Goal: Information Seeking & Learning: Understand process/instructions

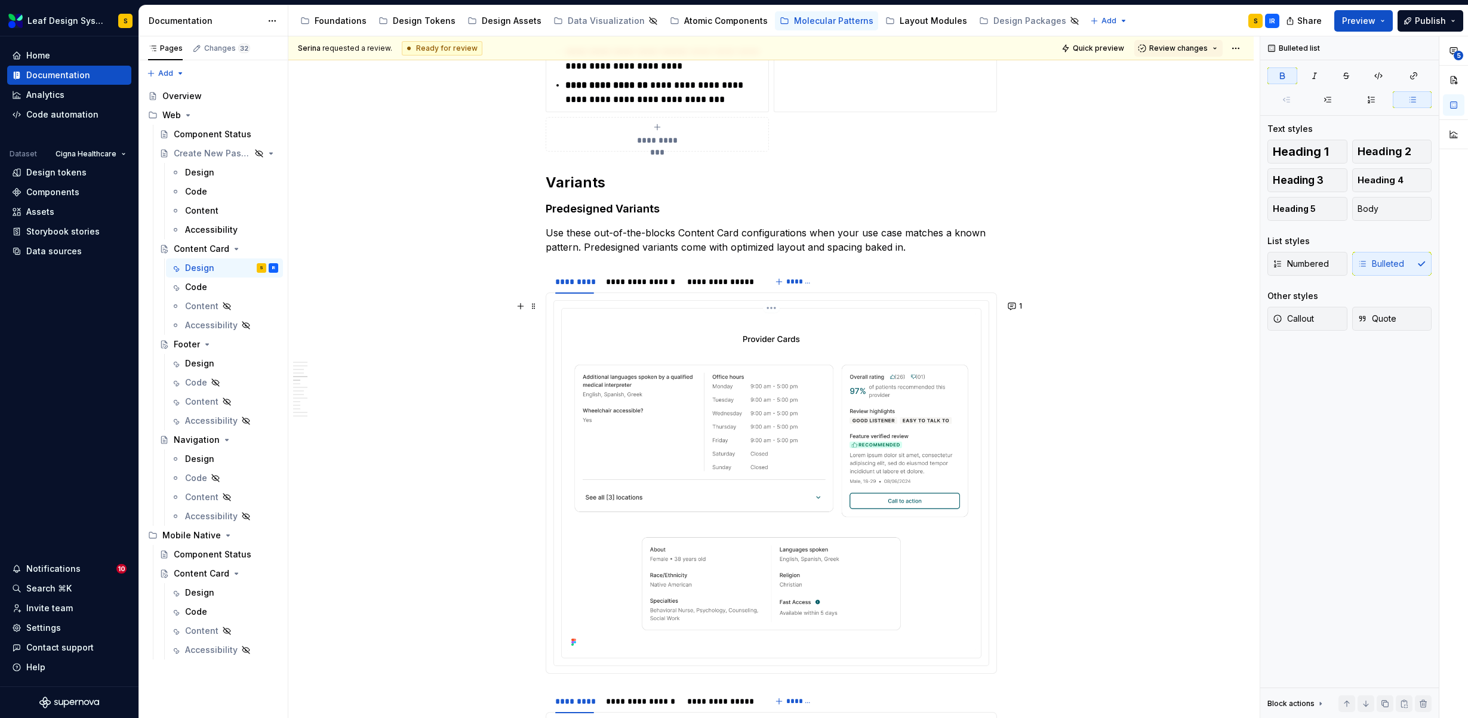
scroll to position [1642, 0]
click at [1013, 307] on button "1" at bounding box center [1015, 306] width 23 height 17
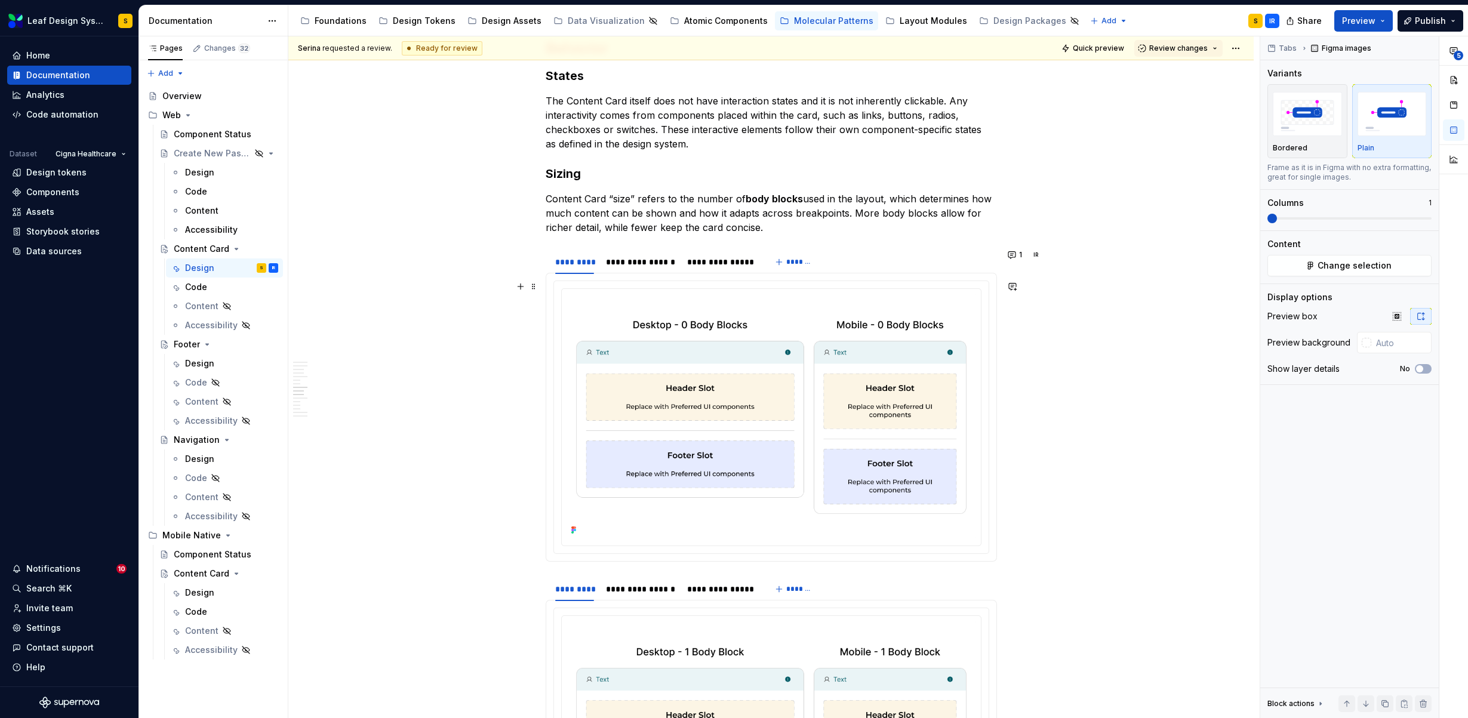
scroll to position [4235, 0]
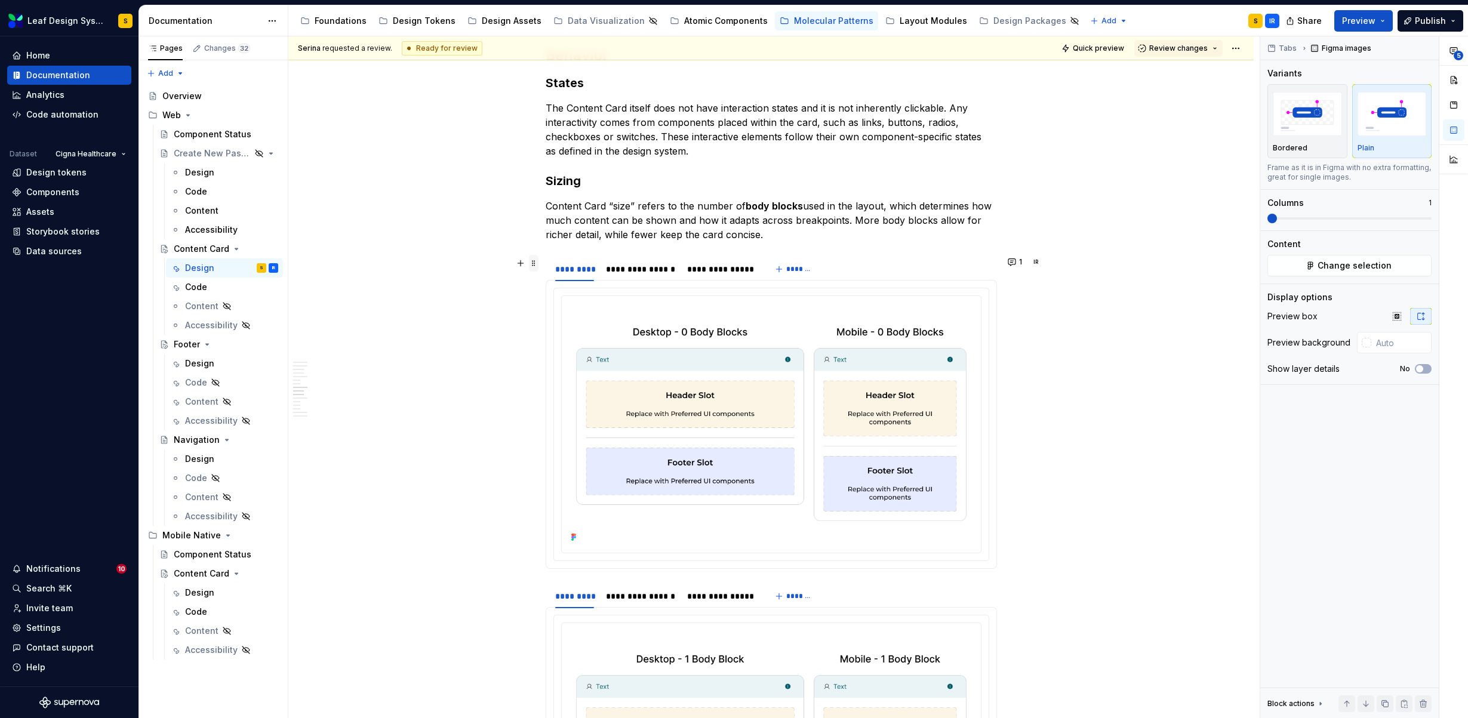
click at [534, 264] on span at bounding box center [534, 263] width 10 height 17
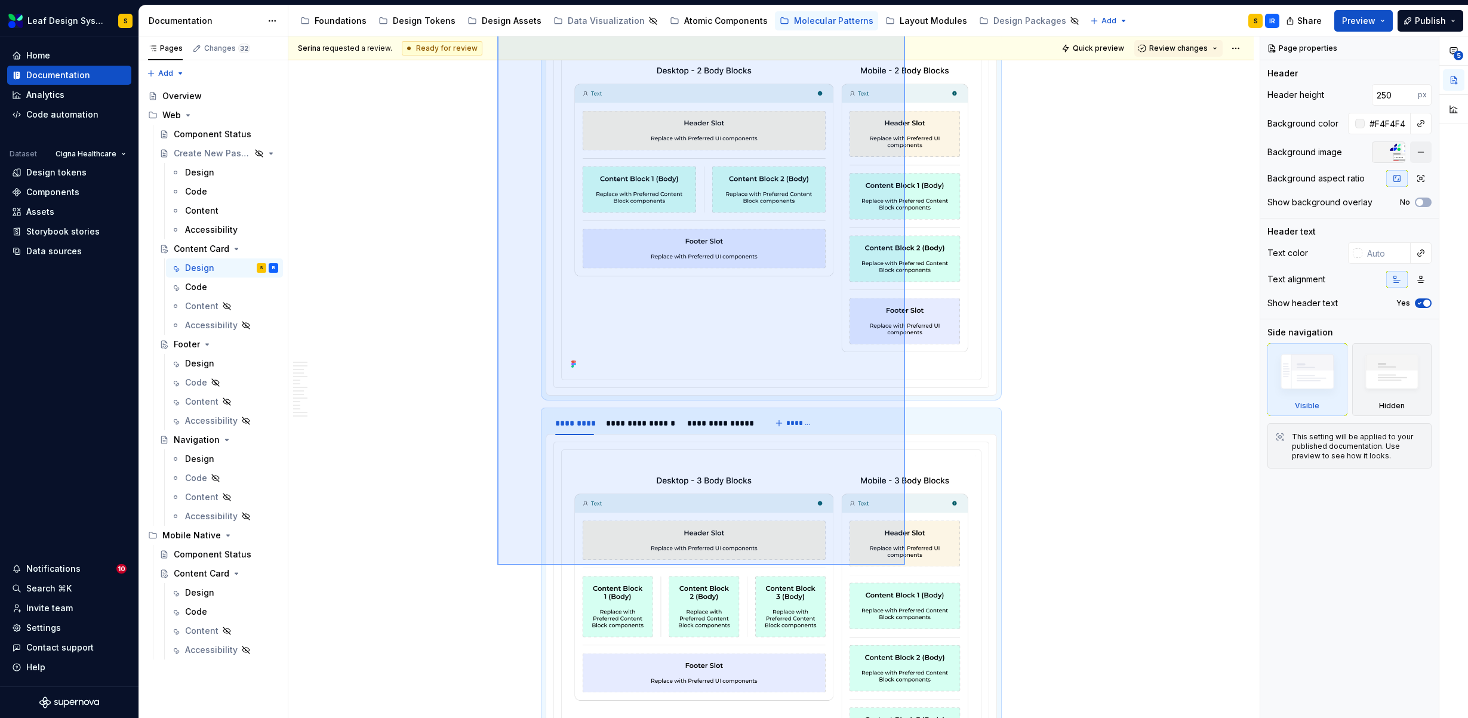
type textarea "*"
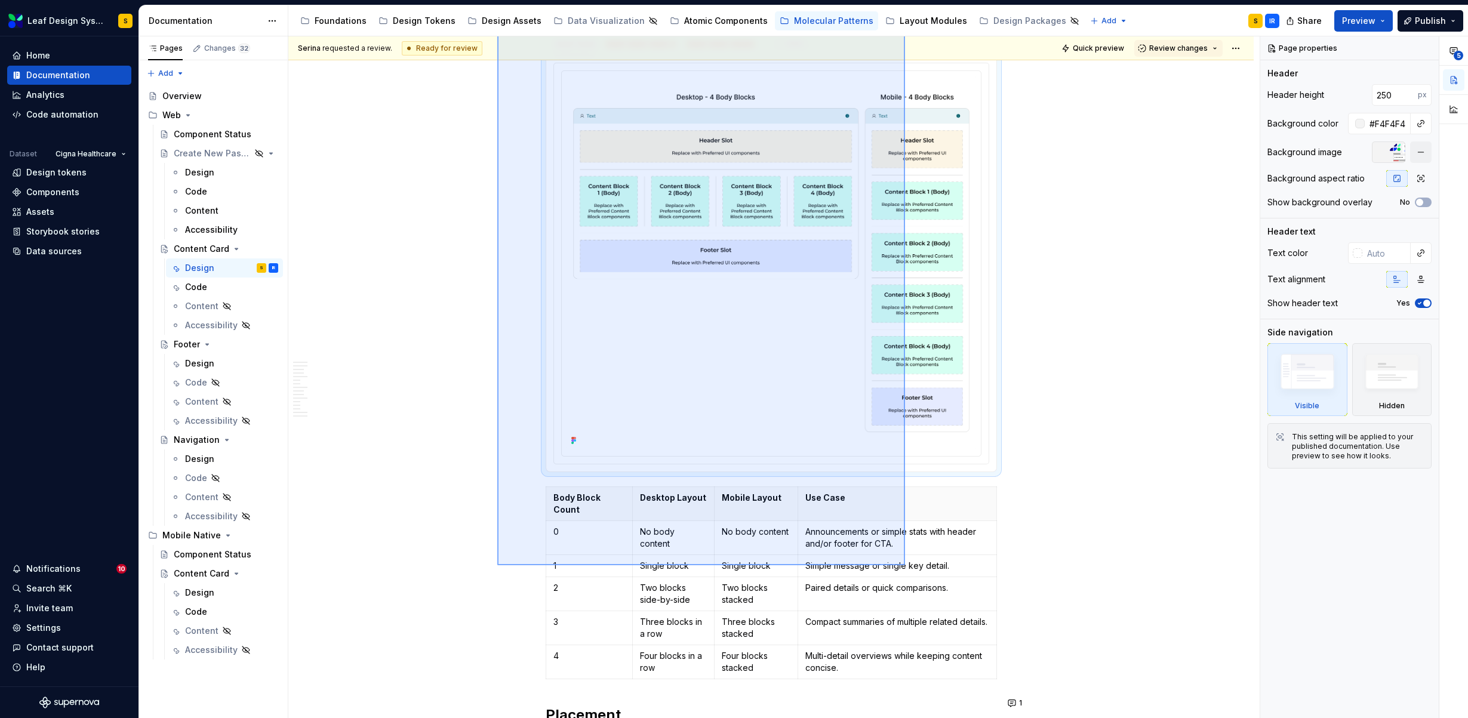
scroll to position [5936, 0]
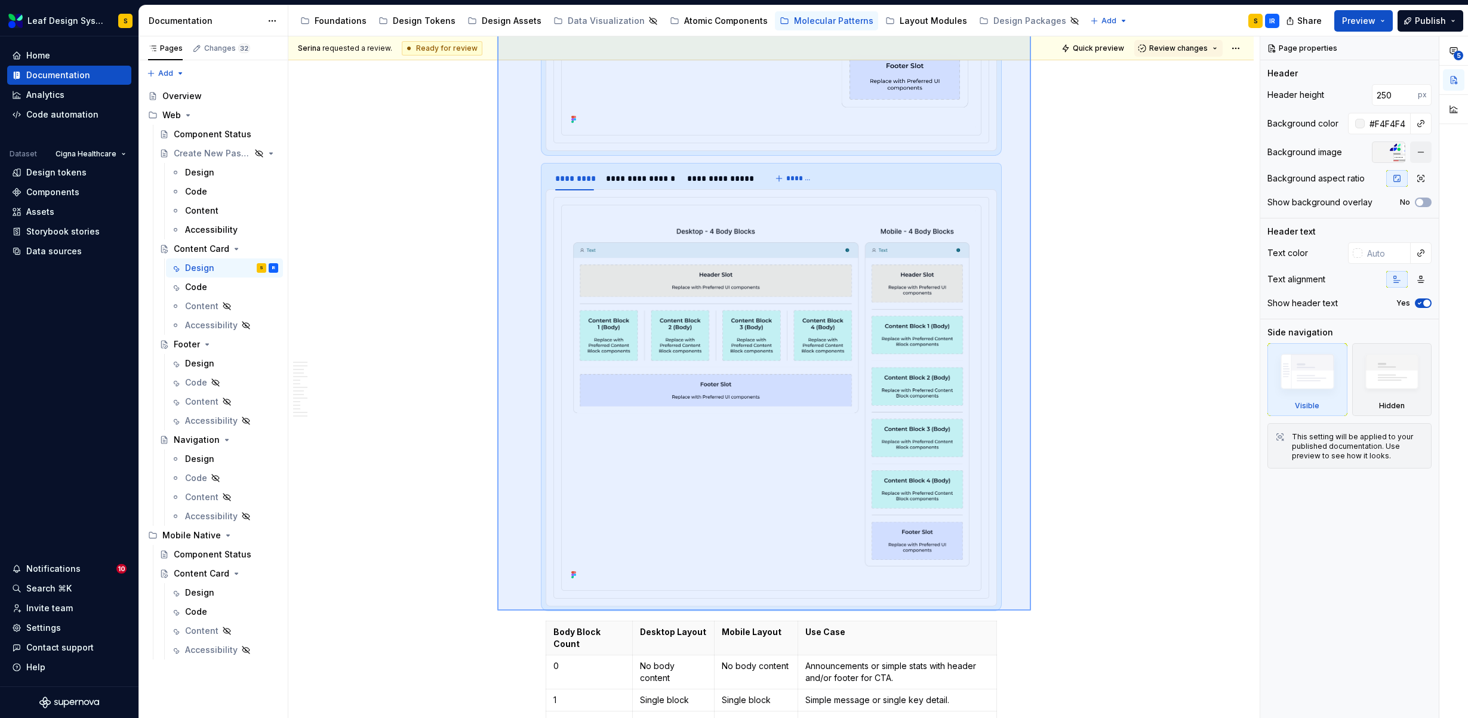
drag, startPoint x: 497, startPoint y: 260, endPoint x: 1031, endPoint y: 611, distance: 638.3
click at [1031, 611] on div "**********" at bounding box center [773, 377] width 971 height 682
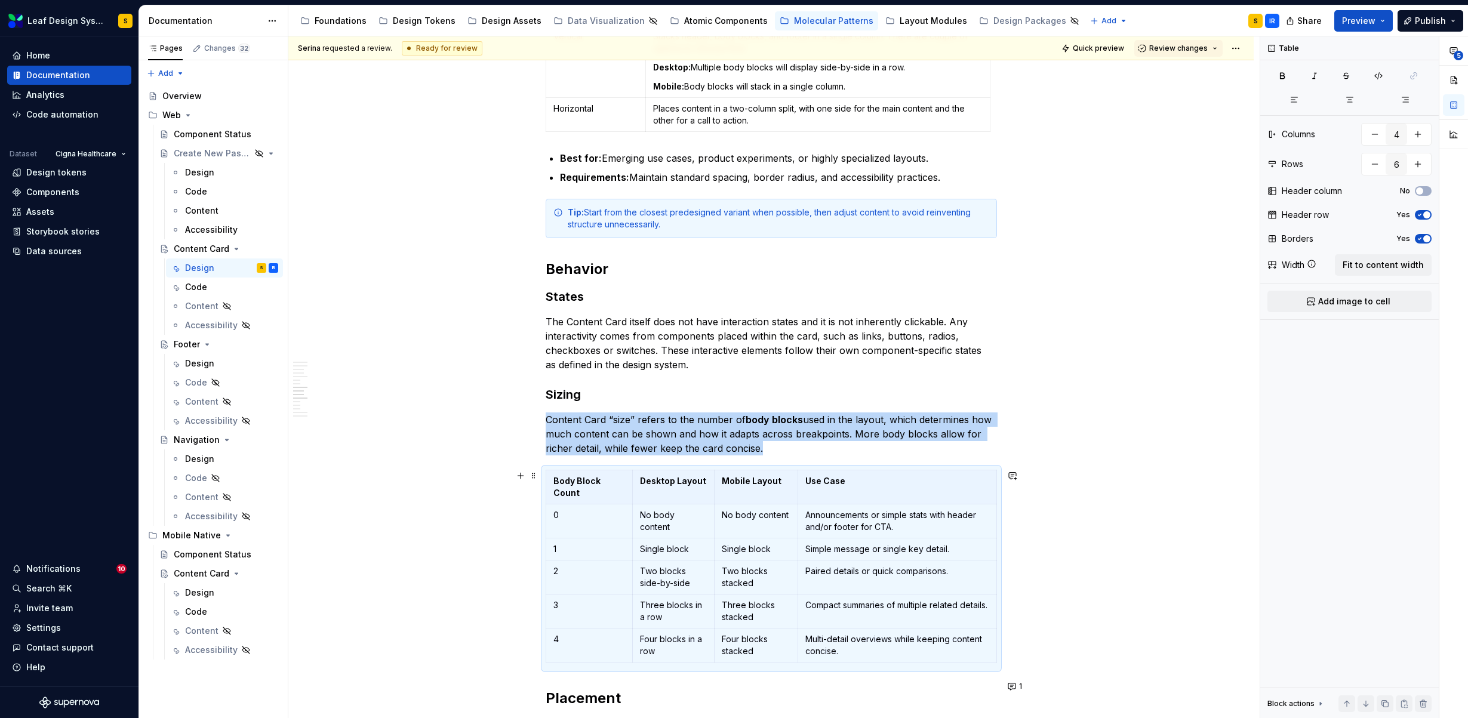
scroll to position [4021, 0]
click at [517, 421] on button "button" at bounding box center [520, 420] width 17 height 17
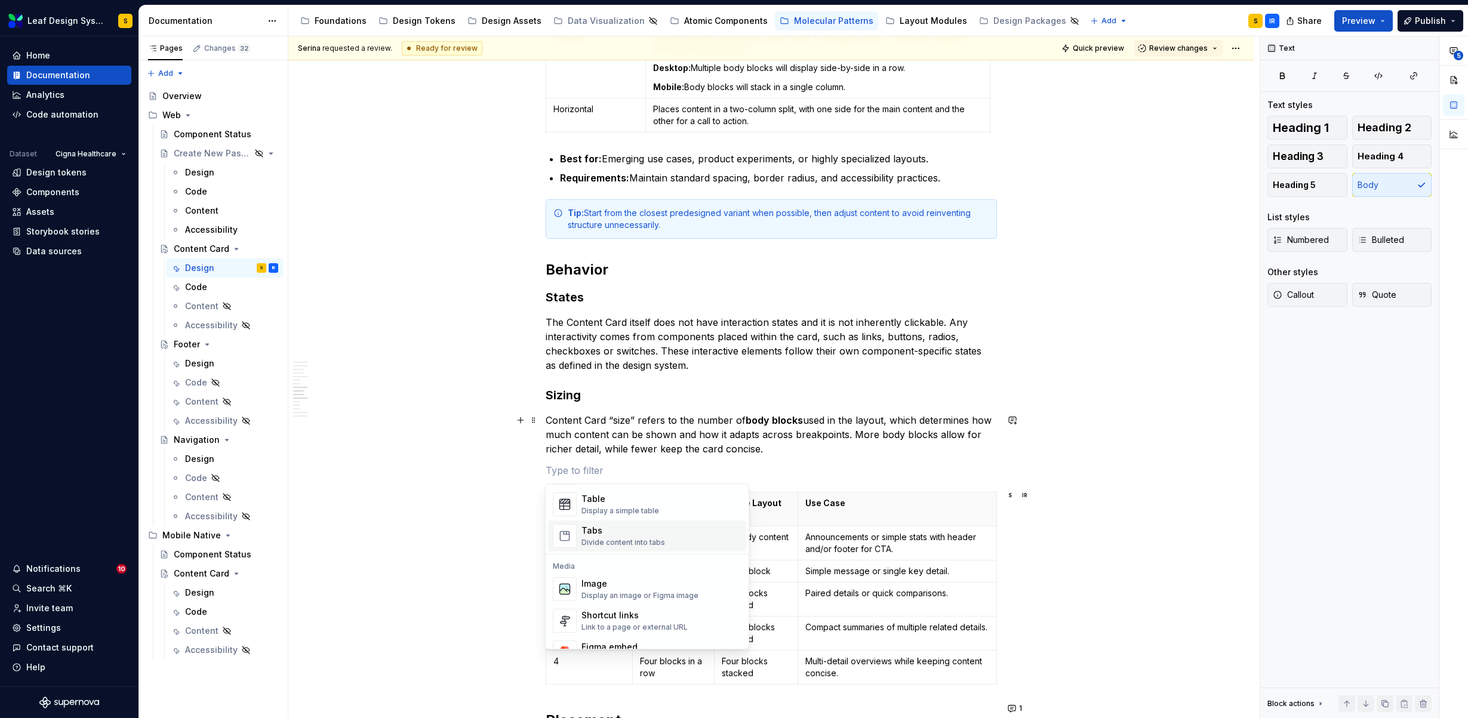
scroll to position [437, 0]
click at [649, 590] on div "Display an image or Figma image" at bounding box center [639, 595] width 117 height 10
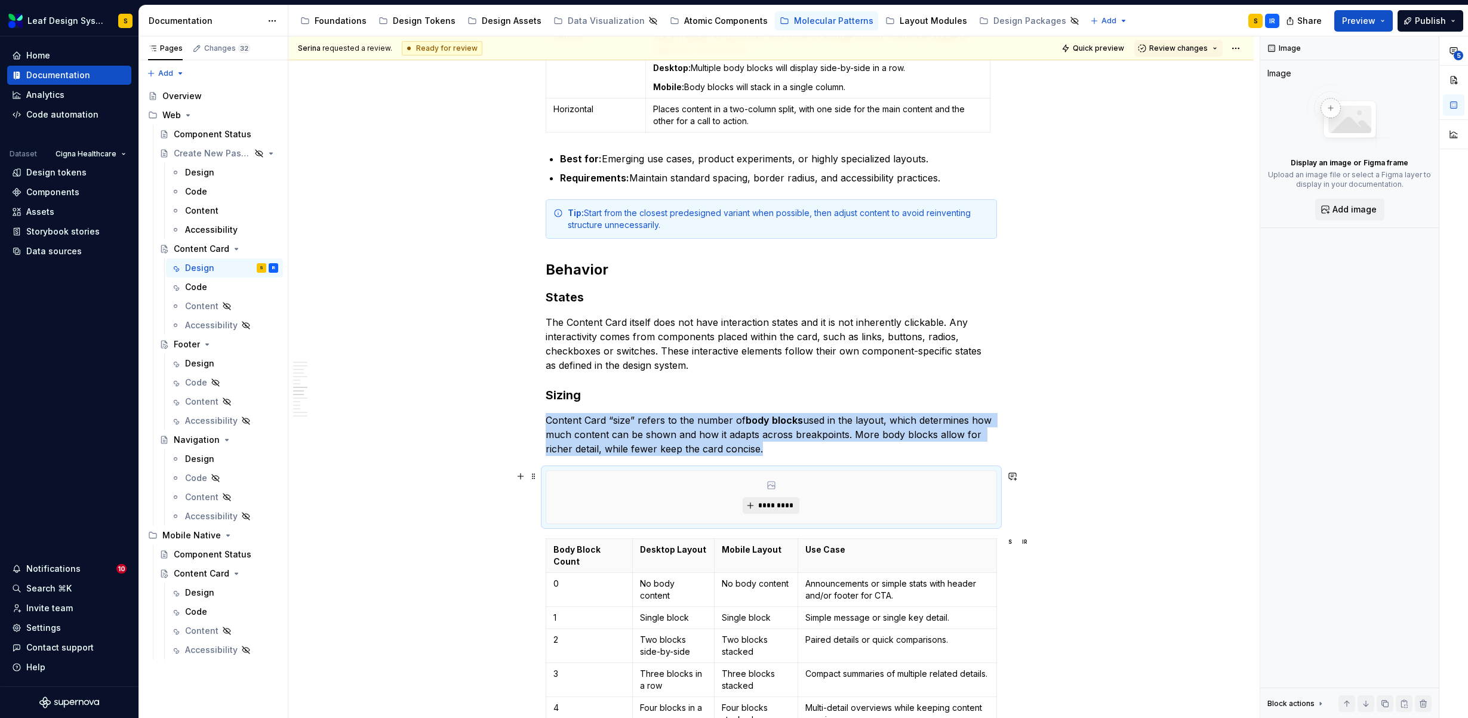
click at [786, 499] on button "*********" at bounding box center [770, 505] width 57 height 17
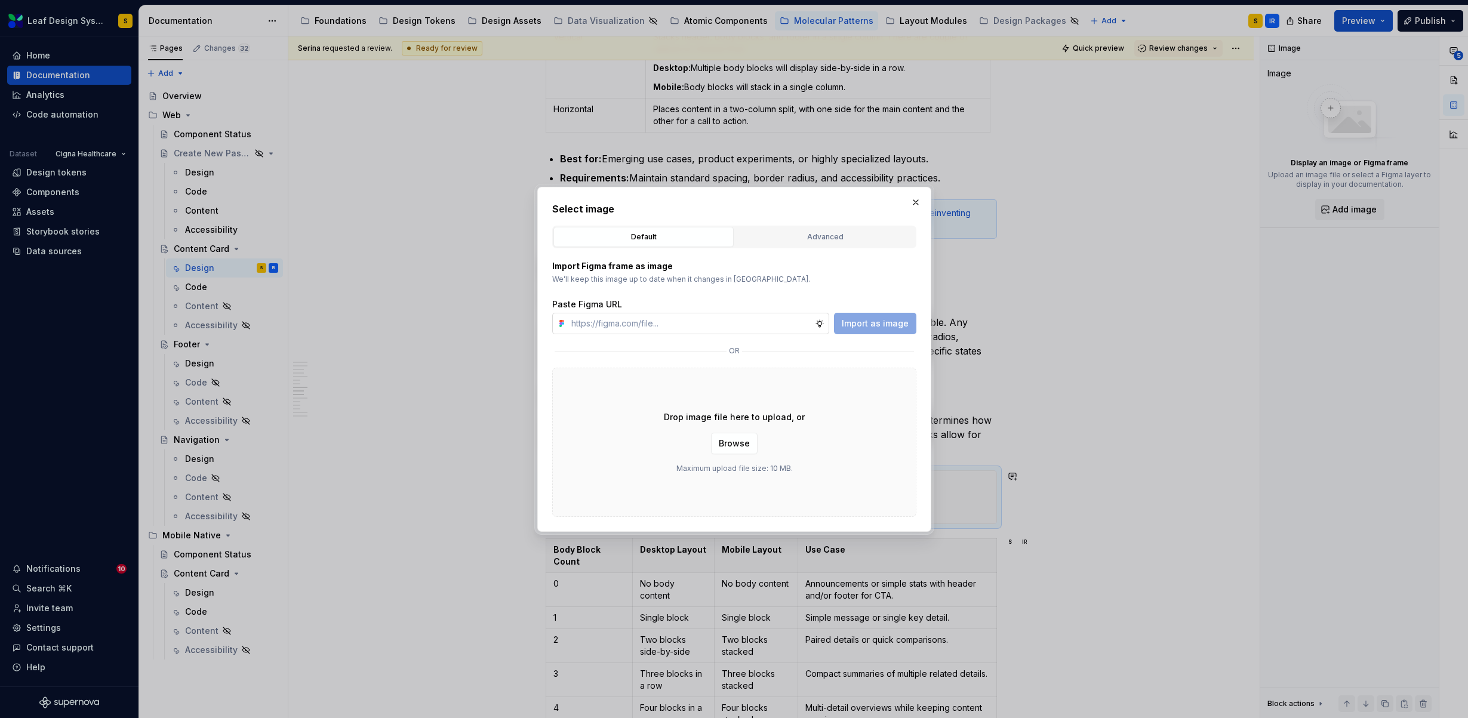
click at [732, 318] on input "text" at bounding box center [690, 323] width 248 height 21
type input "[URL][DOMAIN_NAME]"
click at [863, 331] on button "Import as image" at bounding box center [875, 323] width 82 height 21
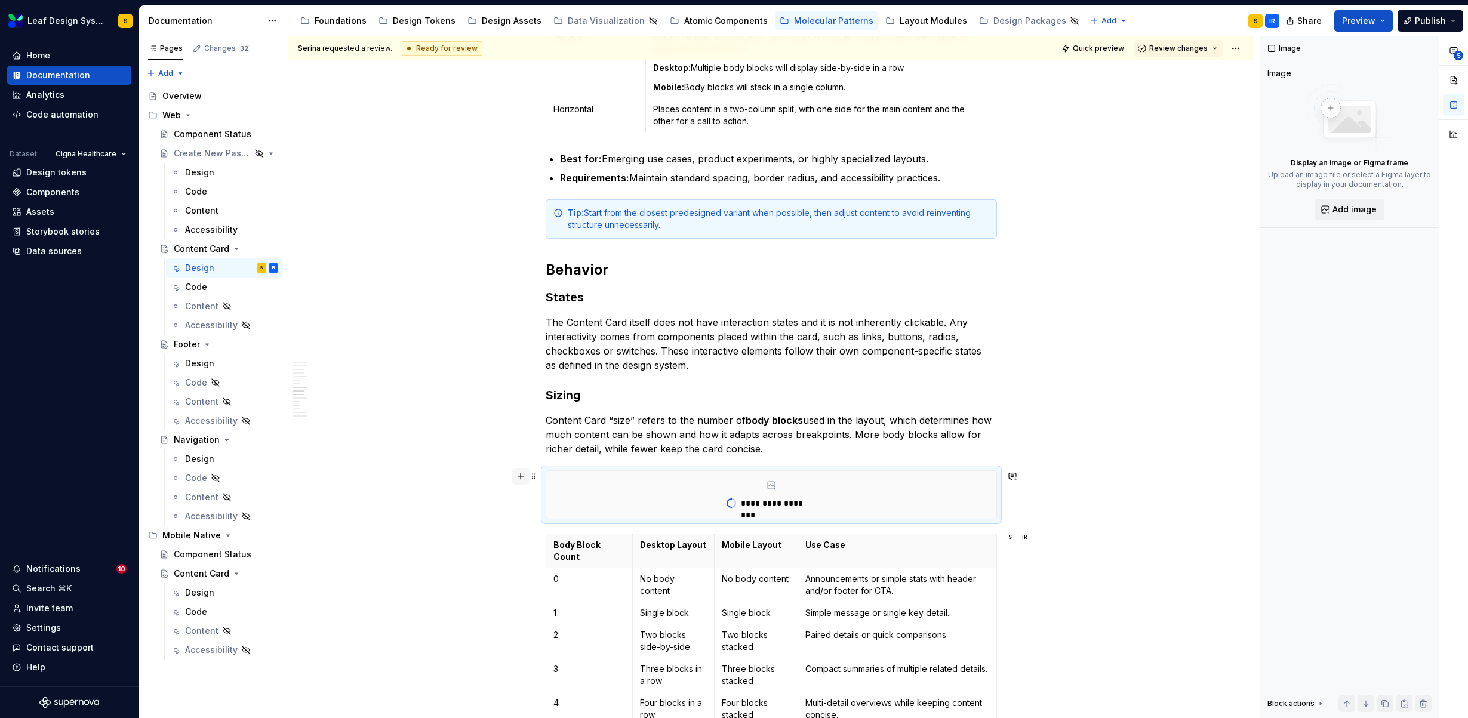
click at [521, 479] on button "button" at bounding box center [520, 476] width 17 height 17
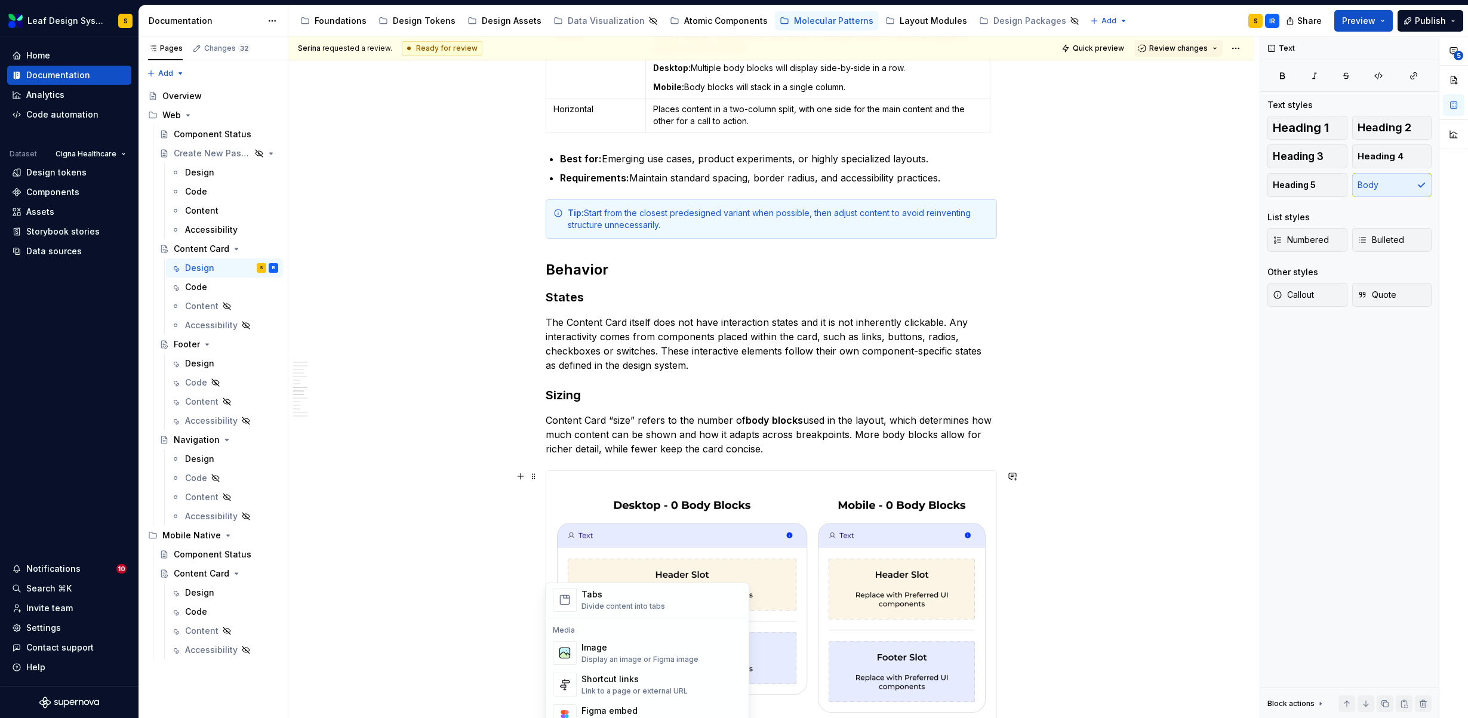
scroll to position [504, 0]
click at [613, 624] on div "Display an image or Figma image" at bounding box center [639, 628] width 117 height 10
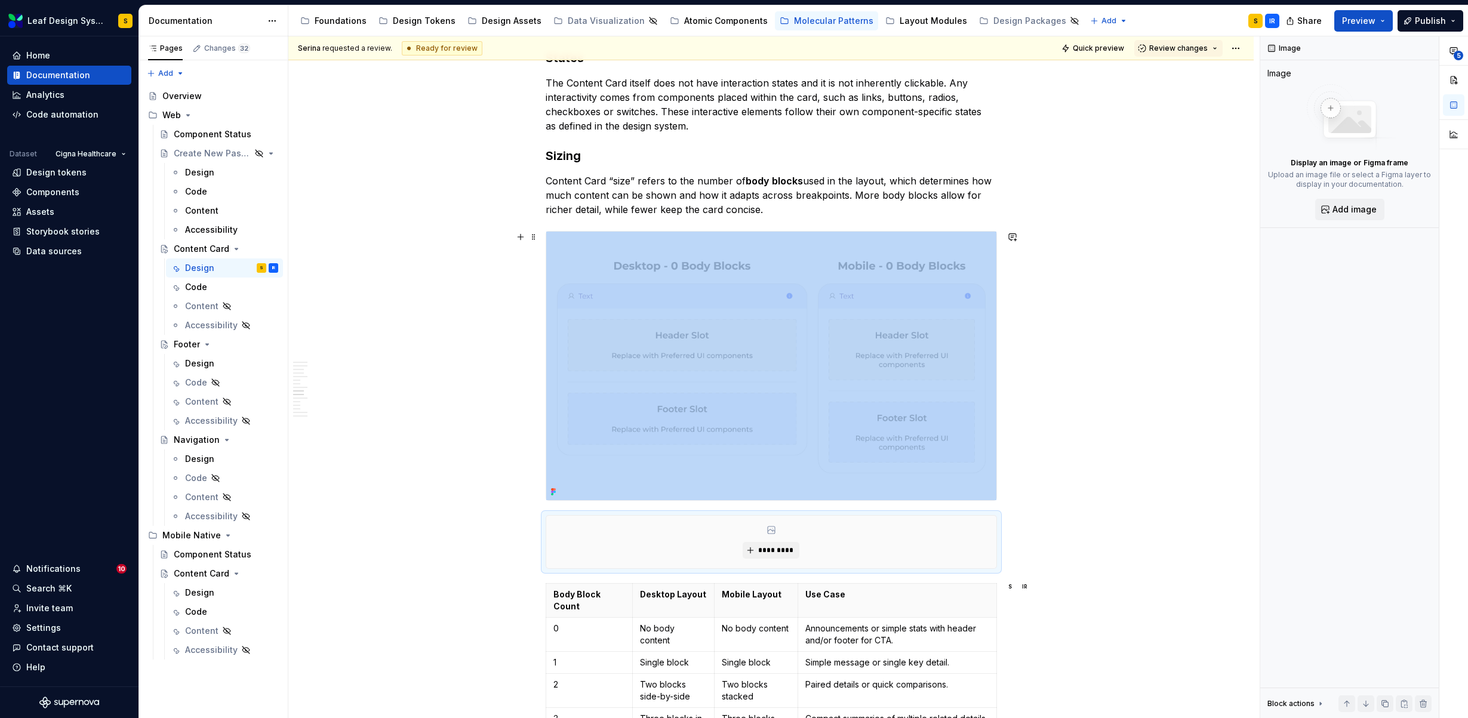
scroll to position [4306, 0]
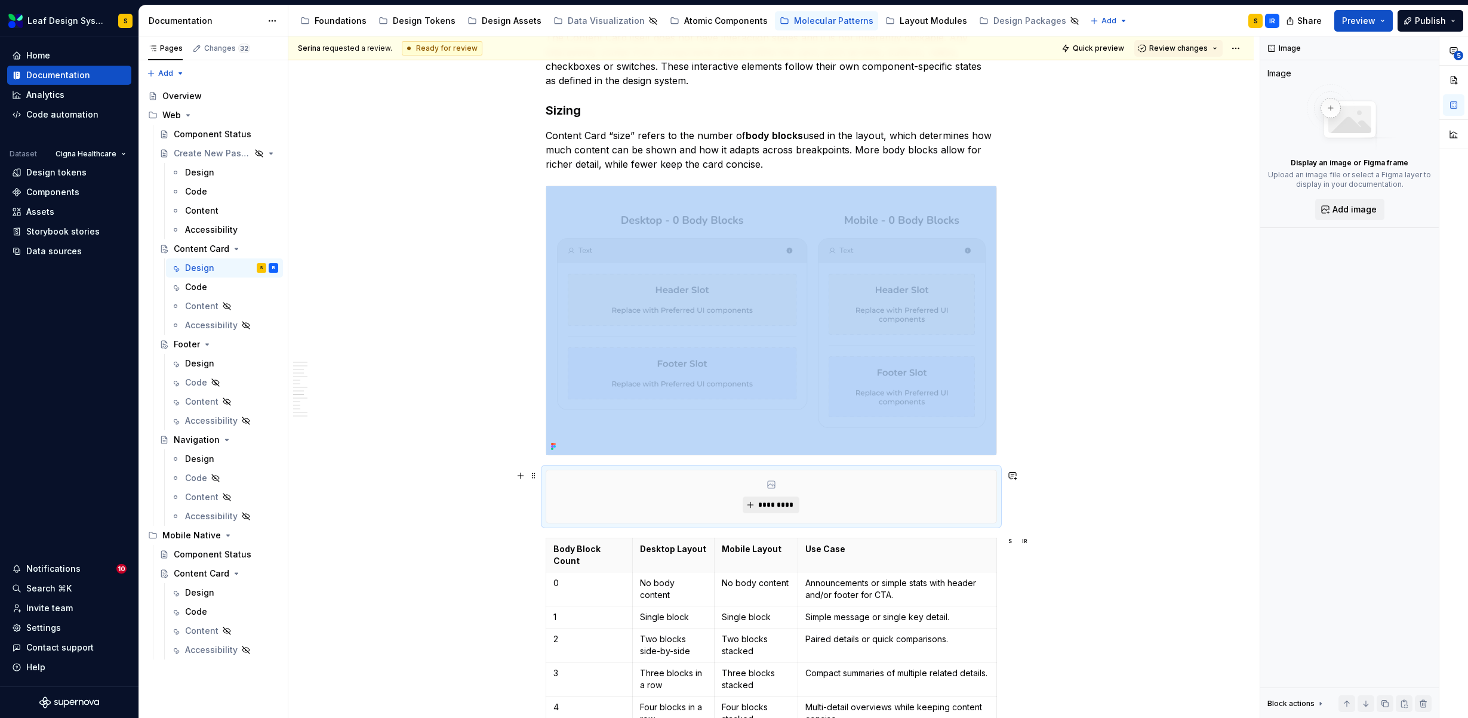
click at [757, 501] on span "*********" at bounding box center [775, 505] width 36 height 10
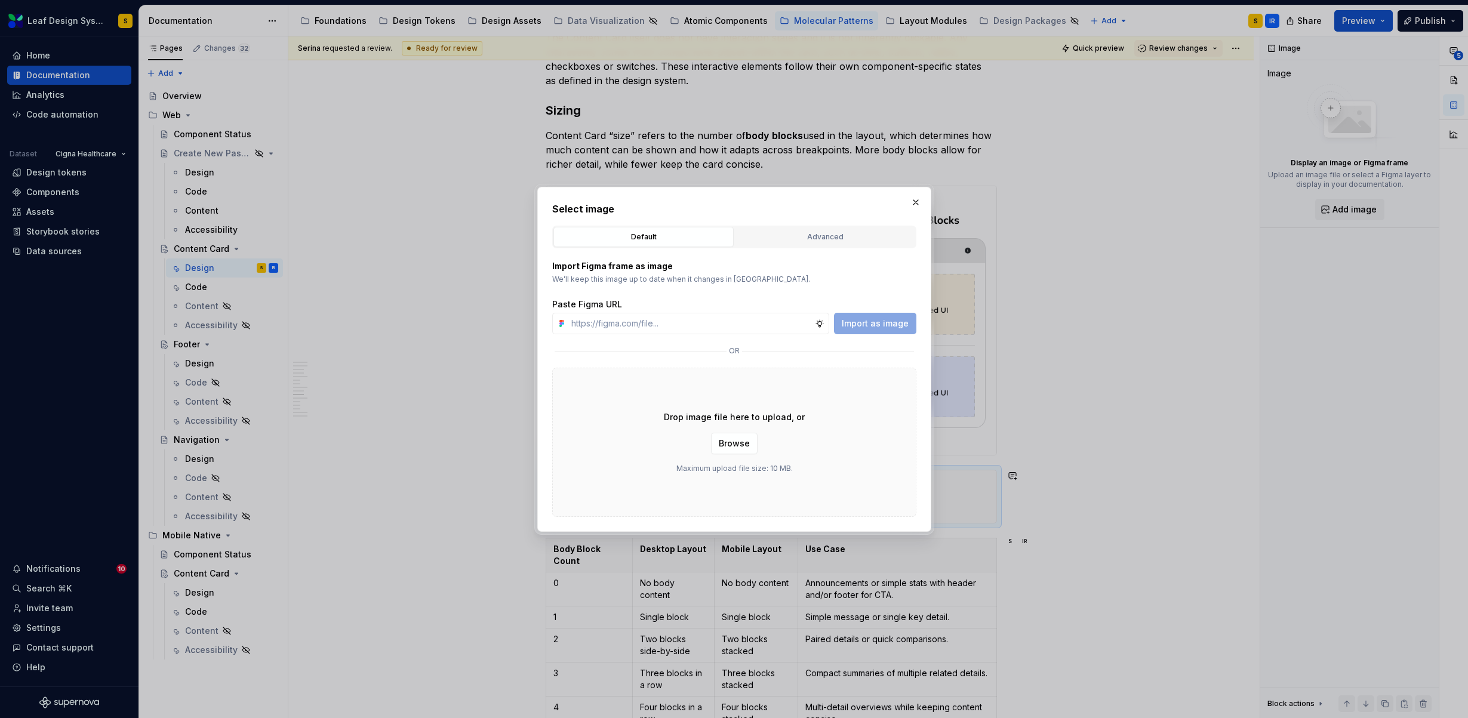
type textarea "*"
type input "[URL][DOMAIN_NAME]"
click at [877, 318] on span "Import as image" at bounding box center [875, 324] width 67 height 12
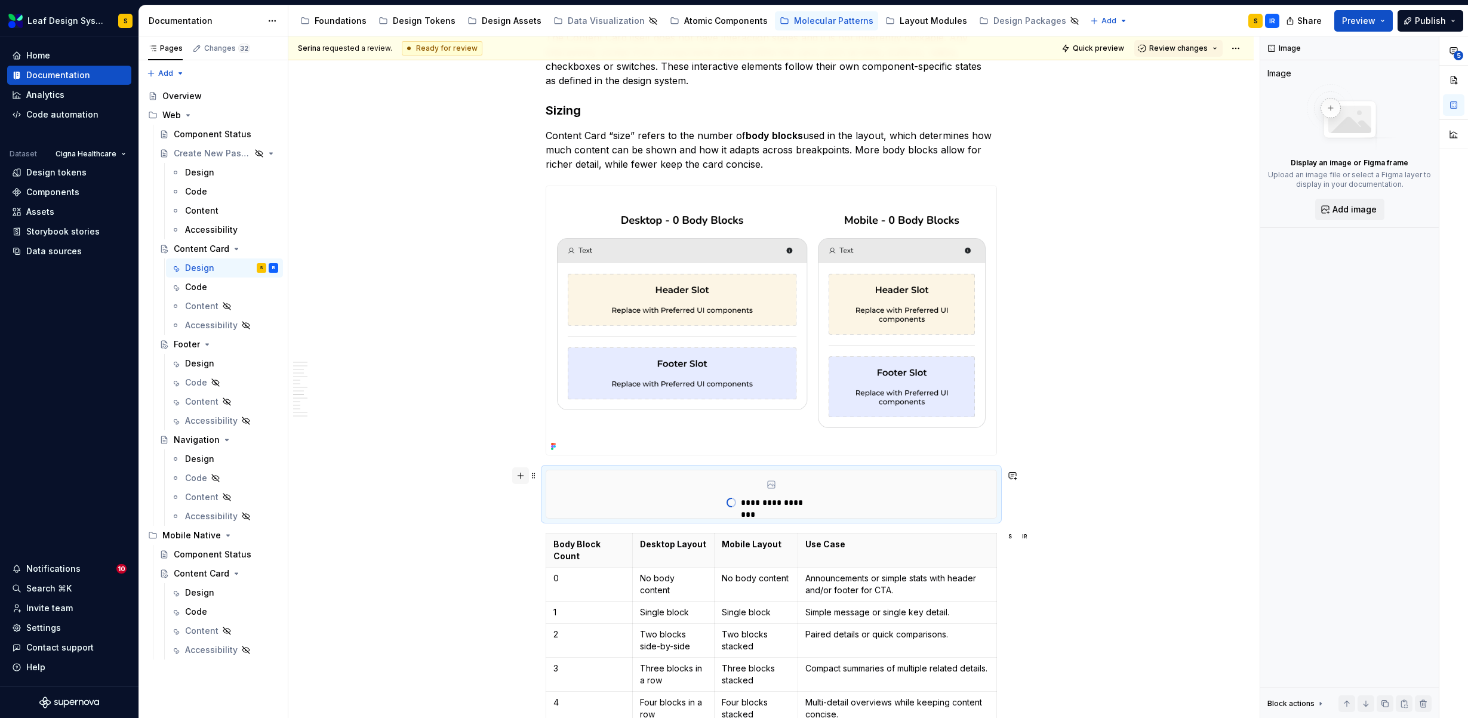
click at [519, 477] on button "button" at bounding box center [520, 475] width 17 height 17
type textarea "*"
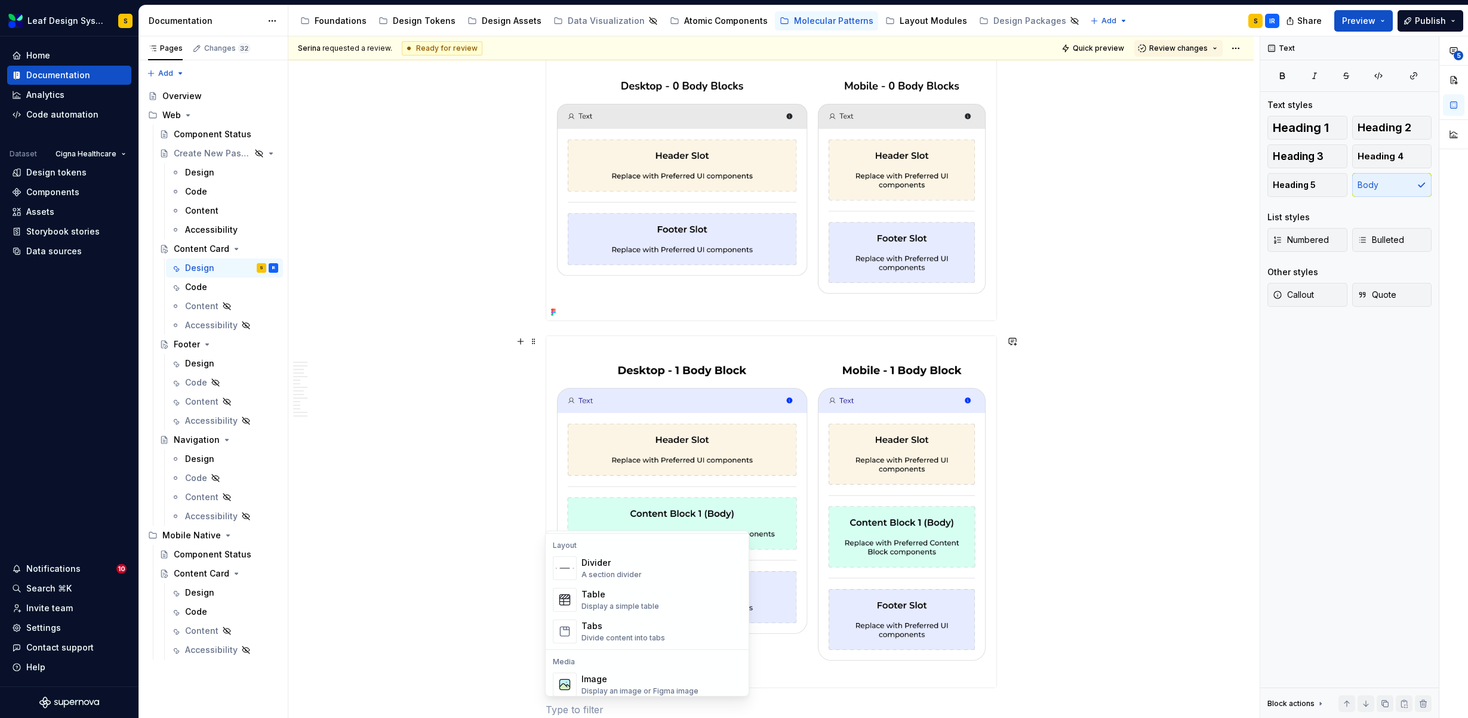
scroll to position [461, 0]
click at [617, 615] on div "Display an image or Figma image" at bounding box center [639, 619] width 117 height 10
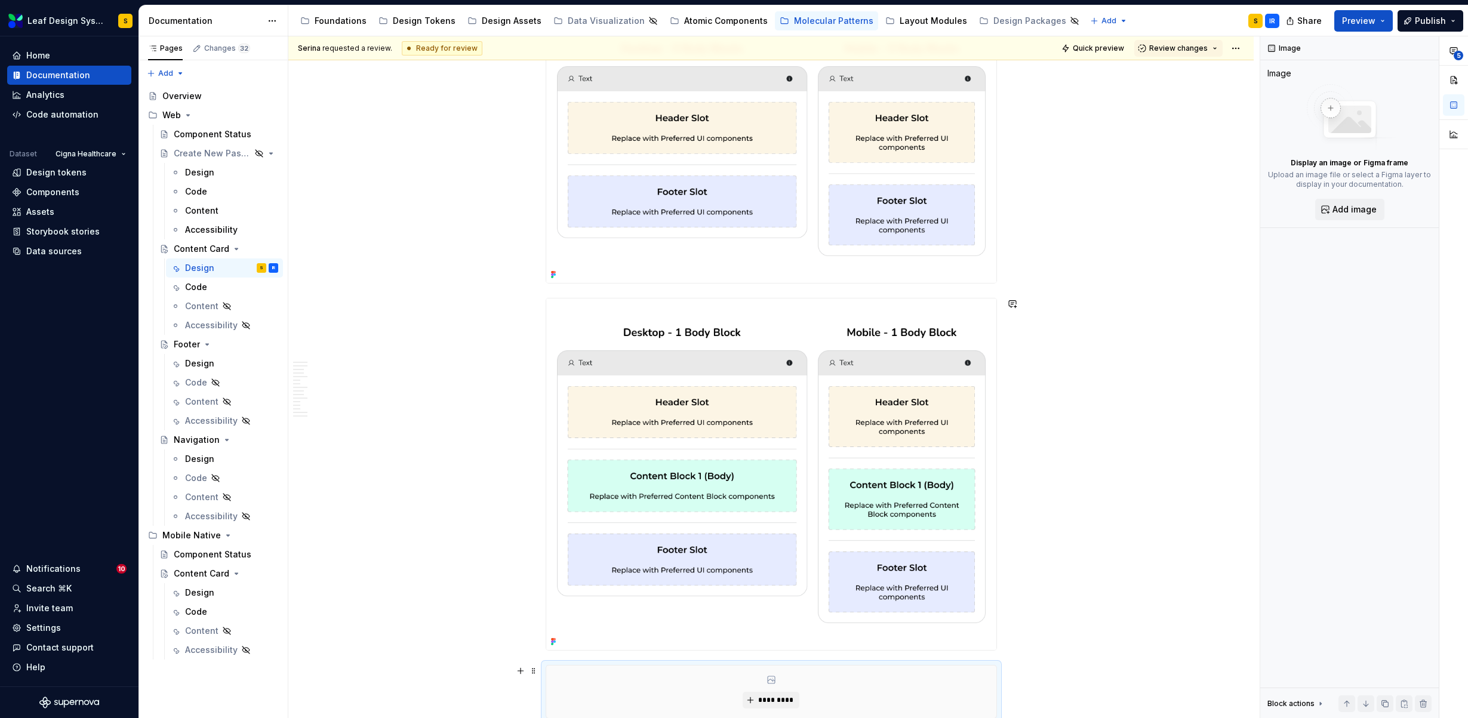
scroll to position [4775, 0]
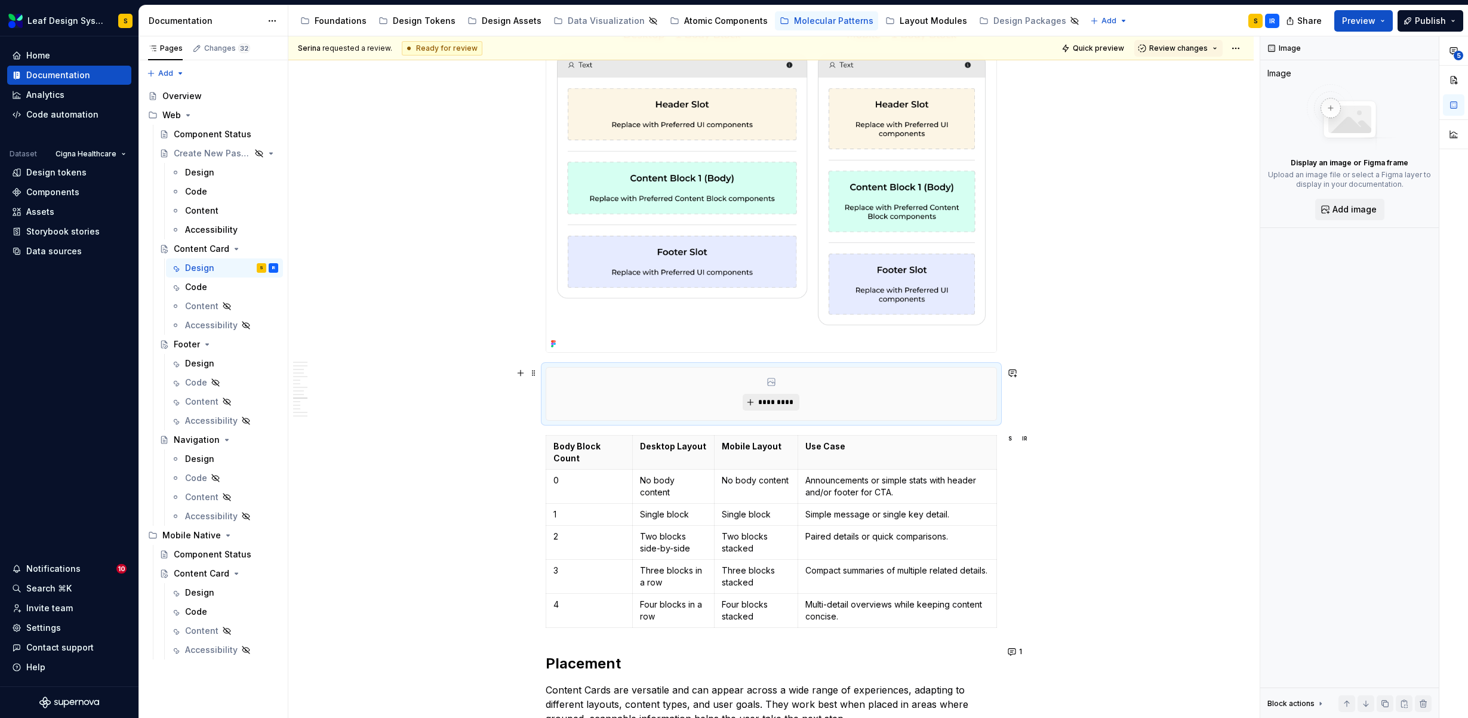
click at [763, 402] on span "*********" at bounding box center [775, 402] width 36 height 10
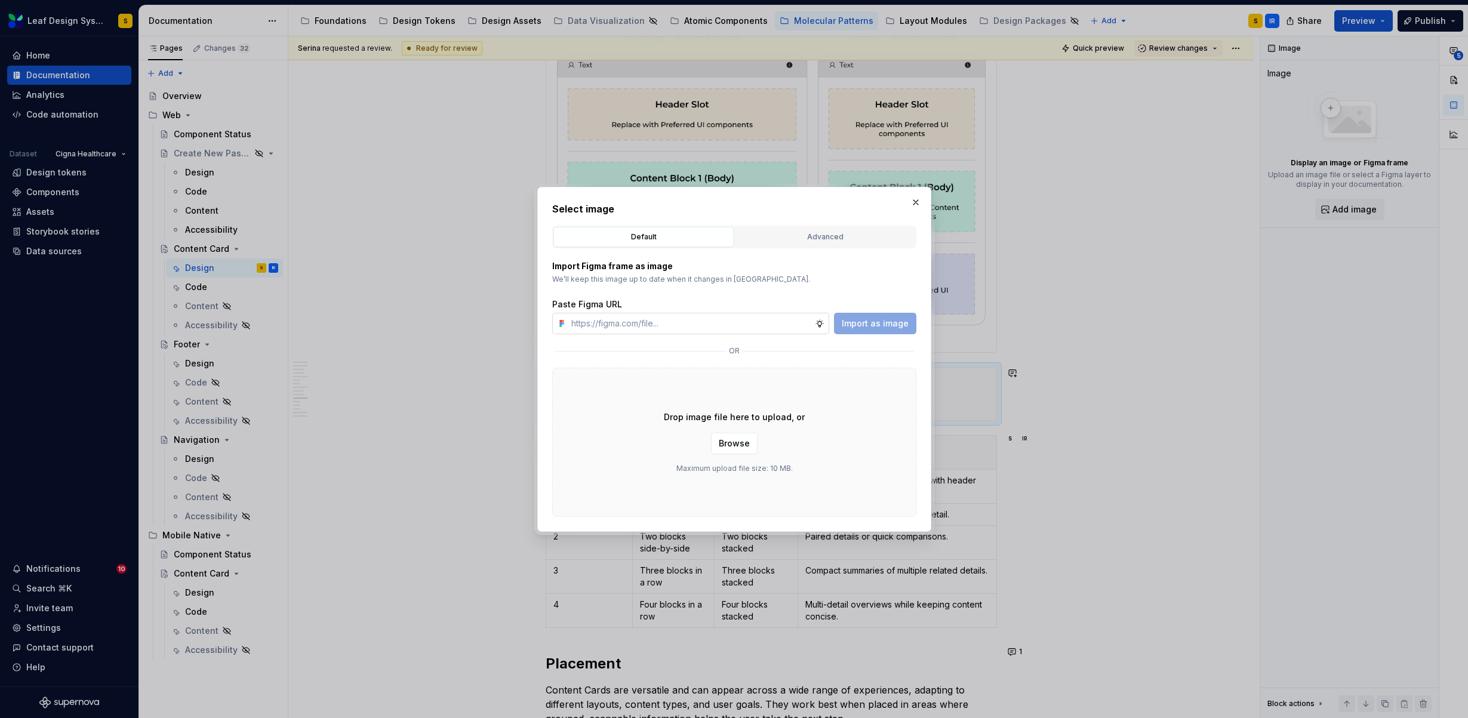
click at [774, 328] on input "text" at bounding box center [690, 323] width 248 height 21
type input "[URL][DOMAIN_NAME]"
click at [875, 326] on span "Import as image" at bounding box center [875, 324] width 67 height 12
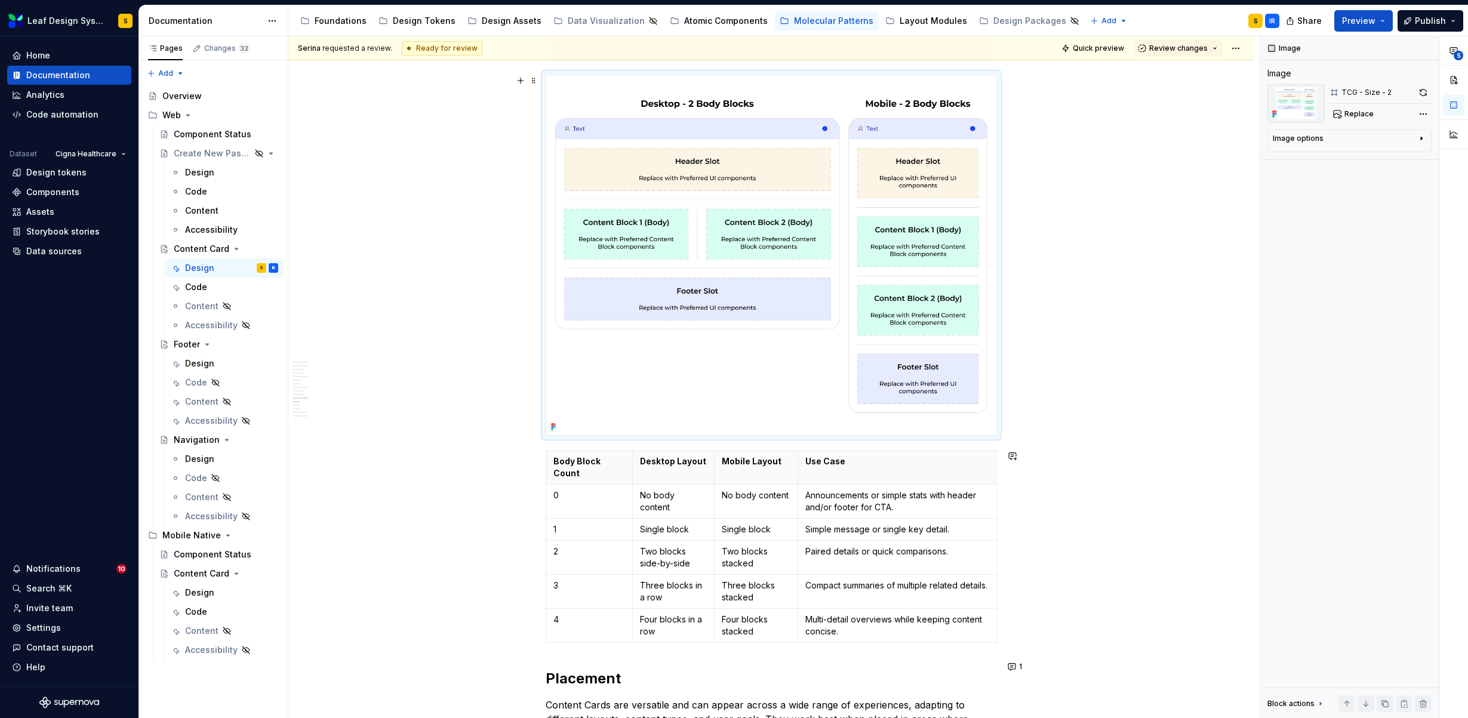
scroll to position [4988, 0]
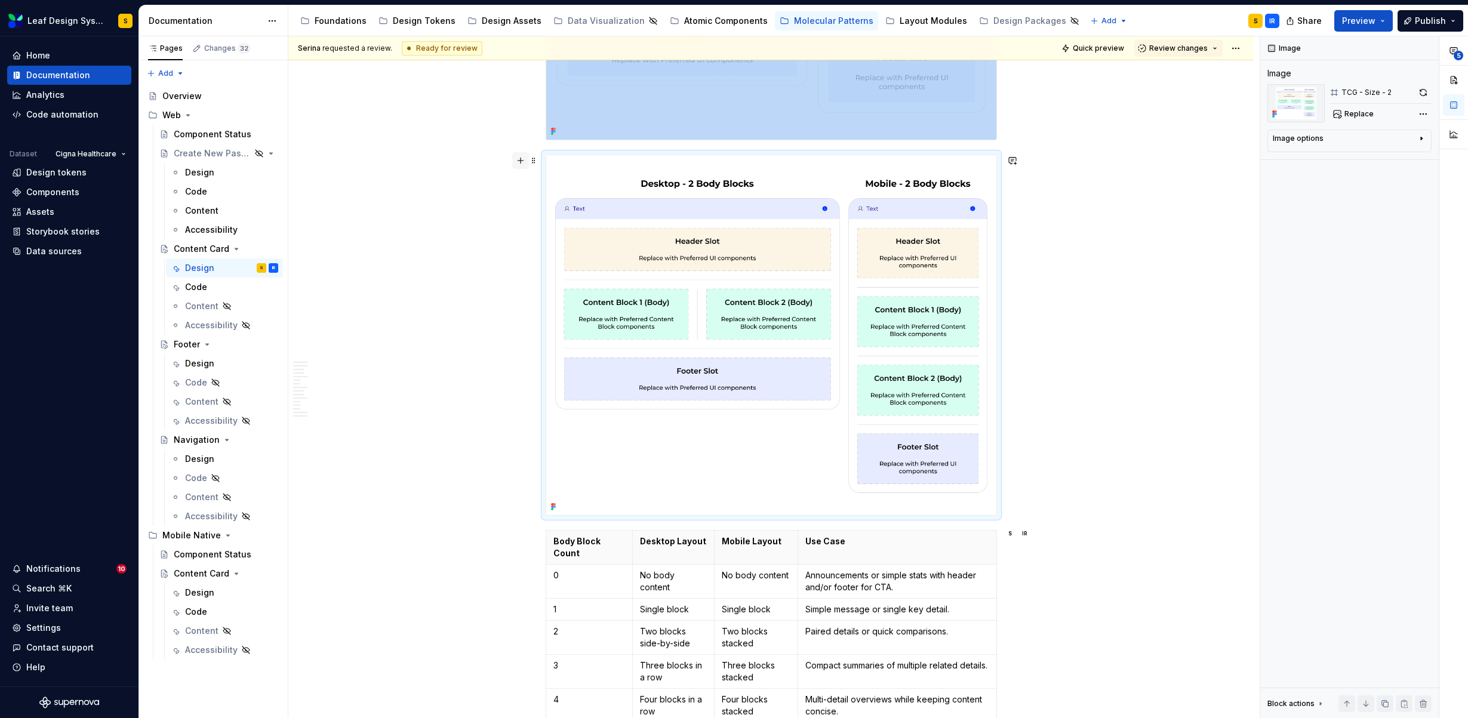
click at [522, 159] on button "button" at bounding box center [520, 160] width 17 height 17
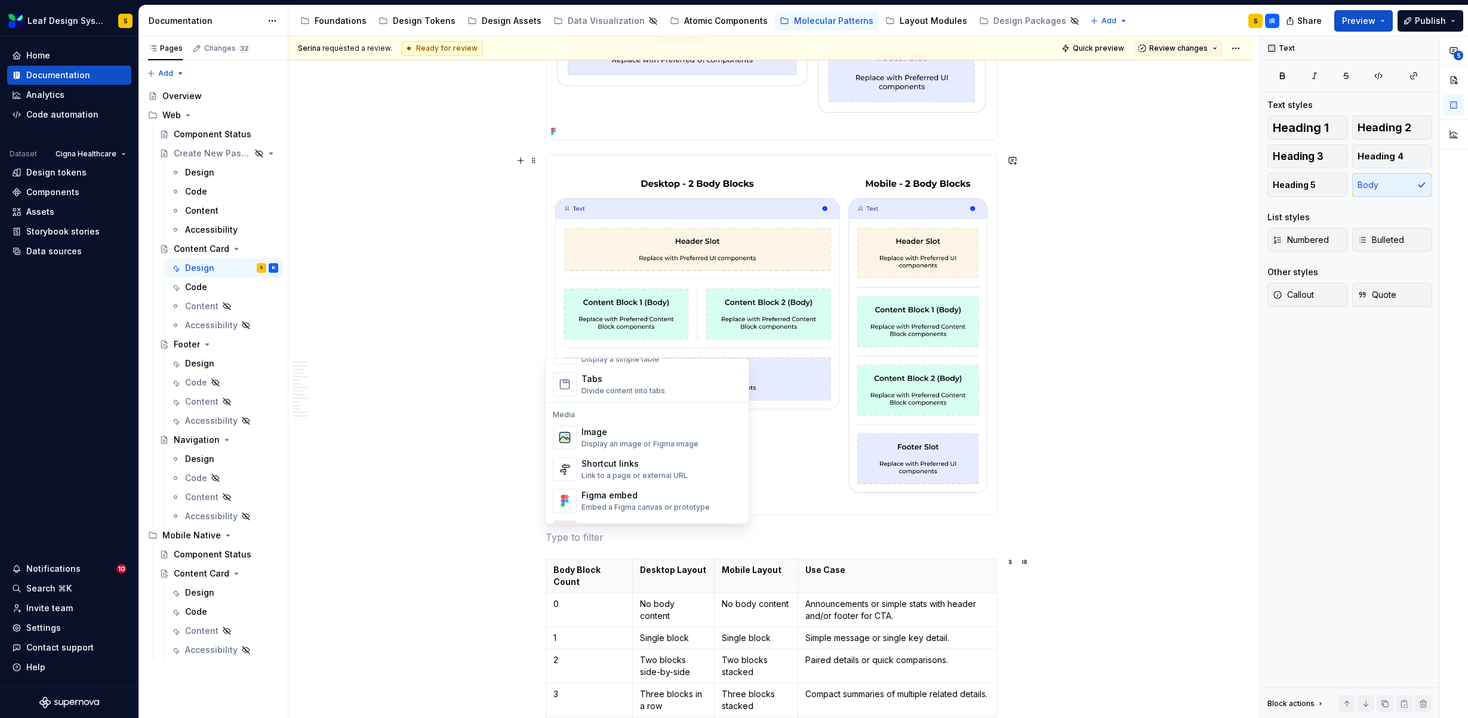
scroll to position [467, 0]
click at [634, 428] on div "Image" at bounding box center [639, 429] width 117 height 12
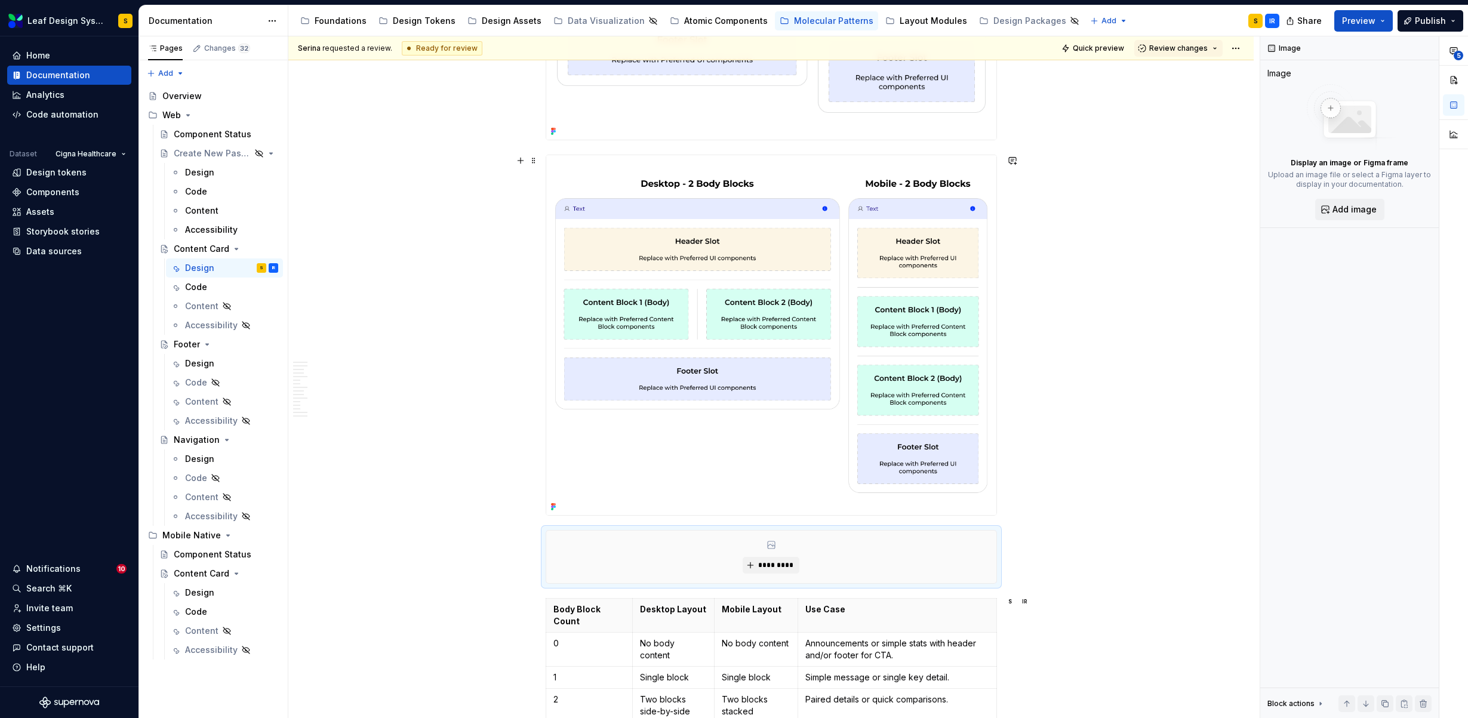
type textarea "*"
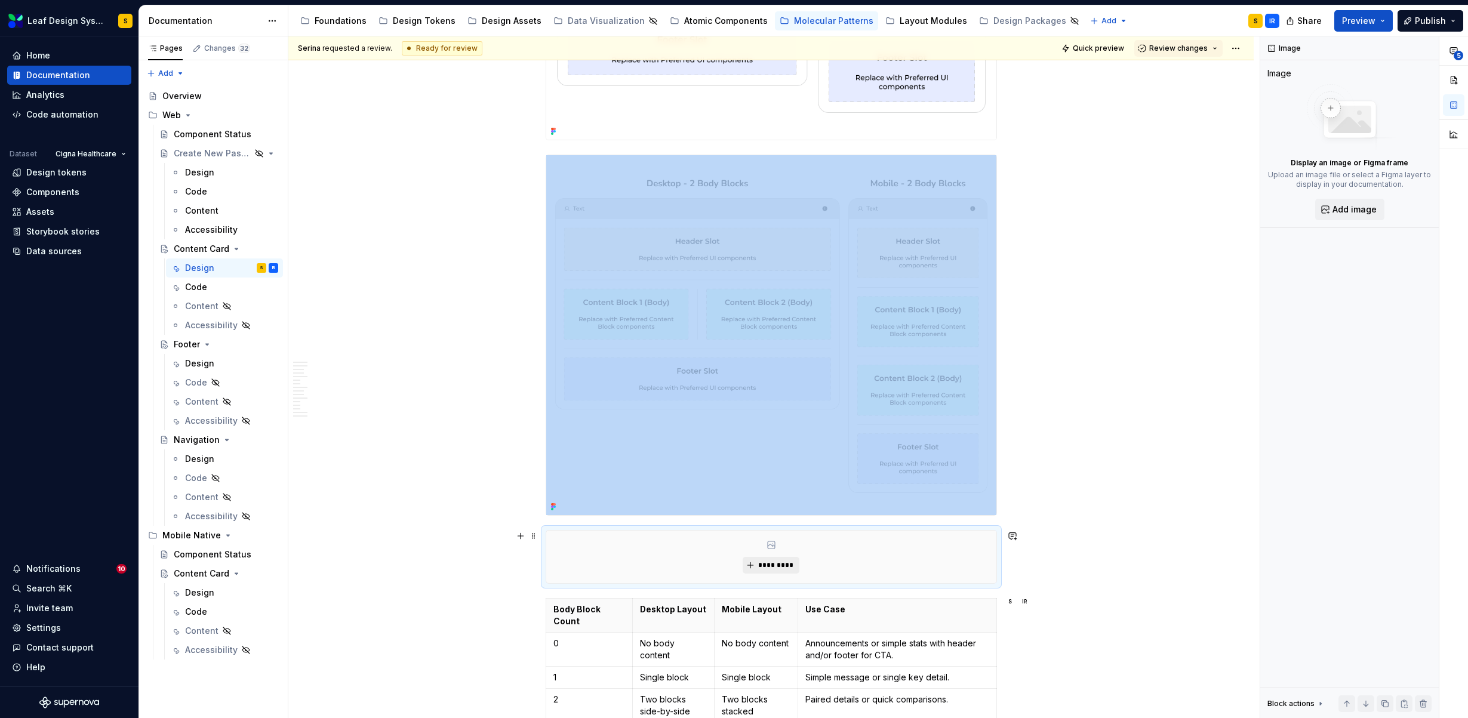
click at [771, 561] on span "*********" at bounding box center [775, 565] width 36 height 10
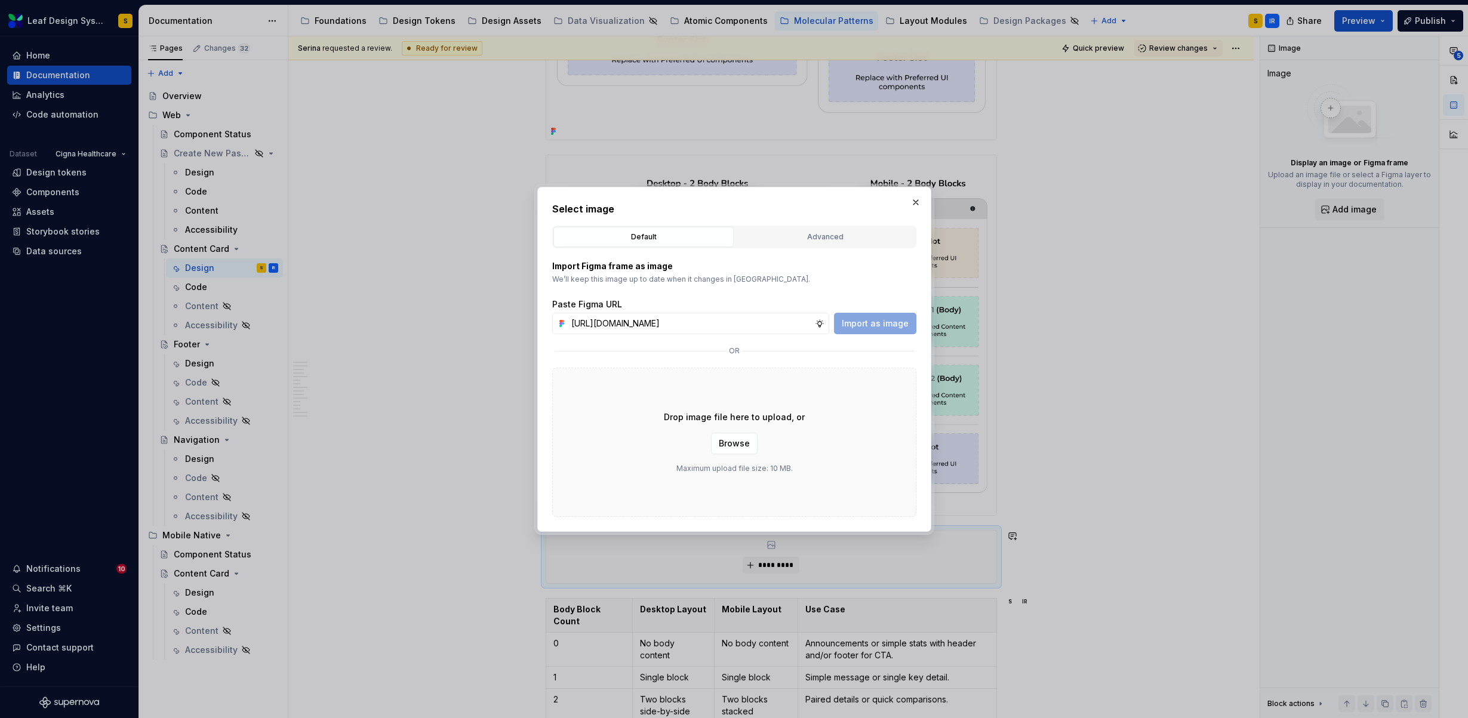
scroll to position [0, 353]
type input "[URL][DOMAIN_NAME]"
click at [882, 319] on span "Import as image" at bounding box center [875, 324] width 67 height 12
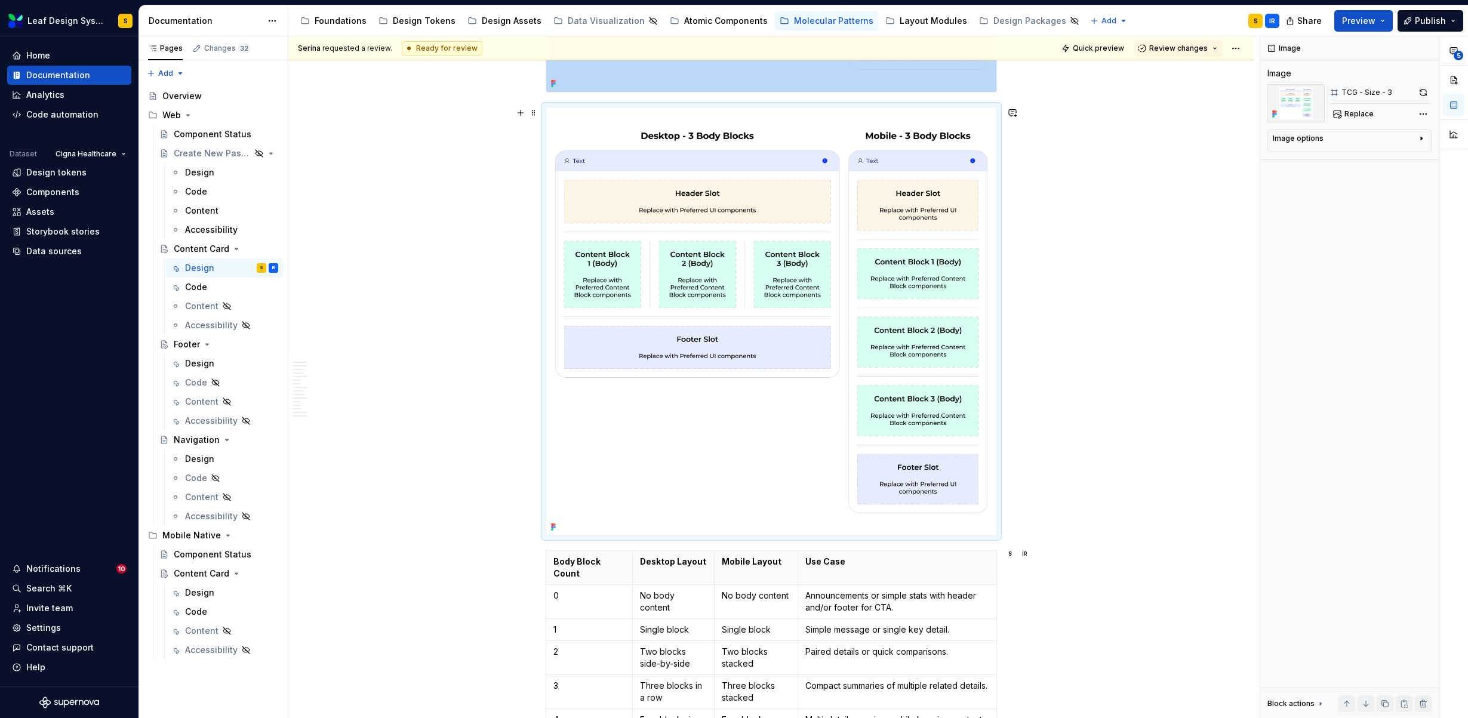
scroll to position [5365, 0]
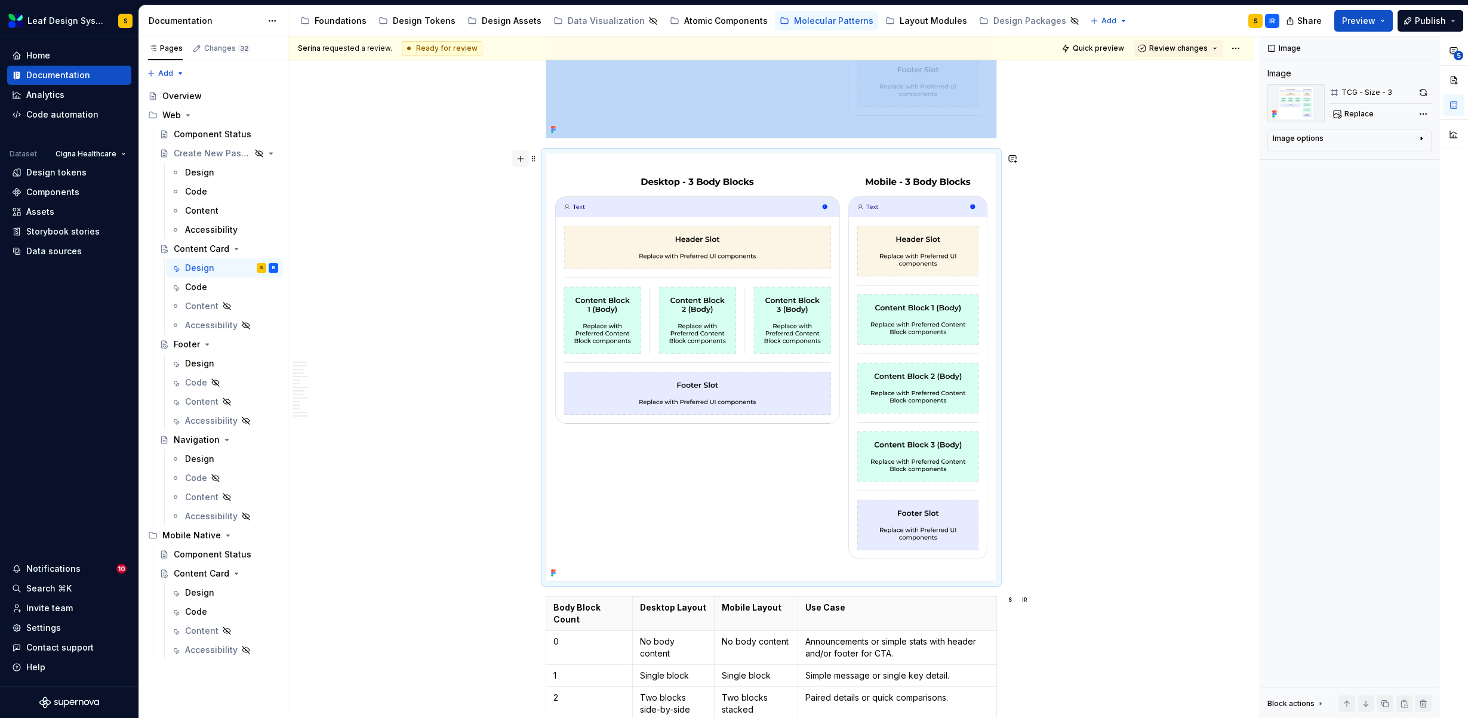
click at [522, 159] on button "button" at bounding box center [520, 158] width 17 height 17
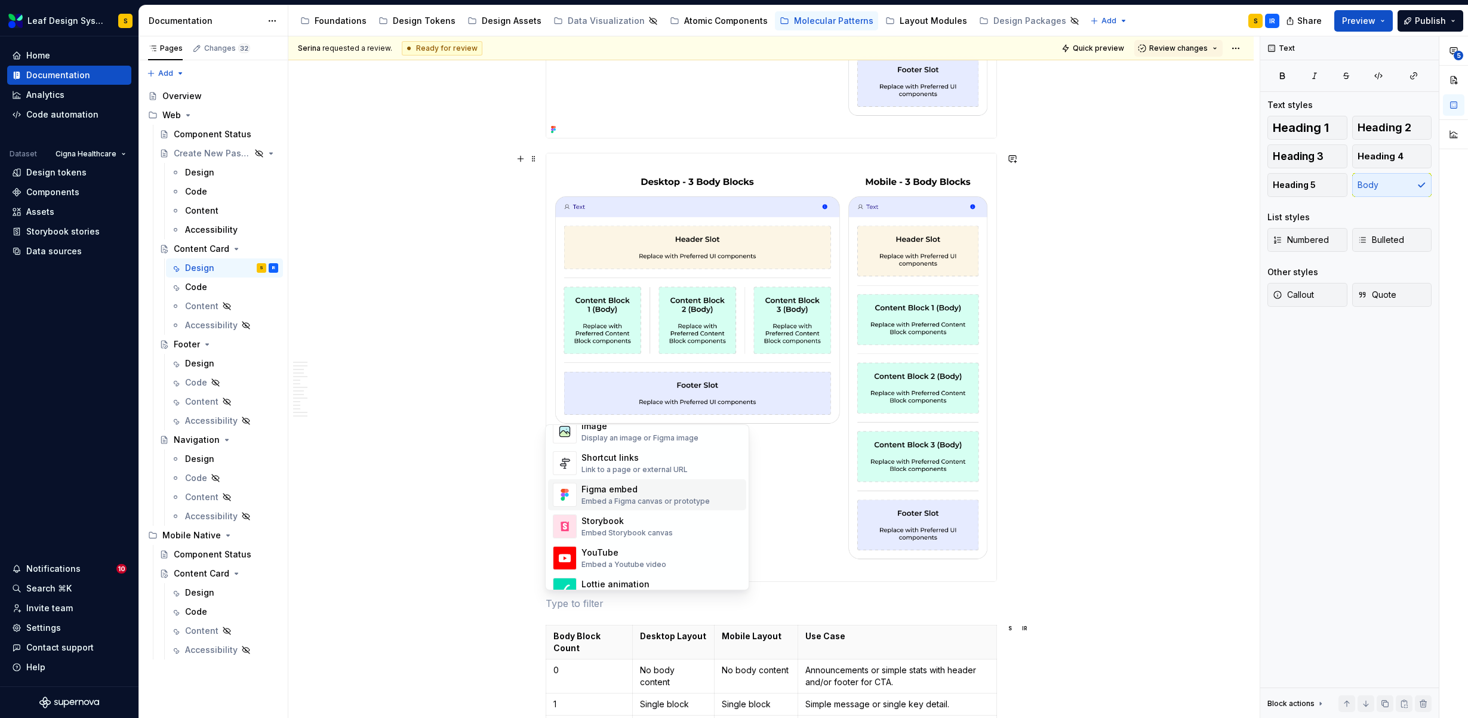
scroll to position [465, 0]
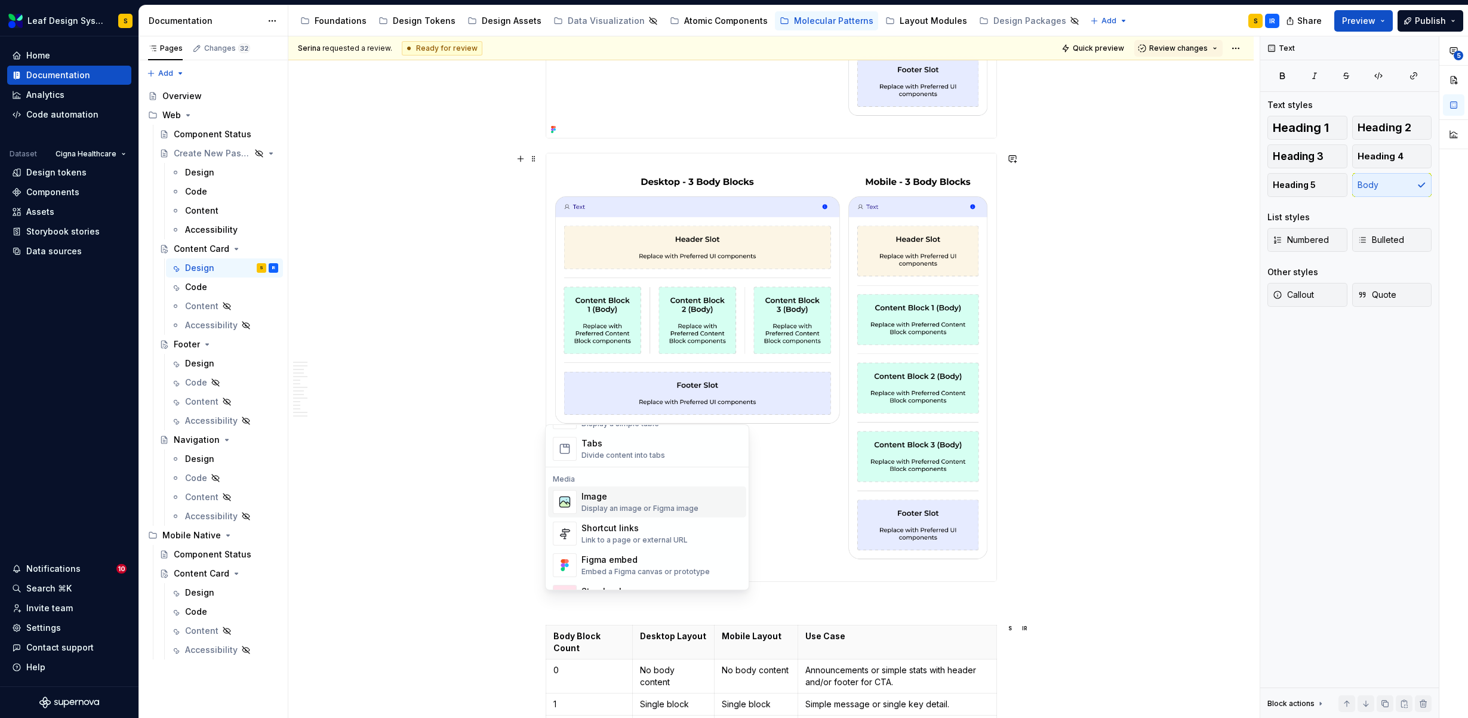
click at [645, 501] on div "Image" at bounding box center [639, 497] width 117 height 12
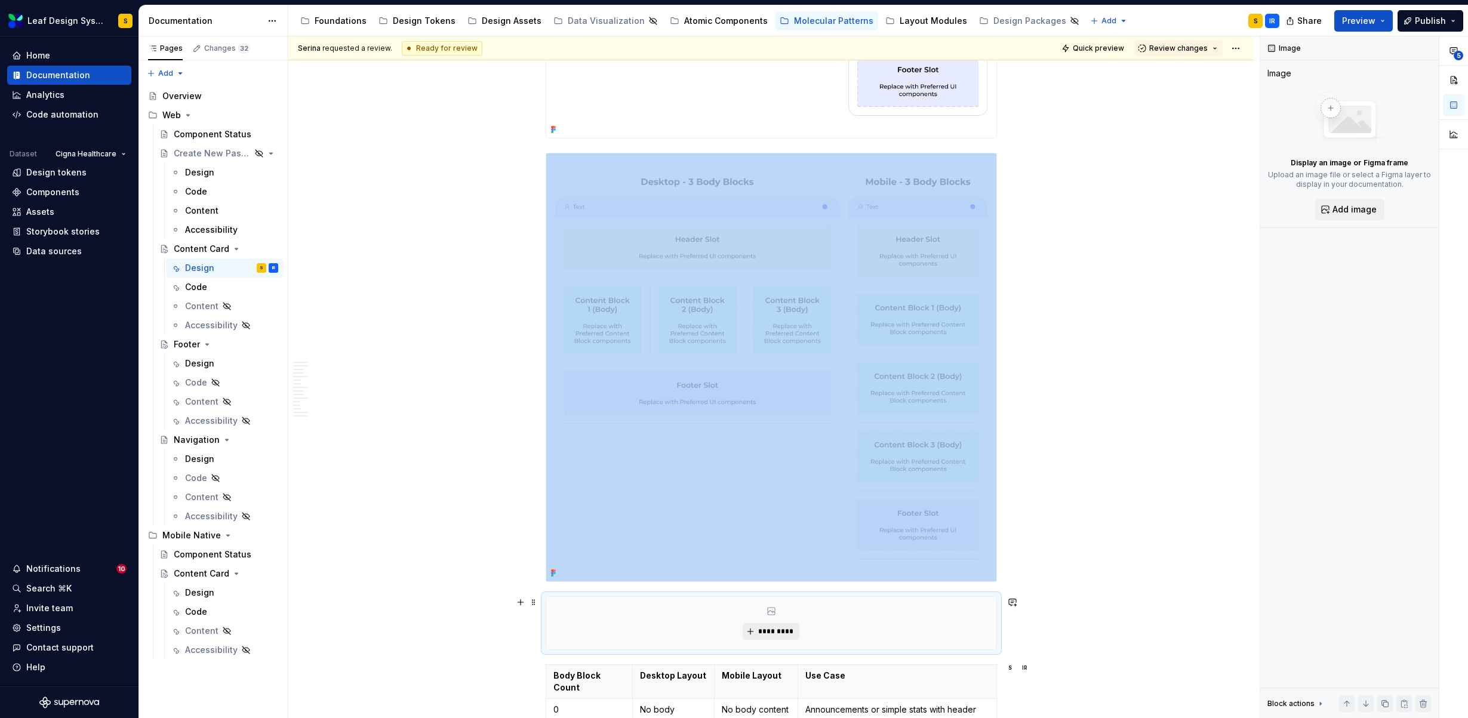
type textarea "*"
click at [771, 630] on span "*********" at bounding box center [775, 632] width 36 height 10
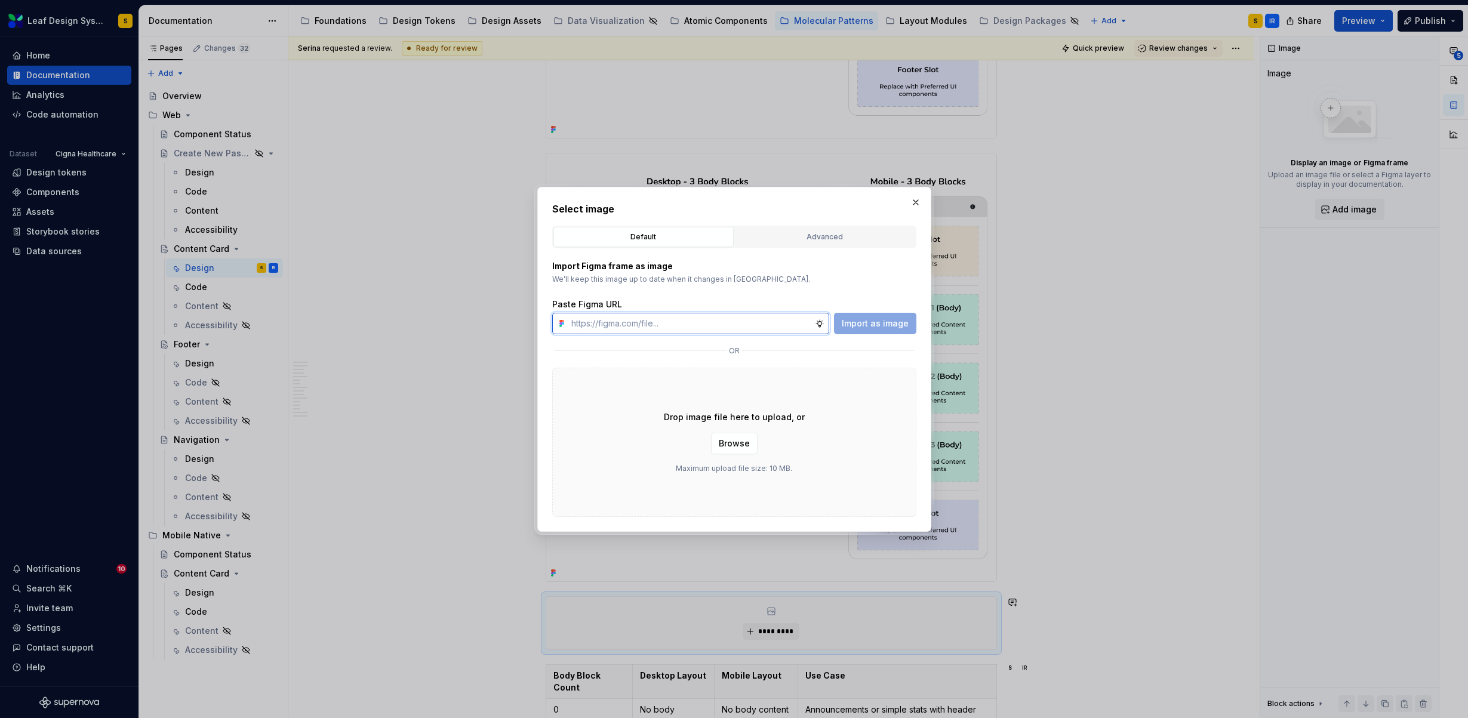
paste input "[URL][DOMAIN_NAME]"
type input "[URL][DOMAIN_NAME]"
click at [855, 326] on span "Import as image" at bounding box center [875, 324] width 67 height 12
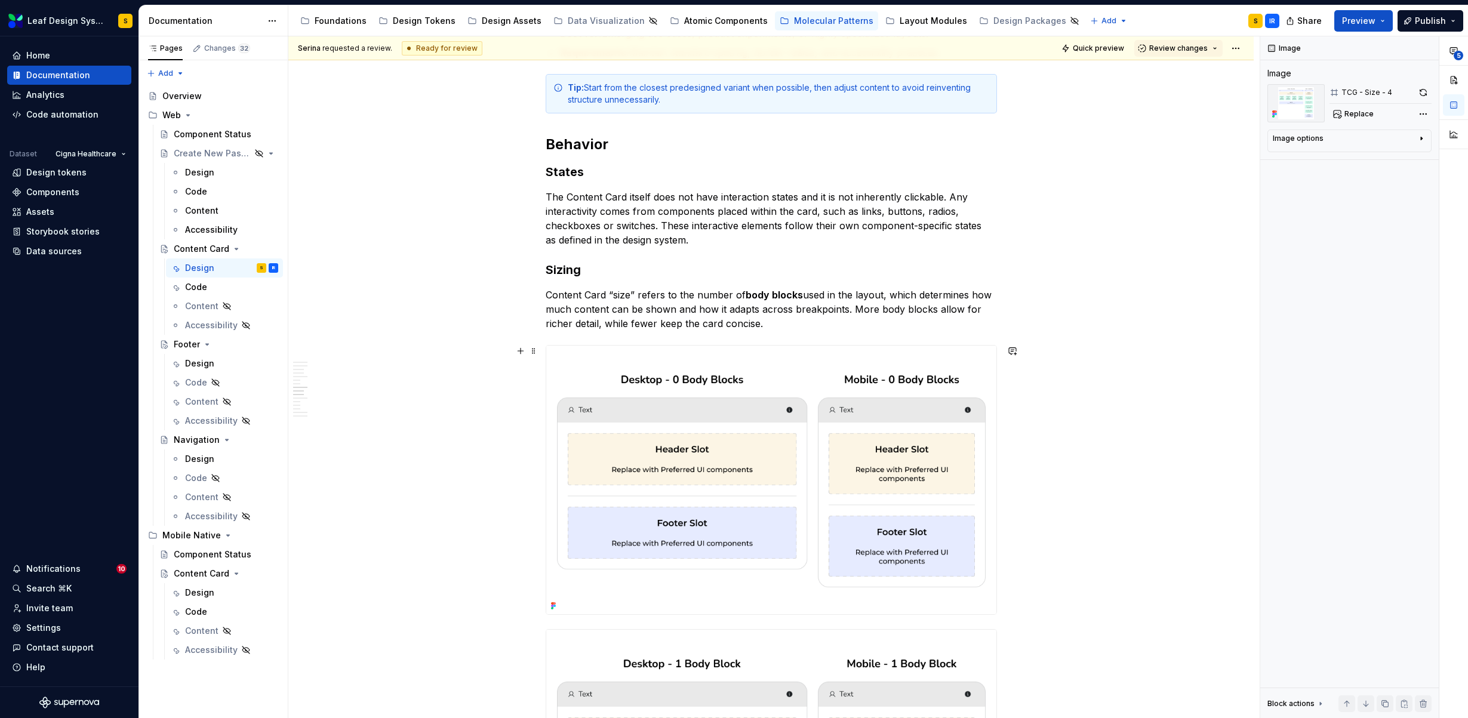
scroll to position [4135, 0]
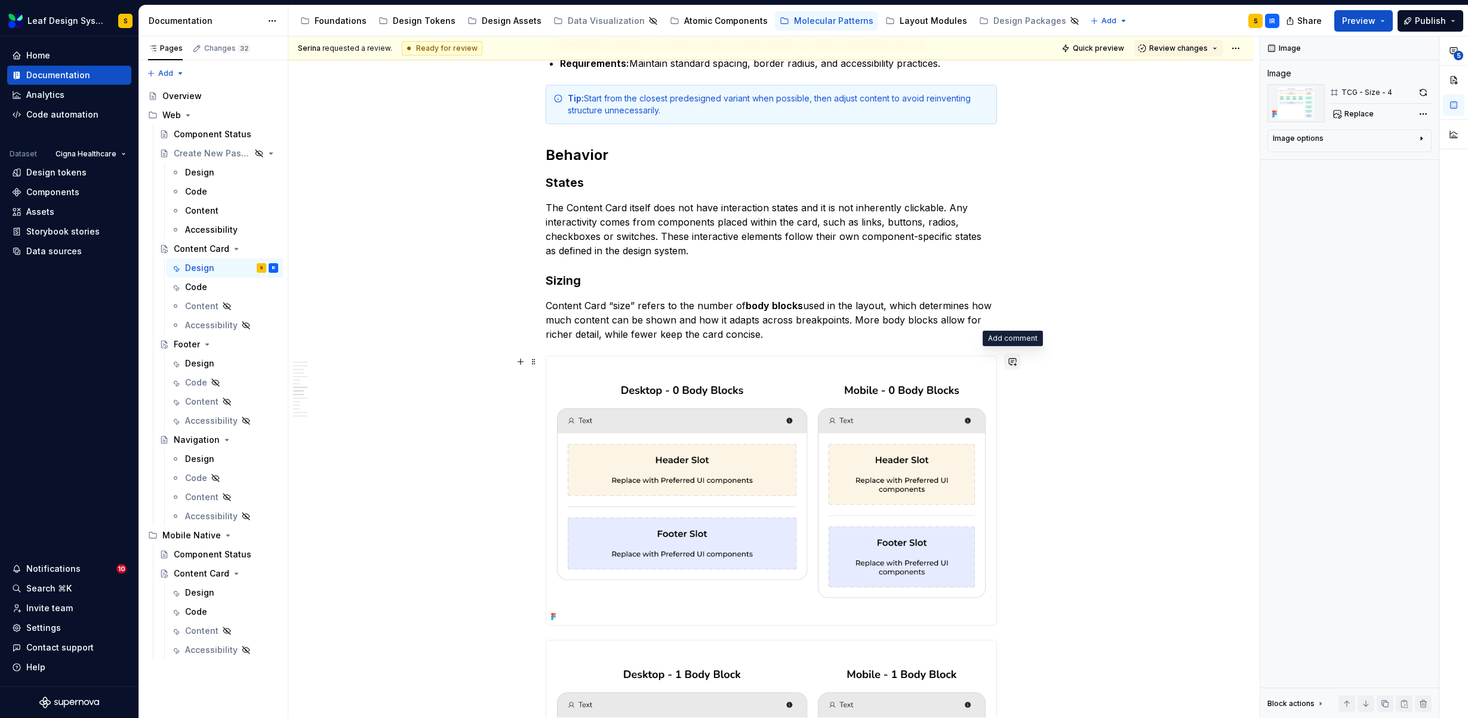
click at [1015, 361] on button "button" at bounding box center [1012, 361] width 17 height 17
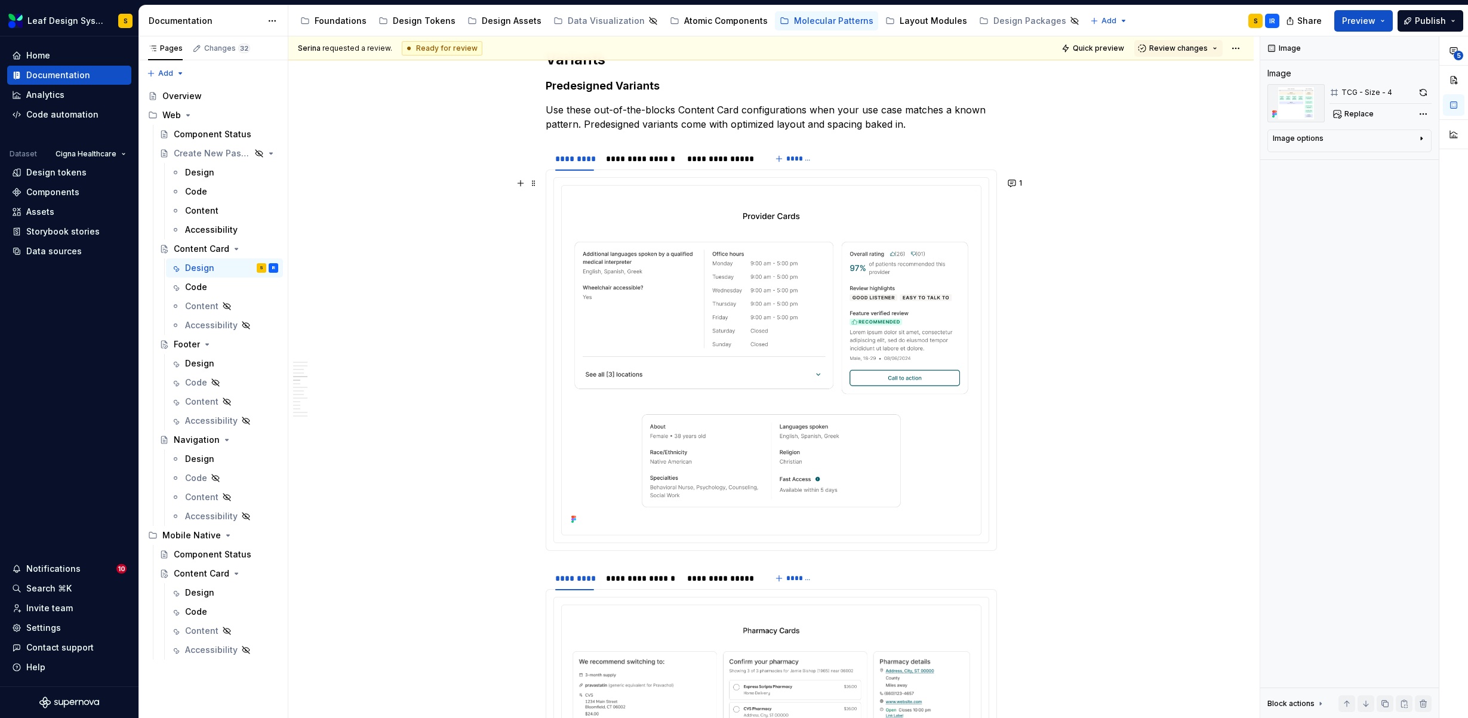
scroll to position [1694, 0]
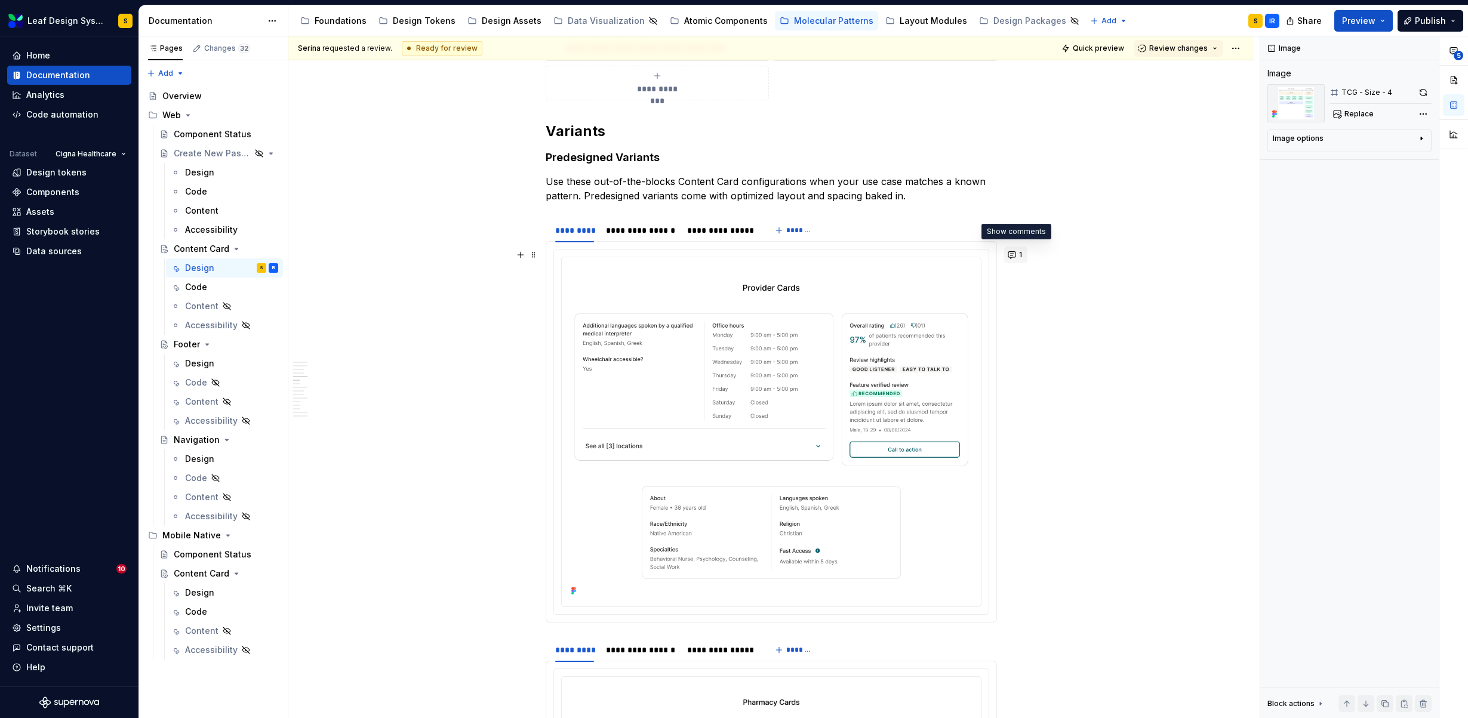
click at [1013, 256] on button "1" at bounding box center [1015, 254] width 23 height 17
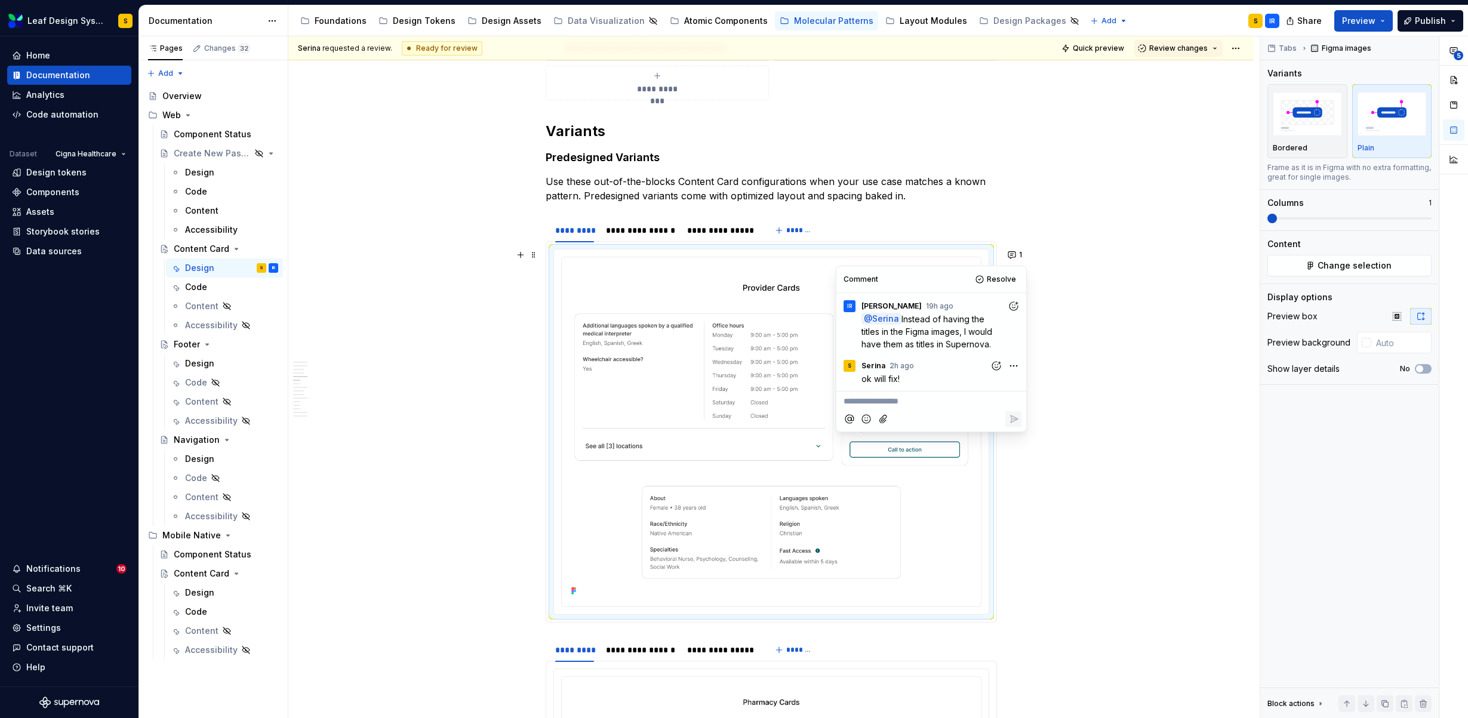
click at [548, 156] on h4 "Predesigned Variants" at bounding box center [771, 157] width 451 height 14
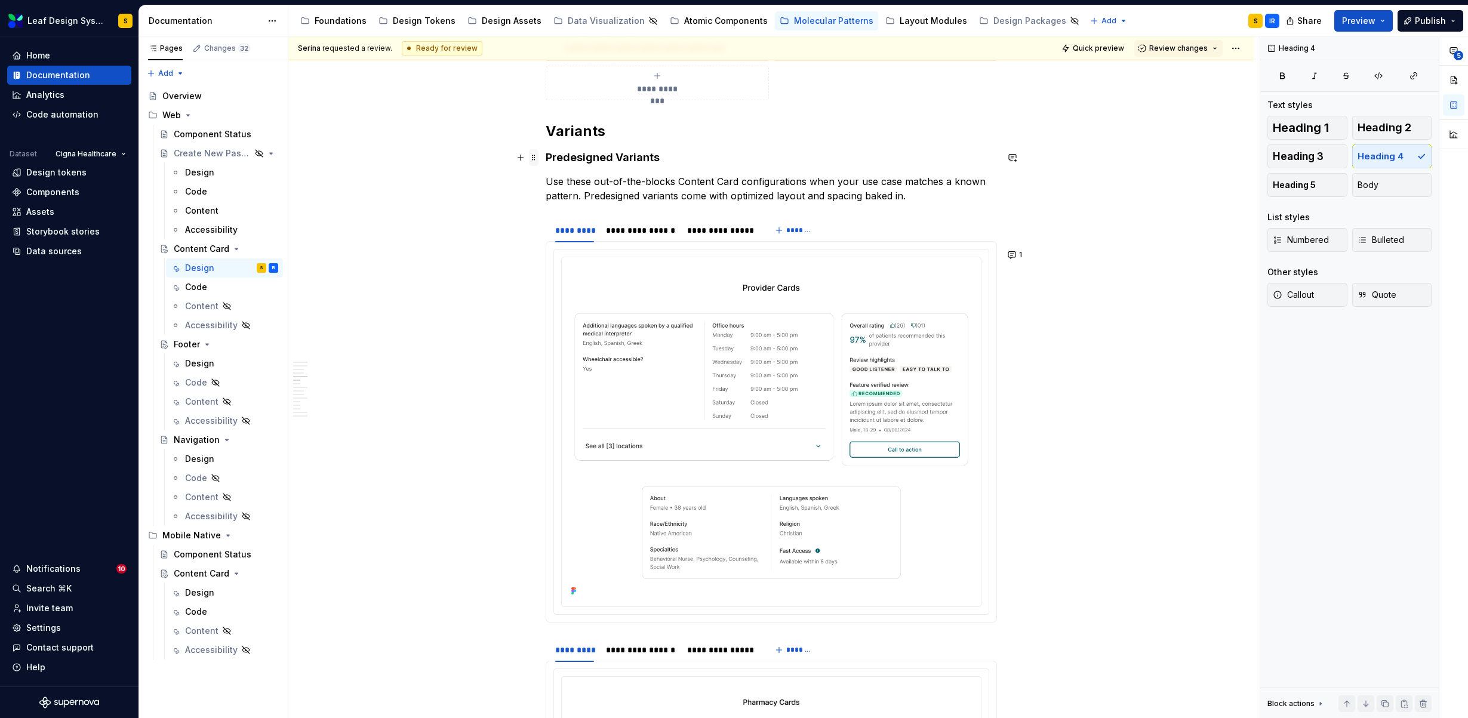
click at [532, 158] on span at bounding box center [534, 157] width 10 height 17
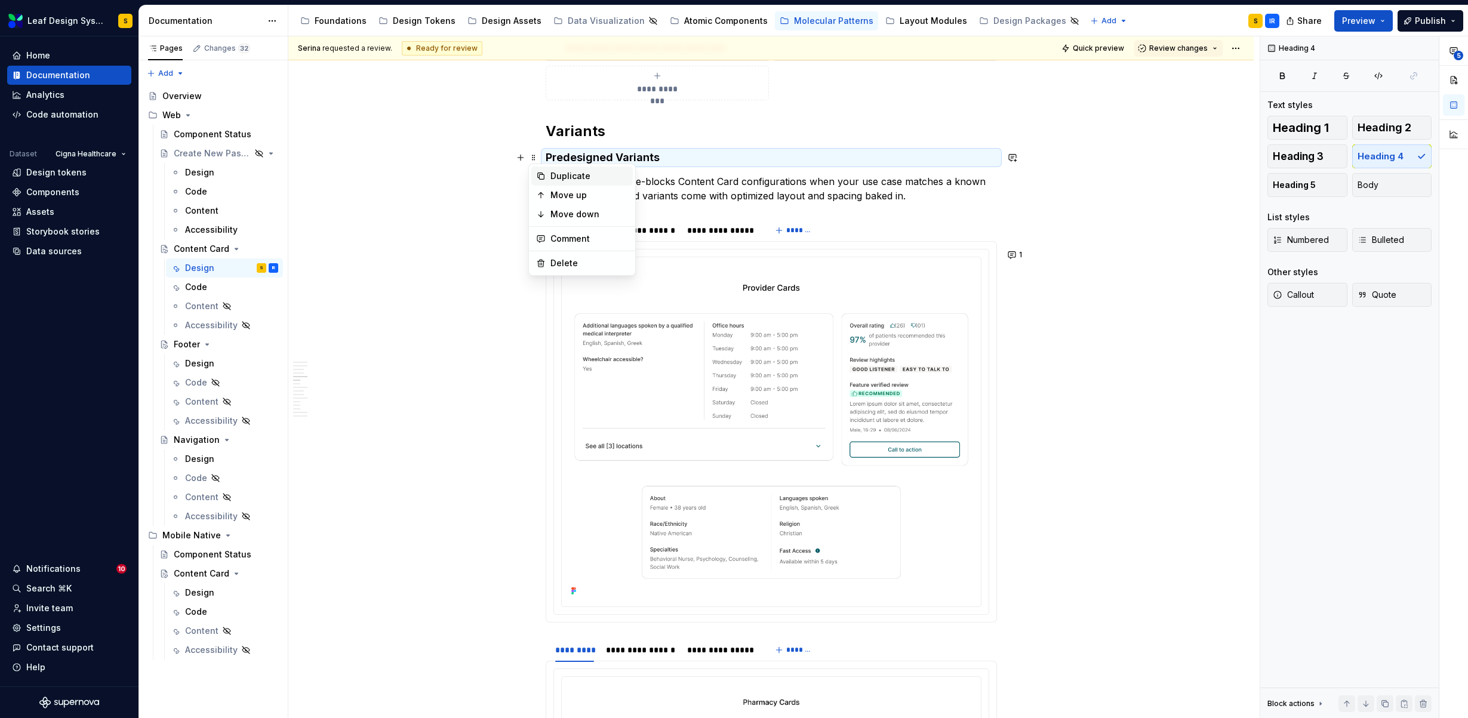
click at [550, 174] on div "Duplicate" at bounding box center [589, 176] width 78 height 12
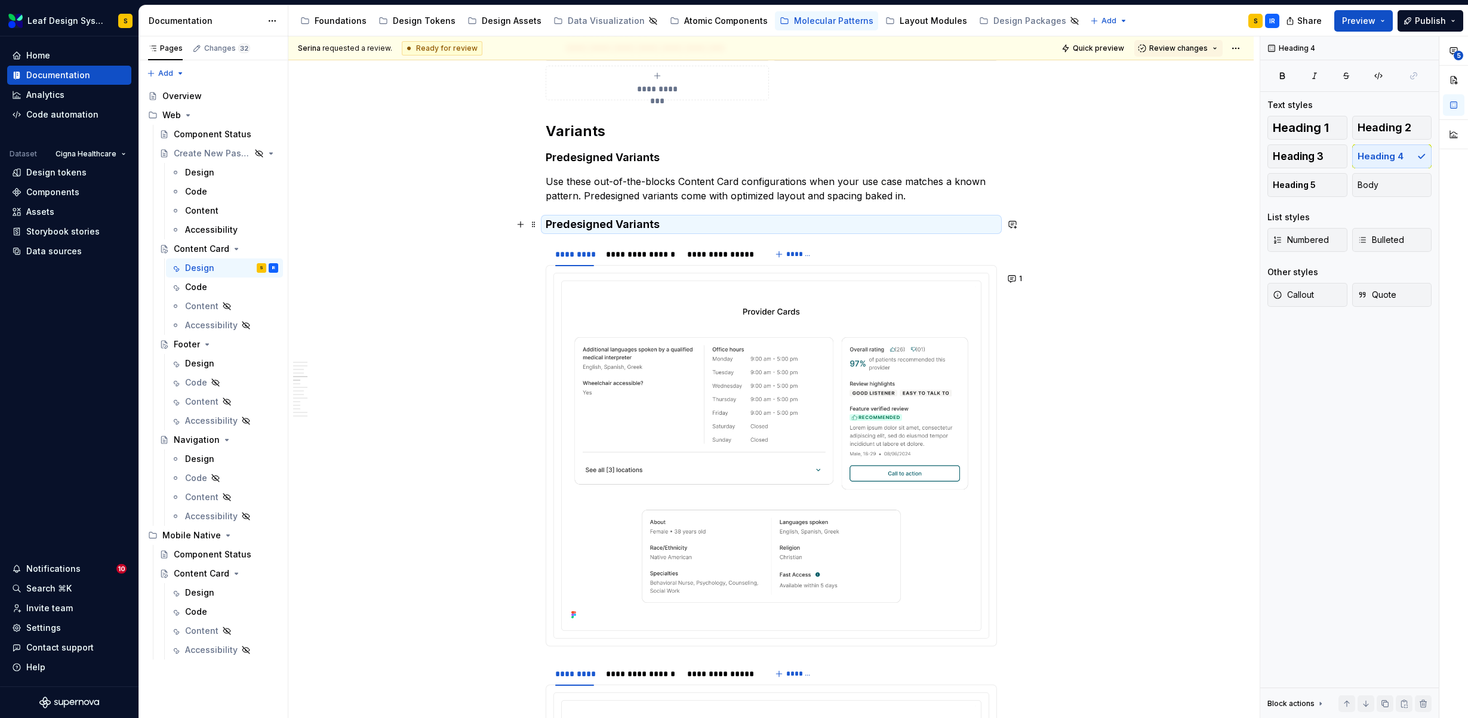
type textarea "*"
click at [566, 222] on h4 "Predesigned Variants" at bounding box center [771, 224] width 451 height 14
click at [567, 223] on h4 "Predesigned Variants" at bounding box center [771, 224] width 451 height 14
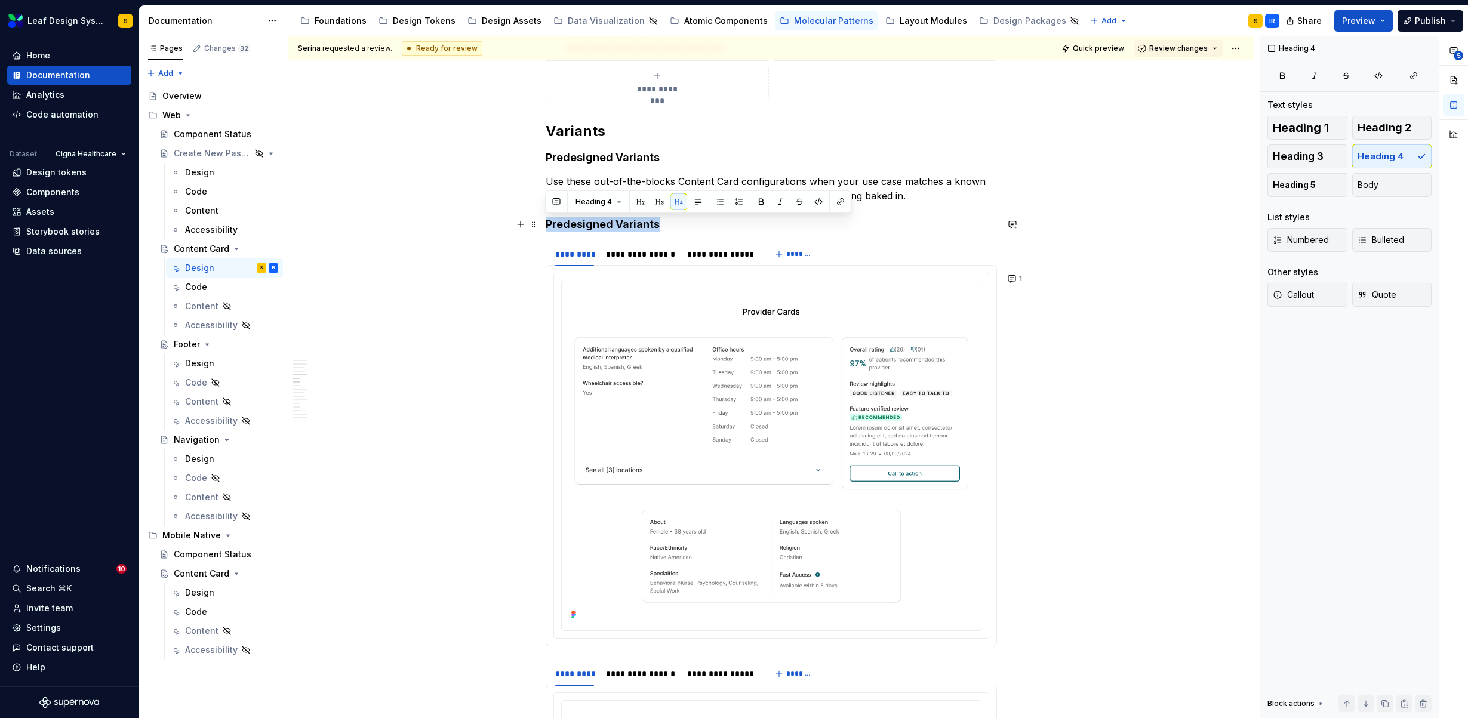
click at [567, 223] on h4 "Predesigned Variants" at bounding box center [771, 224] width 451 height 14
click at [618, 203] on button "Heading 4" at bounding box center [598, 201] width 57 height 17
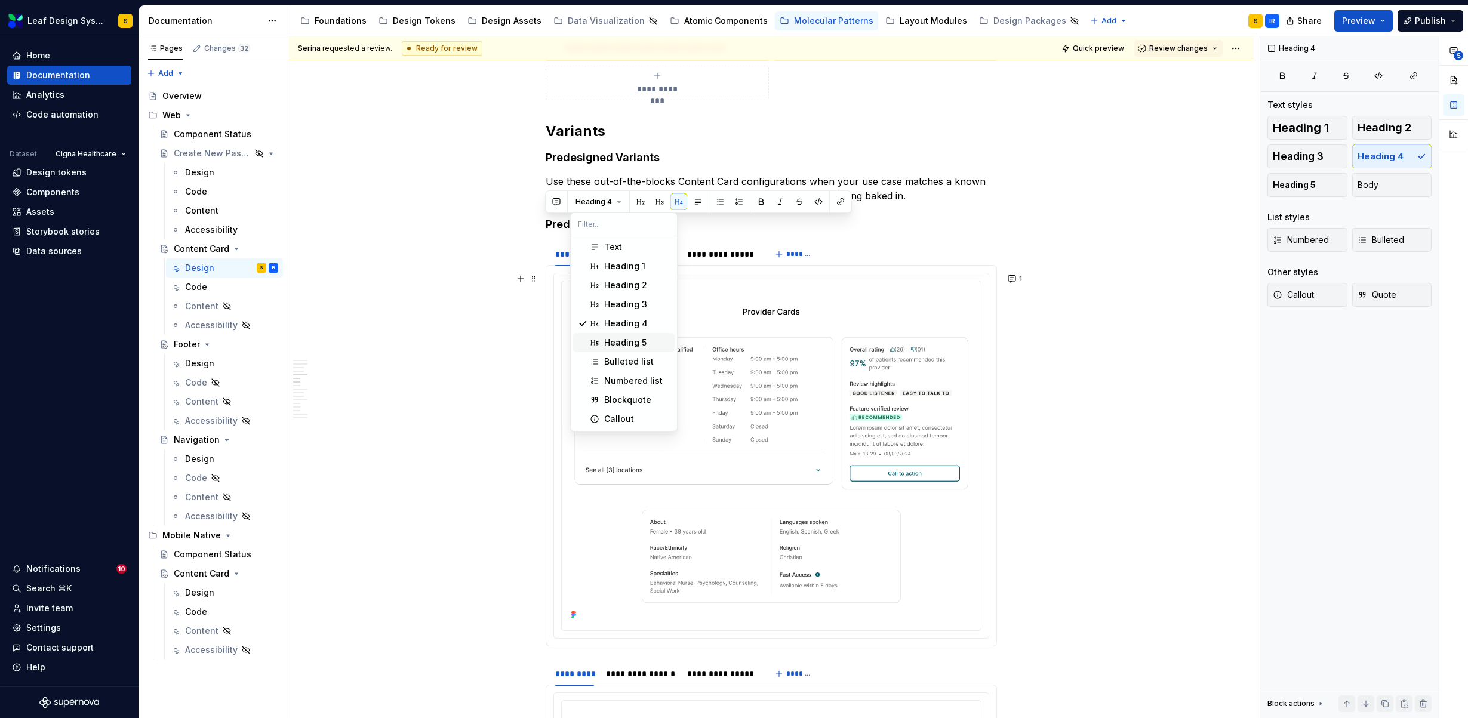
click at [612, 342] on div "Heading 5" at bounding box center [625, 343] width 42 height 12
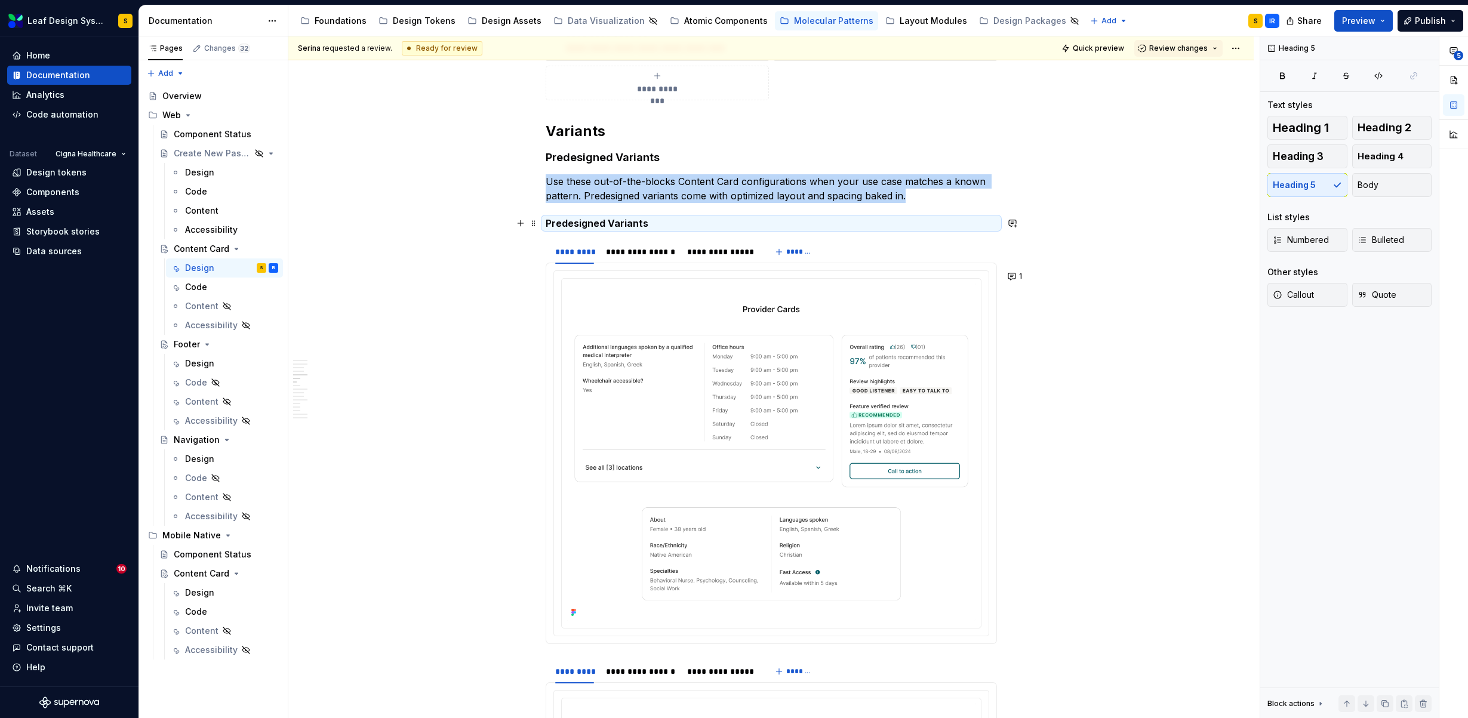
click at [596, 224] on h5 "Predesigned Variants" at bounding box center [771, 223] width 451 height 12
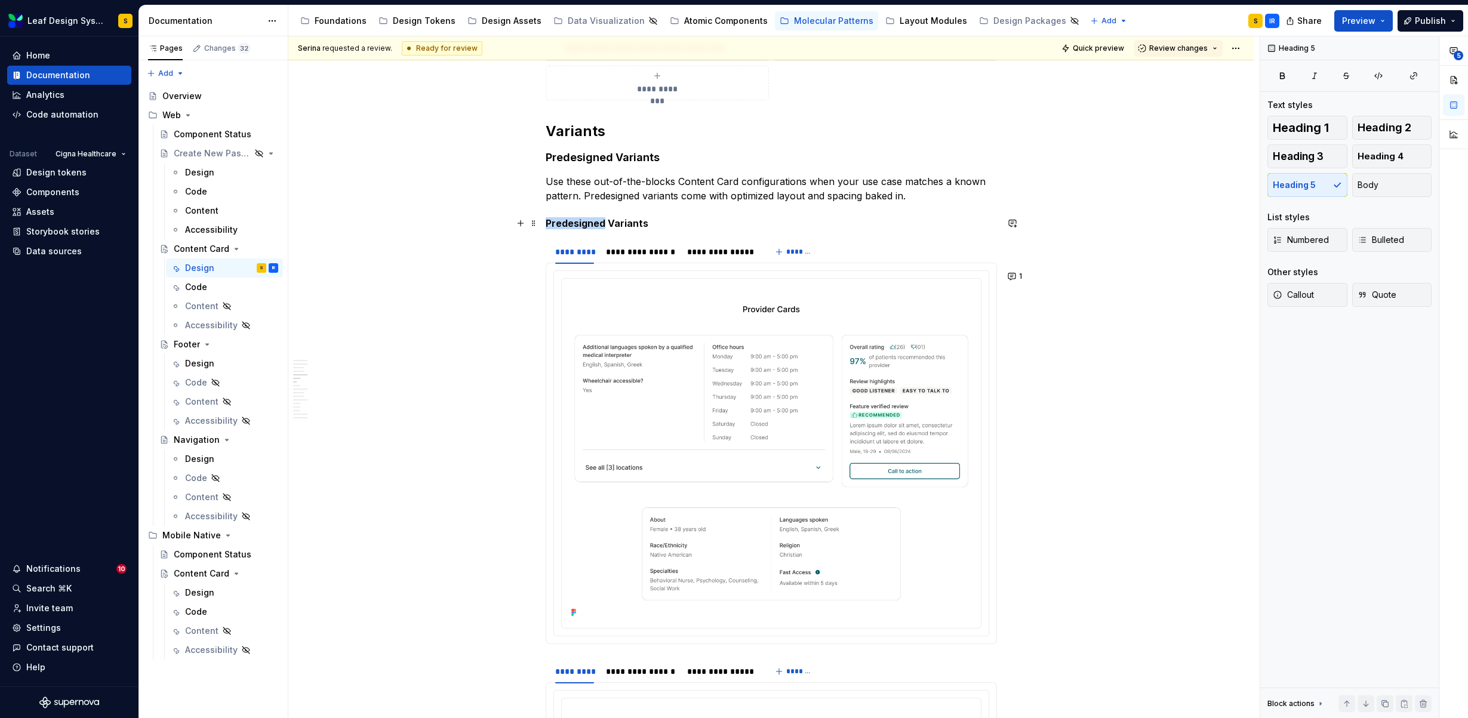
click at [596, 224] on h5 "Predesigned Variants" at bounding box center [771, 223] width 451 height 12
click at [615, 204] on button "Heading 5" at bounding box center [598, 201] width 57 height 17
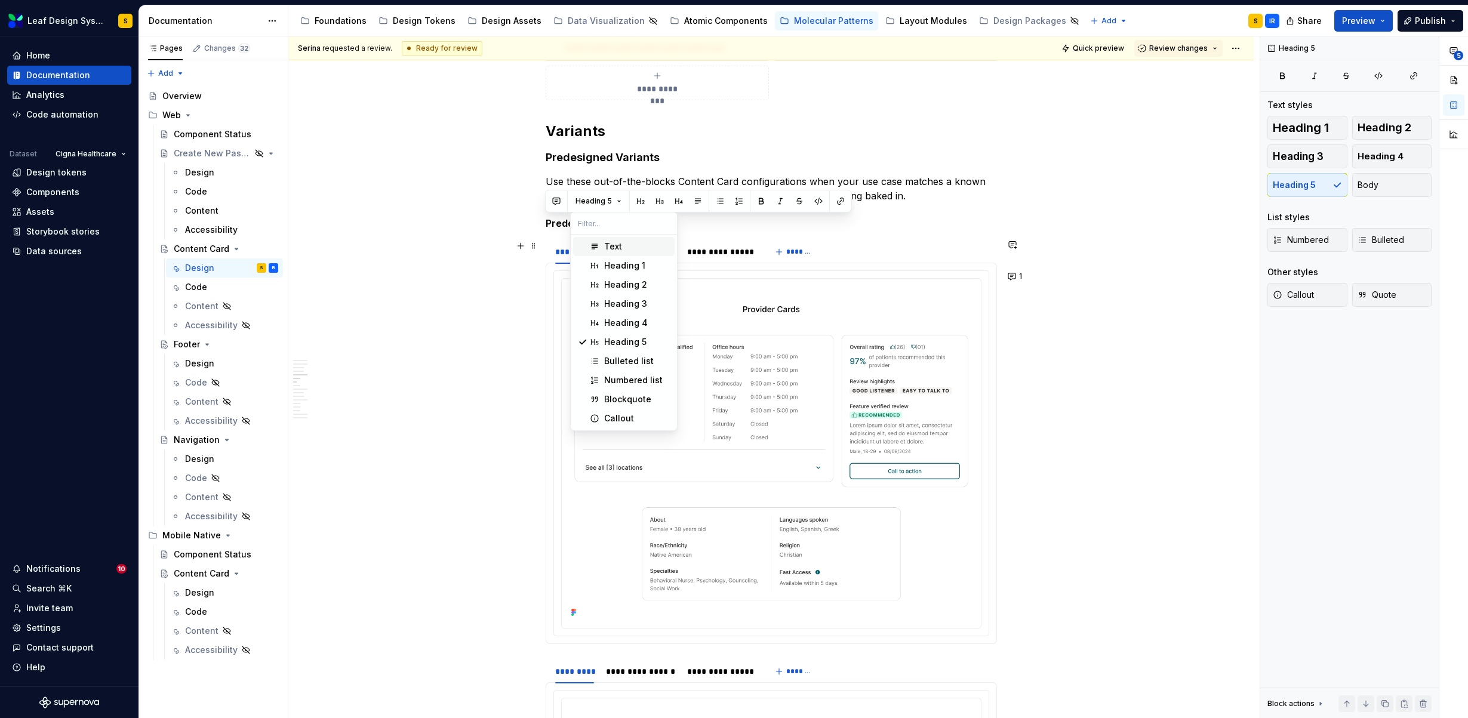
click at [614, 246] on div "Text" at bounding box center [613, 247] width 18 height 12
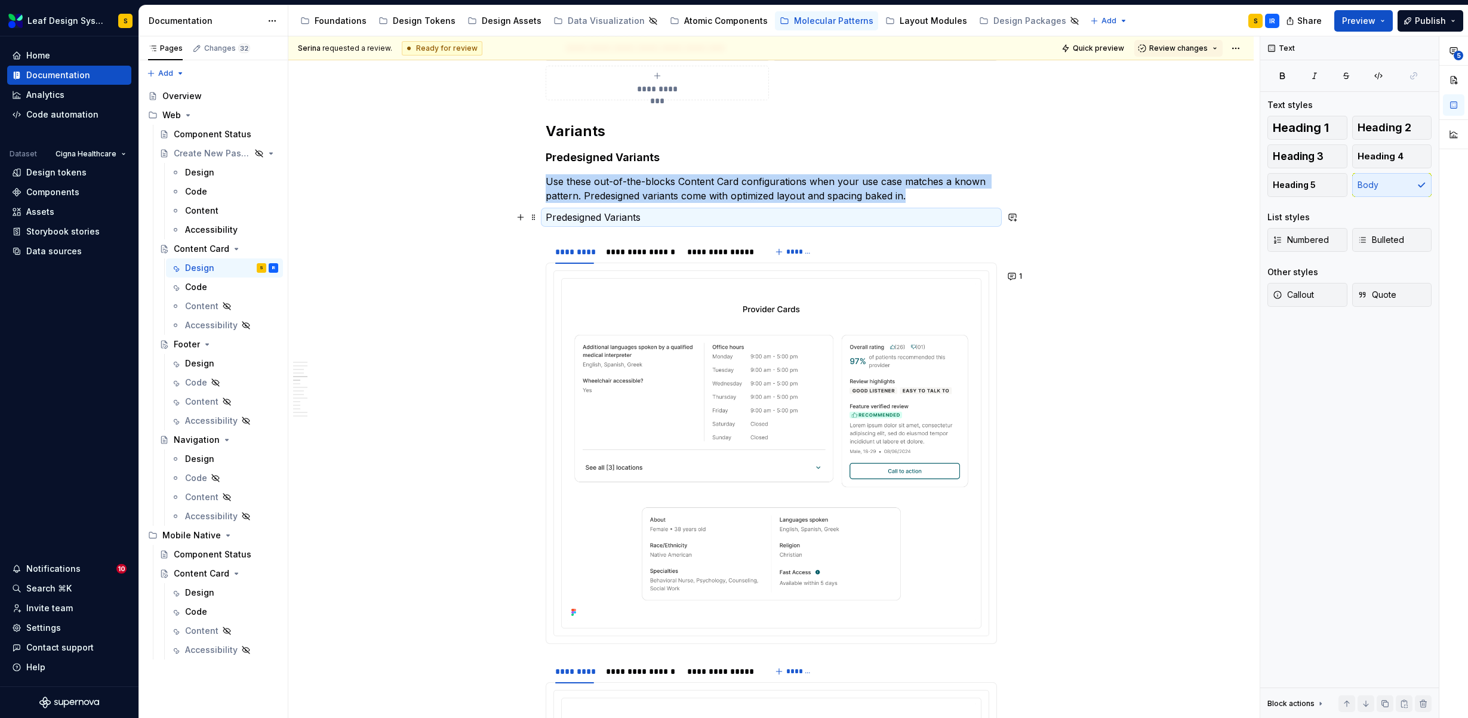
click at [561, 221] on p "Predesigned Variants" at bounding box center [771, 217] width 451 height 14
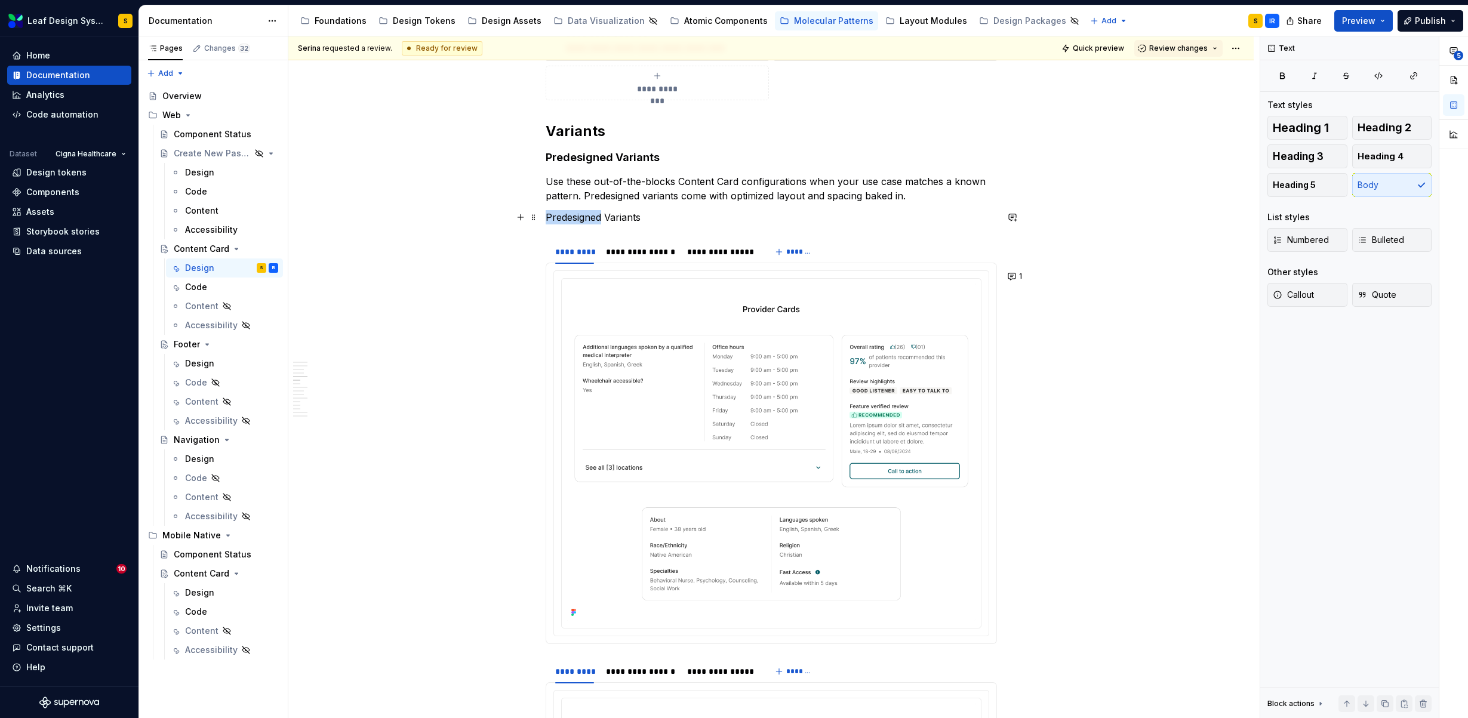
click at [561, 221] on p "Predesigned Variants" at bounding box center [771, 217] width 451 height 14
click at [741, 190] on button "button" at bounding box center [740, 195] width 17 height 17
click at [691, 244] on div "**********" at bounding box center [720, 252] width 77 height 17
click at [627, 218] on strong "Predesigned Variants" at bounding box center [597, 217] width 103 height 12
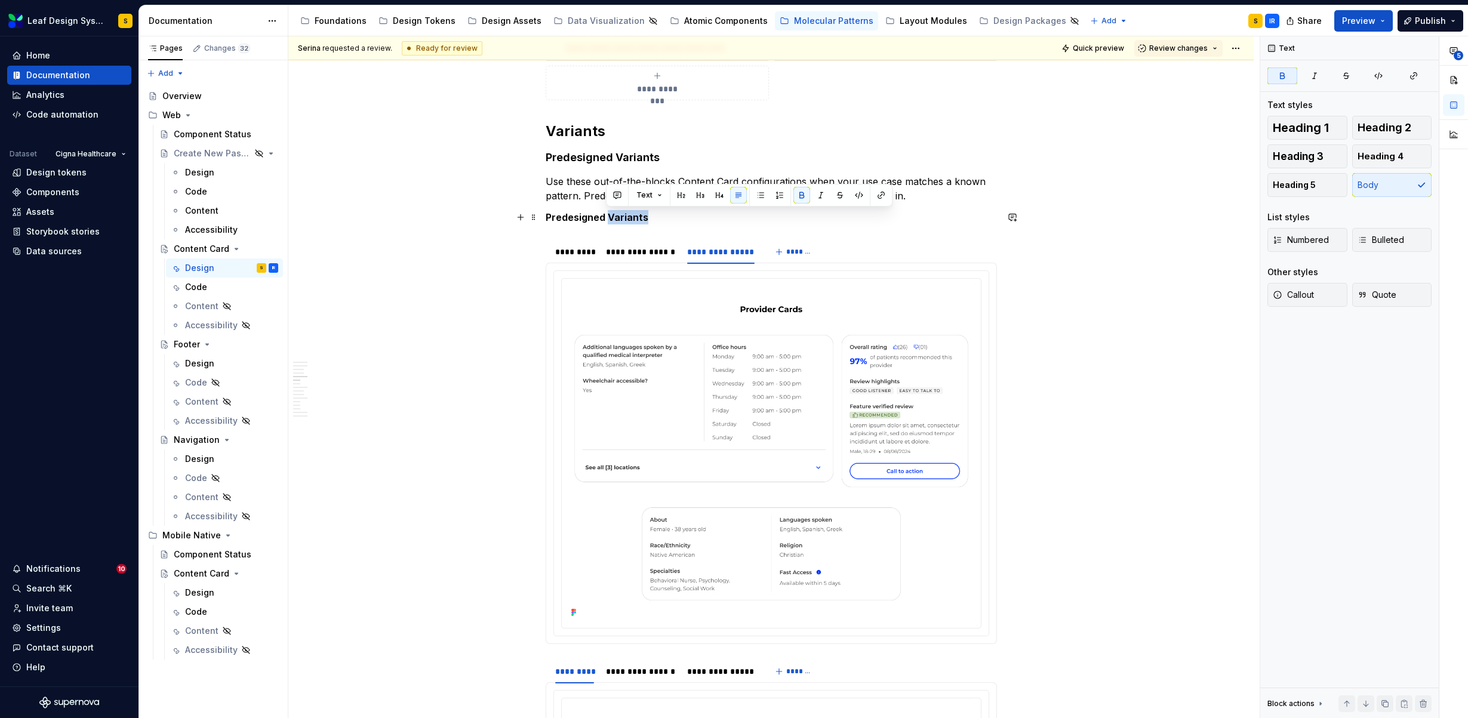
click at [627, 218] on strong "Predesigned Variants" at bounding box center [597, 217] width 103 height 12
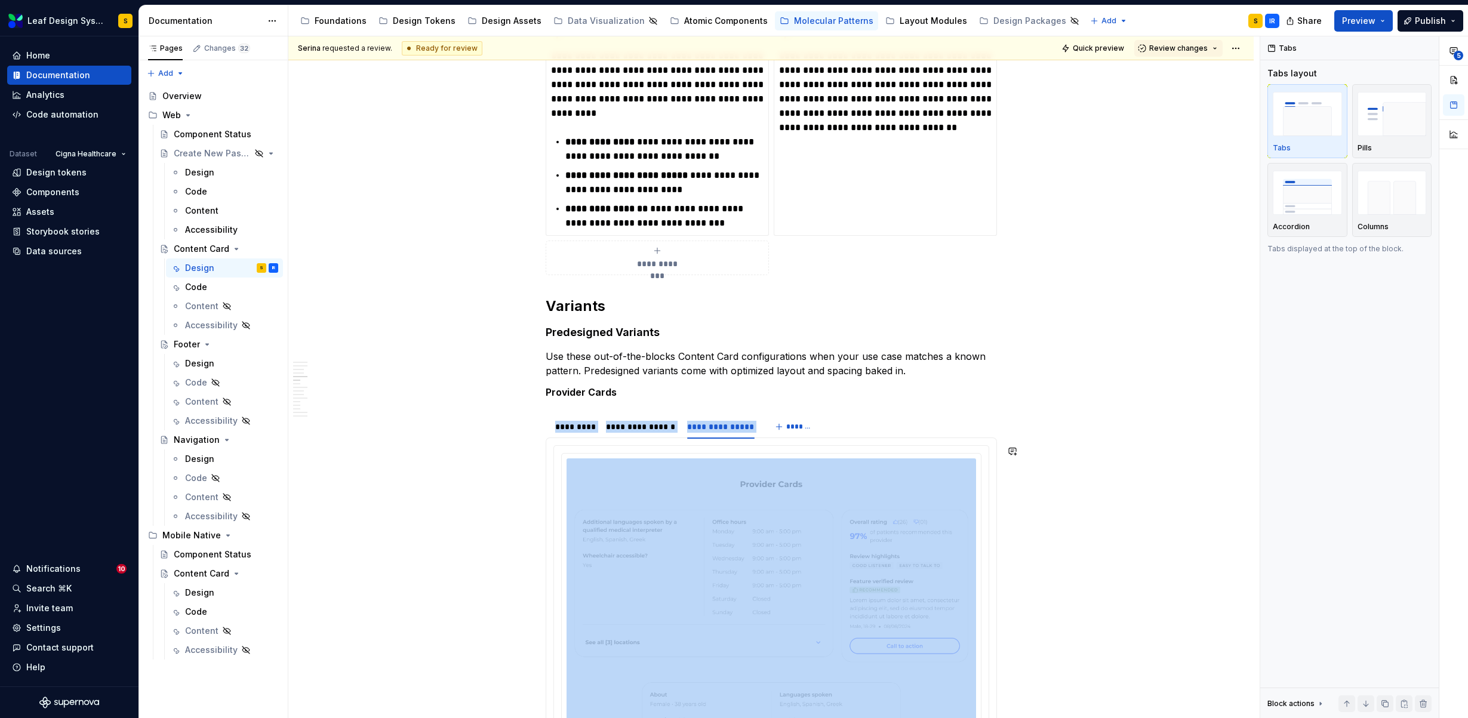
scroll to position [1518, 0]
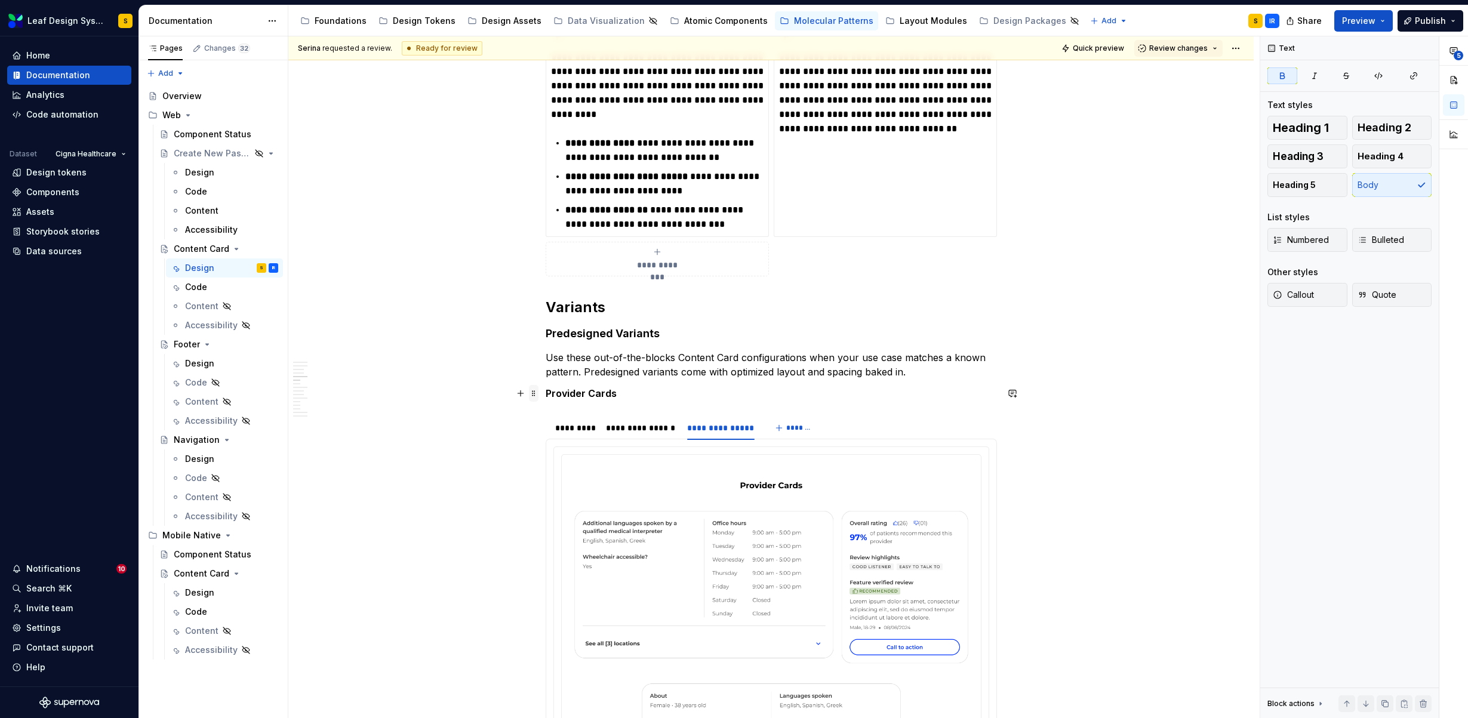
click at [531, 393] on span at bounding box center [534, 393] width 10 height 17
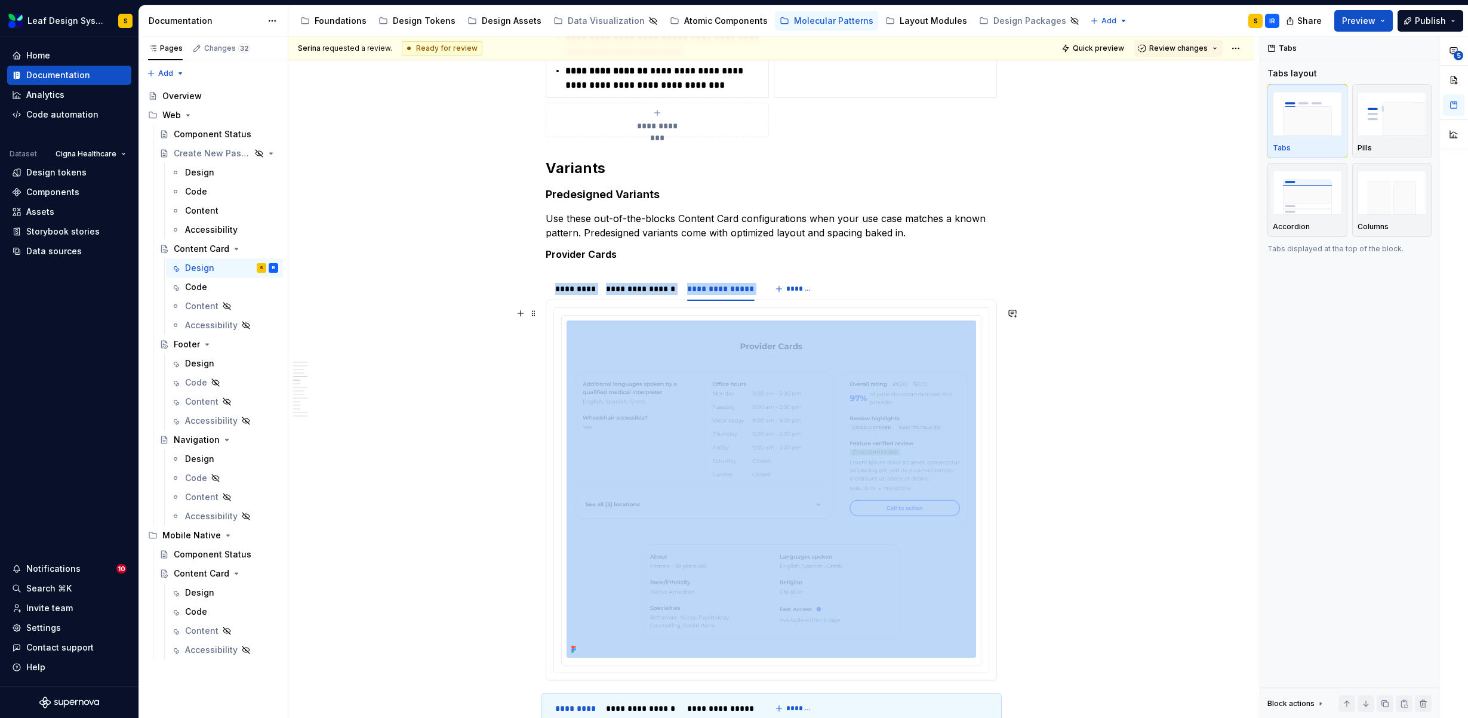
scroll to position [1745, 0]
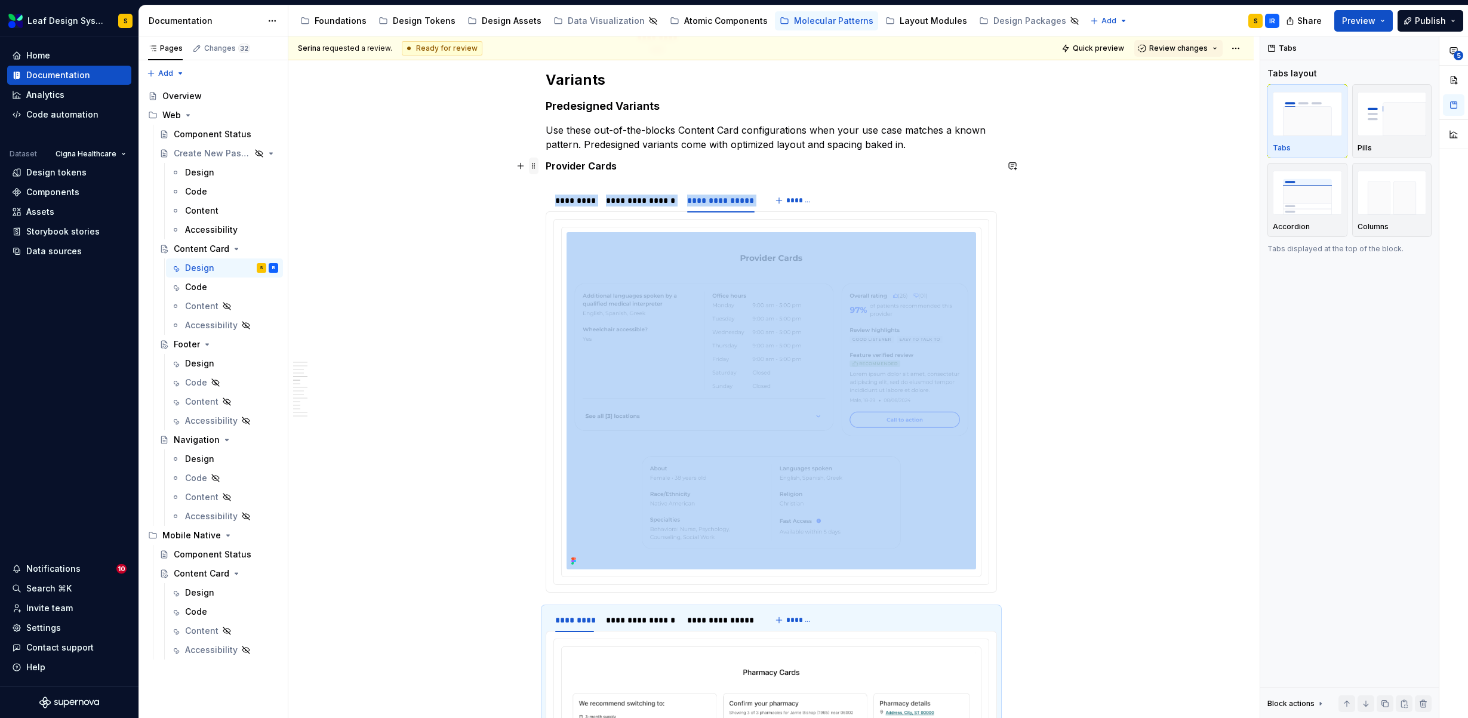
click at [532, 167] on span at bounding box center [534, 166] width 10 height 17
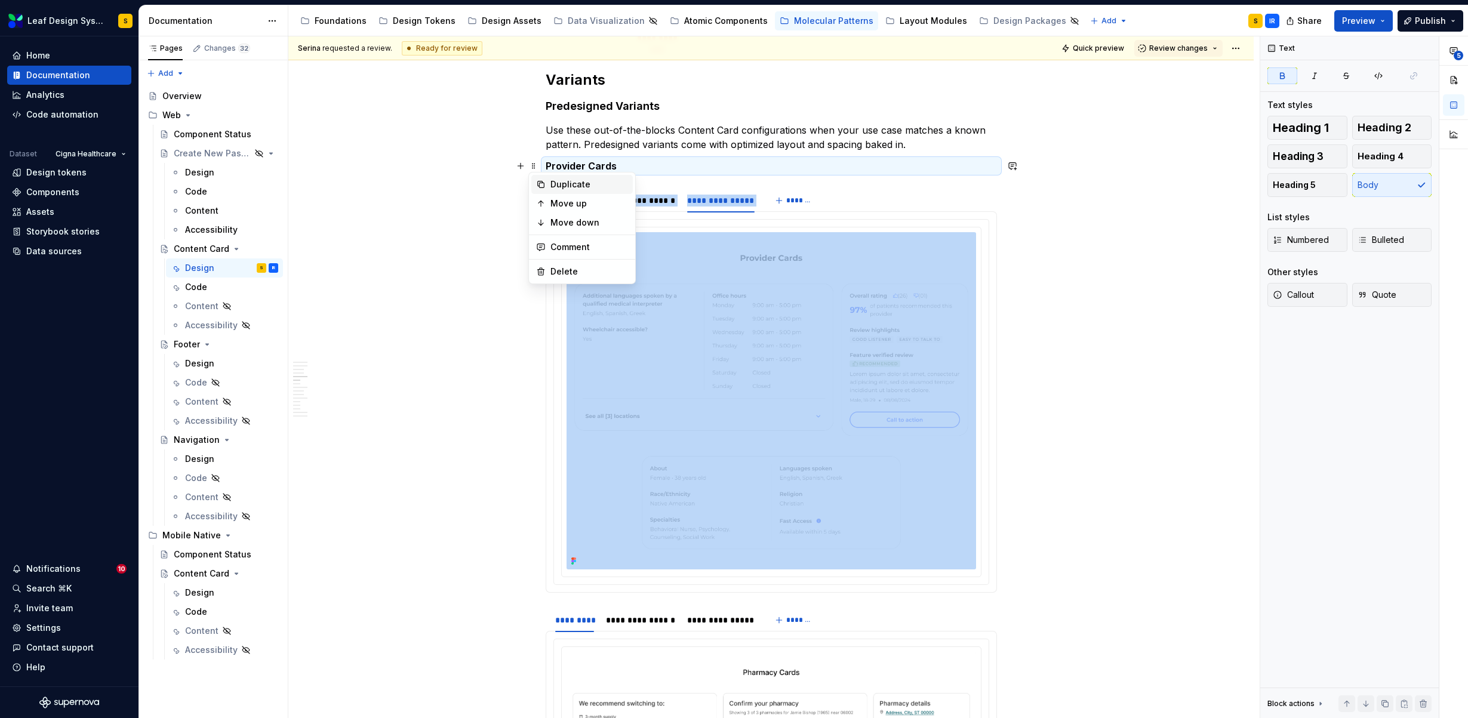
click at [550, 181] on div "Duplicate" at bounding box center [589, 184] width 78 height 12
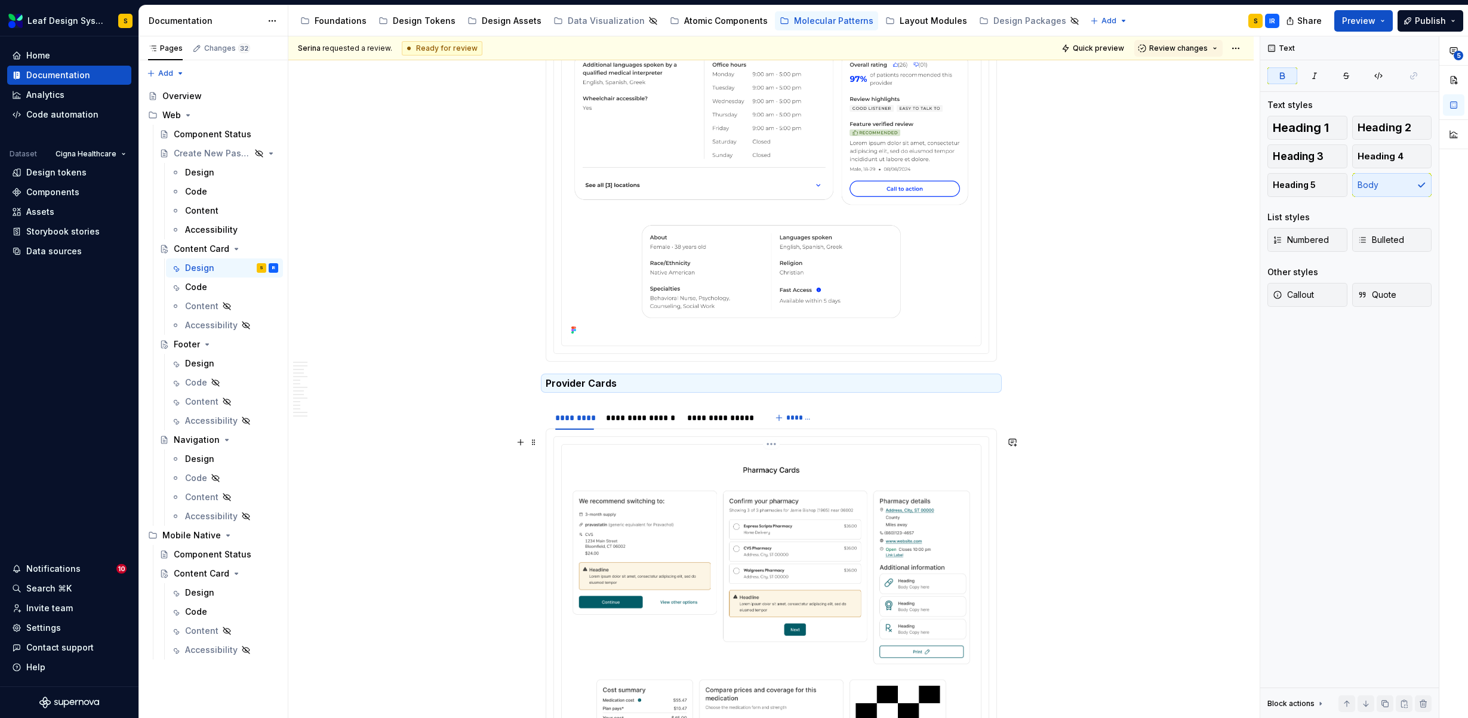
scroll to position [2008, 0]
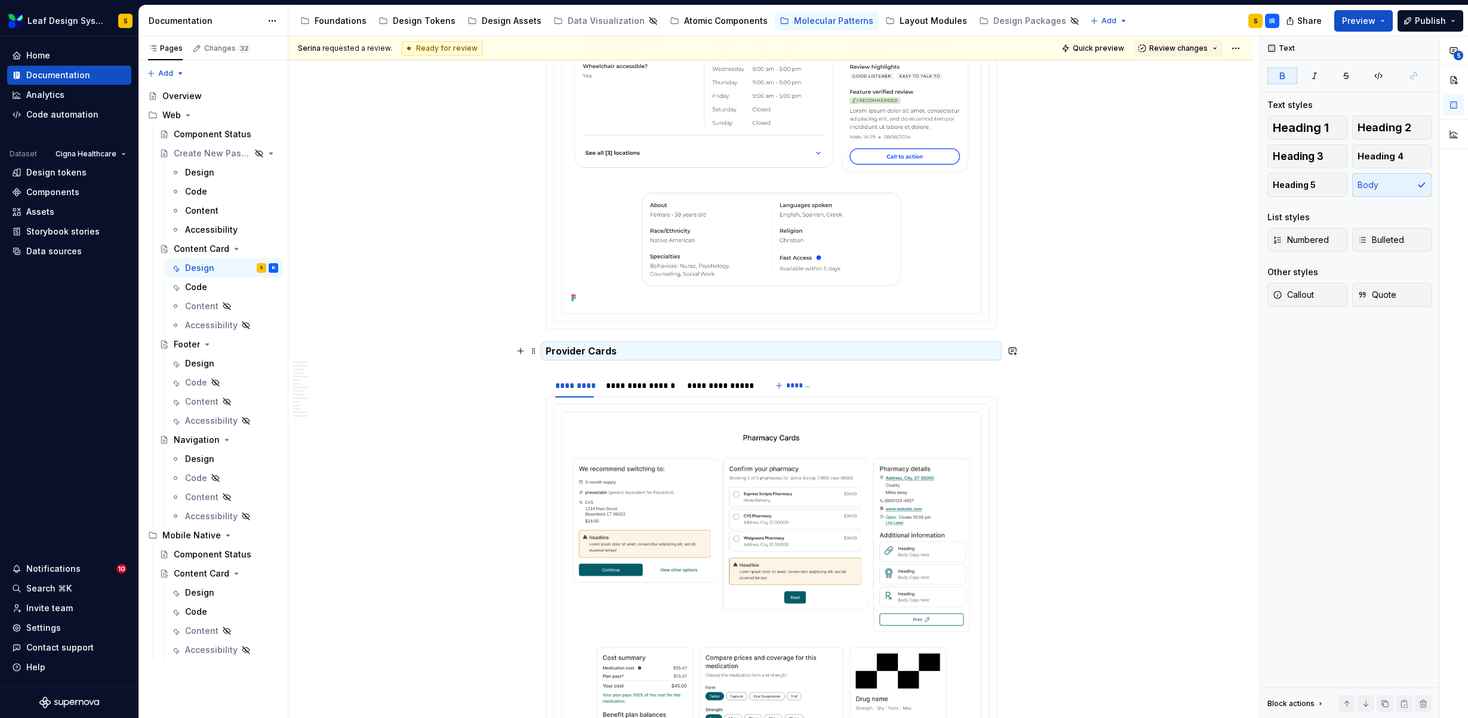
click at [569, 349] on strong "Provider Cards" at bounding box center [581, 351] width 71 height 12
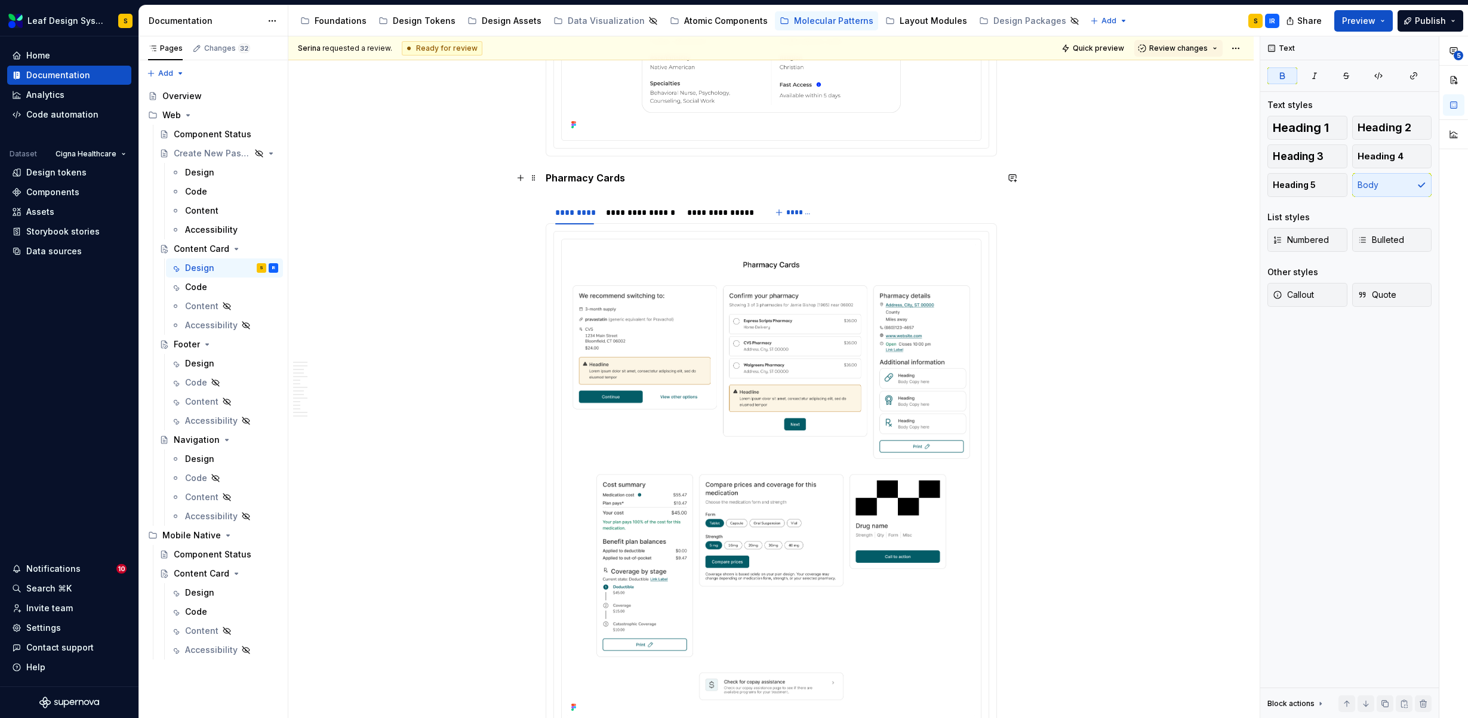
scroll to position [2210, 0]
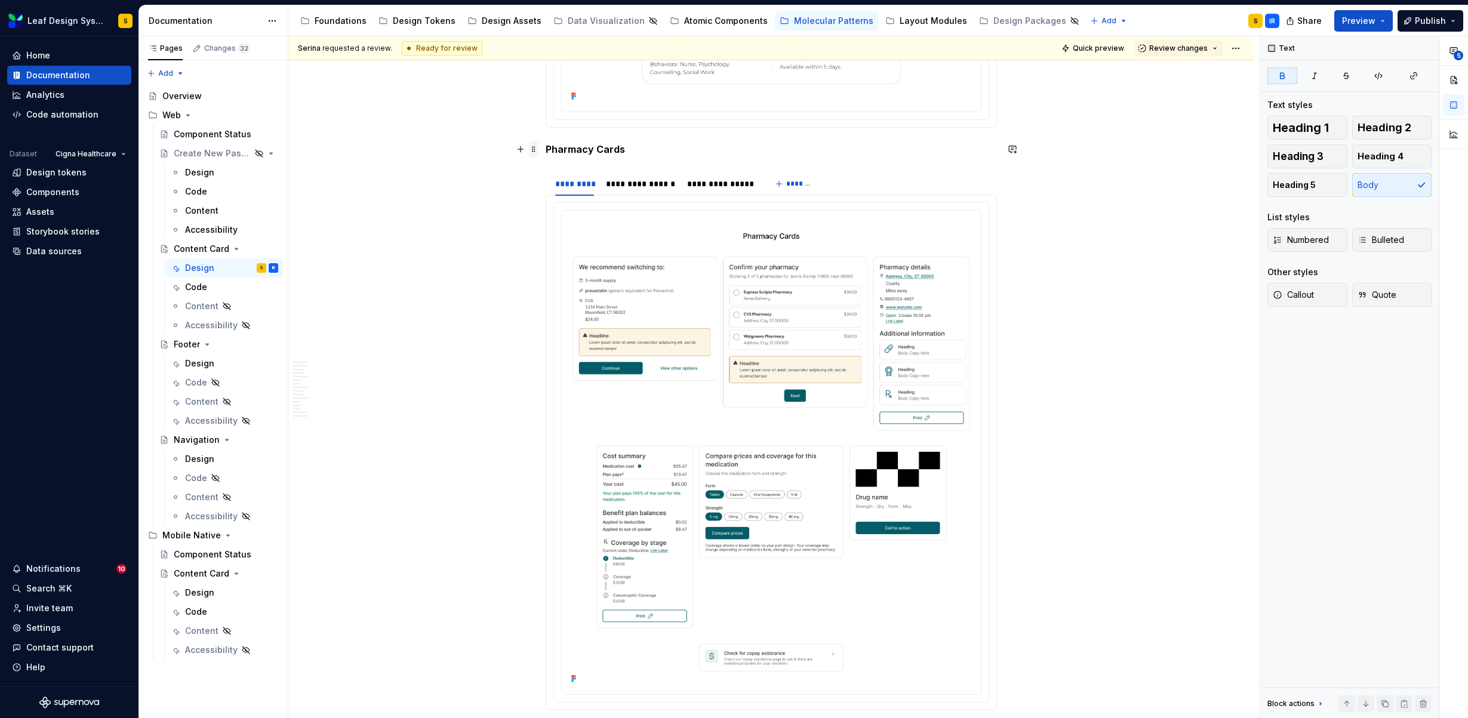
click at [531, 148] on span at bounding box center [534, 149] width 10 height 17
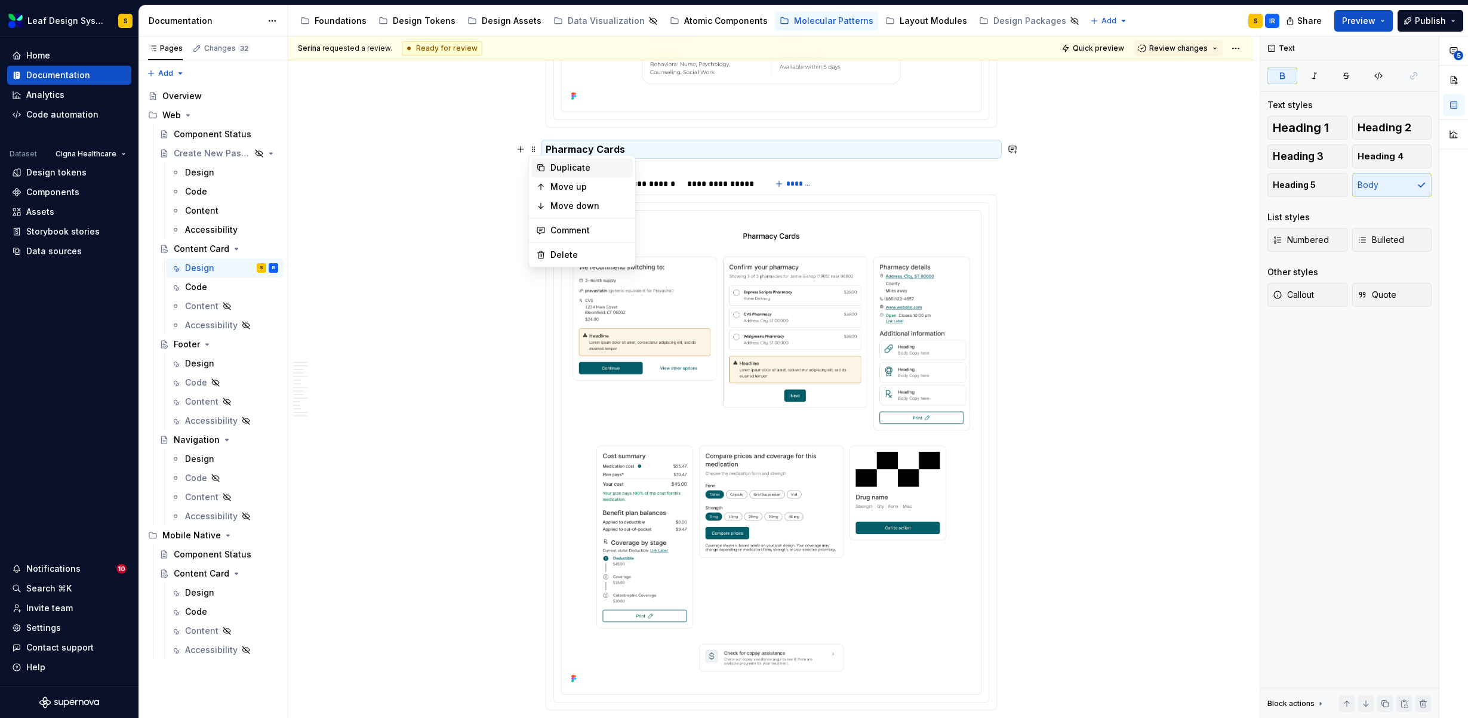
click at [542, 164] on icon at bounding box center [541, 168] width 10 height 10
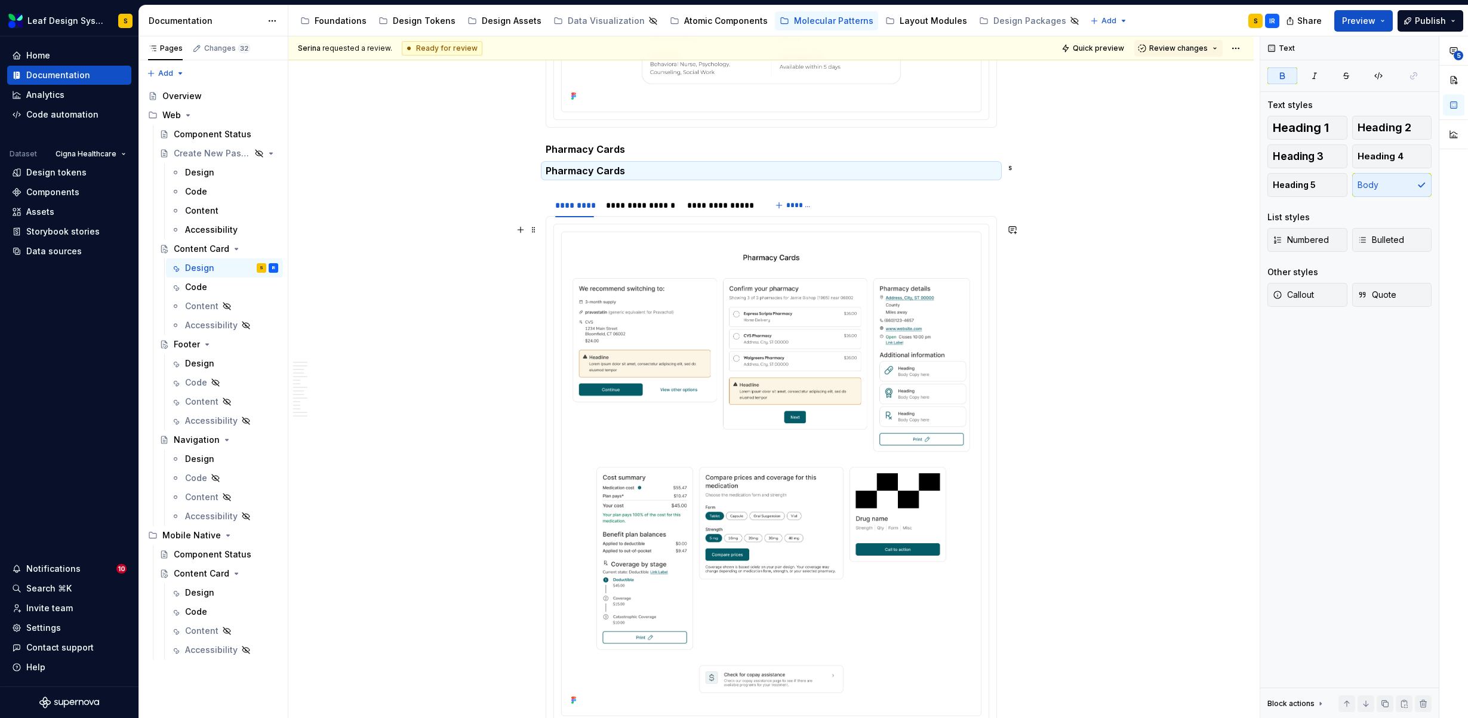
drag, startPoint x: 533, startPoint y: 183, endPoint x: 550, endPoint y: 511, distance: 328.7
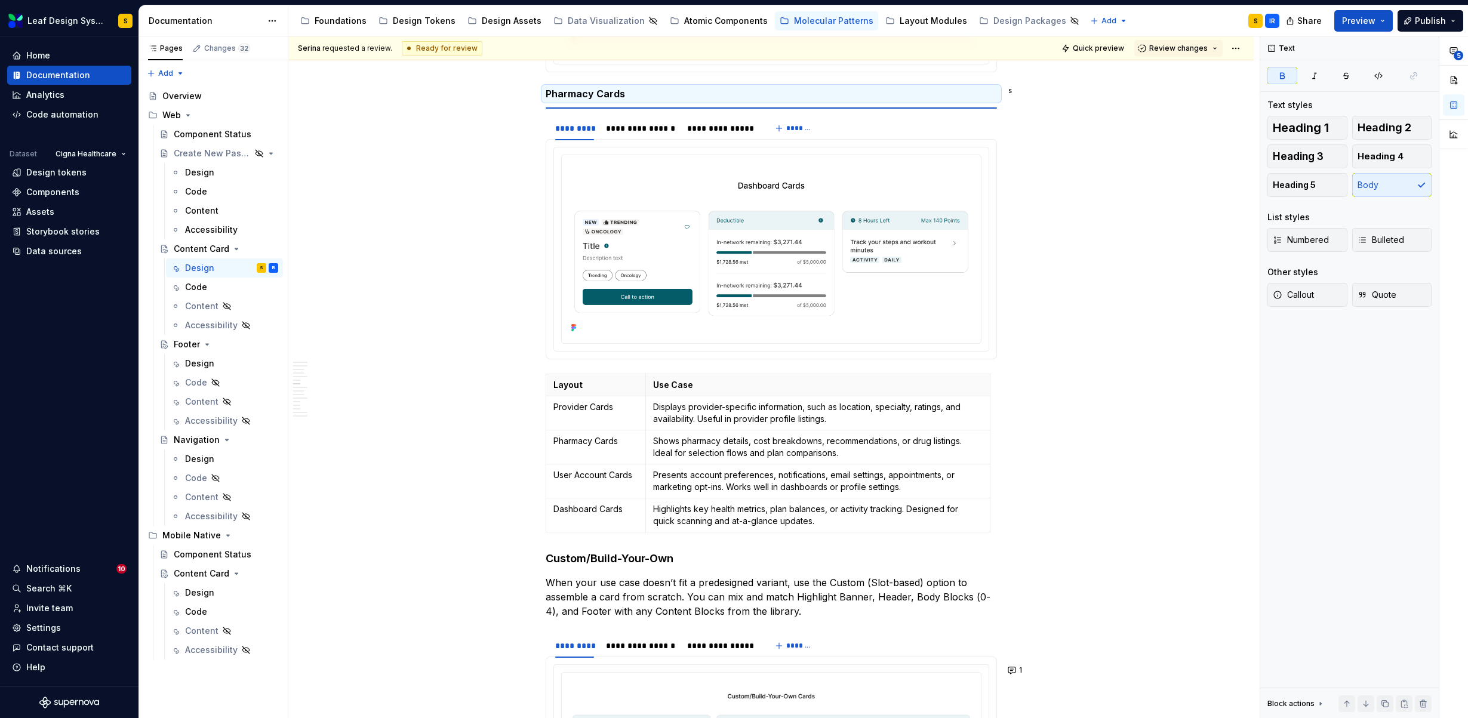
scroll to position [3179, 0]
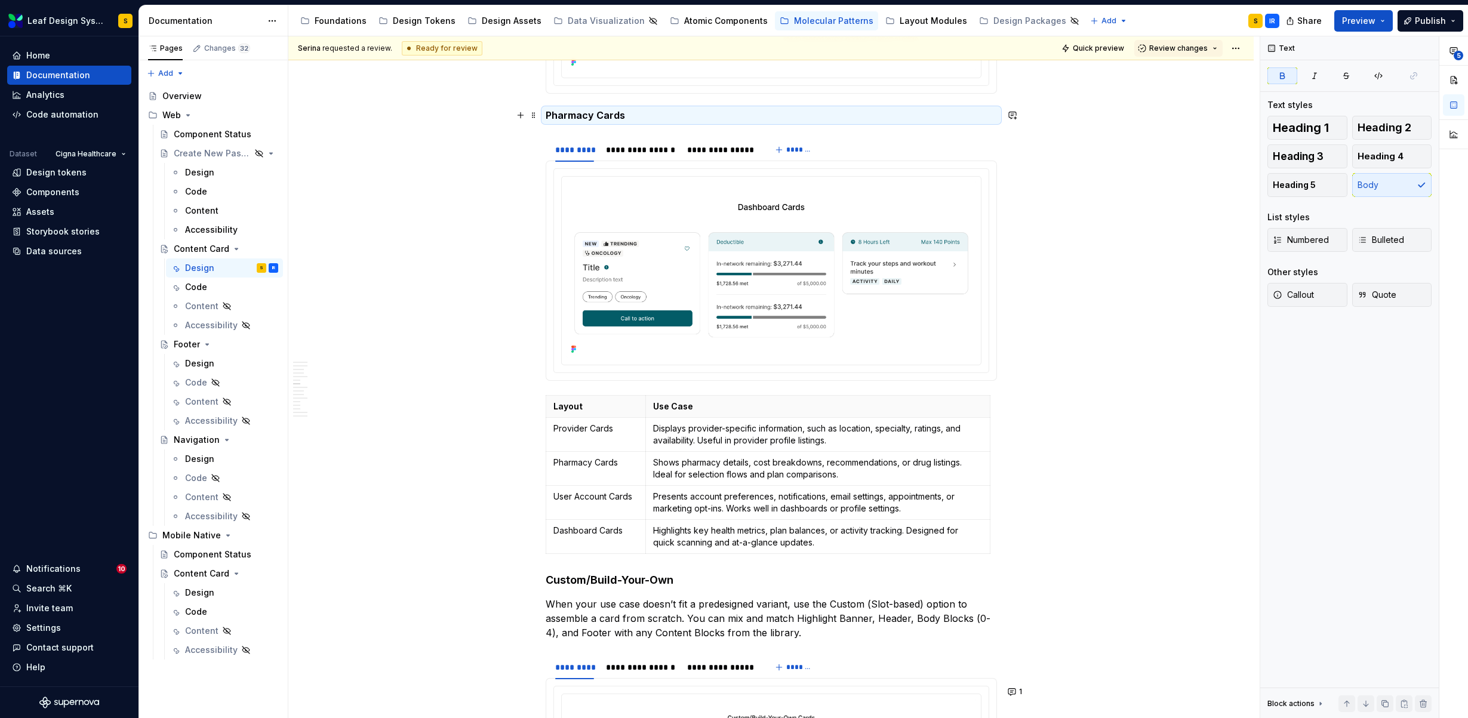
click at [553, 117] on strong "Pharmacy Cards" at bounding box center [585, 115] width 79 height 12
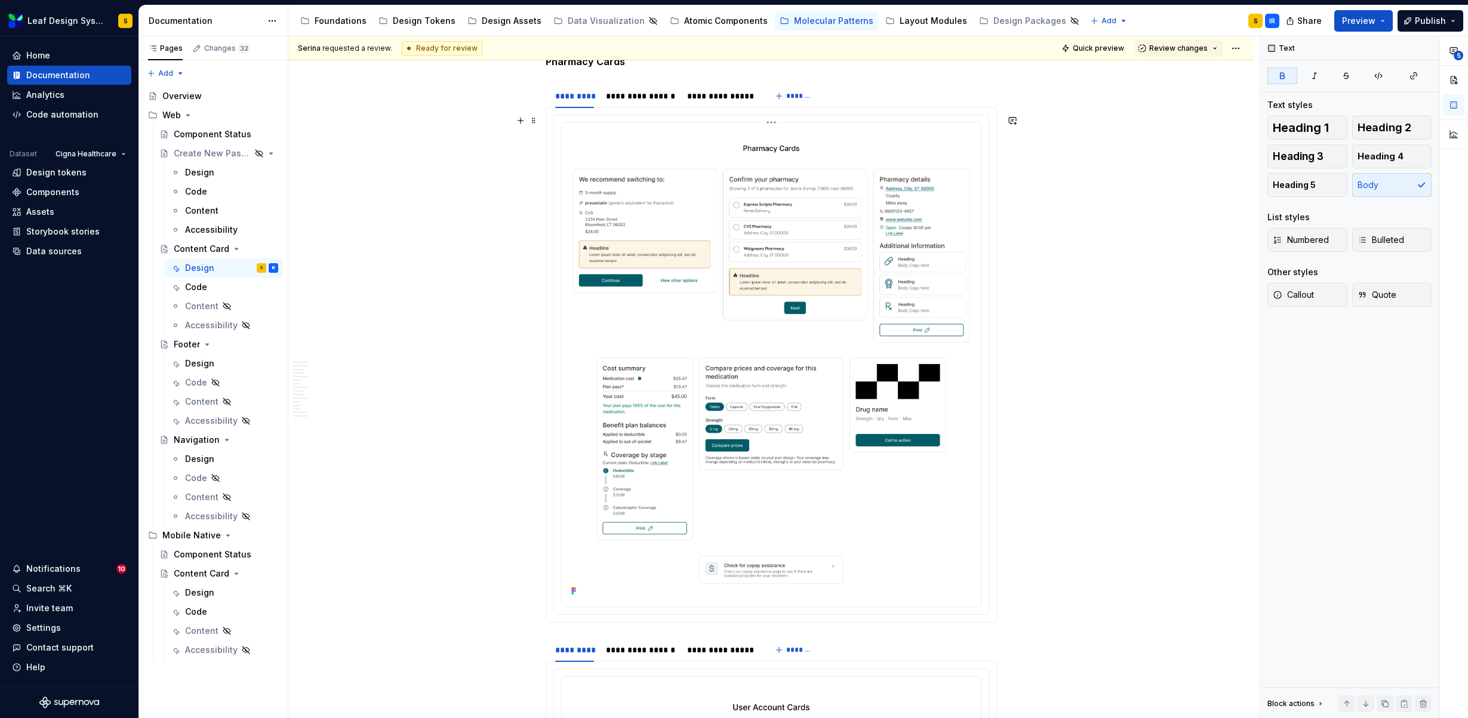
scroll to position [2174, 0]
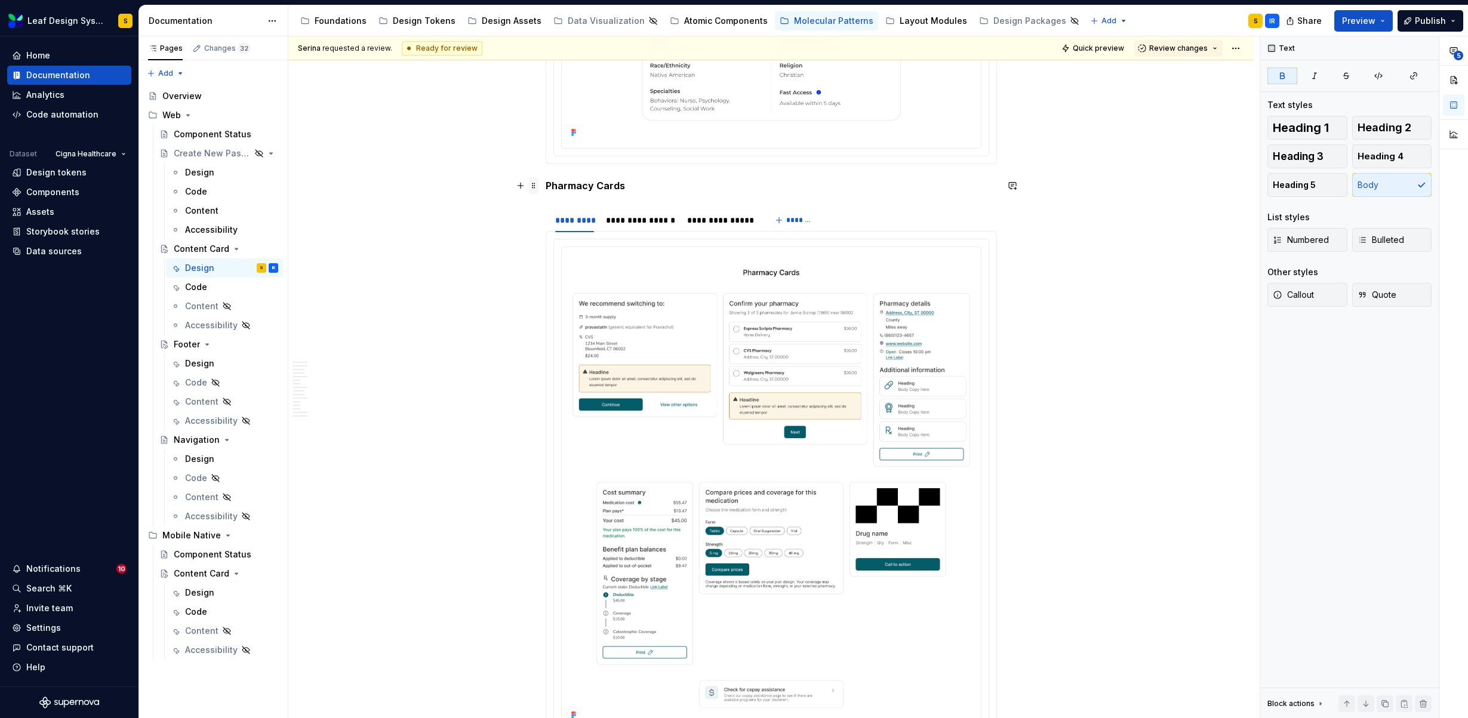
click at [531, 186] on span at bounding box center [534, 185] width 10 height 17
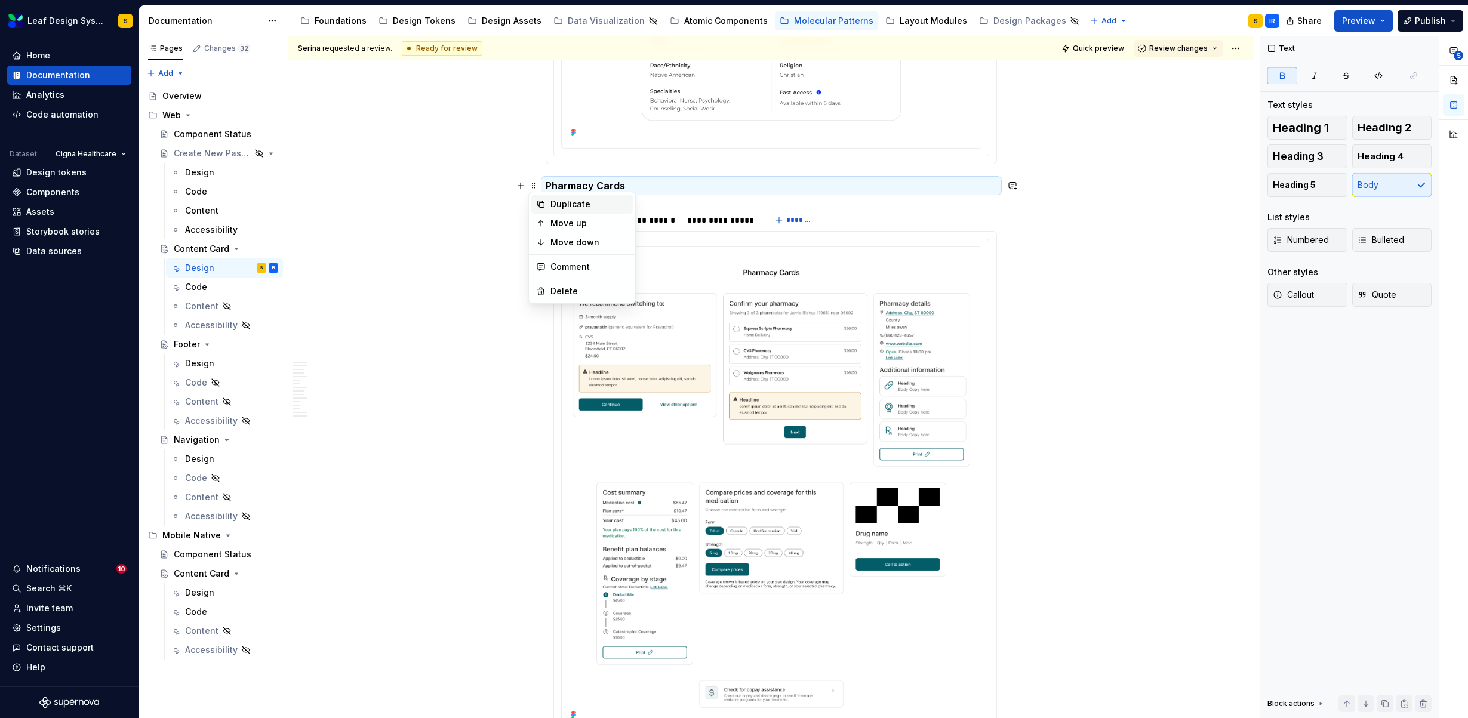
click at [540, 206] on icon at bounding box center [541, 204] width 10 height 10
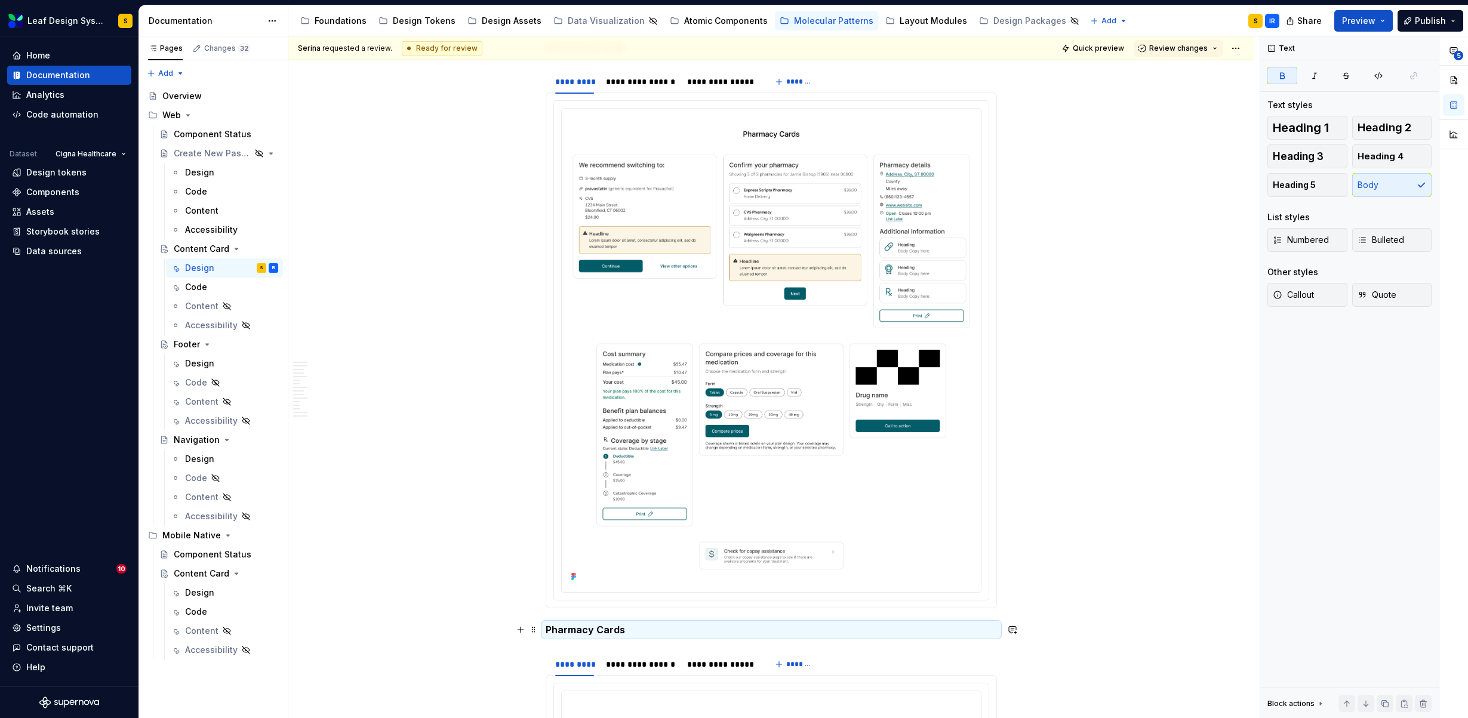
scroll to position [2431, 0]
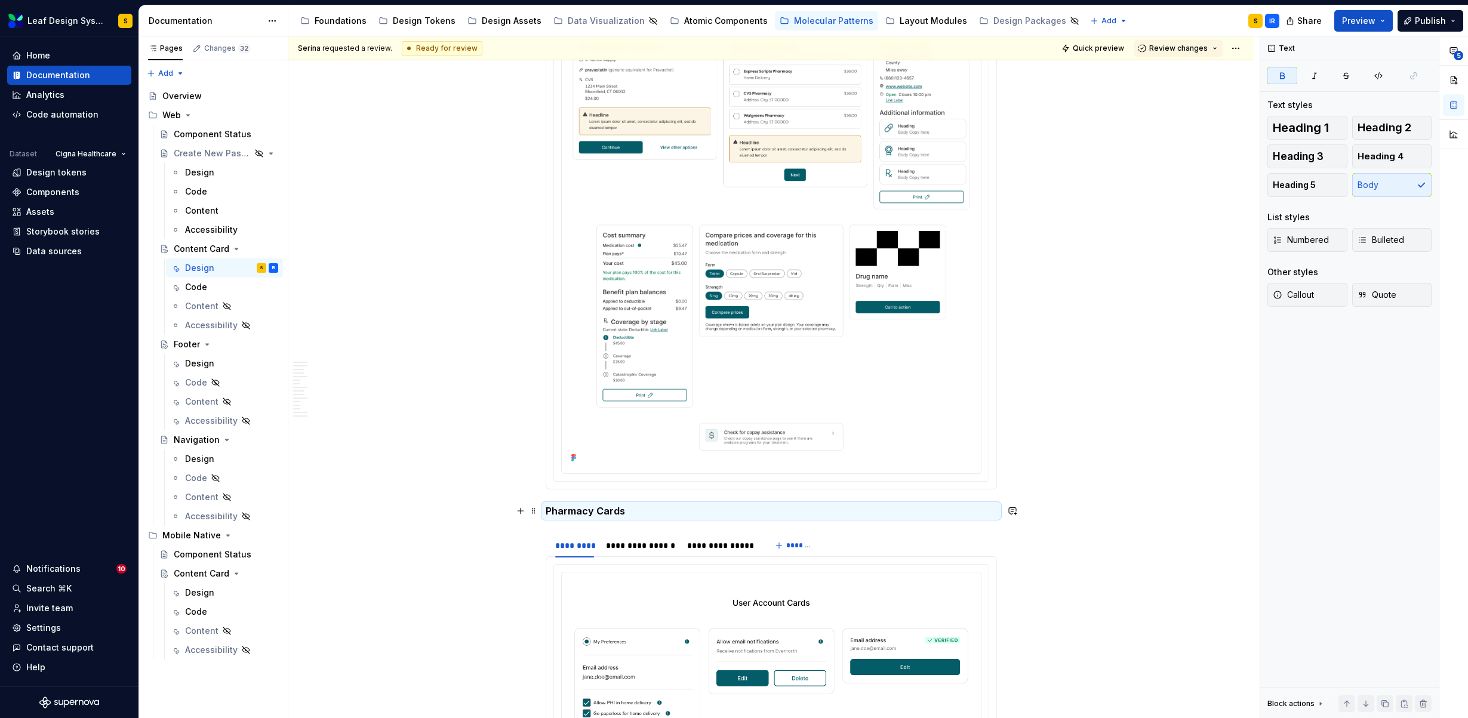
click at [569, 508] on strong "Pharmacy Cards" at bounding box center [585, 511] width 79 height 12
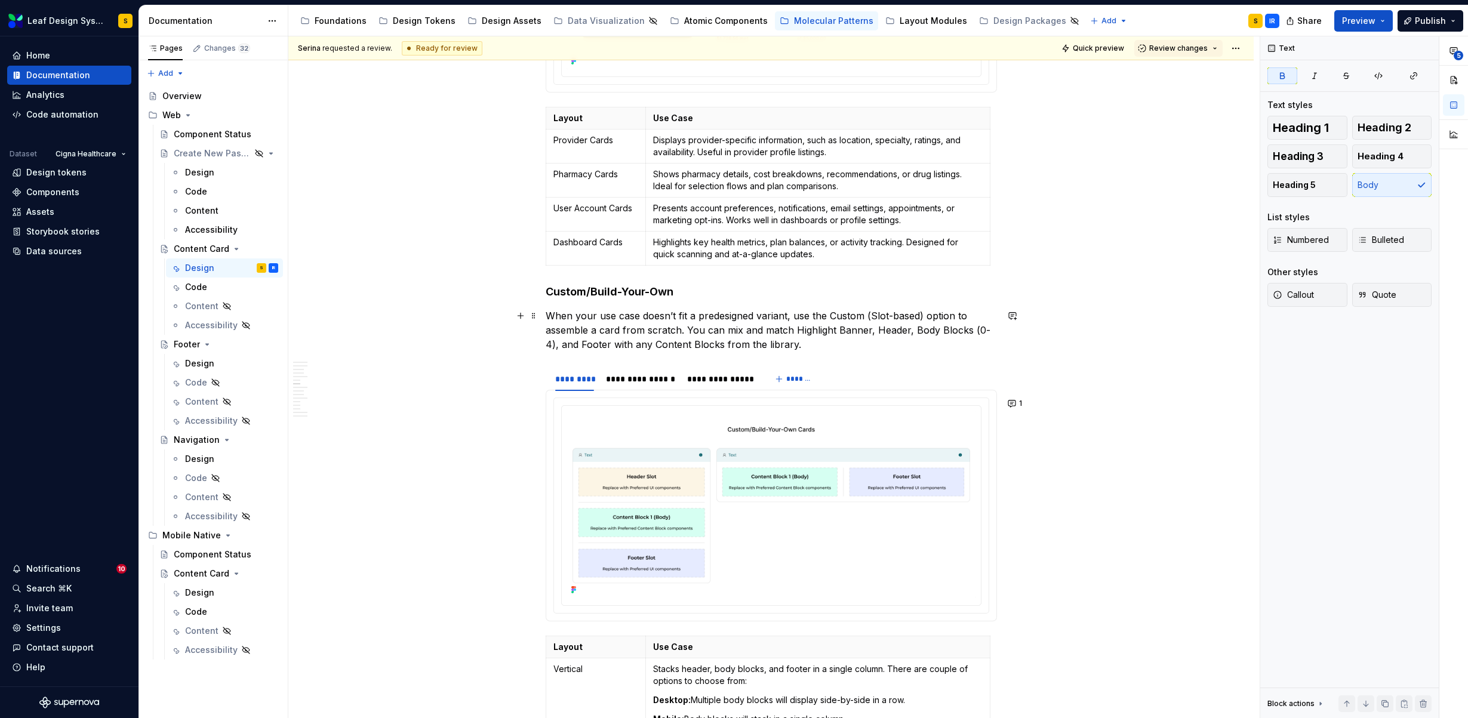
scroll to position [3497, 0]
click at [1016, 401] on button "1" at bounding box center [1015, 403] width 23 height 17
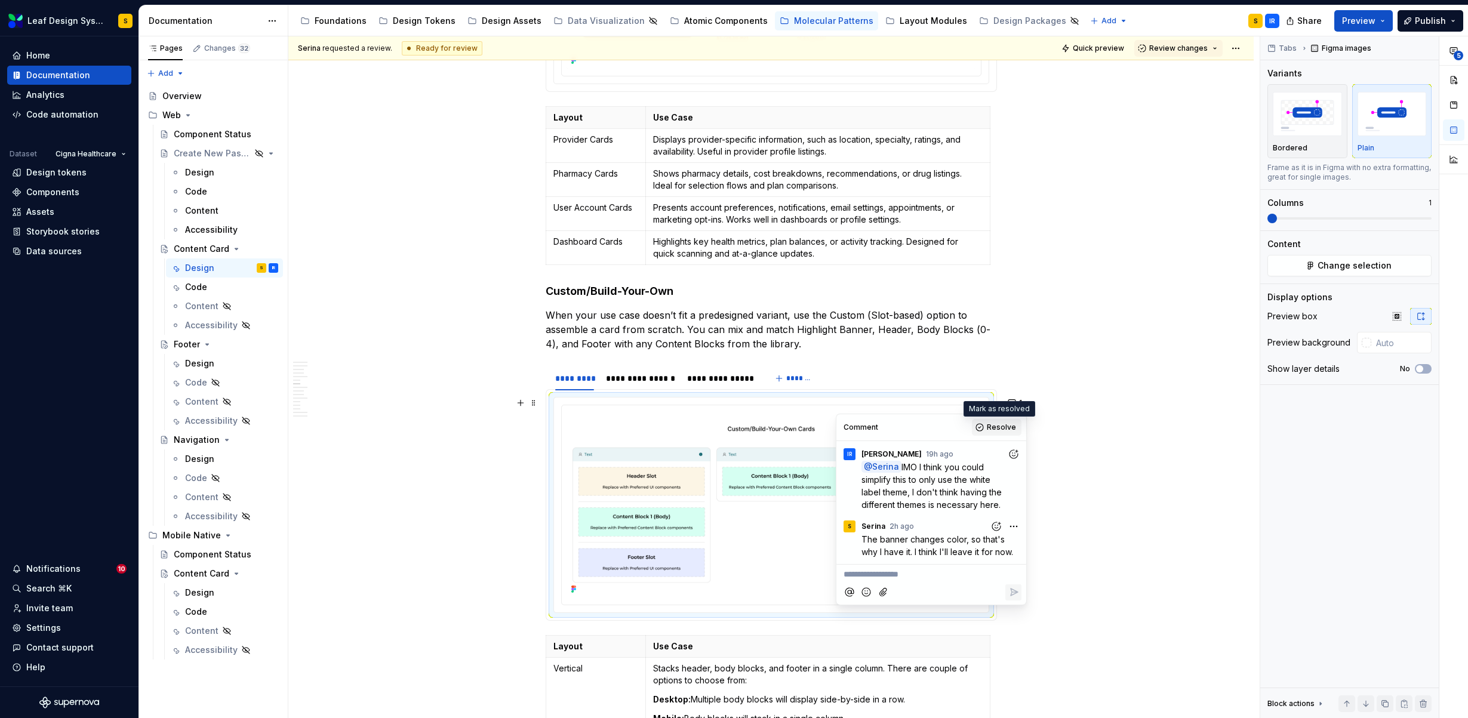
click at [1003, 425] on span "Resolve" at bounding box center [1001, 428] width 29 height 10
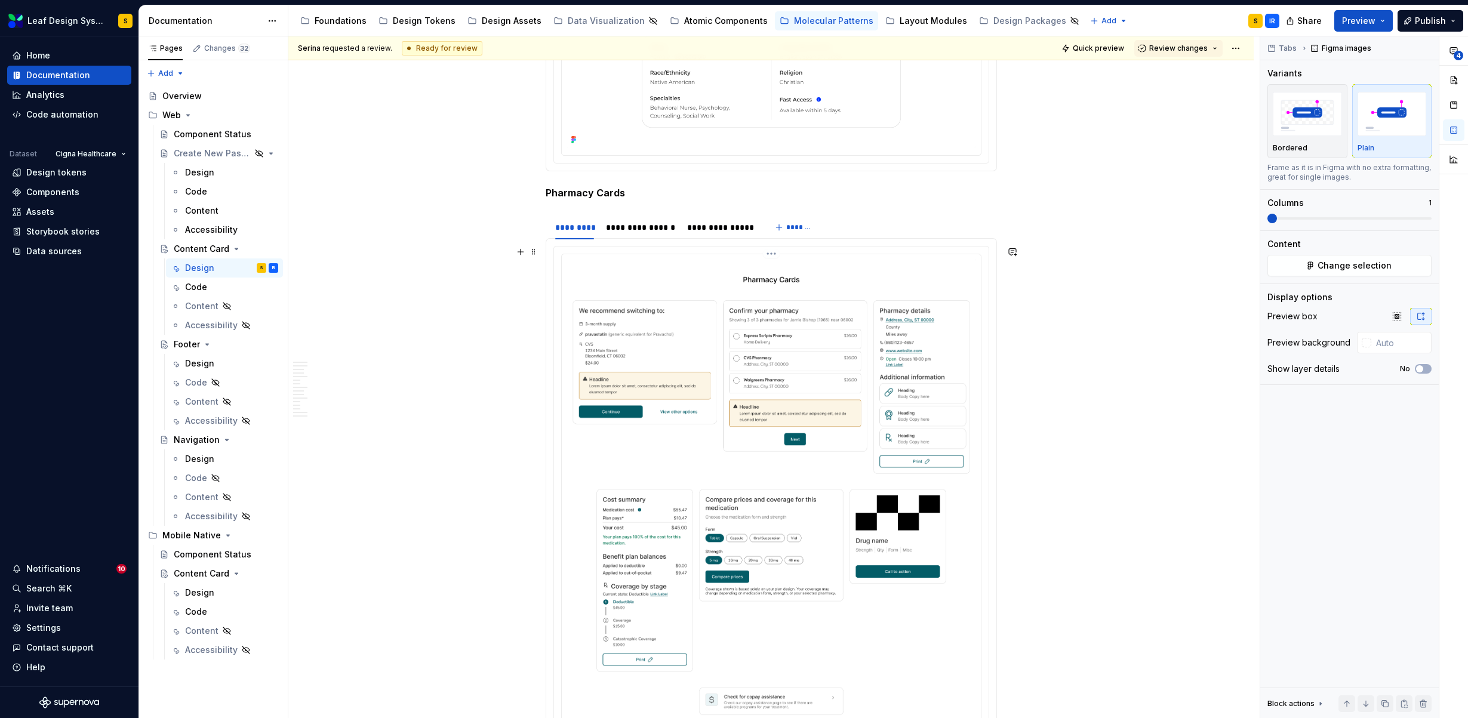
scroll to position [1679, 0]
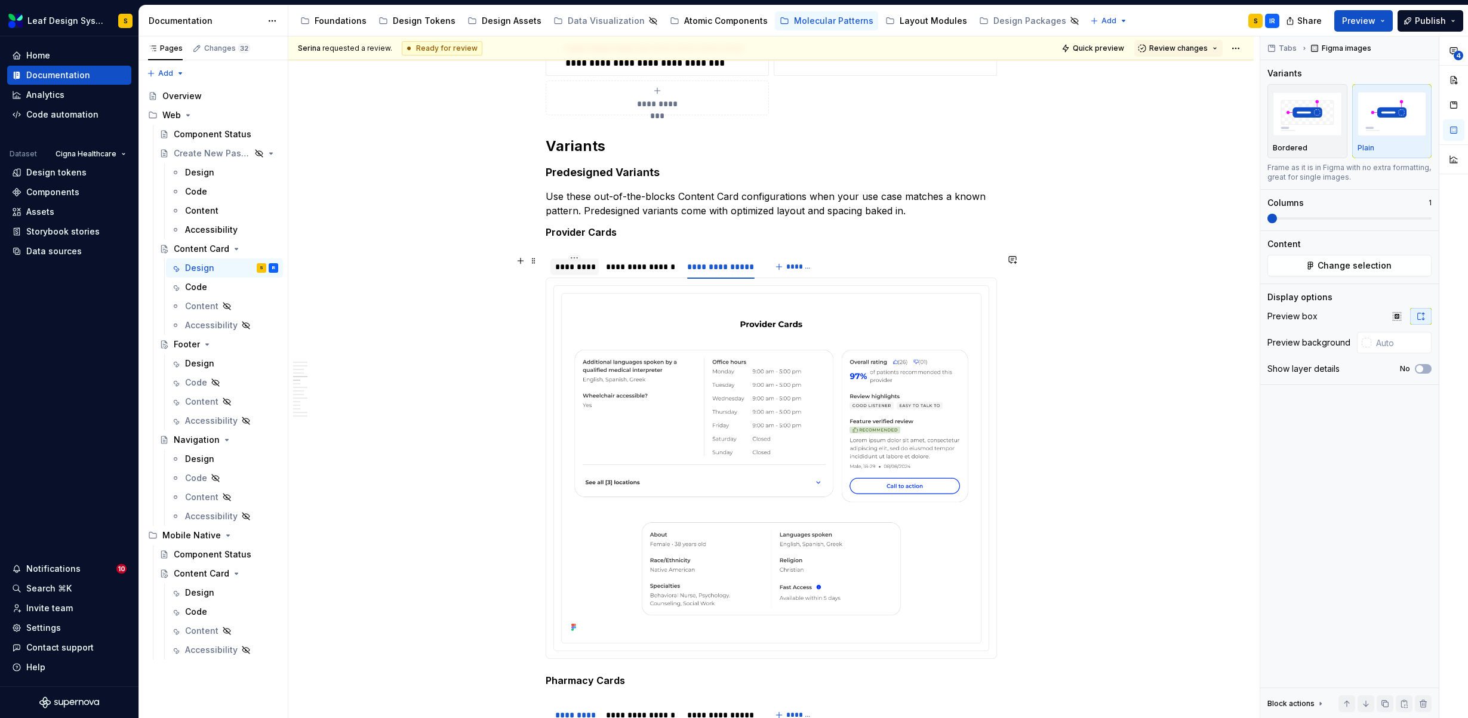
click at [568, 269] on div "*********" at bounding box center [574, 267] width 39 height 12
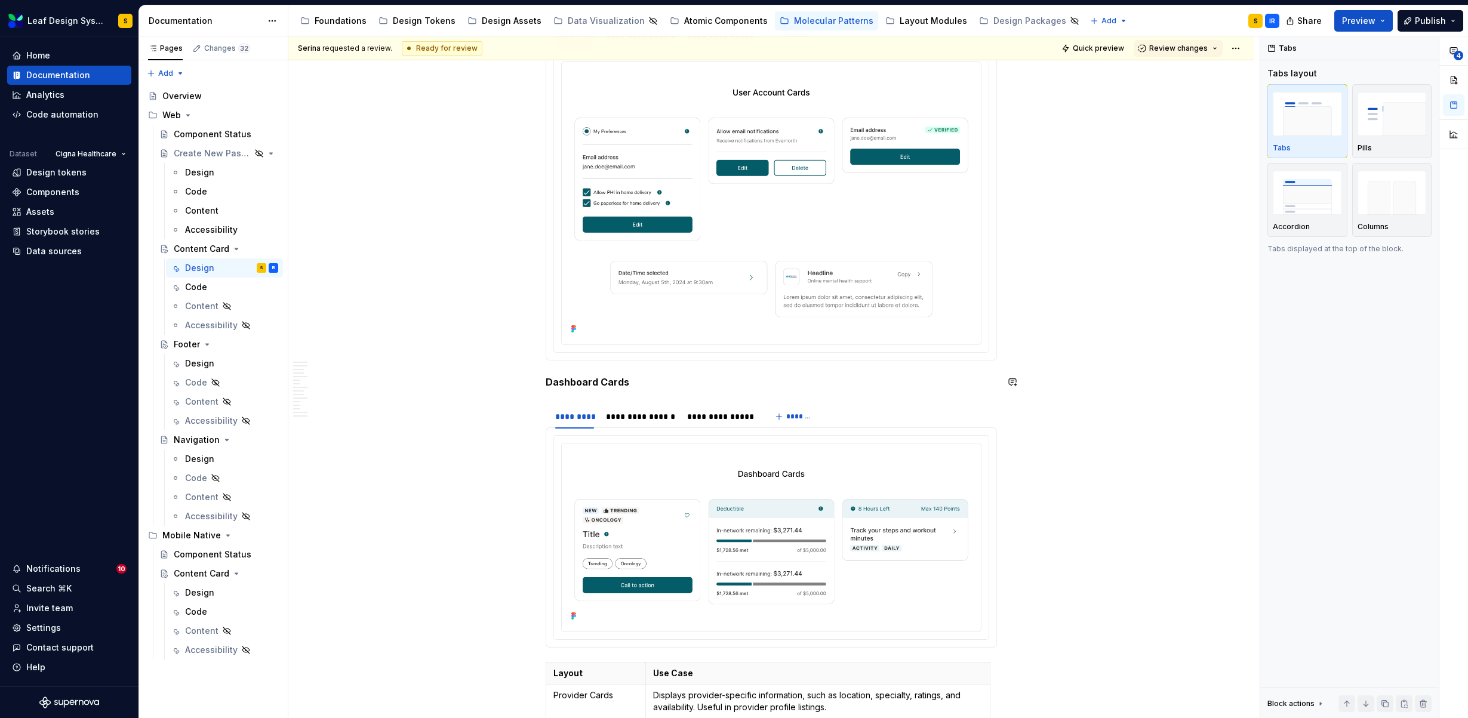
scroll to position [2601, 0]
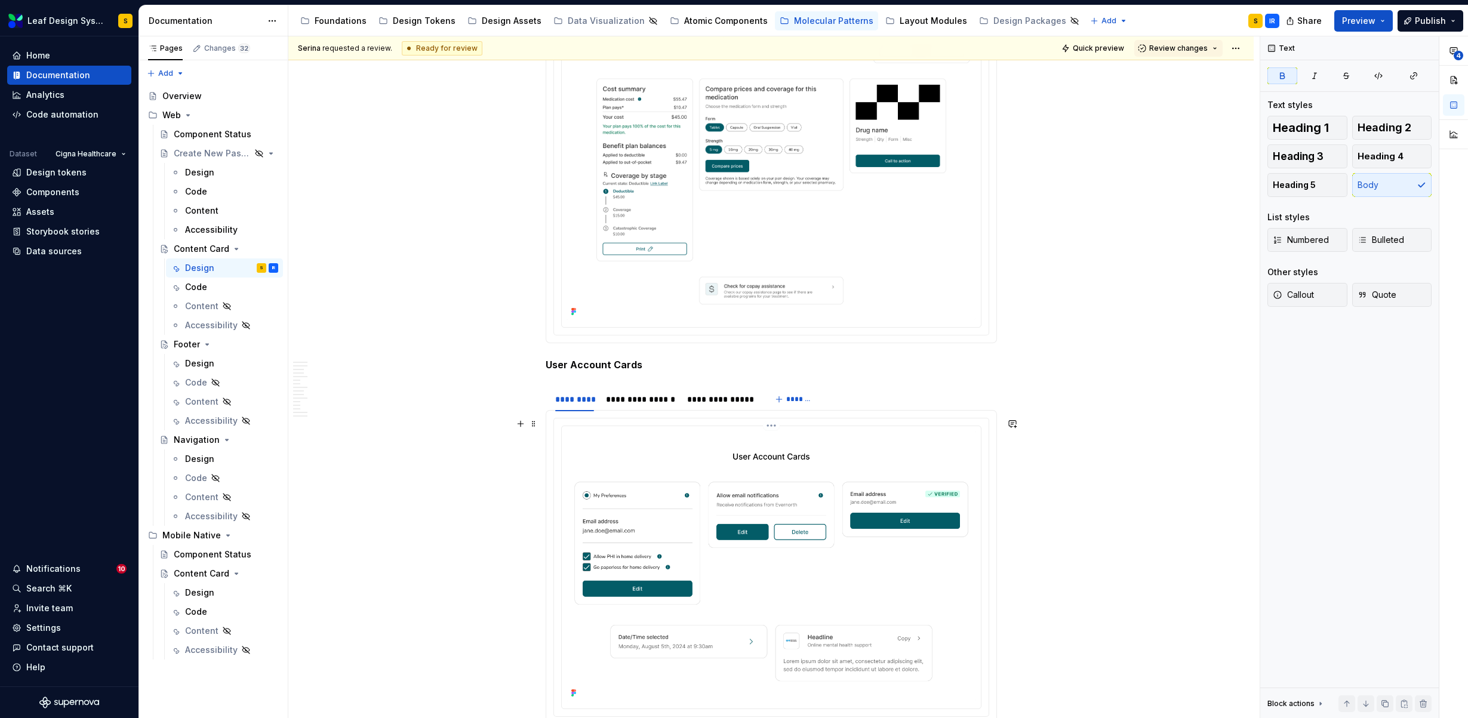
scroll to position [2667, 0]
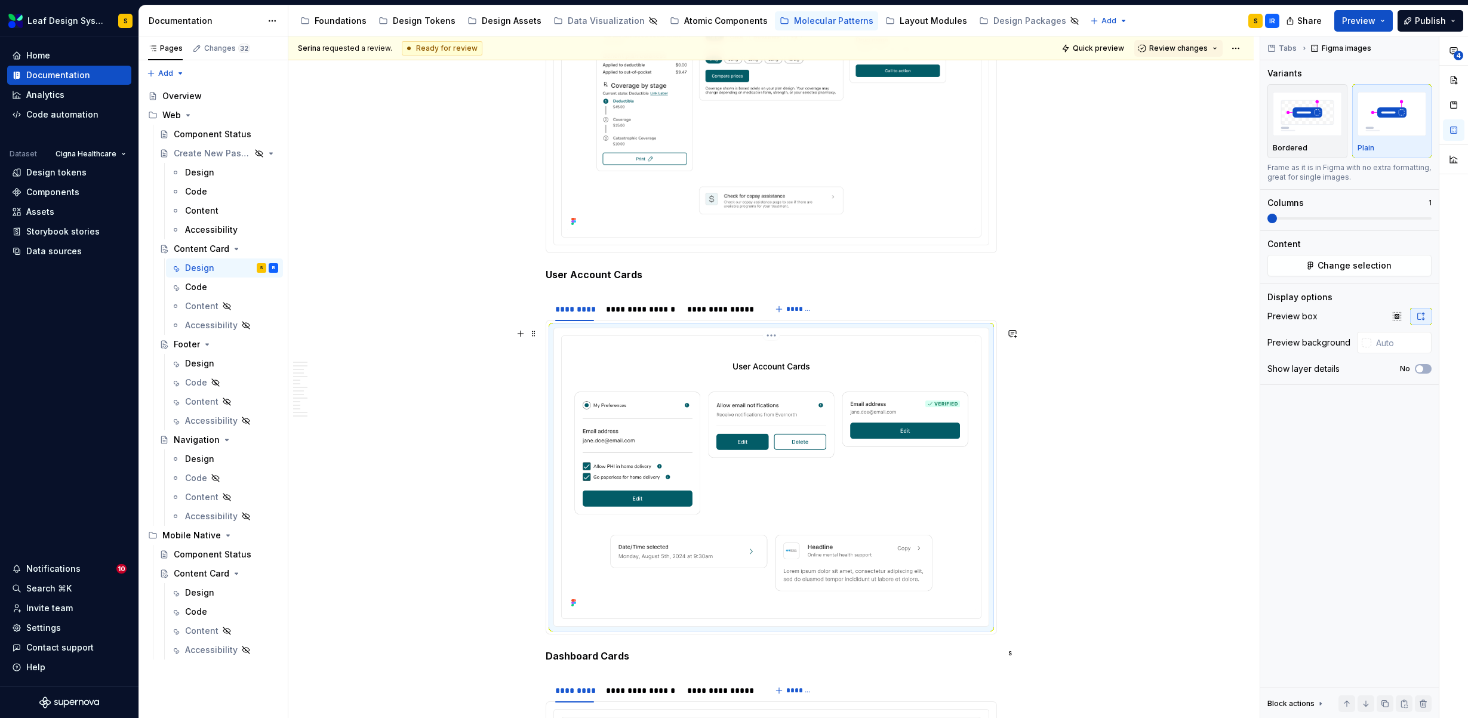
click at [784, 504] on img at bounding box center [770, 476] width 409 height 270
click at [1343, 267] on span "Change selection" at bounding box center [1354, 266] width 74 height 12
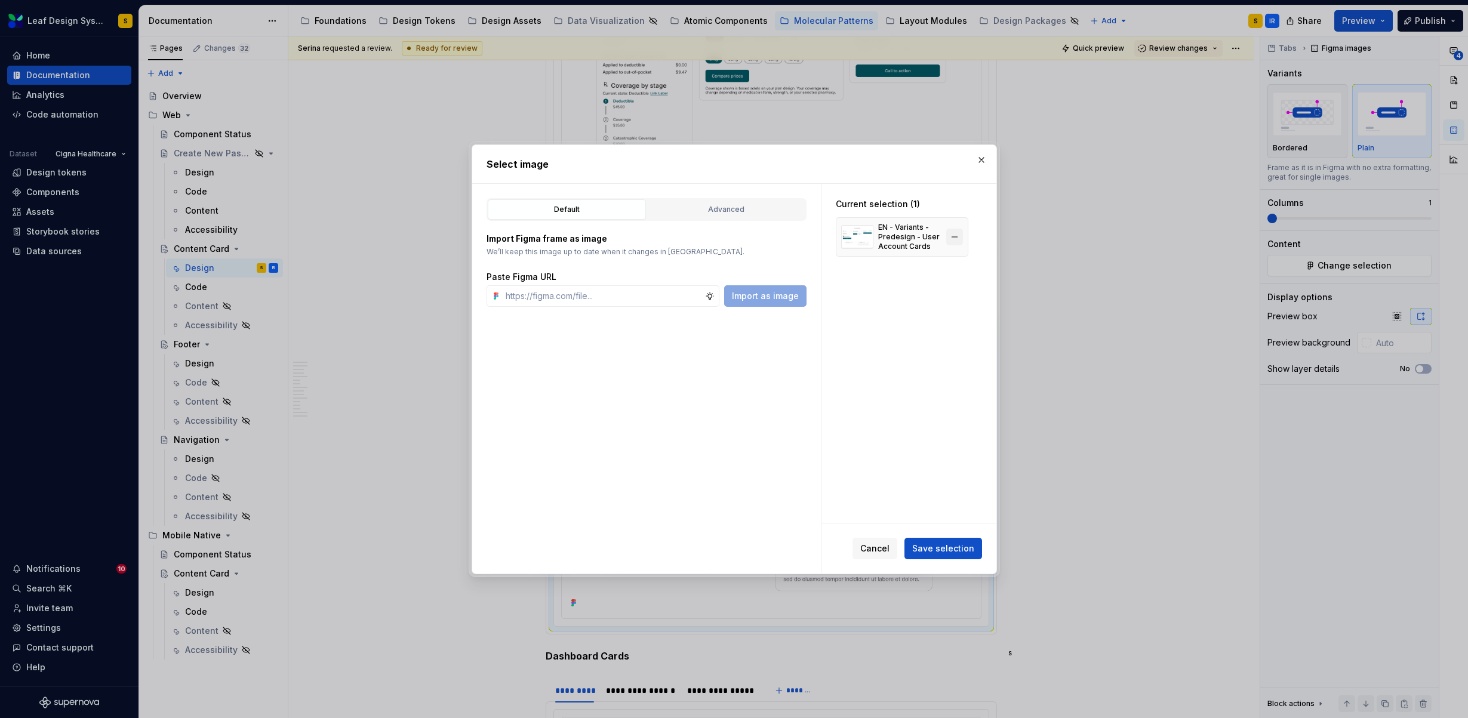
click at [957, 233] on button "button" at bounding box center [954, 237] width 17 height 17
type textarea "*"
click at [590, 307] on div "Default Advanced Import Figma frame as image We’ll keep this image up to date w…" at bounding box center [646, 379] width 349 height 390
click at [593, 298] on input "text" at bounding box center [603, 295] width 204 height 21
paste input "[URL][DOMAIN_NAME]"
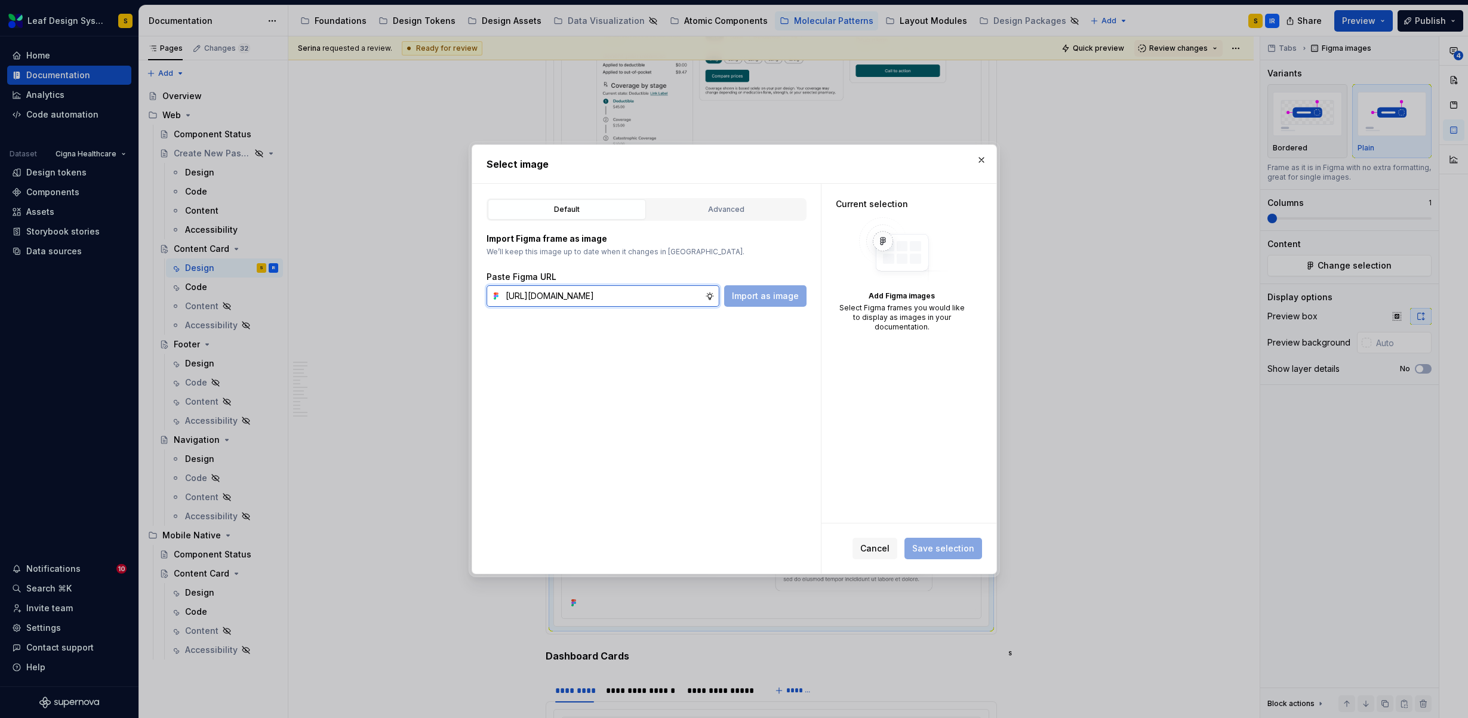
scroll to position [0, 395]
type input "[URL][DOMAIN_NAME]"
click at [739, 292] on span "Import as image" at bounding box center [765, 296] width 67 height 12
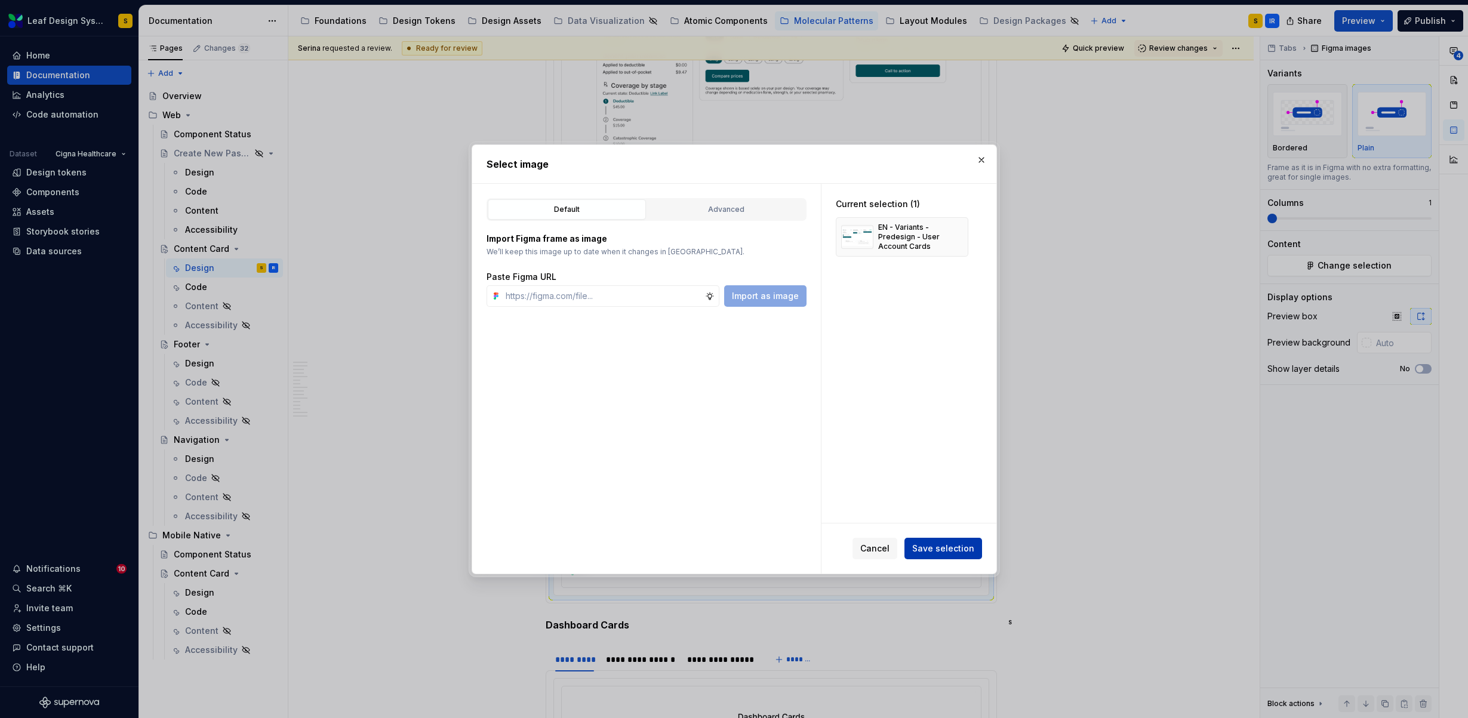
click at [954, 551] on span "Save selection" at bounding box center [943, 549] width 62 height 12
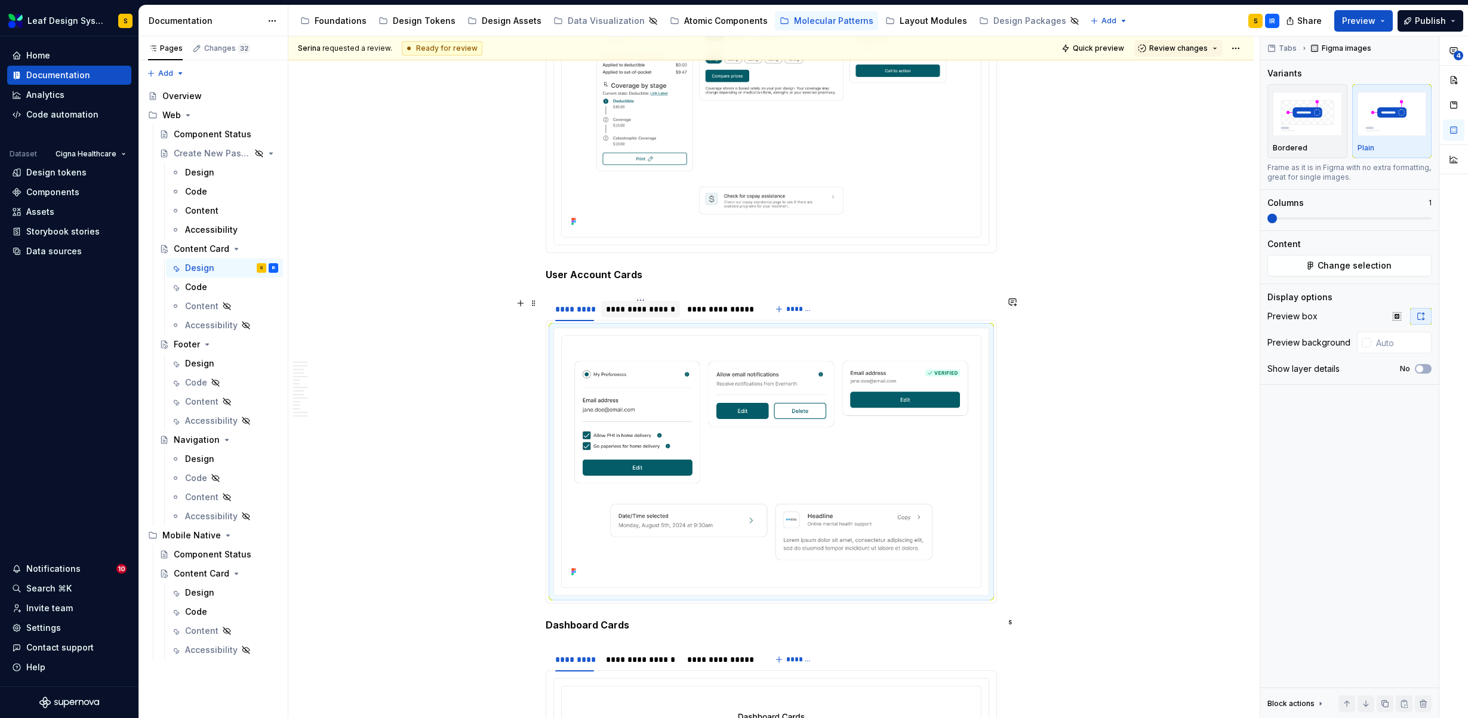
click at [649, 311] on div "**********" at bounding box center [640, 309] width 69 height 12
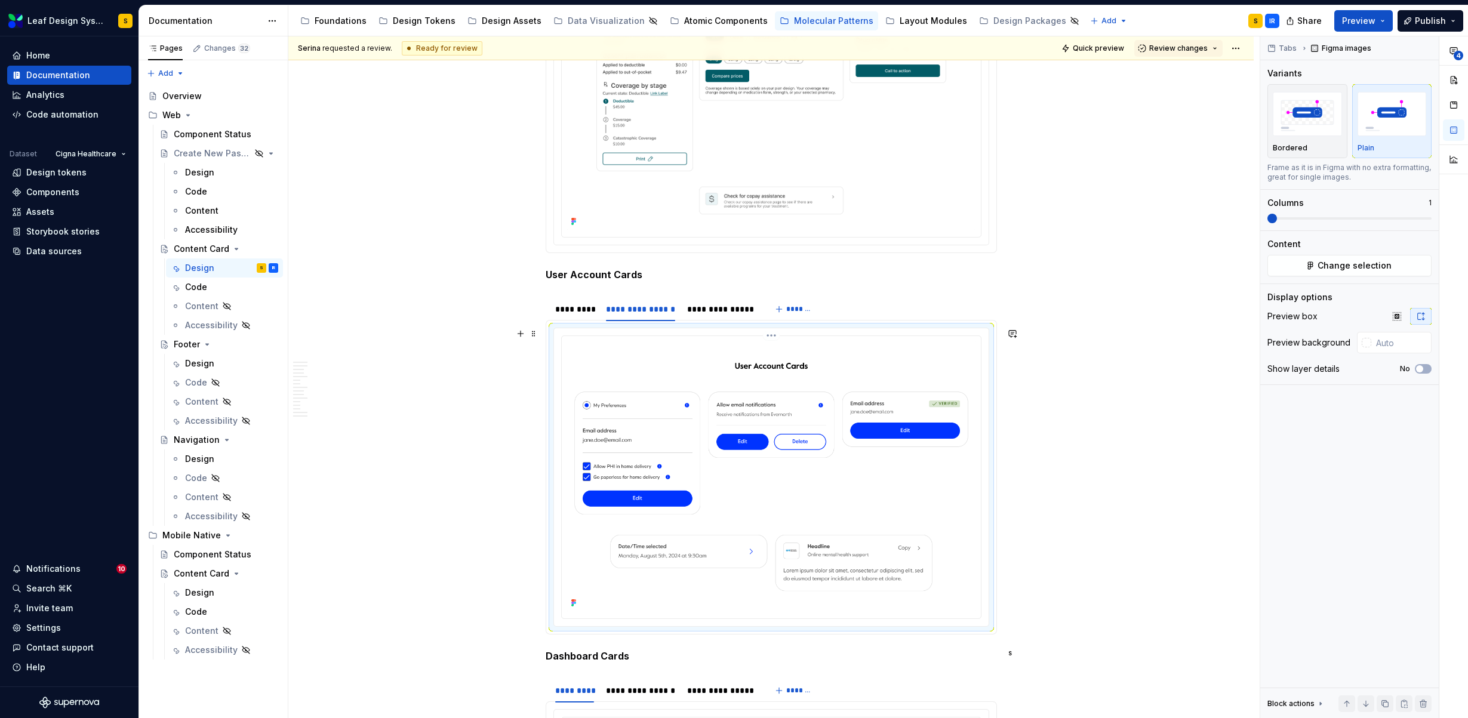
click at [843, 500] on img at bounding box center [770, 476] width 409 height 270
click at [1357, 267] on span "Change selection" at bounding box center [1354, 266] width 74 height 12
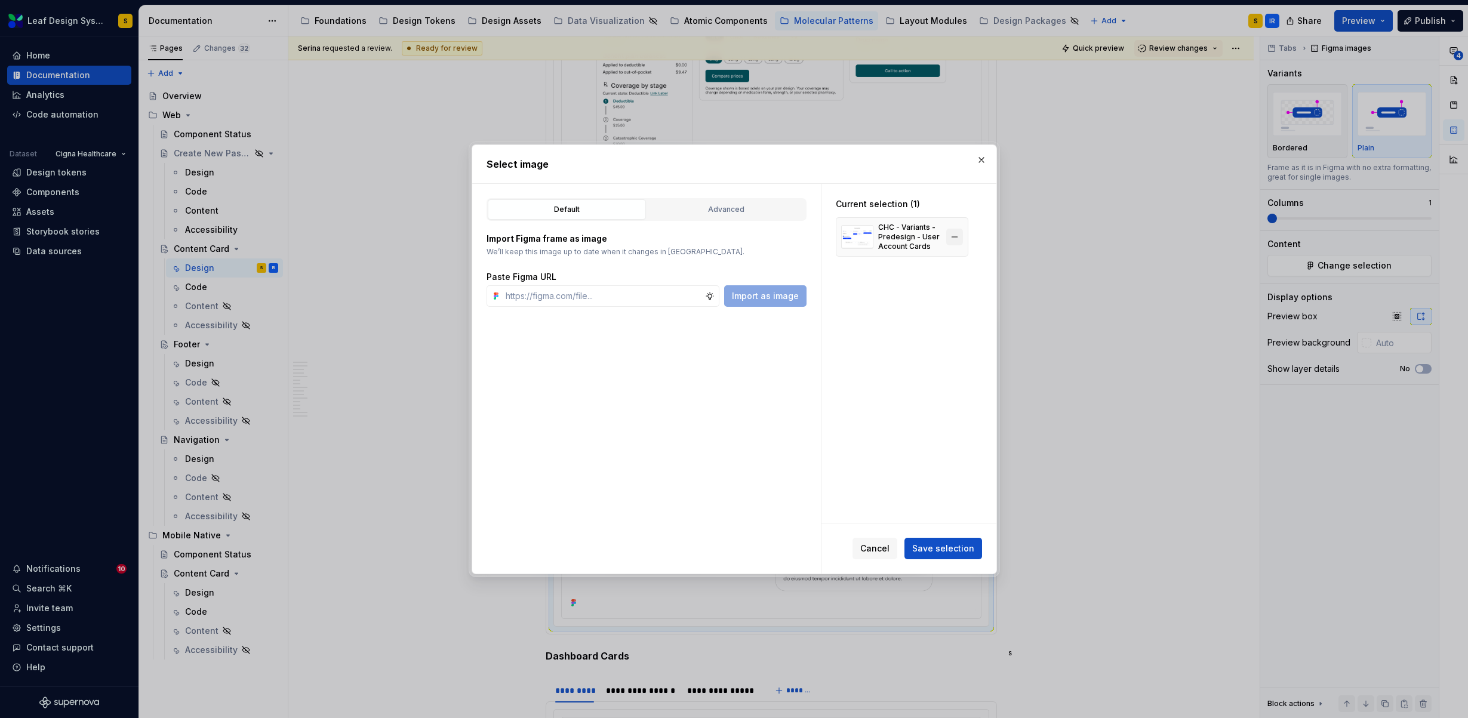
click at [955, 238] on button "button" at bounding box center [954, 237] width 17 height 17
click at [622, 297] on input "text" at bounding box center [603, 295] width 204 height 21
paste input "[URL][DOMAIN_NAME]"
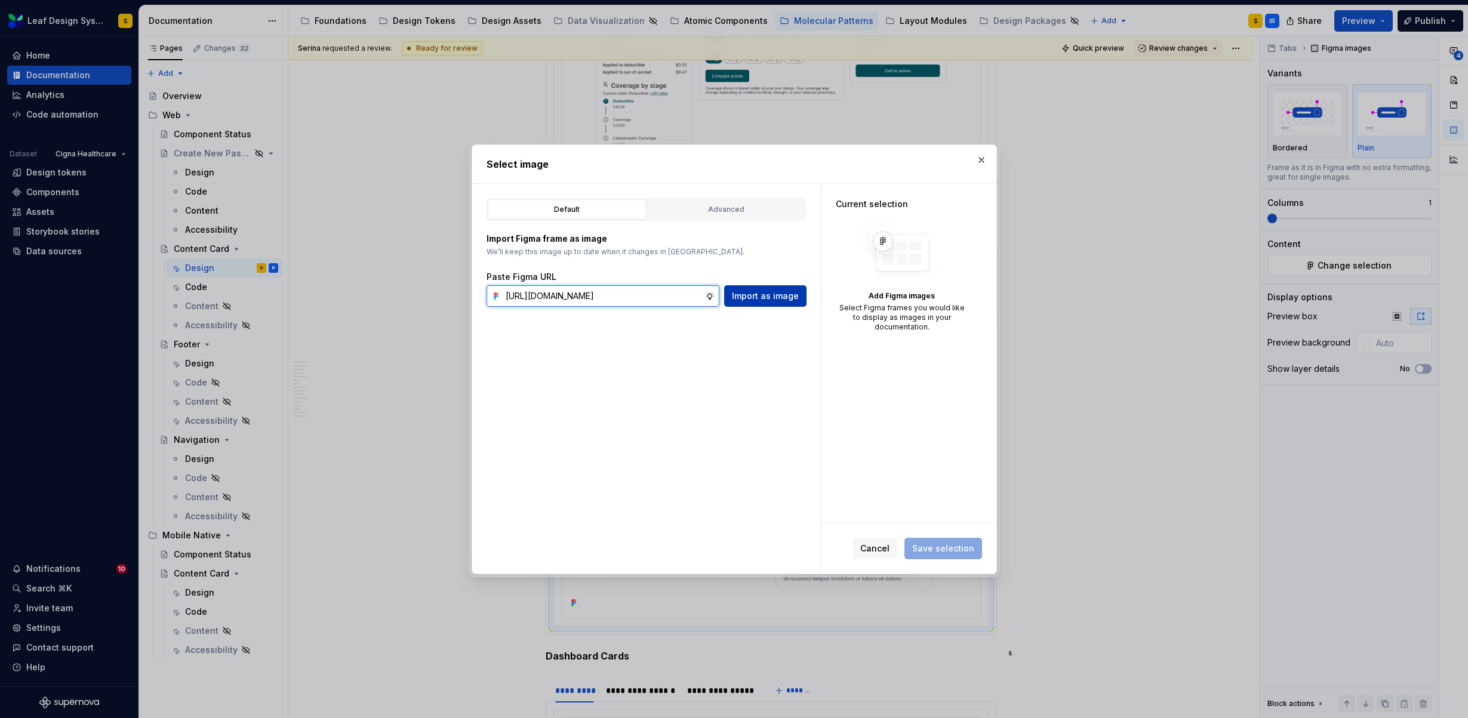
scroll to position [0, 396]
type input "[URL][DOMAIN_NAME]"
click at [744, 300] on span "Import as image" at bounding box center [765, 296] width 67 height 12
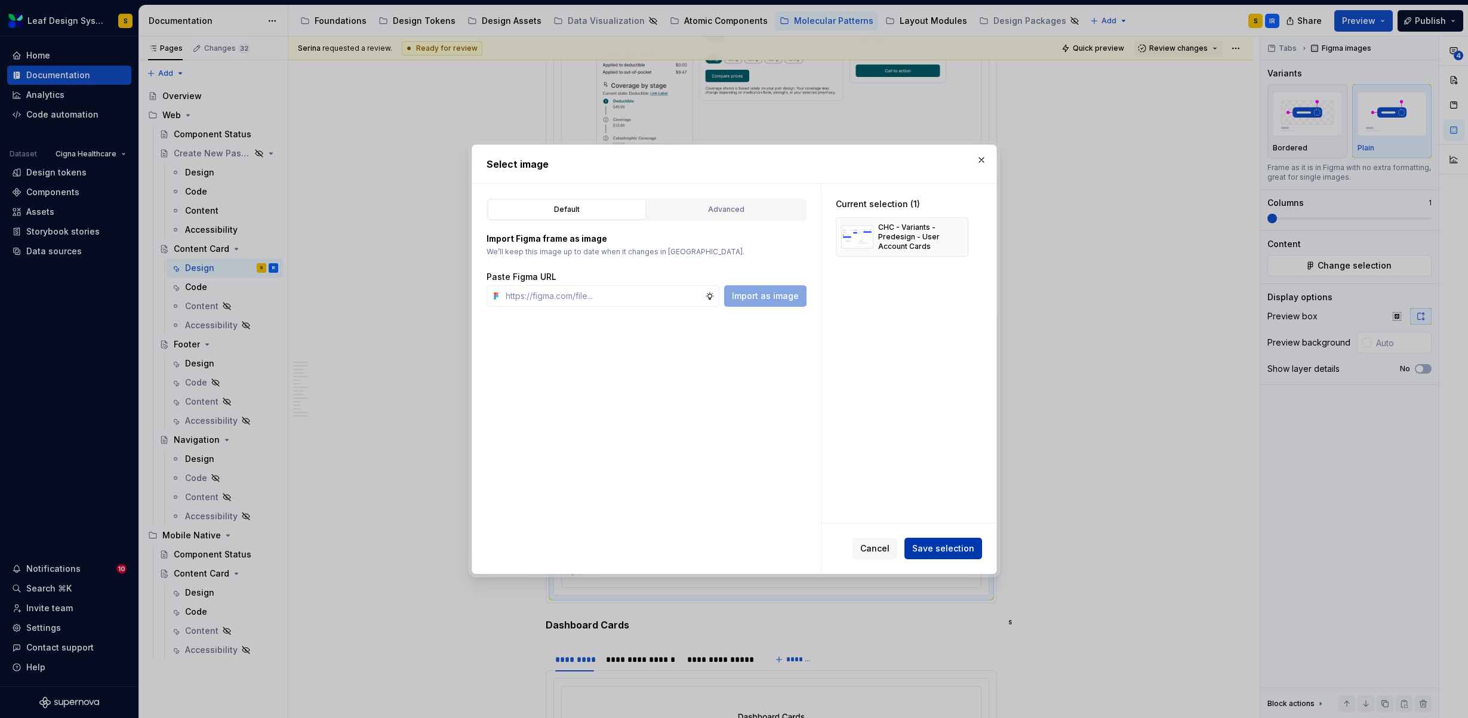
click at [946, 551] on span "Save selection" at bounding box center [943, 549] width 62 height 12
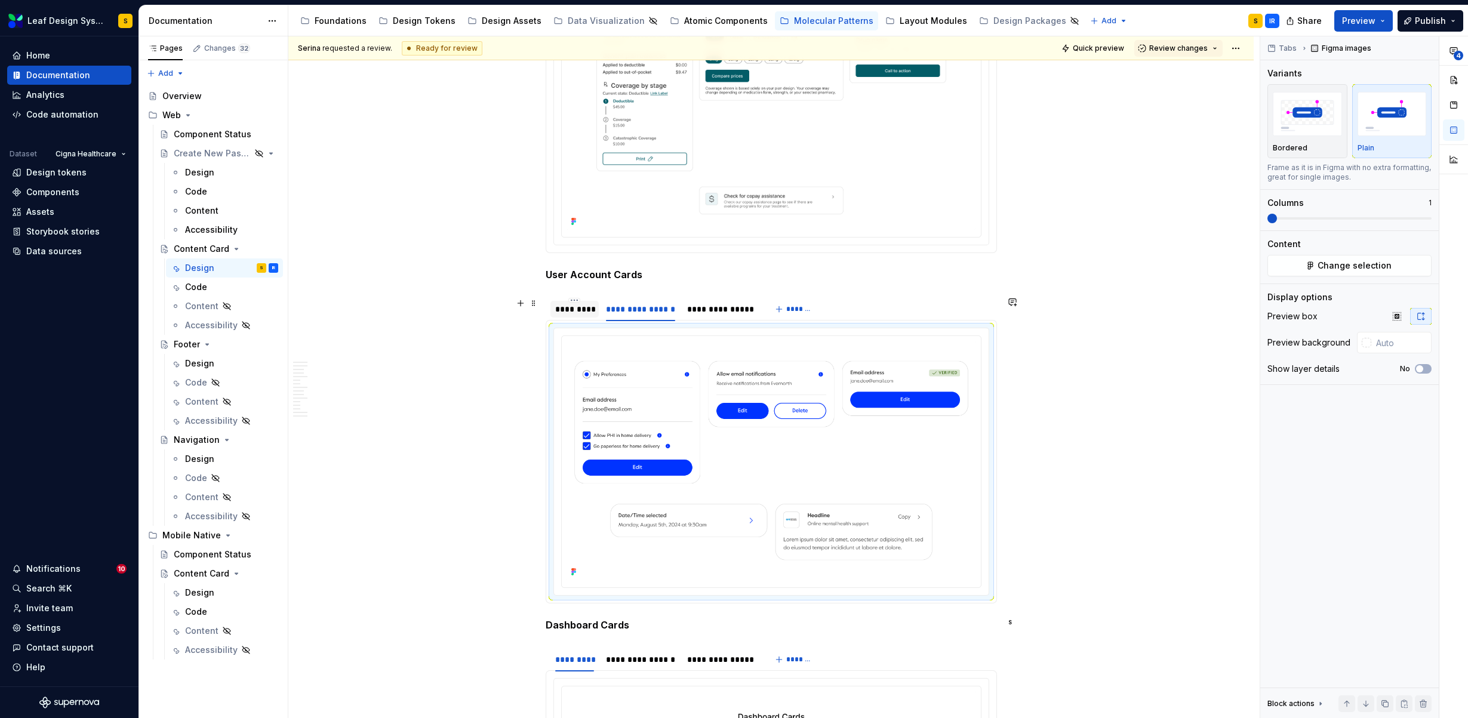
click at [571, 308] on div "*********" at bounding box center [574, 309] width 39 height 12
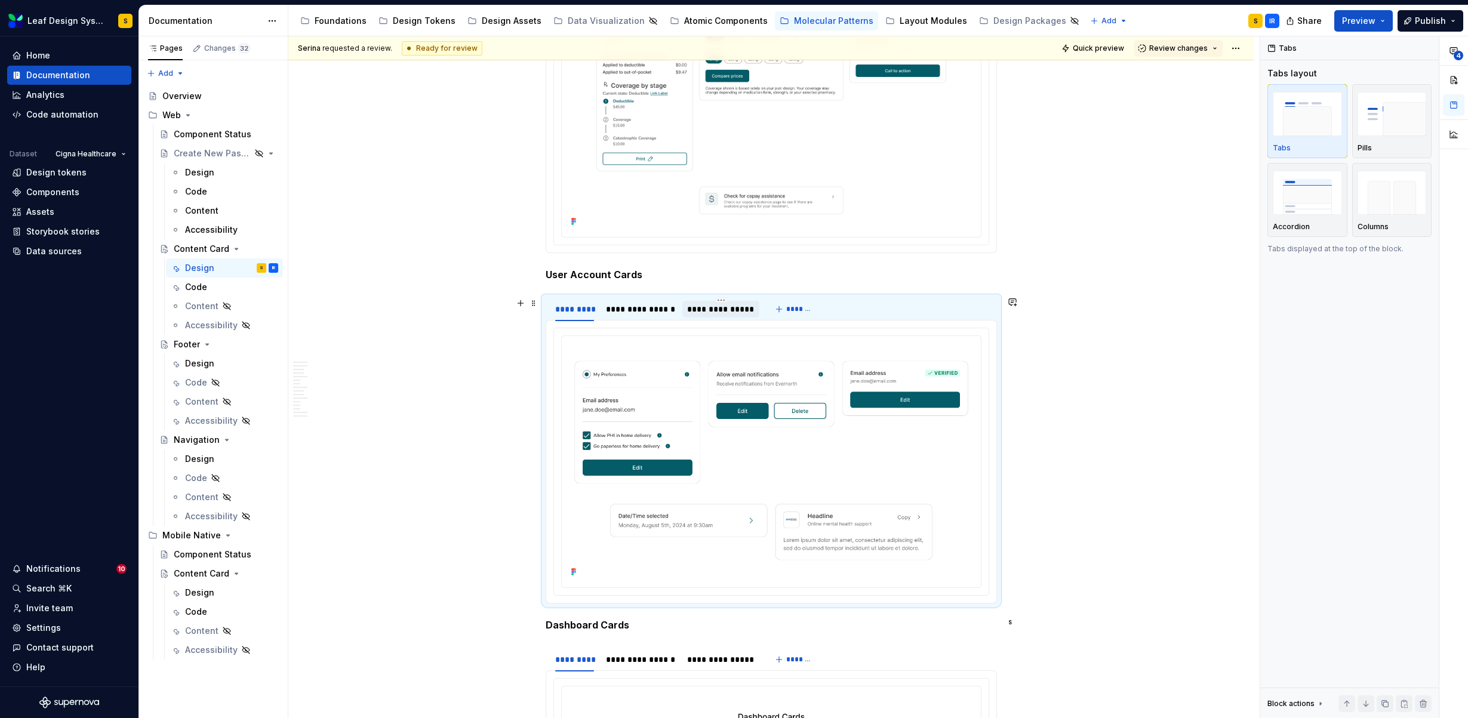
click at [718, 304] on div "**********" at bounding box center [720, 309] width 67 height 12
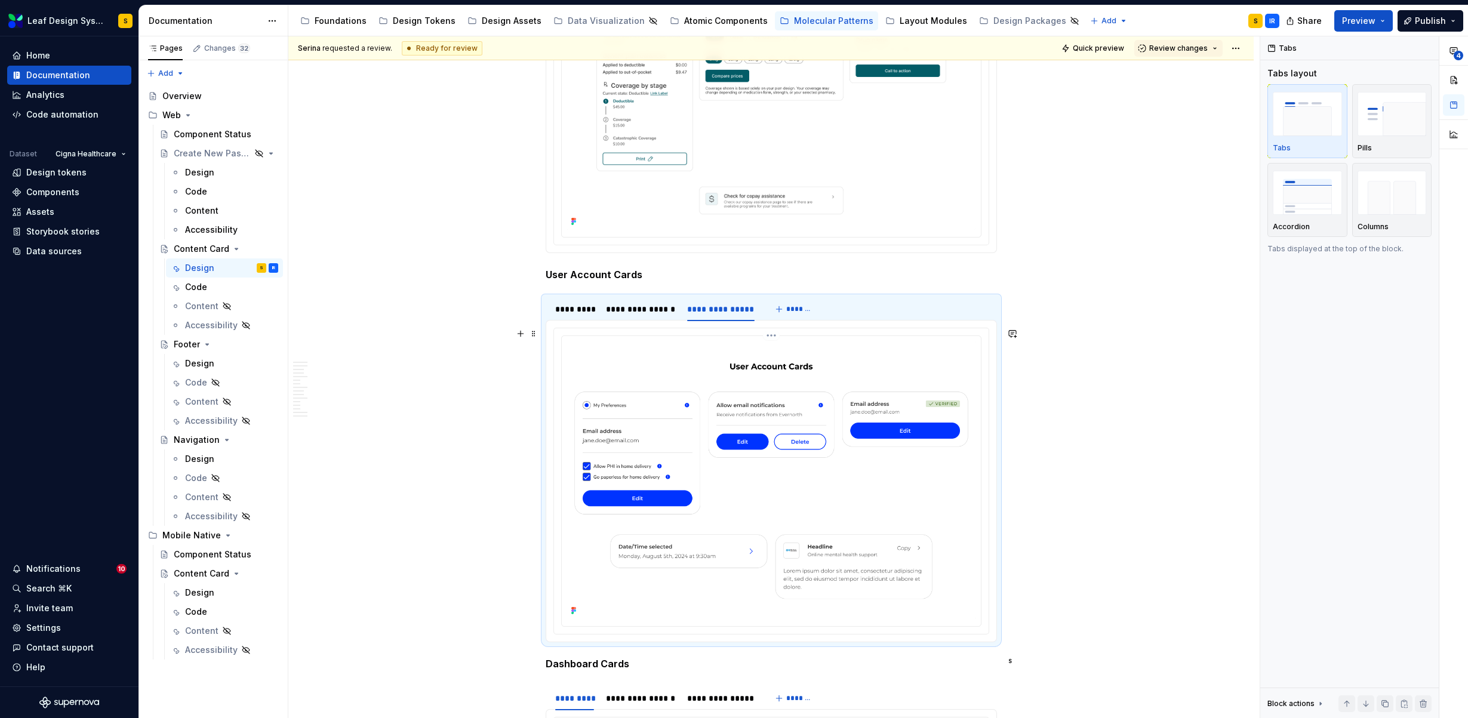
click at [822, 440] on img at bounding box center [770, 480] width 409 height 278
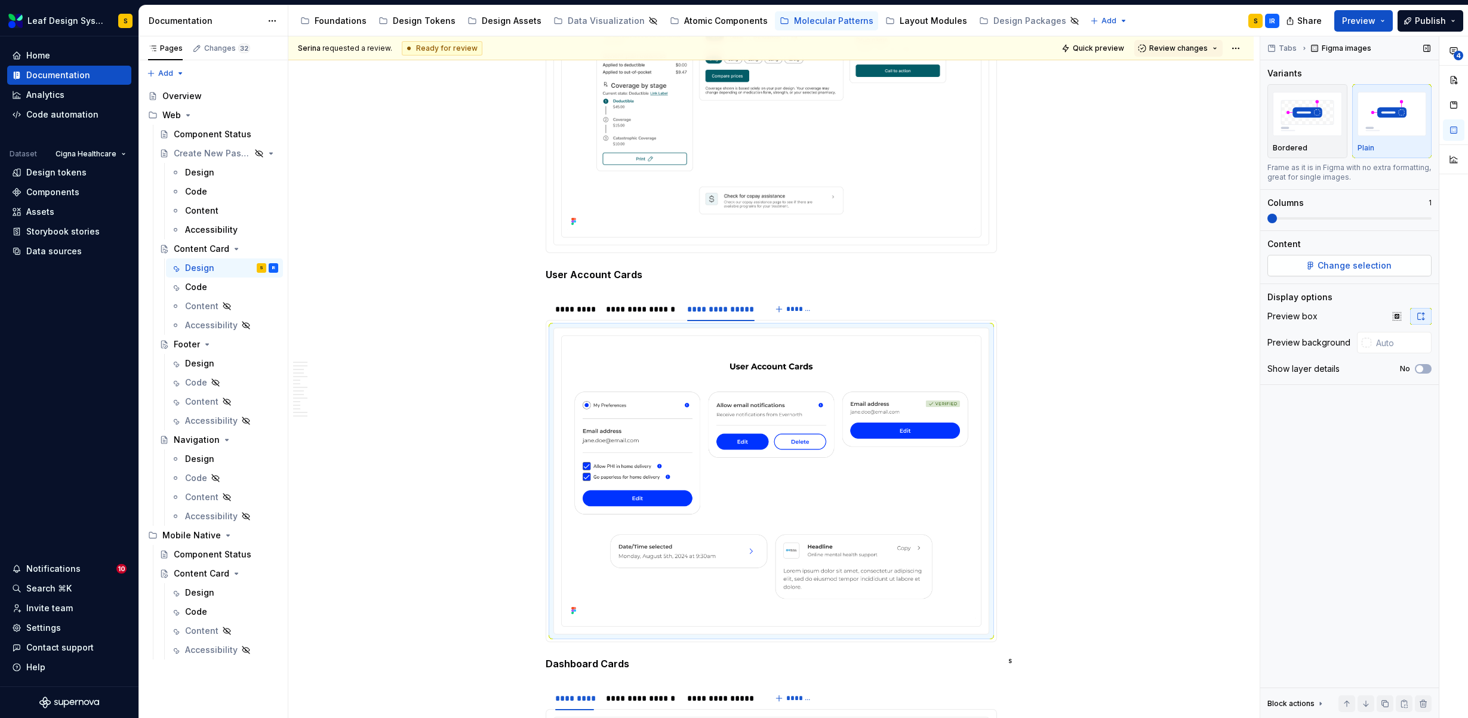
click at [1406, 267] on button "Change selection" at bounding box center [1349, 265] width 164 height 21
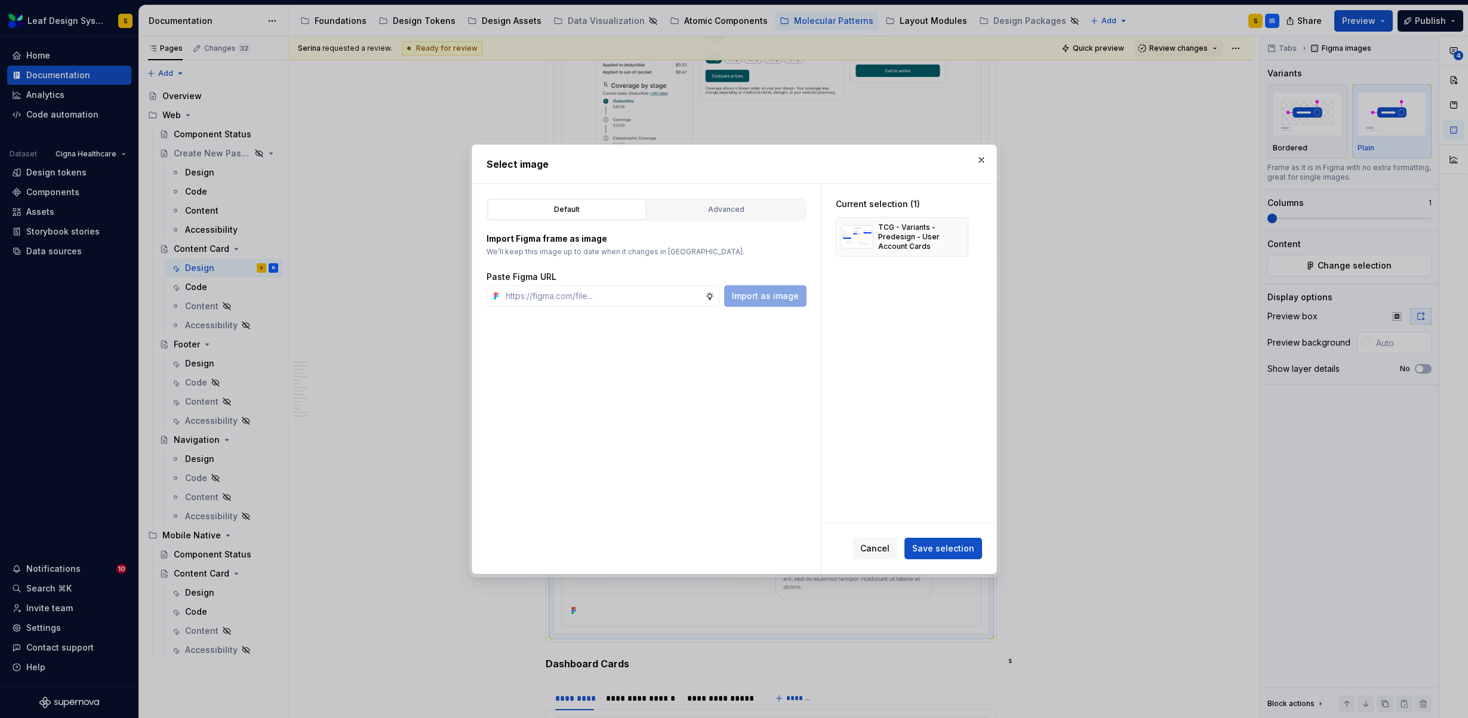
click at [969, 233] on div "Current selection (1) TCG - Variants - Predesign - User Account Cards" at bounding box center [901, 227] width 161 height 87
type textarea "*"
click at [954, 237] on button "button" at bounding box center [954, 237] width 17 height 17
click at [636, 299] on input "text" at bounding box center [603, 295] width 204 height 21
paste input "[URL][DOMAIN_NAME]"
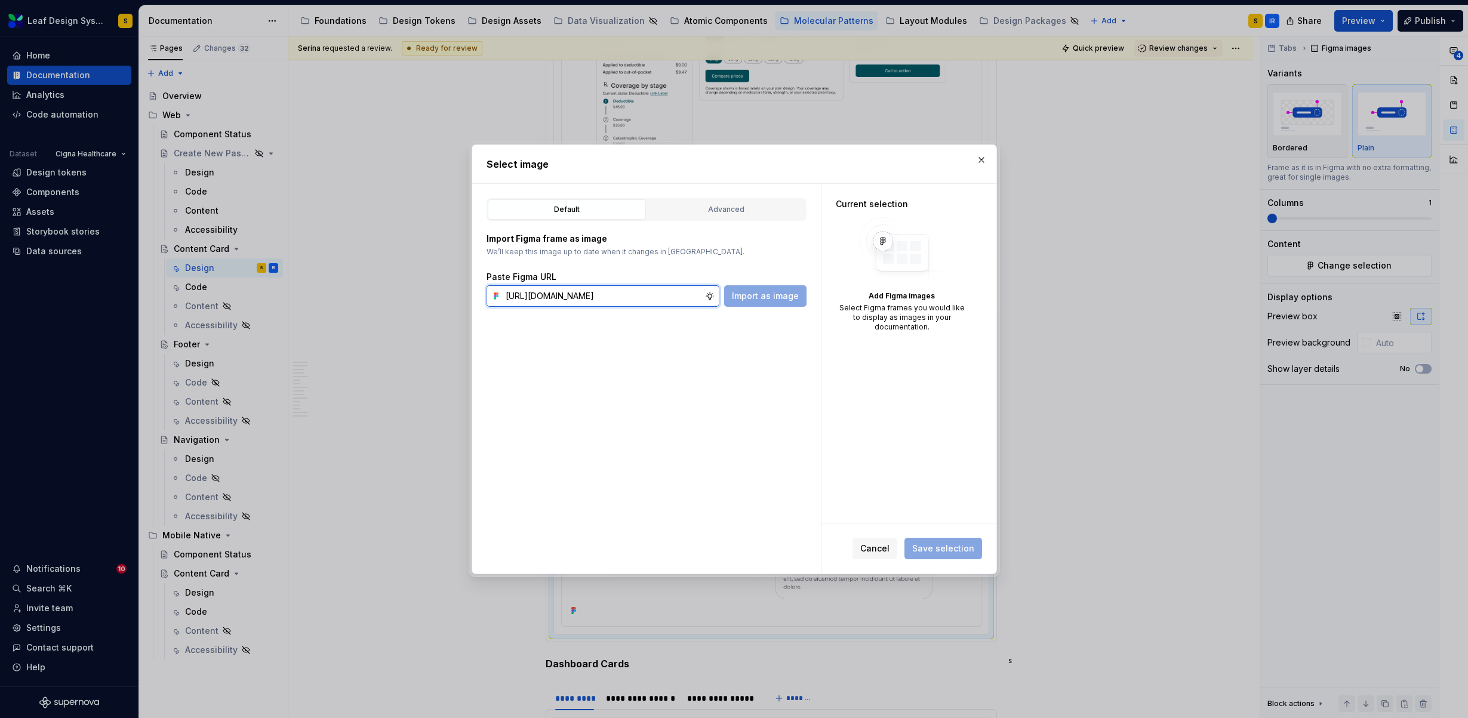
scroll to position [0, 388]
type input "[URL][DOMAIN_NAME]"
click at [759, 301] on span "Import as image" at bounding box center [765, 296] width 67 height 12
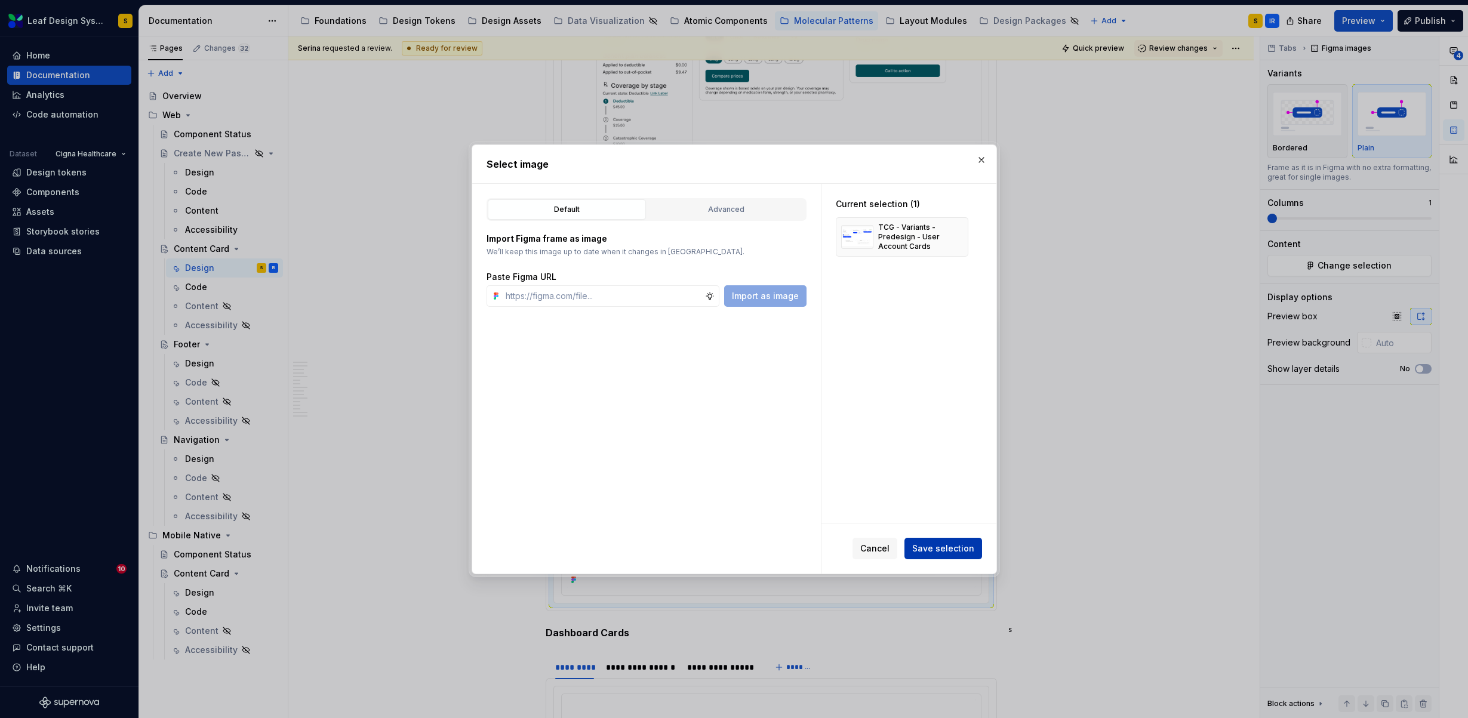
click at [942, 544] on span "Save selection" at bounding box center [943, 549] width 62 height 12
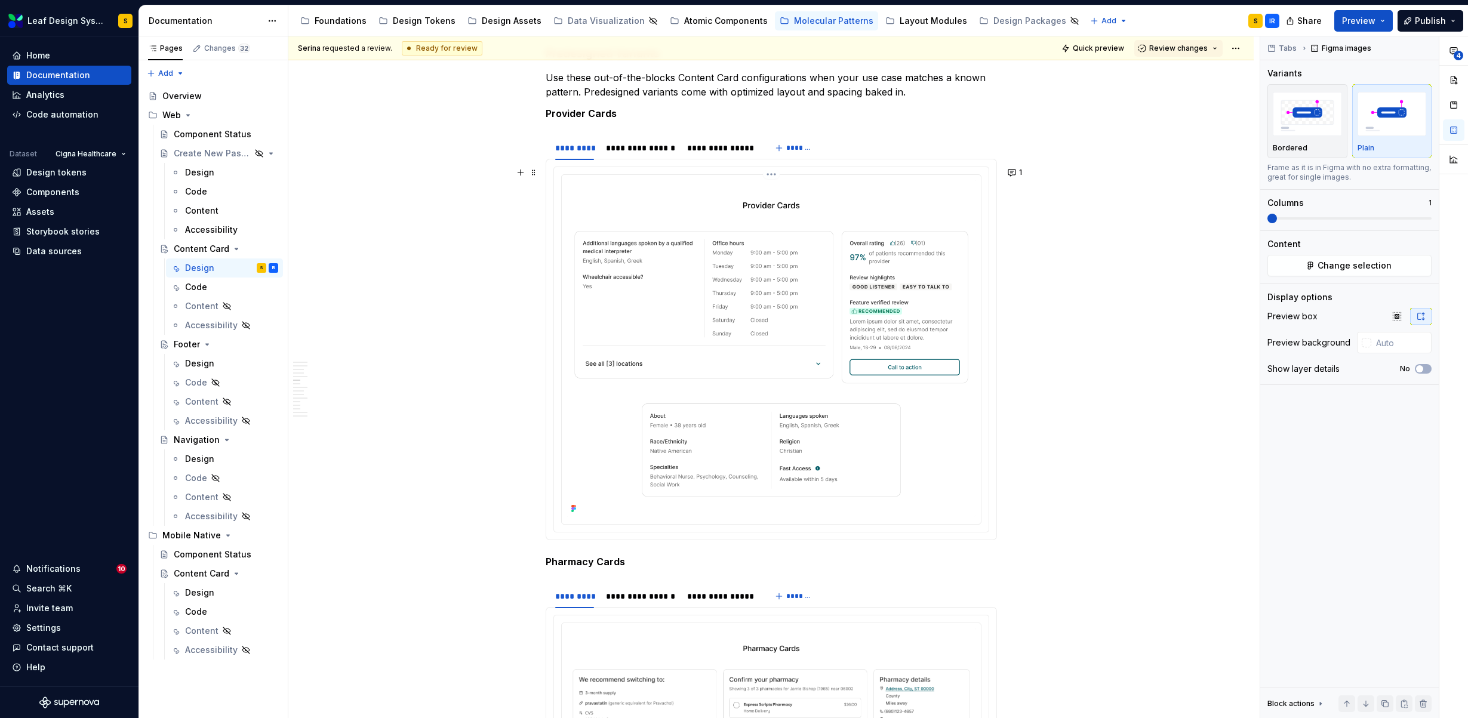
scroll to position [1722, 0]
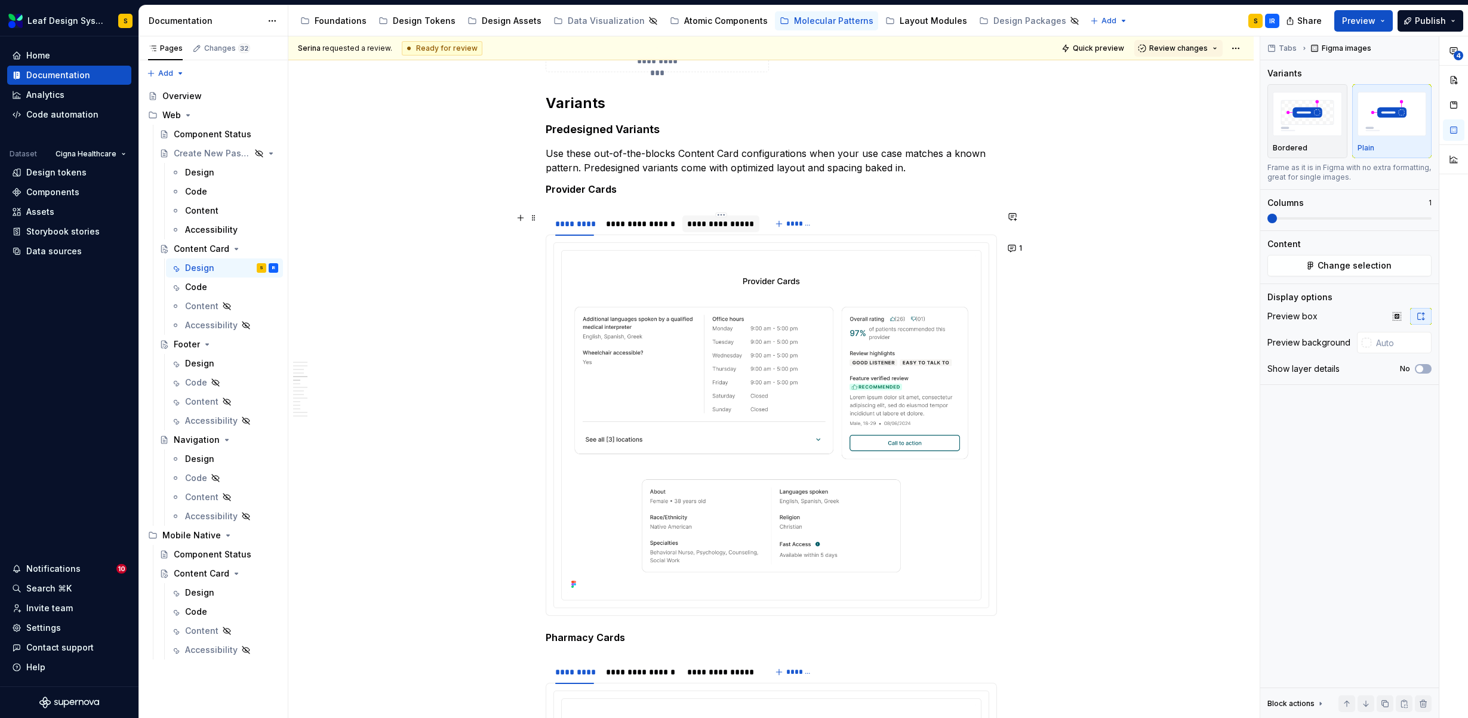
click at [714, 223] on div "**********" at bounding box center [720, 224] width 67 height 12
click at [758, 346] on img at bounding box center [770, 423] width 409 height 337
click at [1395, 261] on button "Change selection" at bounding box center [1349, 265] width 164 height 21
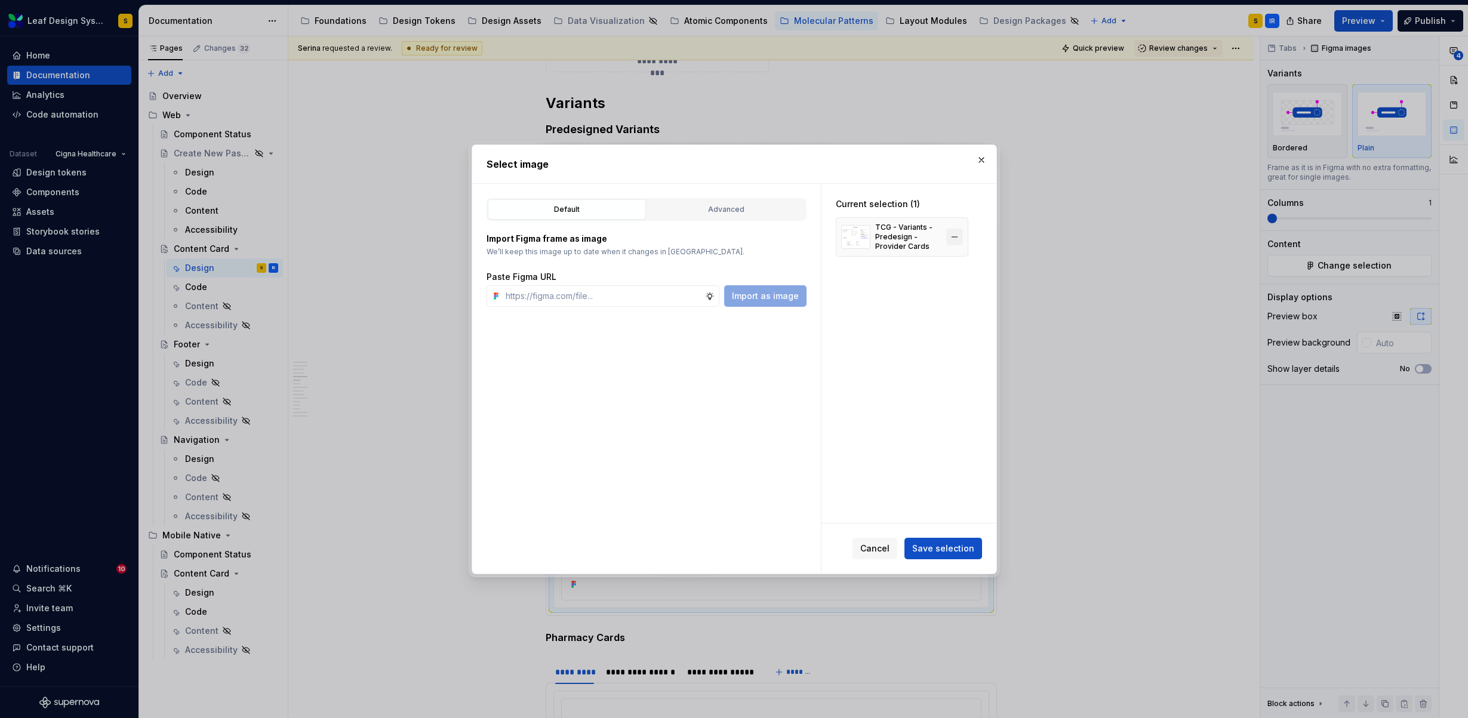
click at [955, 230] on button "button" at bounding box center [954, 237] width 17 height 17
click at [636, 294] on input "text" at bounding box center [603, 295] width 204 height 21
paste input "[URL][DOMAIN_NAME]"
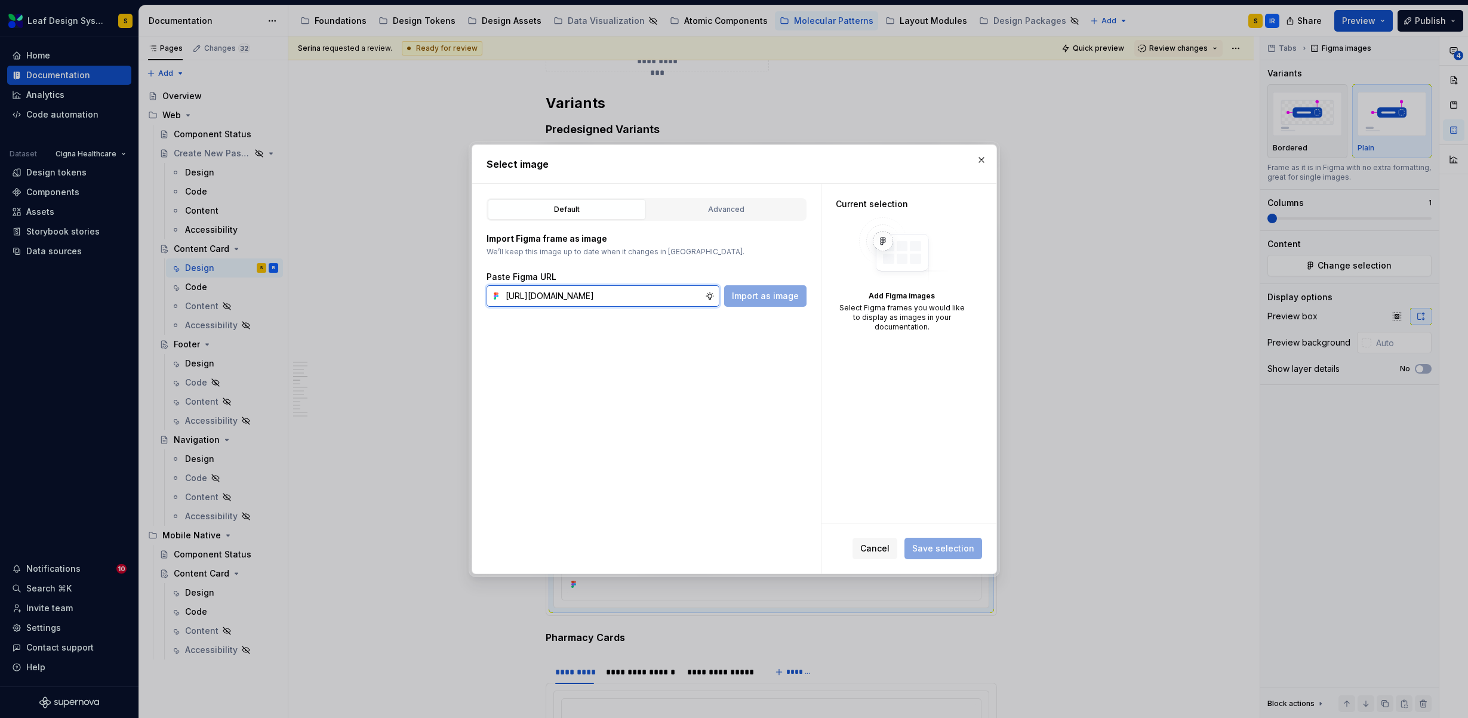
scroll to position [0, 396]
type input "[URL][DOMAIN_NAME]"
click at [773, 298] on span "Import as image" at bounding box center [765, 296] width 67 height 12
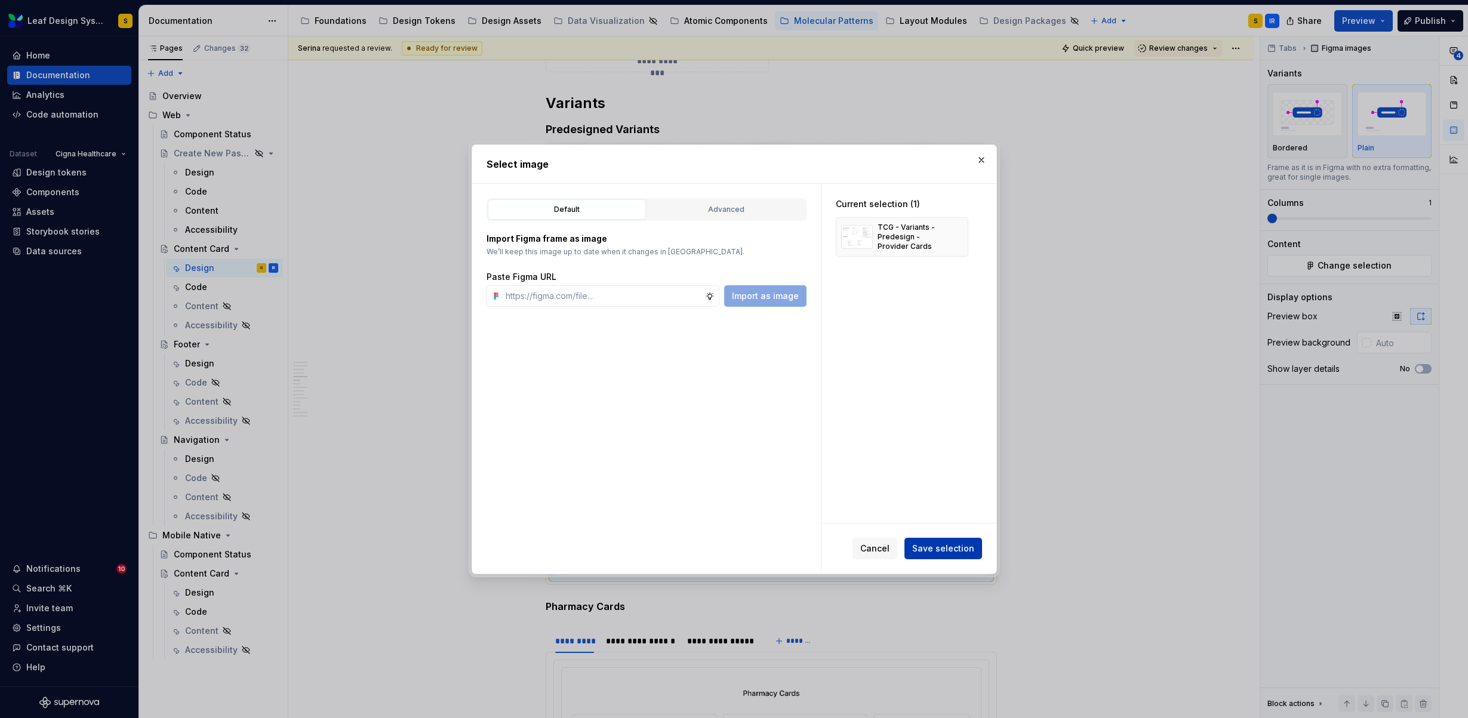
click at [958, 545] on span "Save selection" at bounding box center [943, 549] width 62 height 12
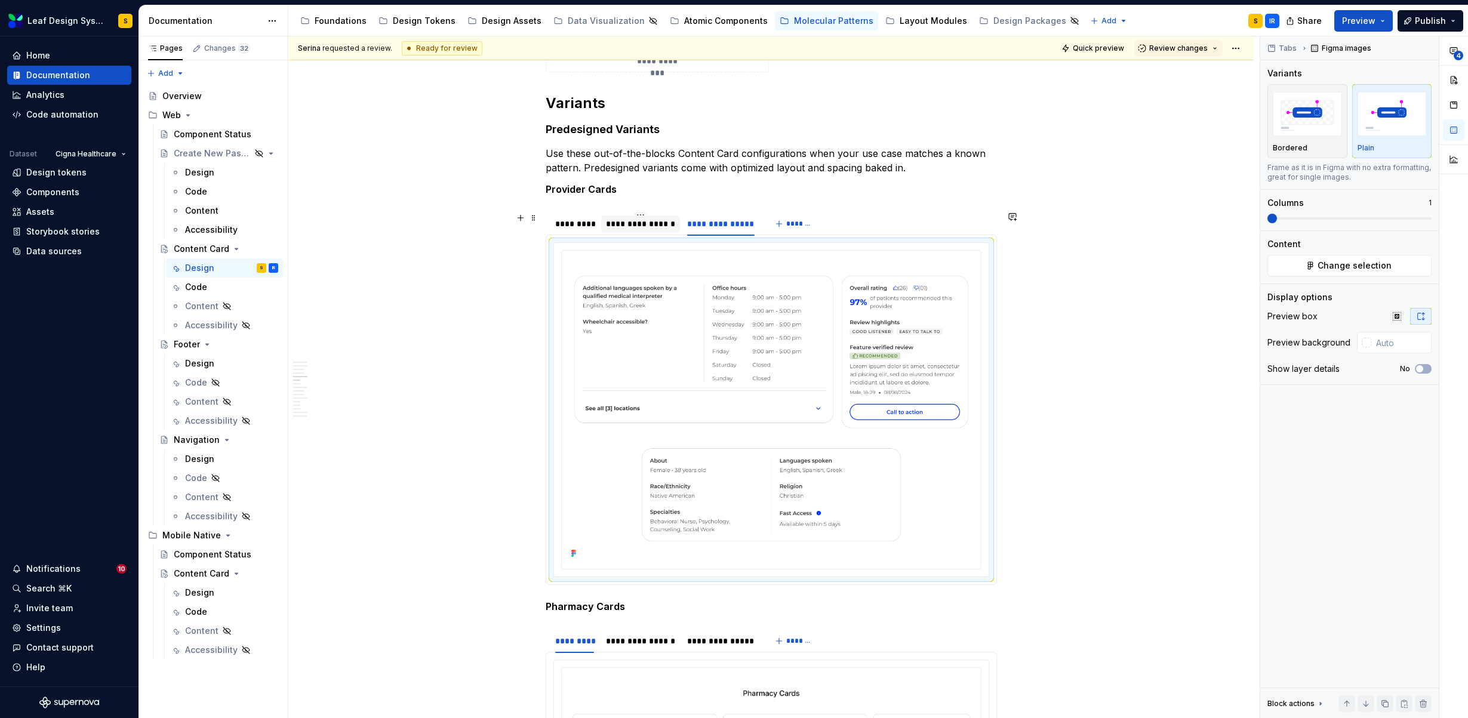
click at [664, 221] on div "**********" at bounding box center [640, 224] width 69 height 12
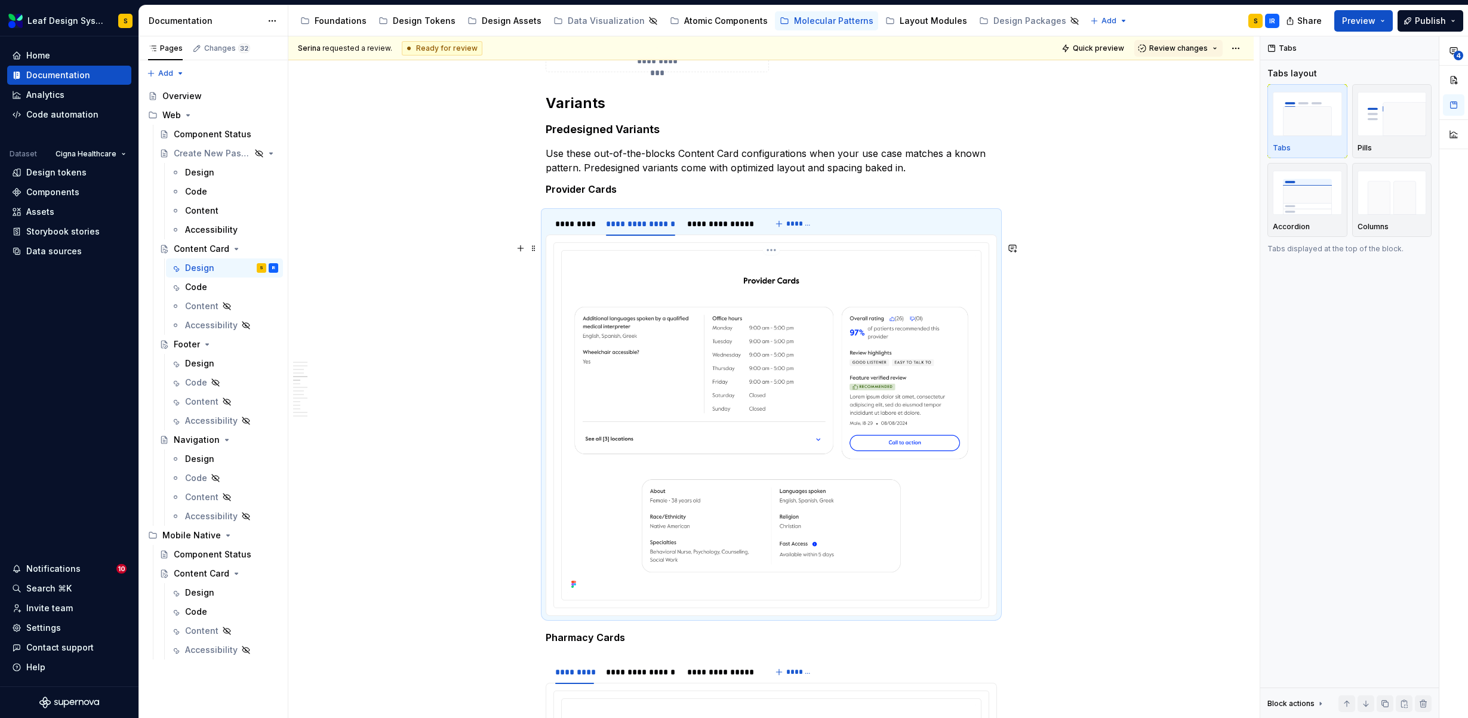
click at [743, 347] on img at bounding box center [770, 423] width 409 height 337
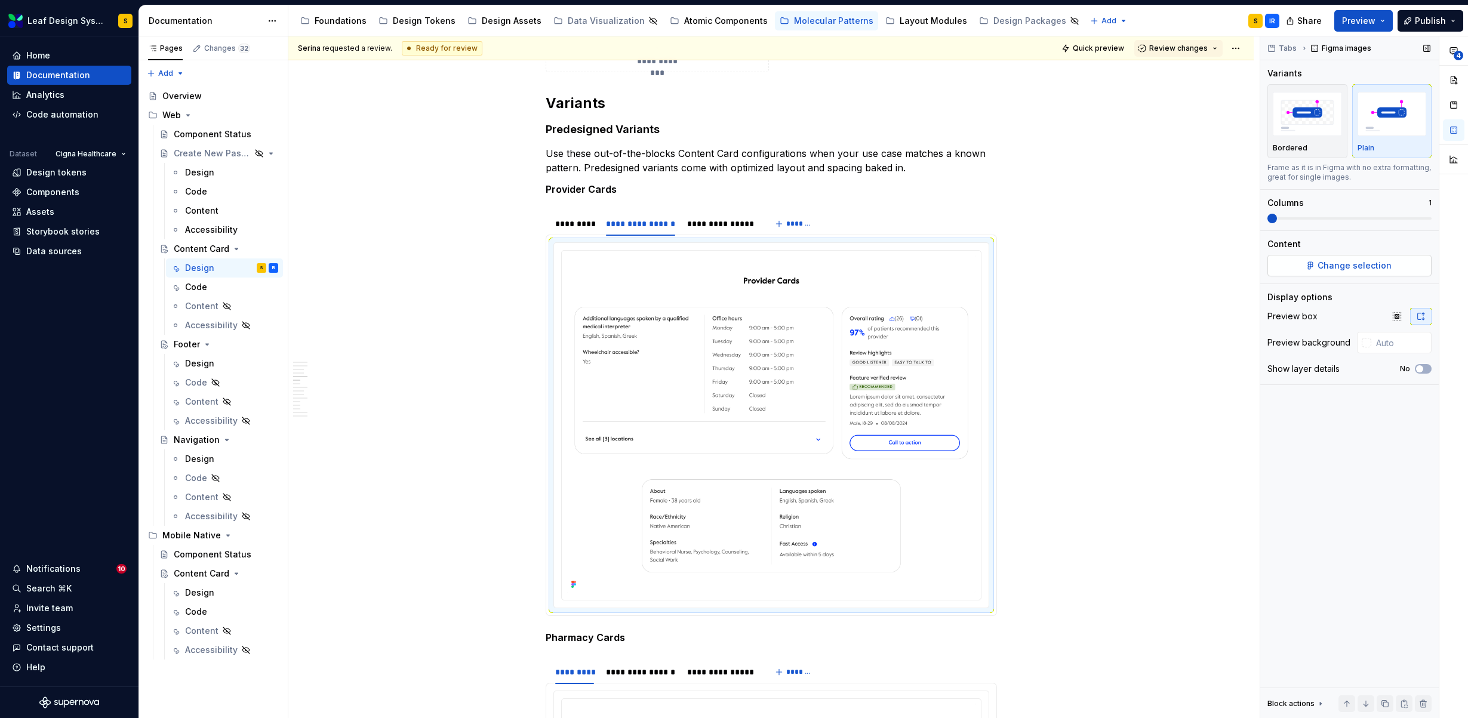
click at [1380, 260] on span "Change selection" at bounding box center [1354, 266] width 74 height 12
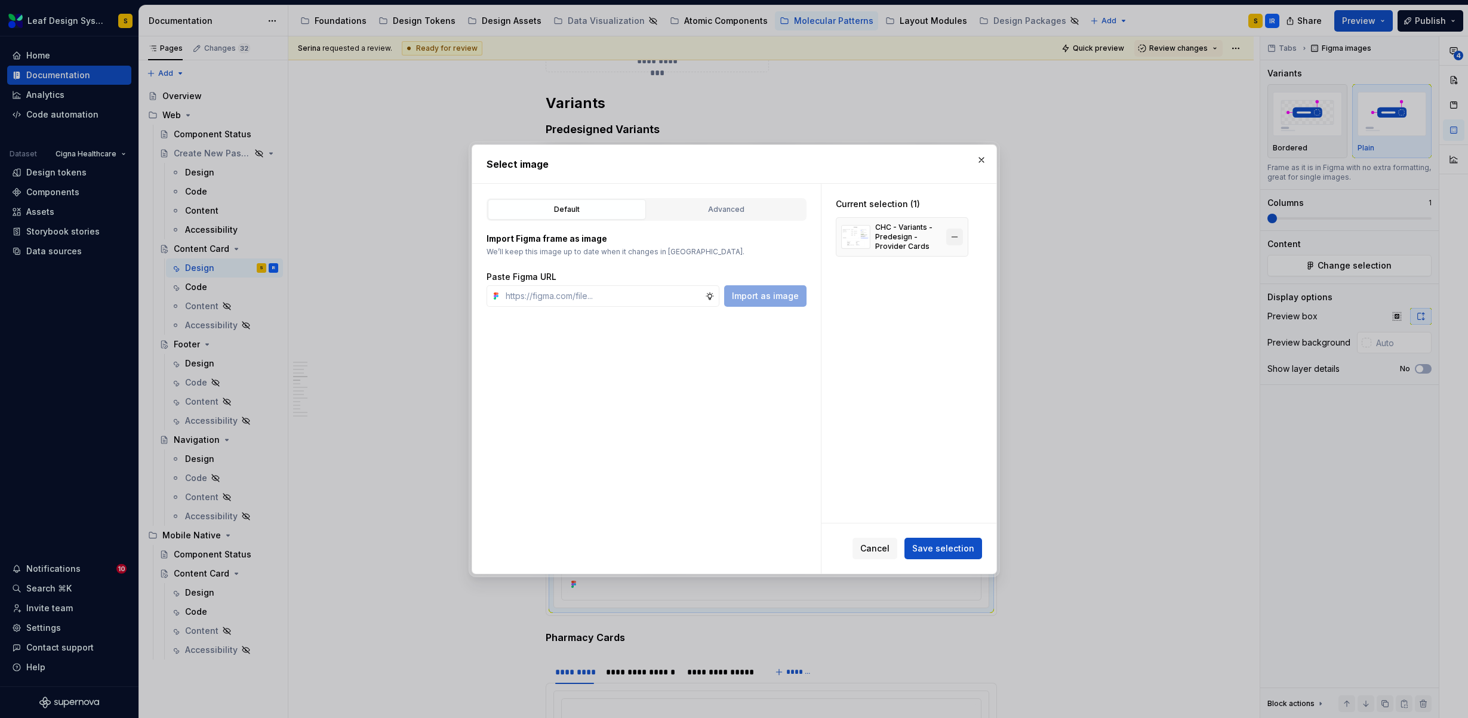
type textarea "*"
click at [957, 231] on button "button" at bounding box center [954, 237] width 17 height 17
click at [615, 293] on input "text" at bounding box center [603, 295] width 204 height 21
paste input "[URL][DOMAIN_NAME]"
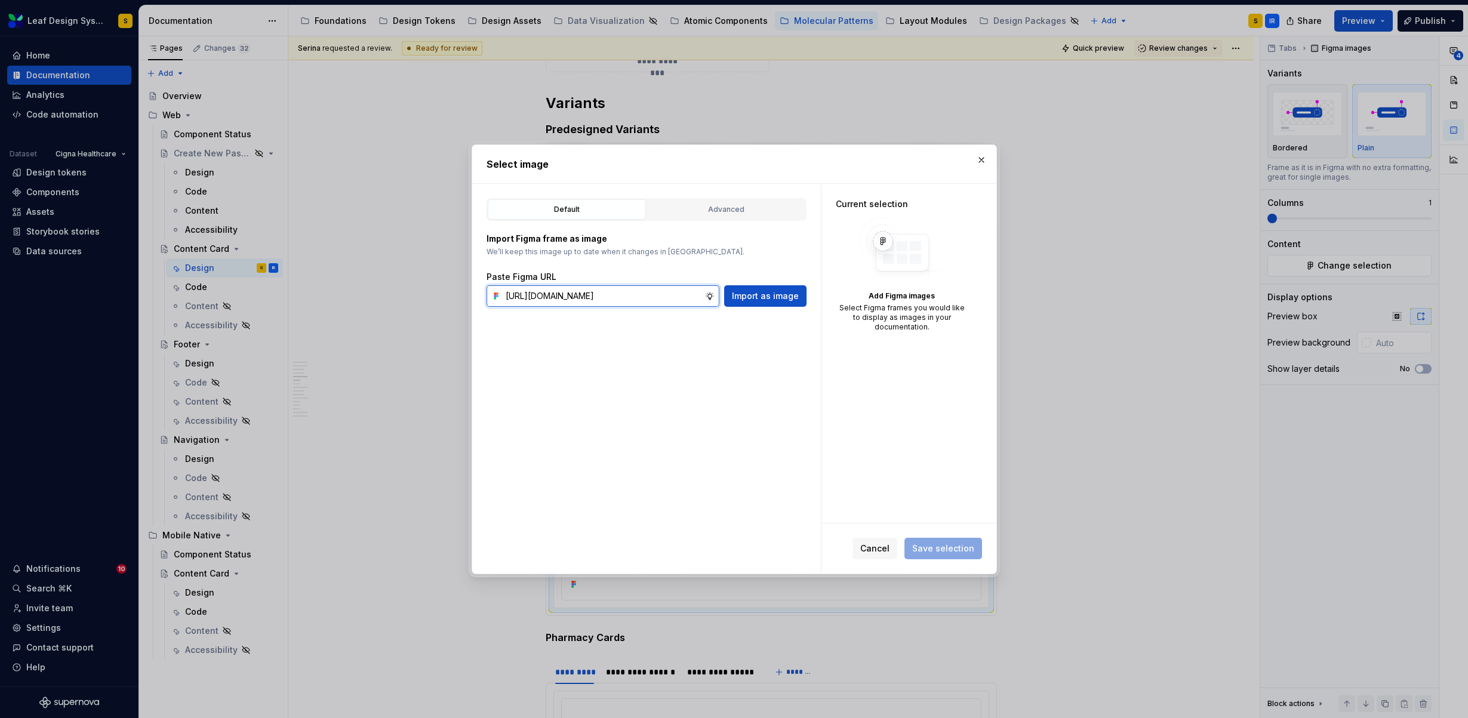
scroll to position [0, 396]
type input "[URL][DOMAIN_NAME]"
click at [775, 304] on button "Import as image" at bounding box center [765, 295] width 82 height 21
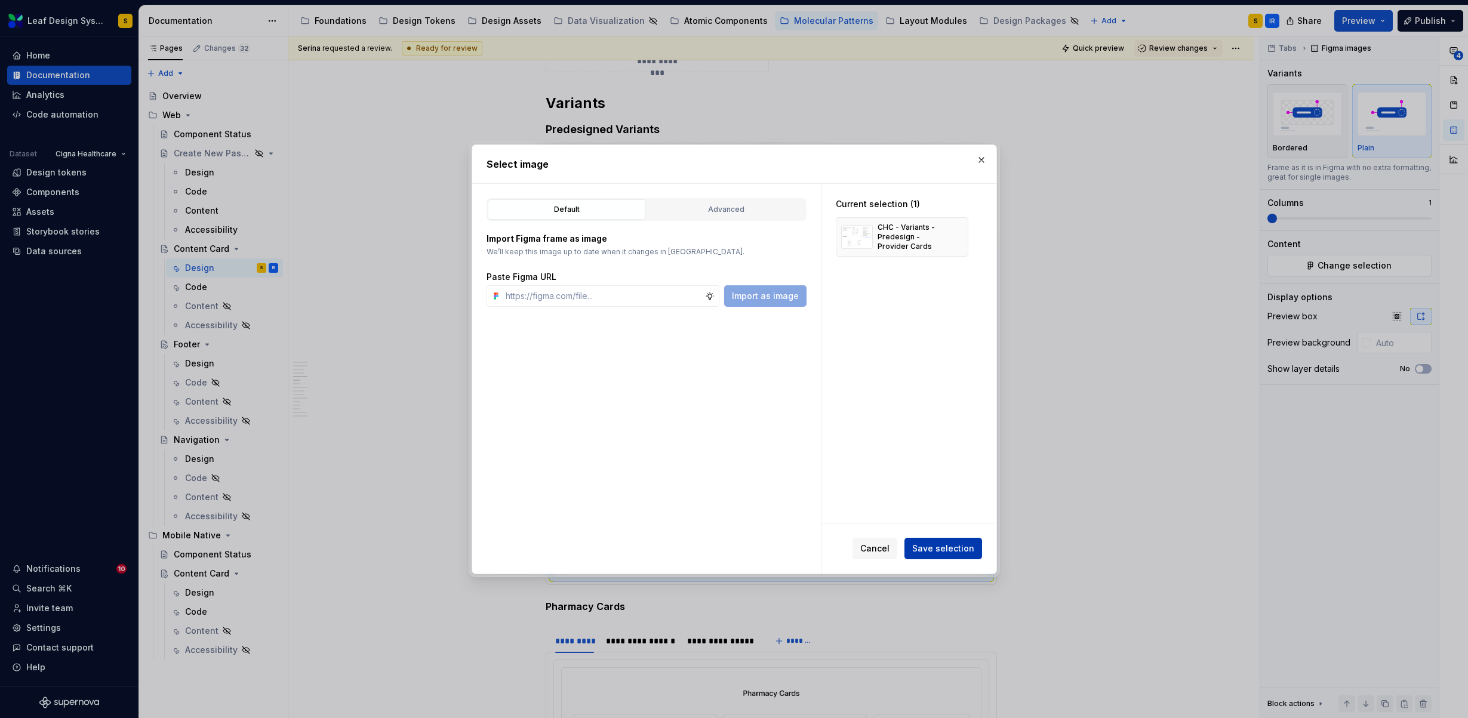
click at [965, 548] on span "Save selection" at bounding box center [943, 549] width 62 height 12
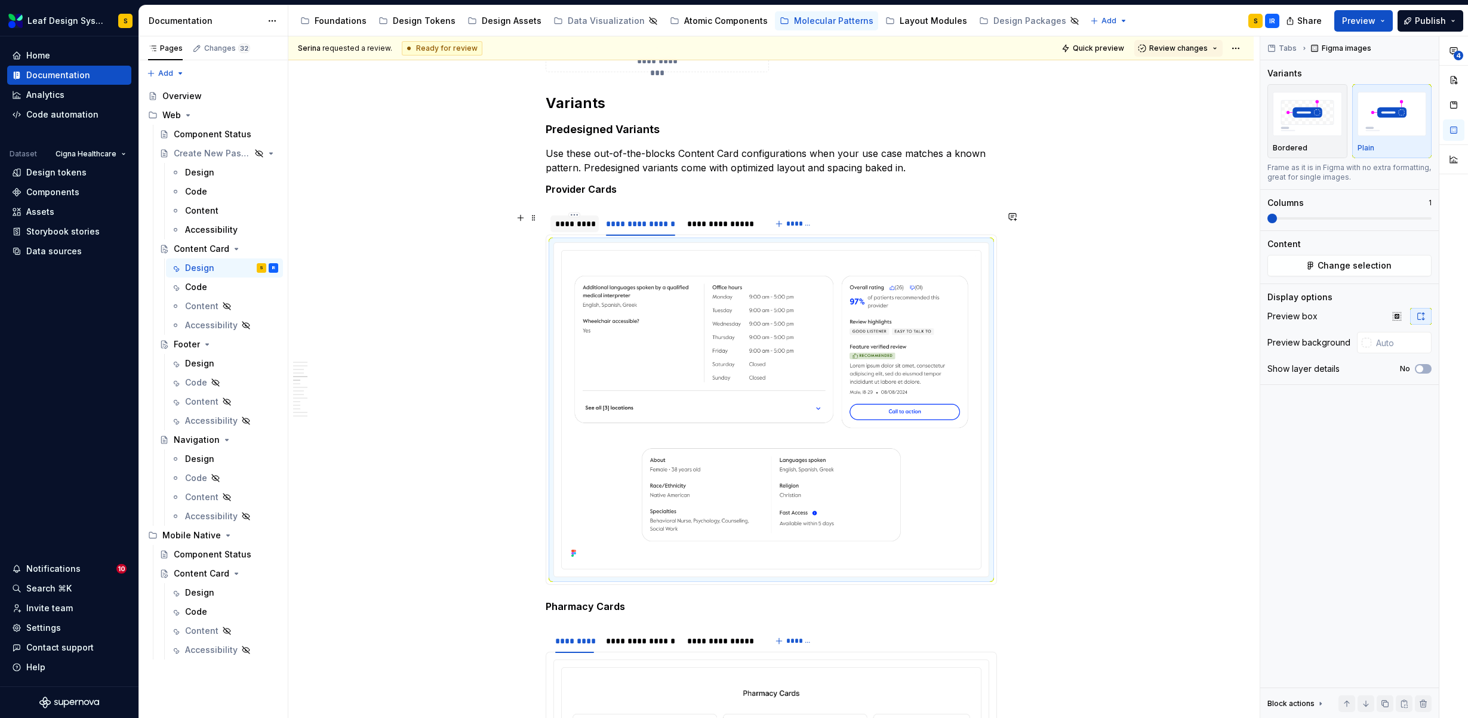
click at [562, 228] on div "*********" at bounding box center [574, 224] width 39 height 12
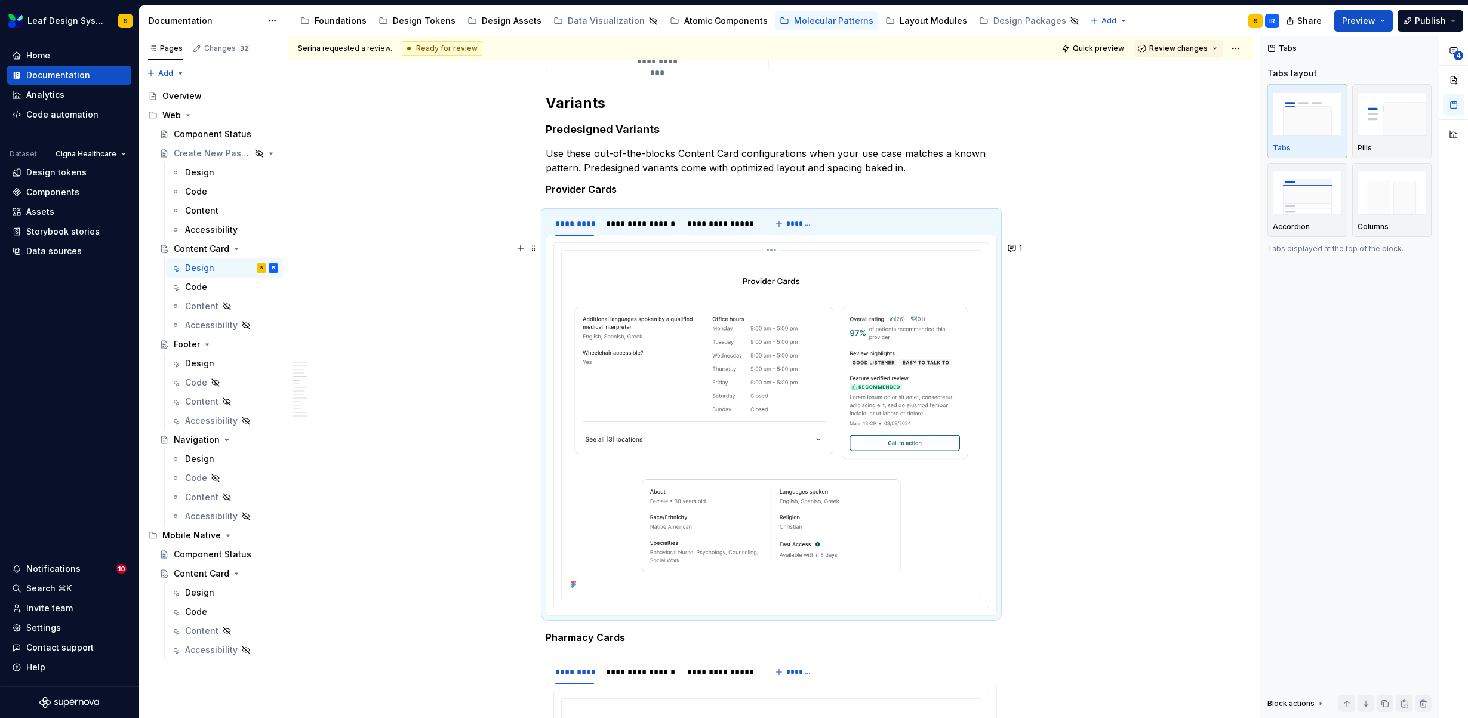
click at [723, 376] on img at bounding box center [770, 423] width 409 height 337
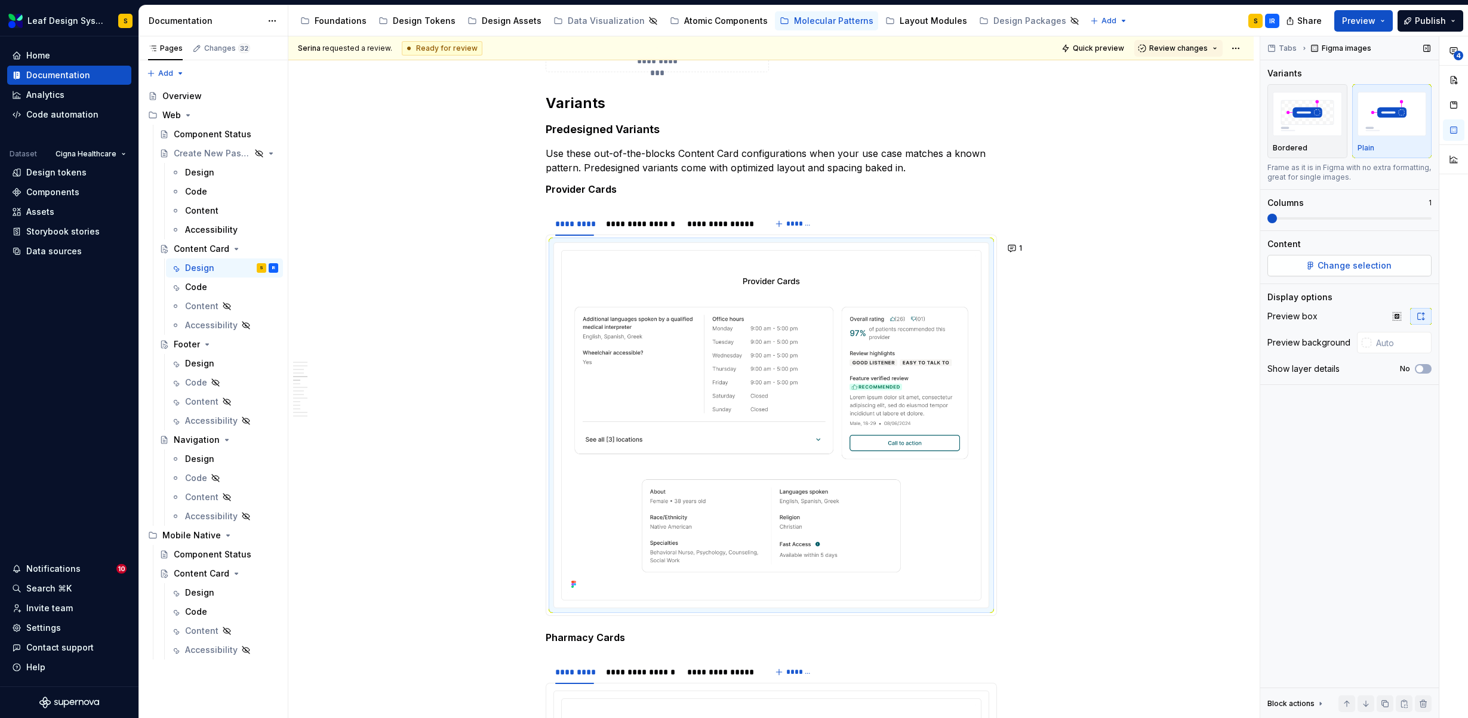
click at [1387, 263] on span "Change selection" at bounding box center [1354, 266] width 74 height 12
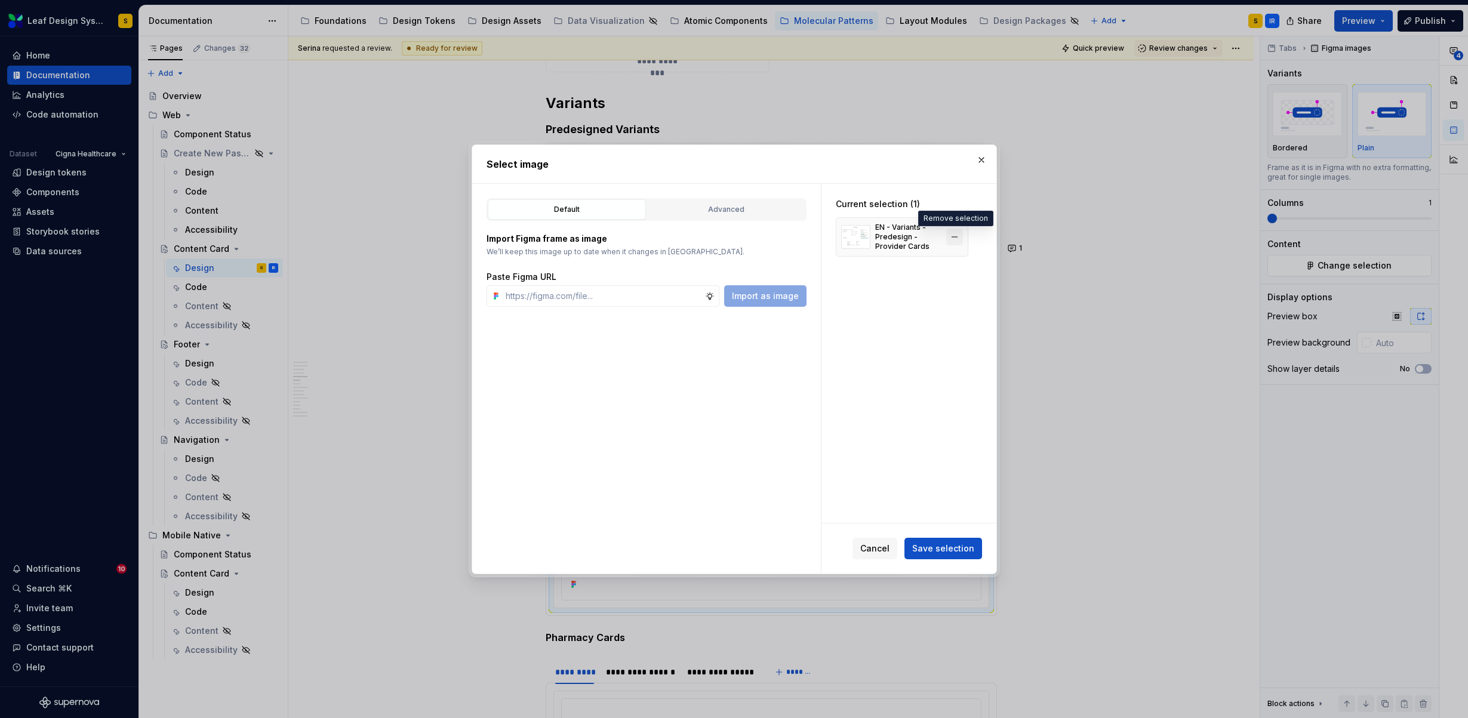
click at [960, 232] on button "button" at bounding box center [954, 237] width 17 height 17
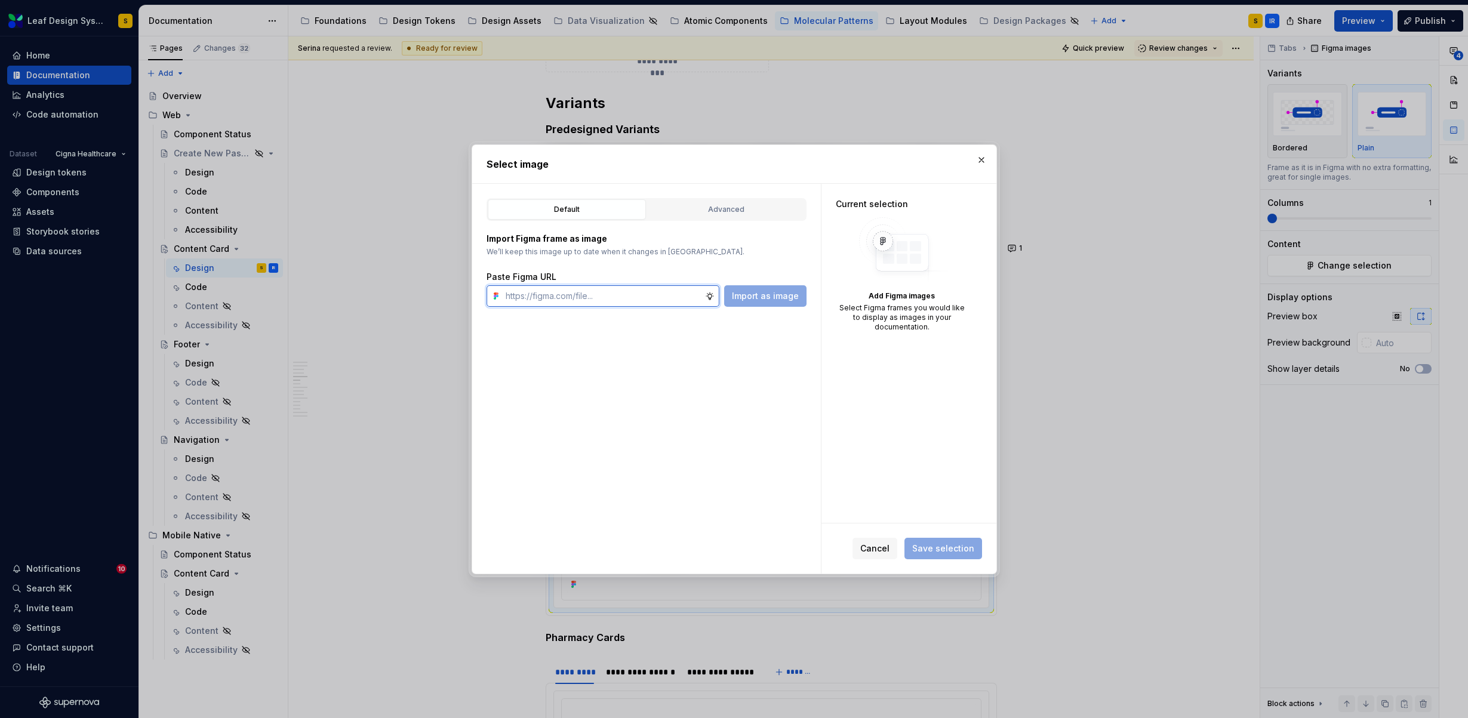
click at [590, 292] on input "text" at bounding box center [603, 295] width 204 height 21
paste input "[URL][DOMAIN_NAME]"
type input "[URL][DOMAIN_NAME]"
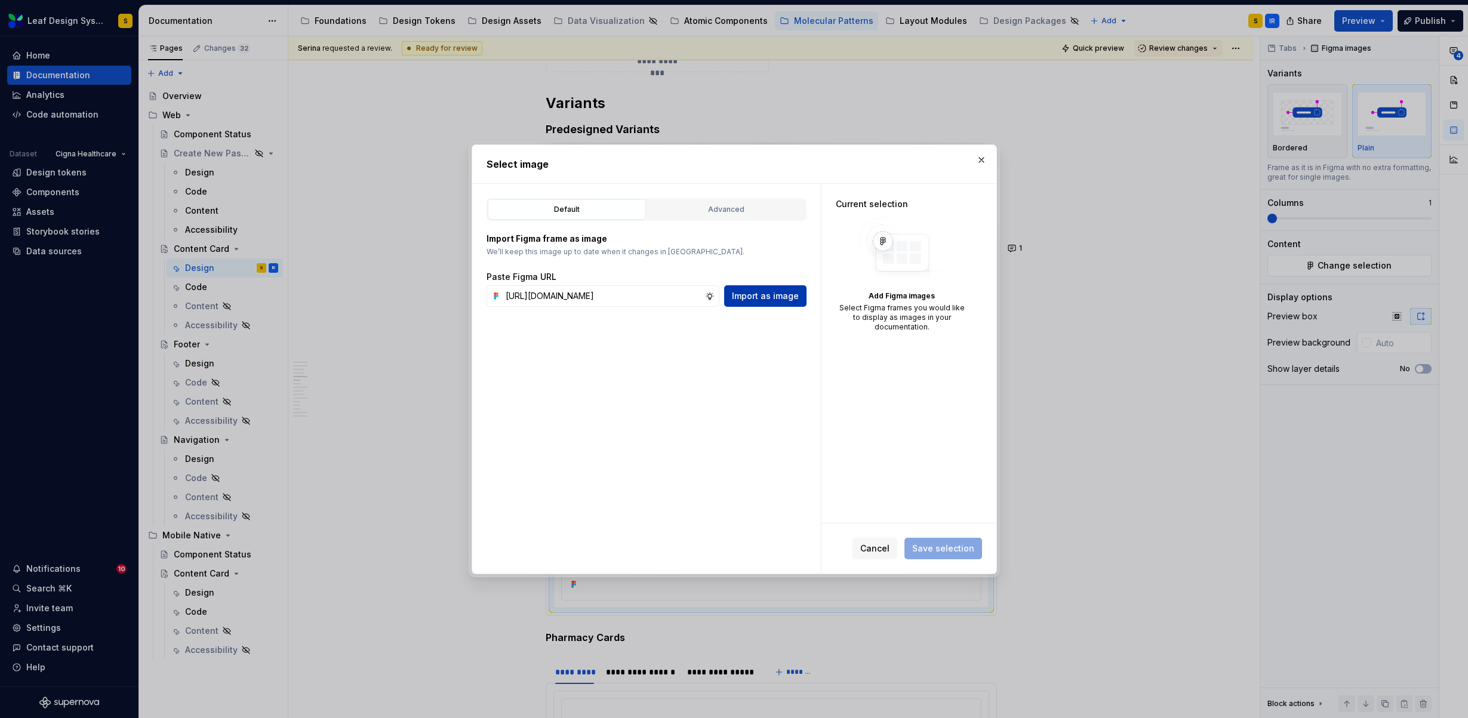
click at [756, 300] on span "Import as image" at bounding box center [765, 296] width 67 height 12
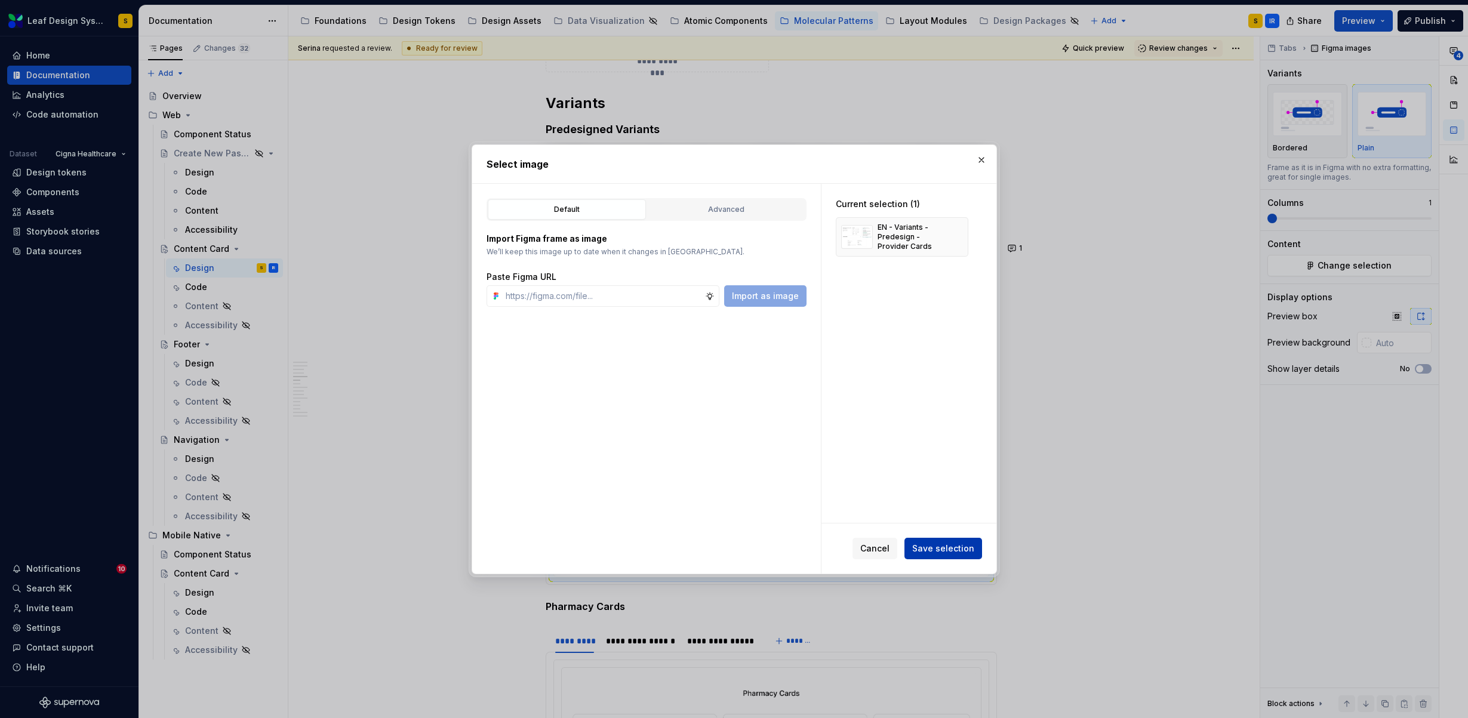
click at [953, 546] on span "Save selection" at bounding box center [943, 549] width 62 height 12
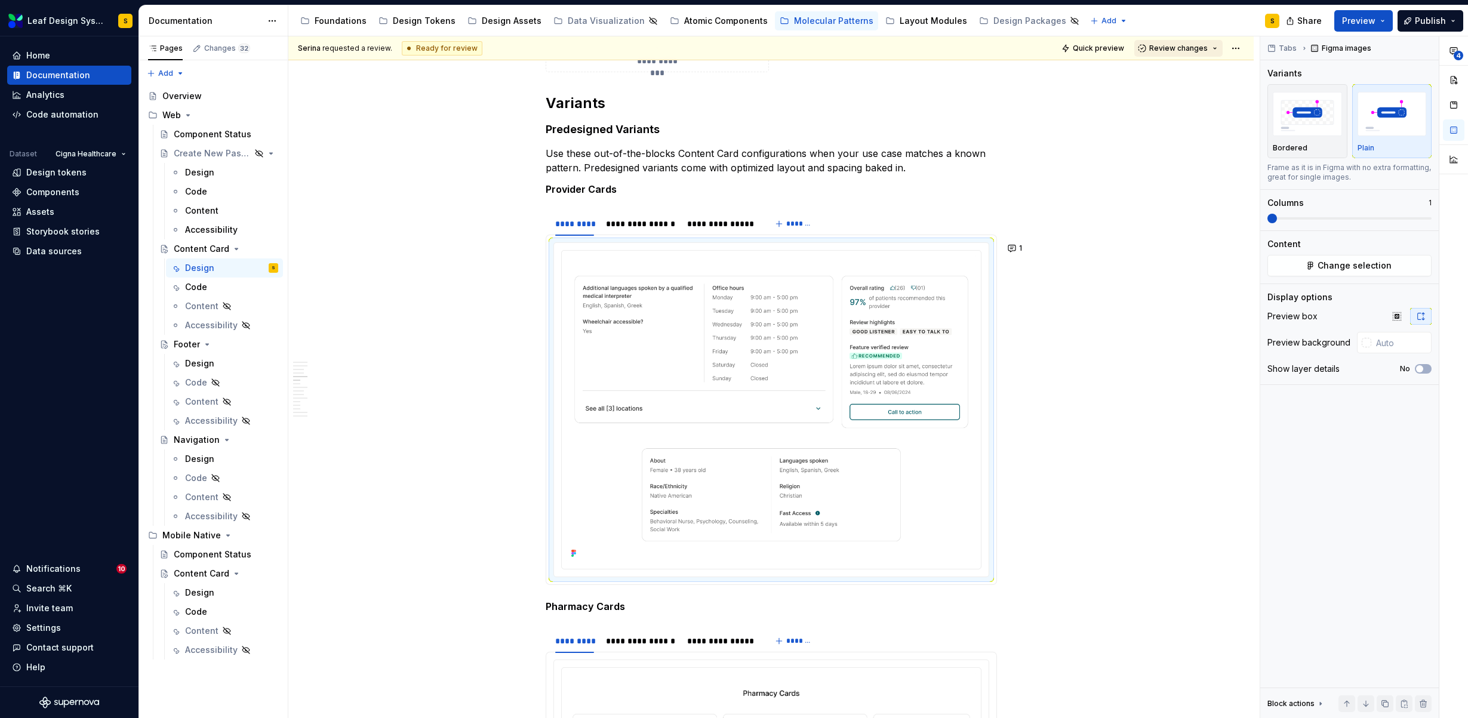
click at [1207, 51] on button "Review changes" at bounding box center [1178, 48] width 88 height 17
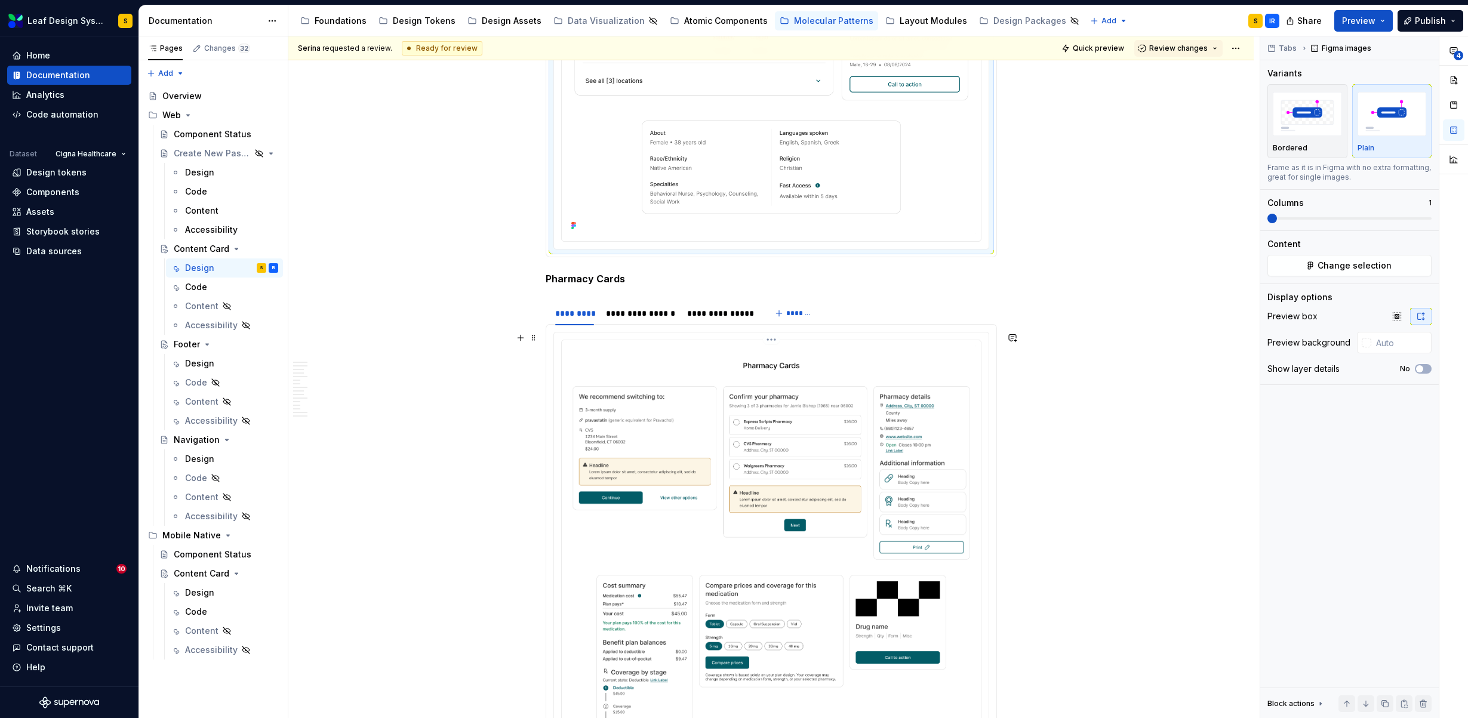
scroll to position [2058, 0]
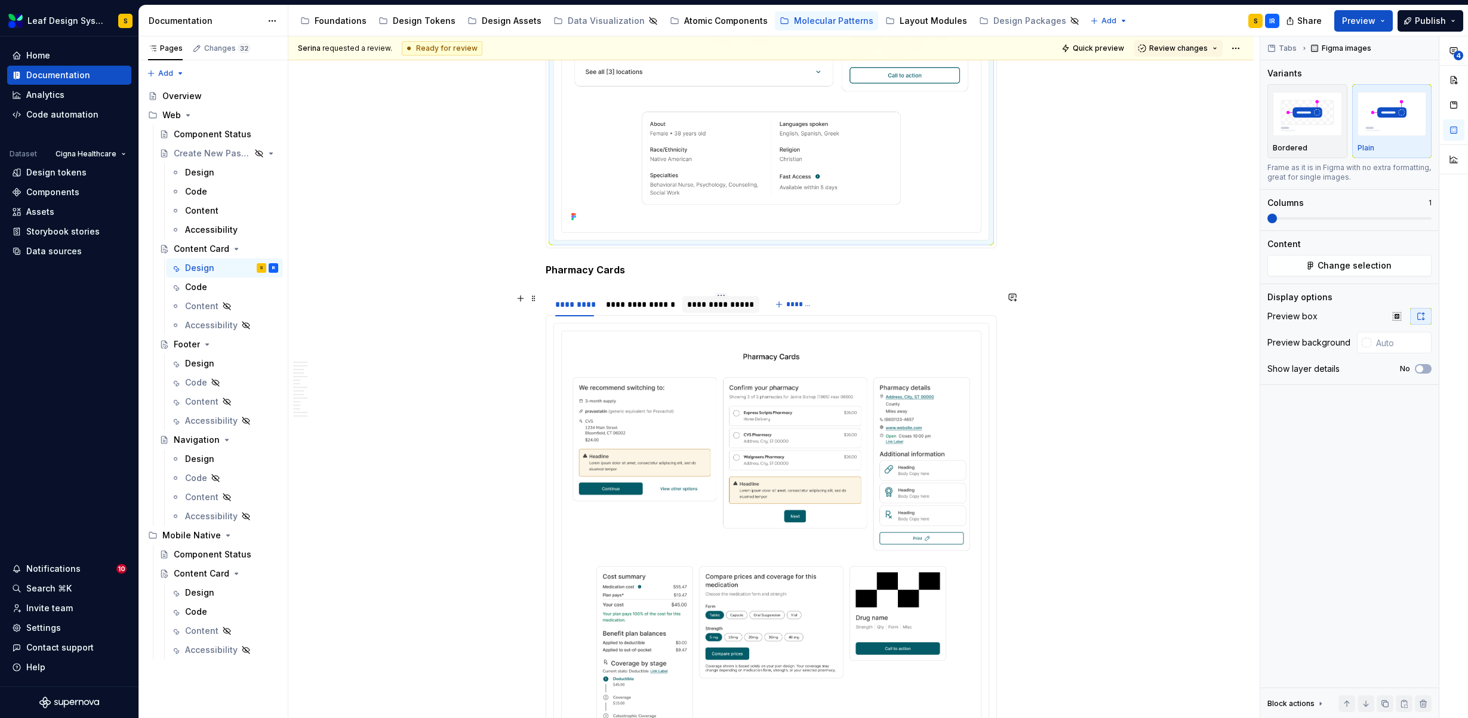
click at [728, 305] on div "**********" at bounding box center [720, 304] width 67 height 12
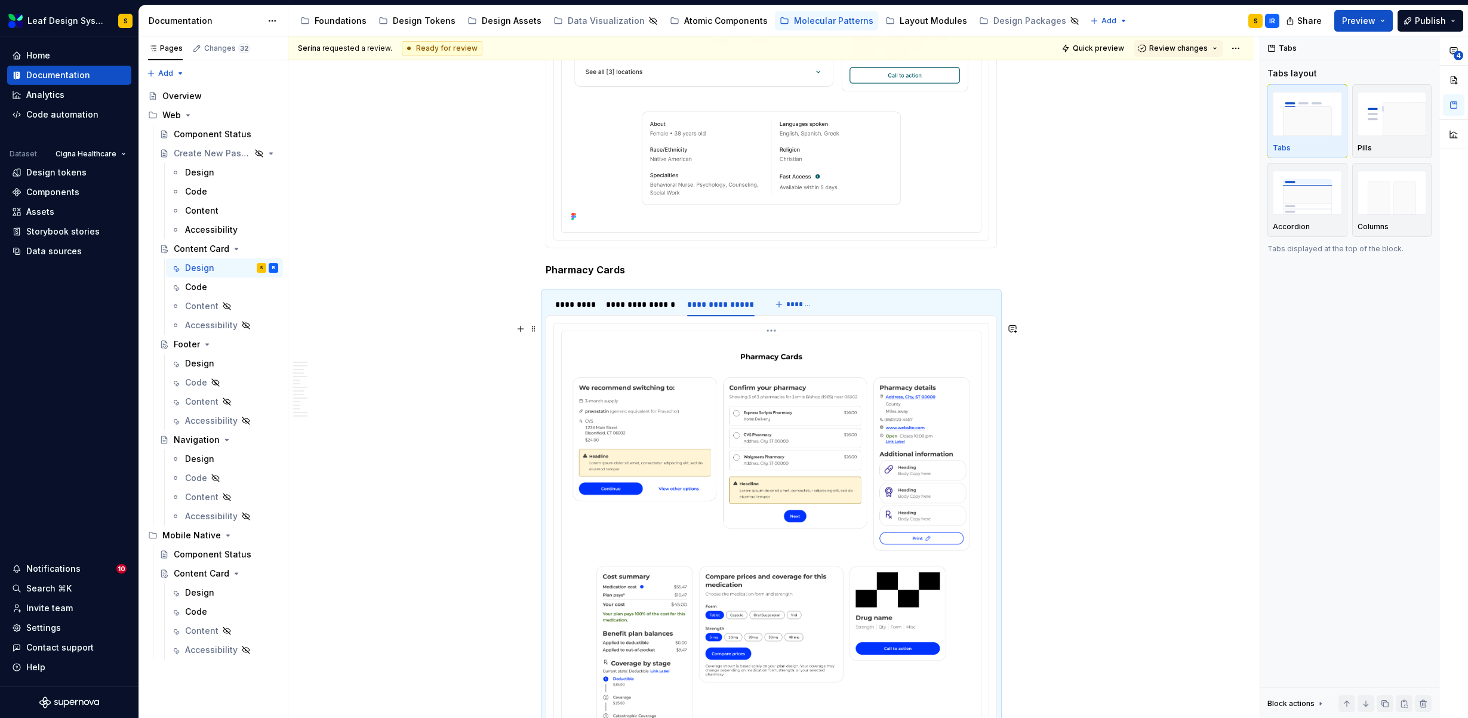
click at [804, 523] on img at bounding box center [770, 571] width 409 height 471
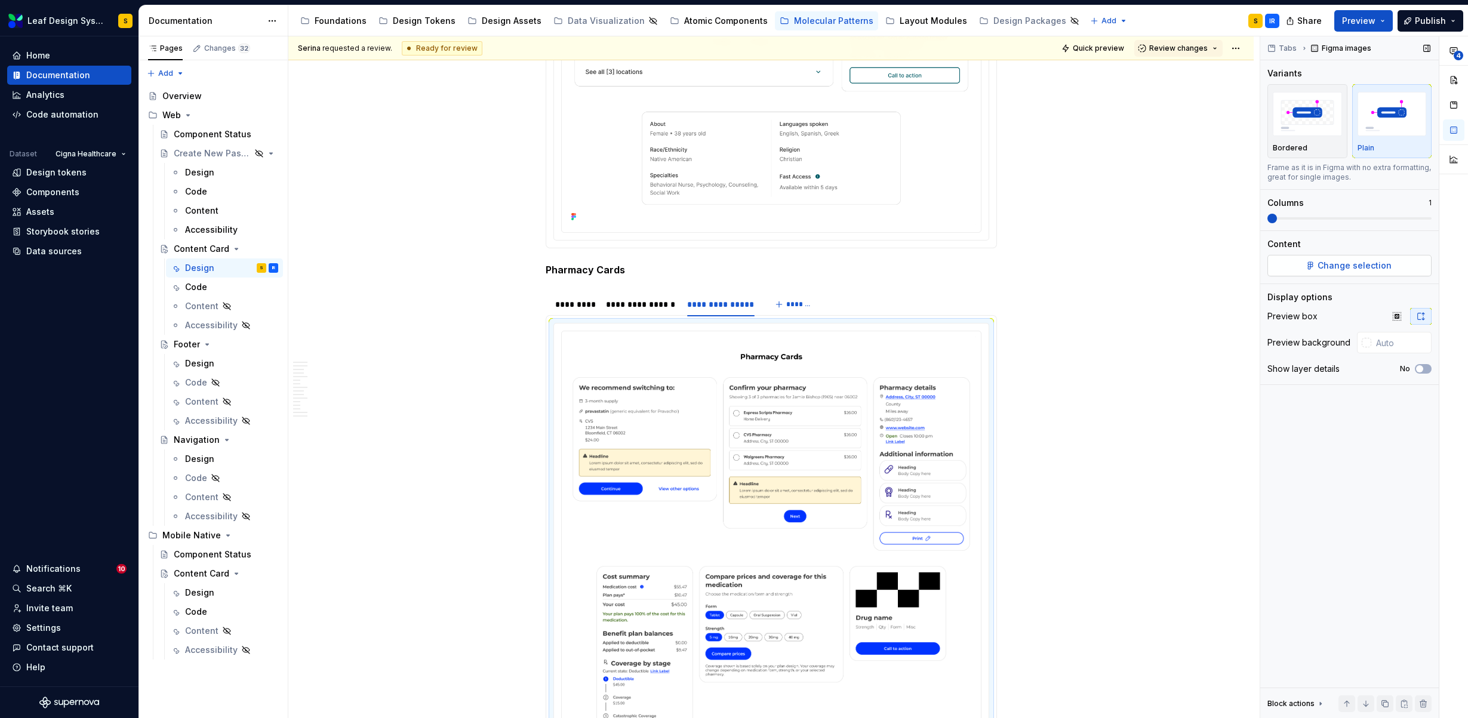
click at [1404, 257] on button "Change selection" at bounding box center [1349, 265] width 164 height 21
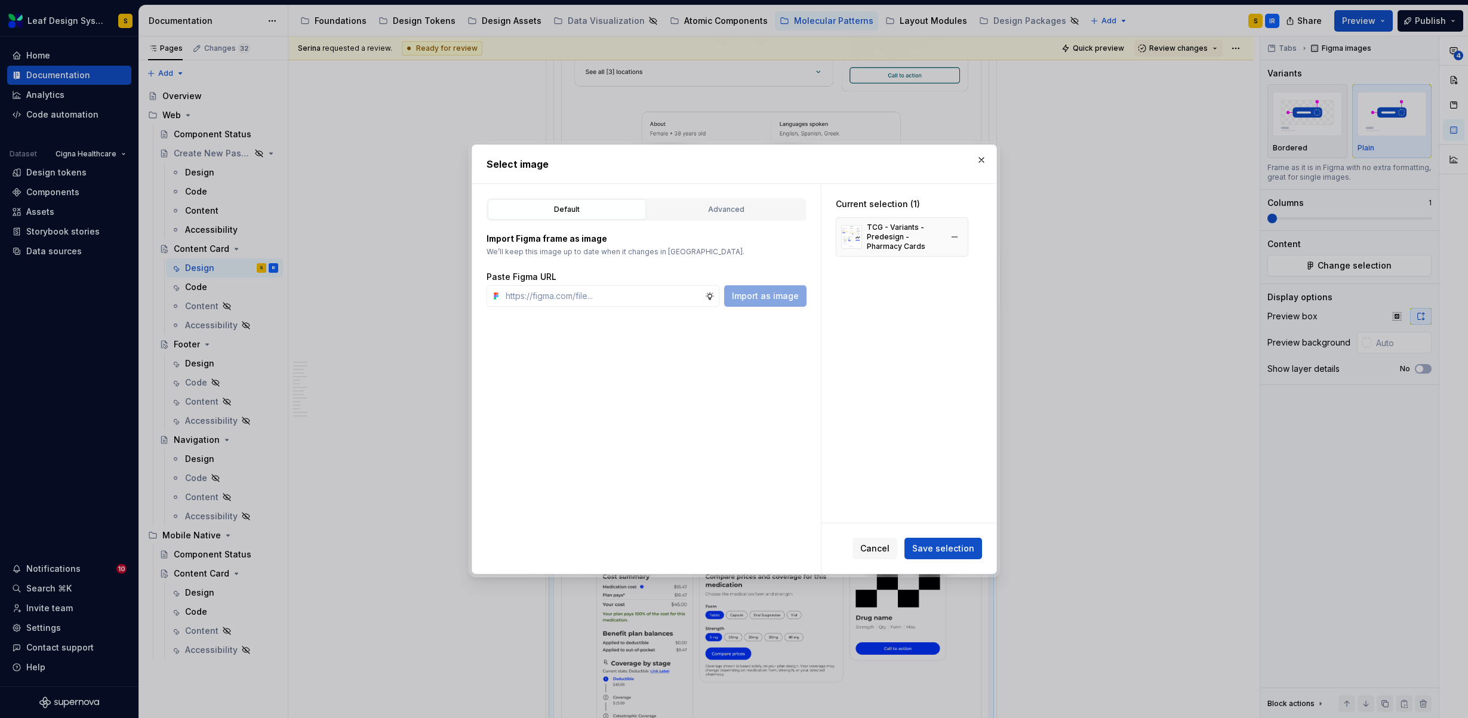
type textarea "*"
click at [959, 239] on button "button" at bounding box center [954, 237] width 17 height 17
click at [654, 285] on input "text" at bounding box center [603, 295] width 204 height 21
paste input "[URL][DOMAIN_NAME]"
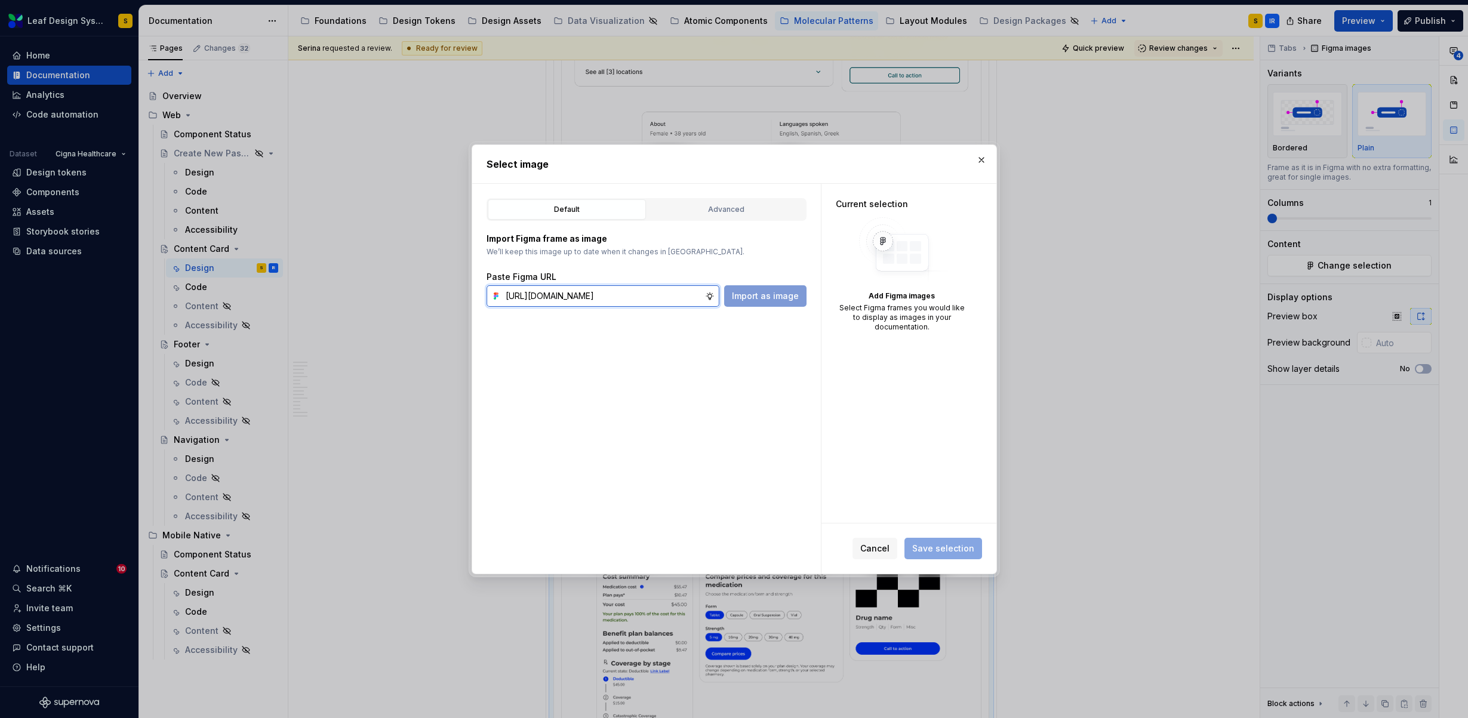
scroll to position [0, 396]
type input "[URL][DOMAIN_NAME]"
click at [786, 294] on span "Import as image" at bounding box center [765, 296] width 67 height 12
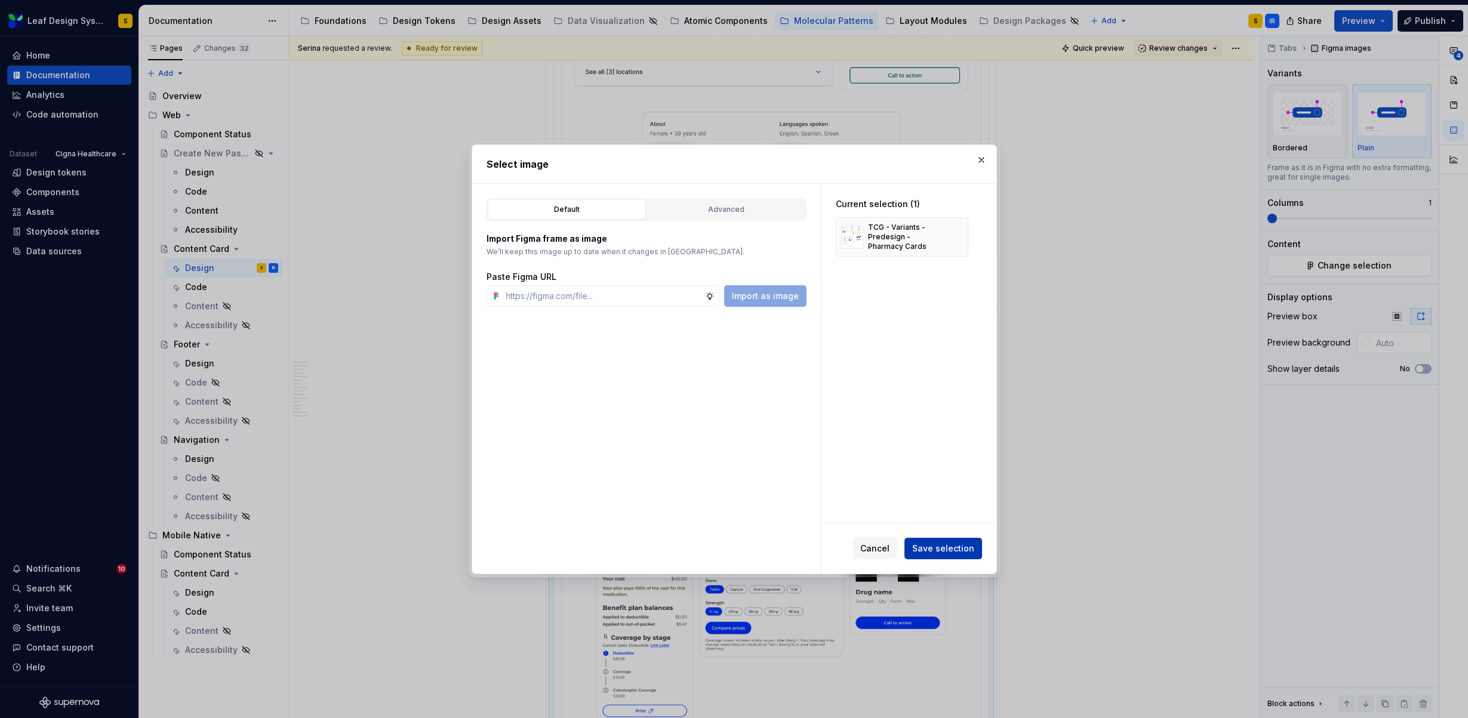
click at [946, 557] on button "Save selection" at bounding box center [943, 548] width 78 height 21
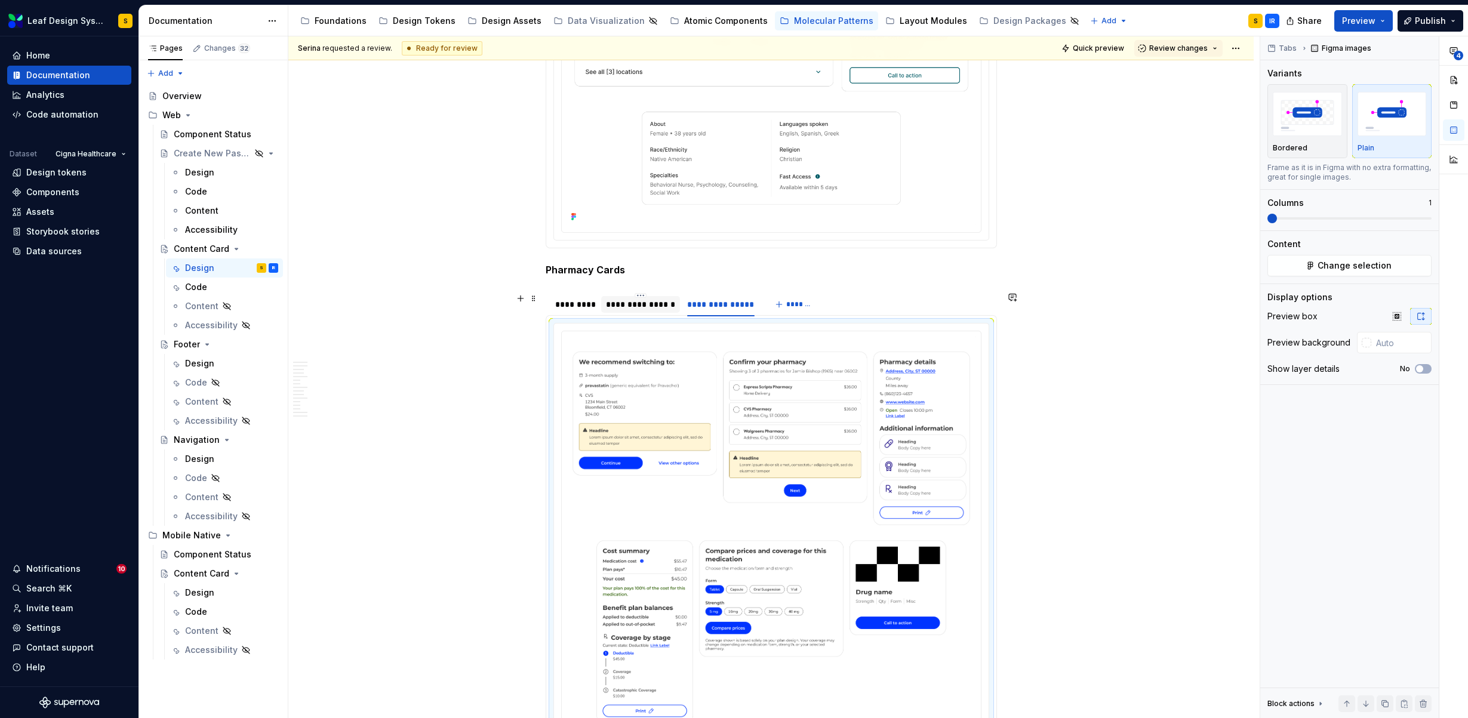
click at [655, 306] on div "**********" at bounding box center [640, 304] width 69 height 12
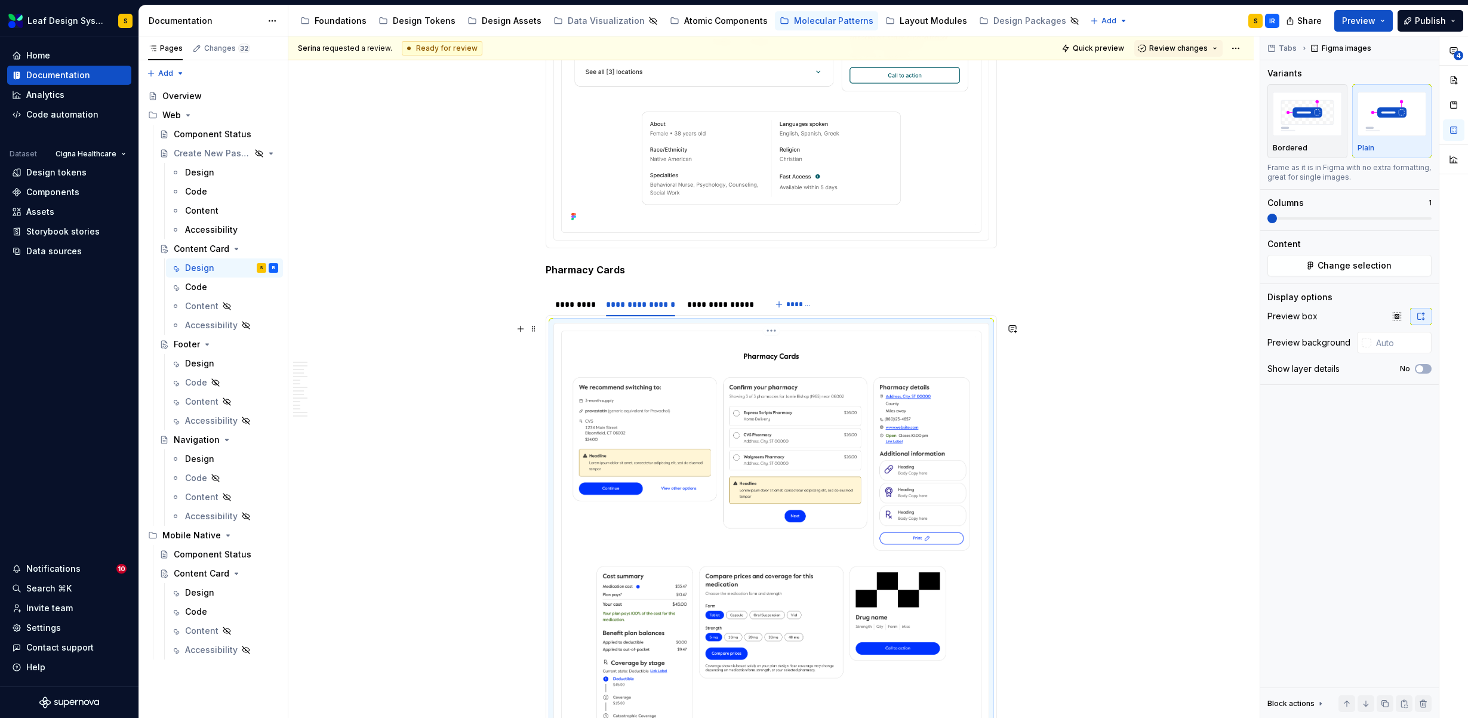
click at [775, 476] on img at bounding box center [770, 571] width 409 height 471
click at [1343, 270] on span "Change selection" at bounding box center [1354, 266] width 74 height 12
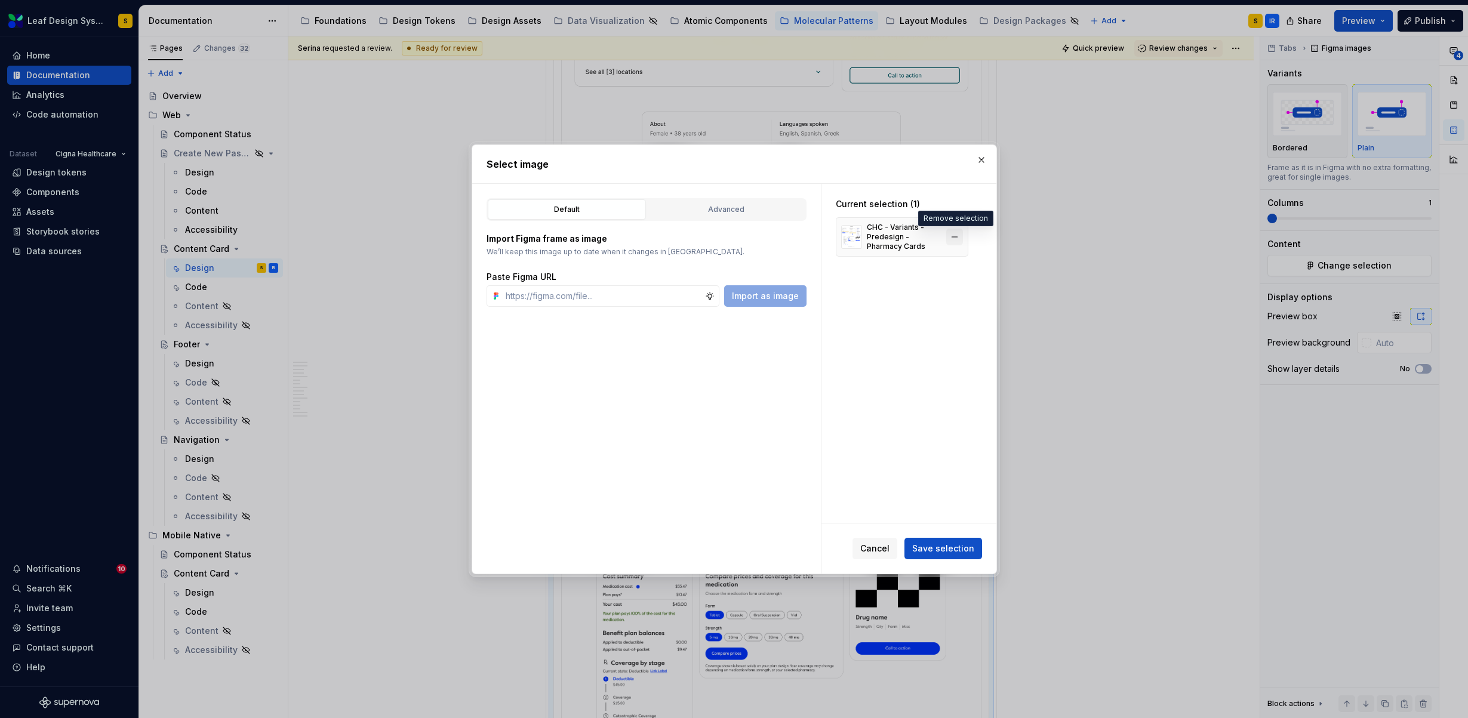
click at [955, 239] on button "button" at bounding box center [954, 237] width 17 height 17
click at [625, 308] on div "Default Advanced Import Figma frame as image We’ll keep this image up to date w…" at bounding box center [646, 379] width 349 height 390
click at [618, 298] on input "text" at bounding box center [603, 295] width 204 height 21
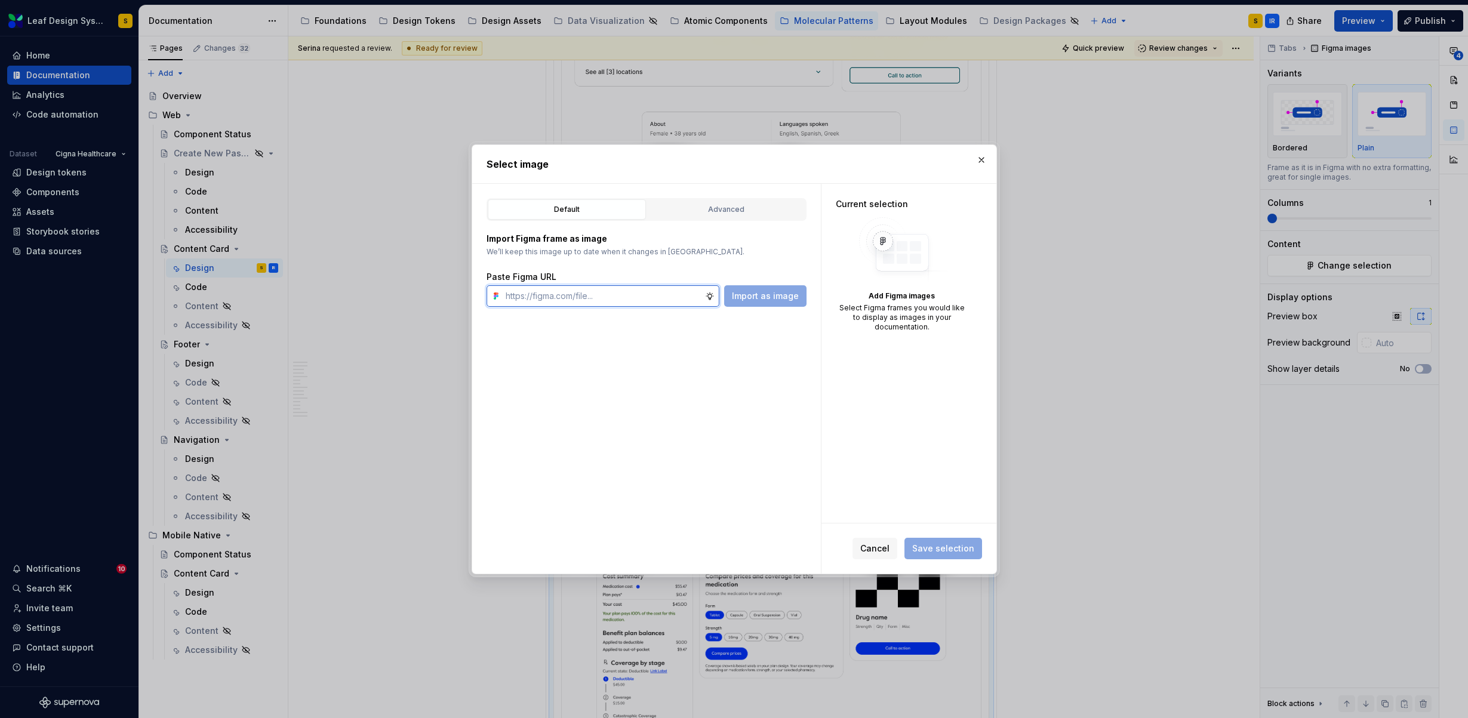
paste input "[URL][DOMAIN_NAME]"
type input "[URL][DOMAIN_NAME]"
click at [750, 301] on button "Import as image" at bounding box center [765, 295] width 82 height 21
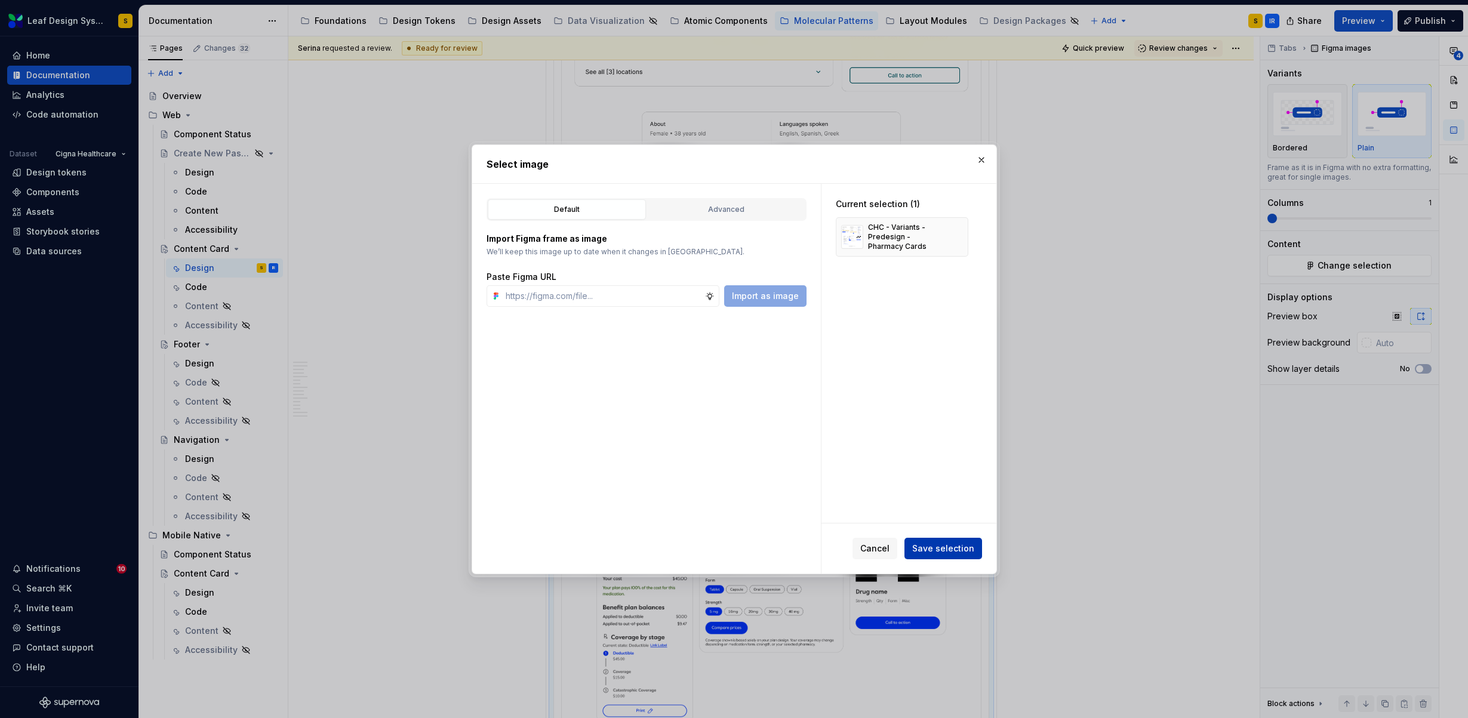
click at [959, 551] on span "Save selection" at bounding box center [943, 549] width 62 height 12
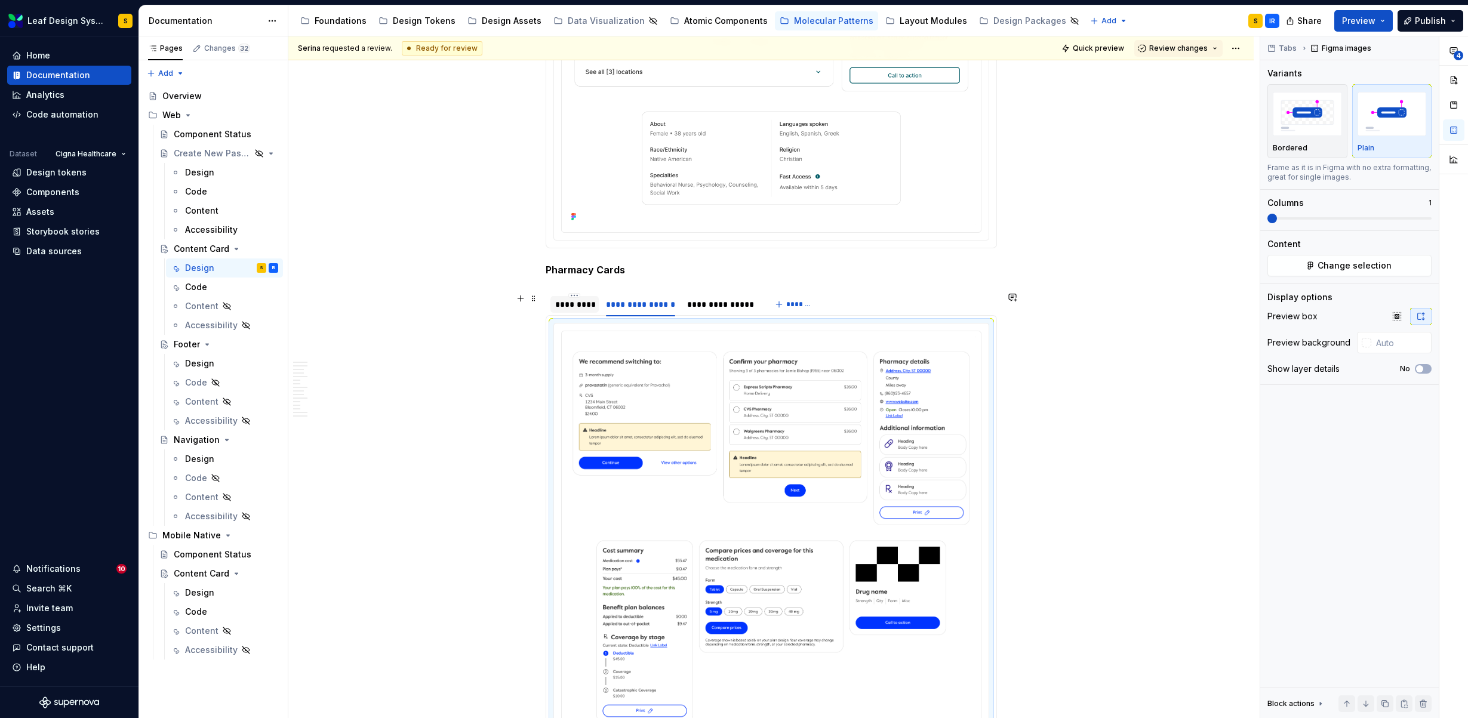
click at [576, 303] on div "*********" at bounding box center [574, 304] width 39 height 12
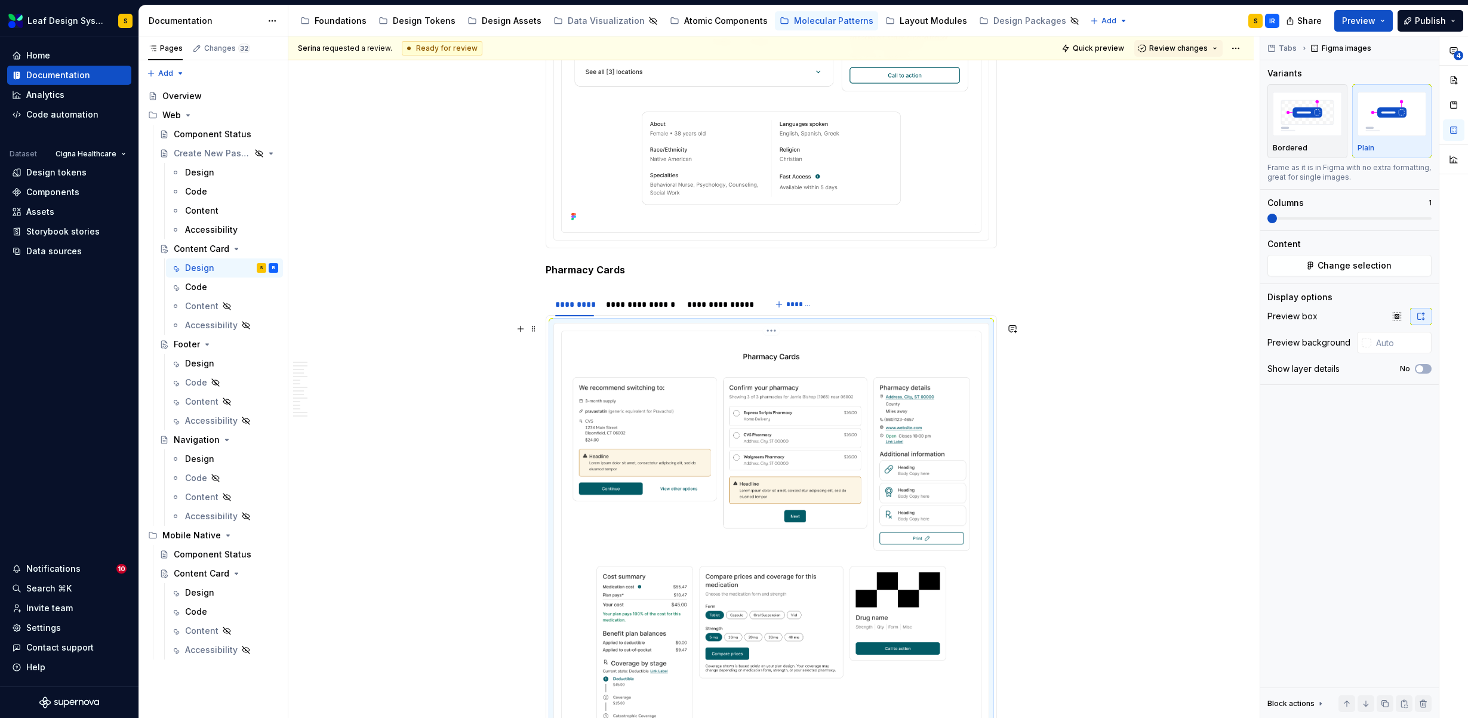
click at [892, 448] on img at bounding box center [770, 571] width 409 height 471
click at [1363, 264] on span "Change selection" at bounding box center [1354, 266] width 74 height 12
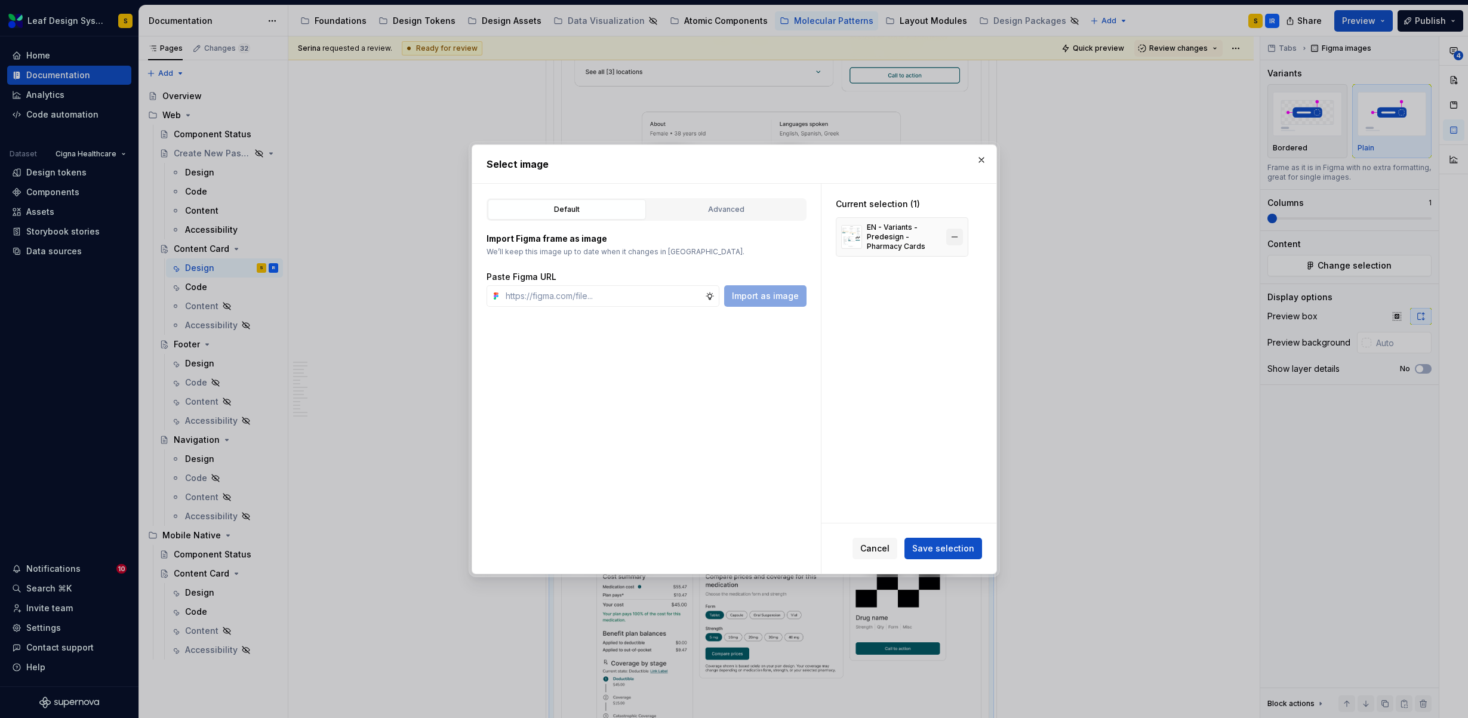
click at [955, 238] on button "button" at bounding box center [954, 237] width 17 height 17
type textarea "*"
click at [608, 300] on input "text" at bounding box center [603, 295] width 204 height 21
paste input "[URL][DOMAIN_NAME]"
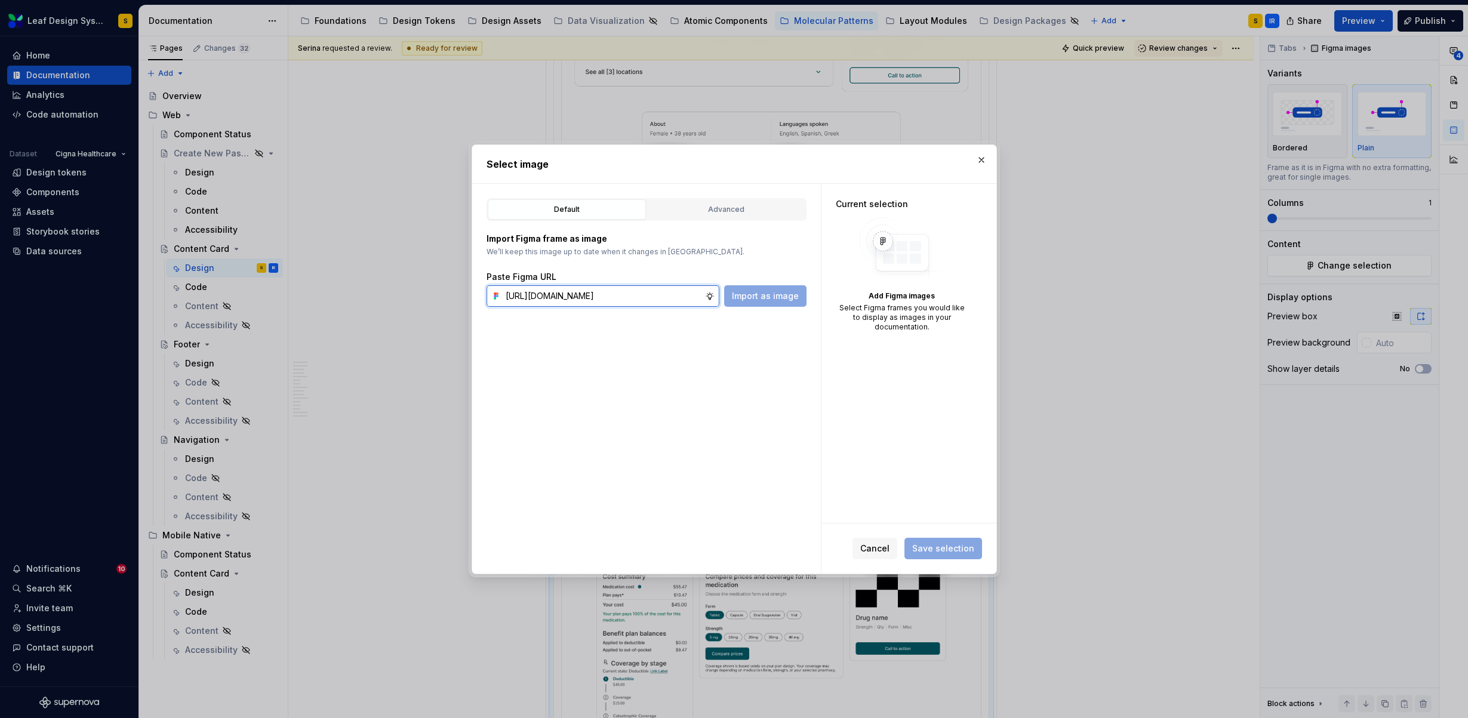
scroll to position [0, 396]
type input "[URL][DOMAIN_NAME]"
click at [757, 298] on span "Import as image" at bounding box center [765, 296] width 67 height 12
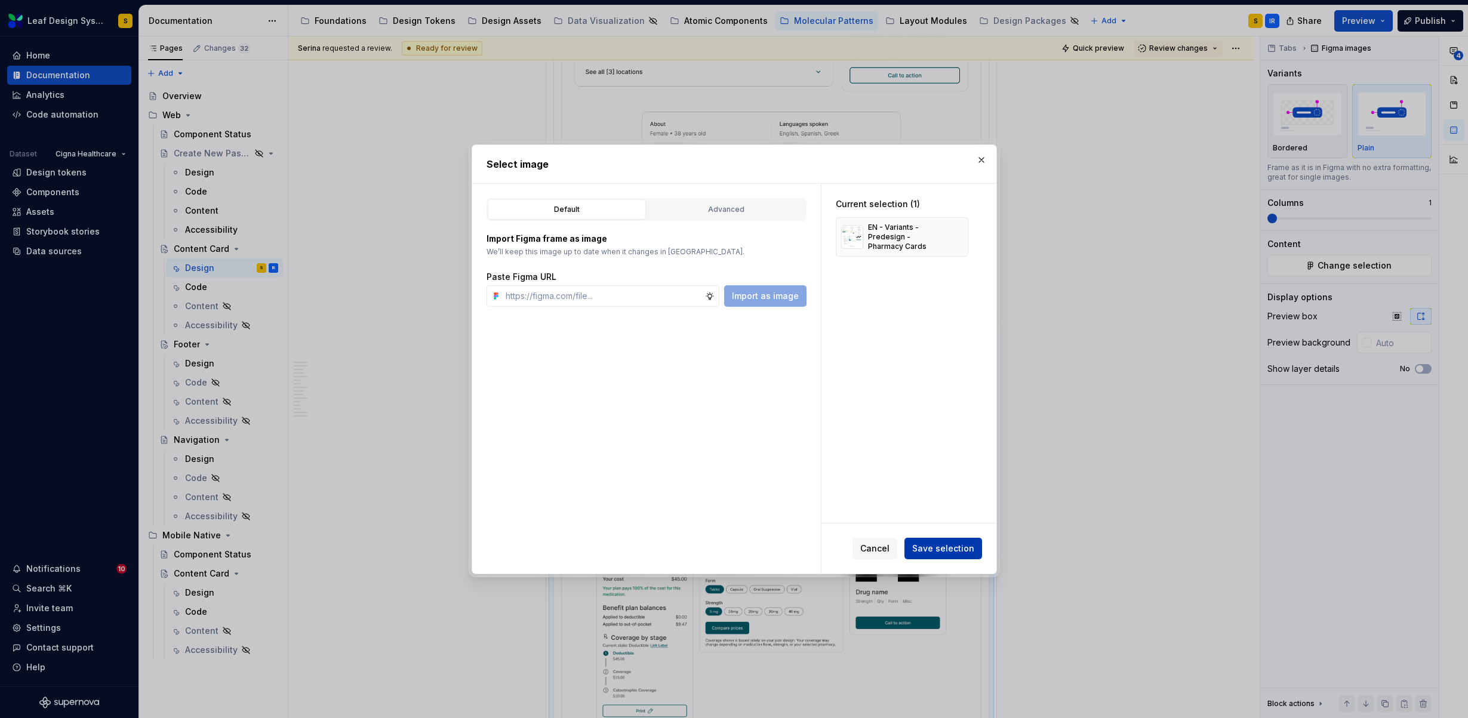
click at [953, 548] on span "Save selection" at bounding box center [943, 549] width 62 height 12
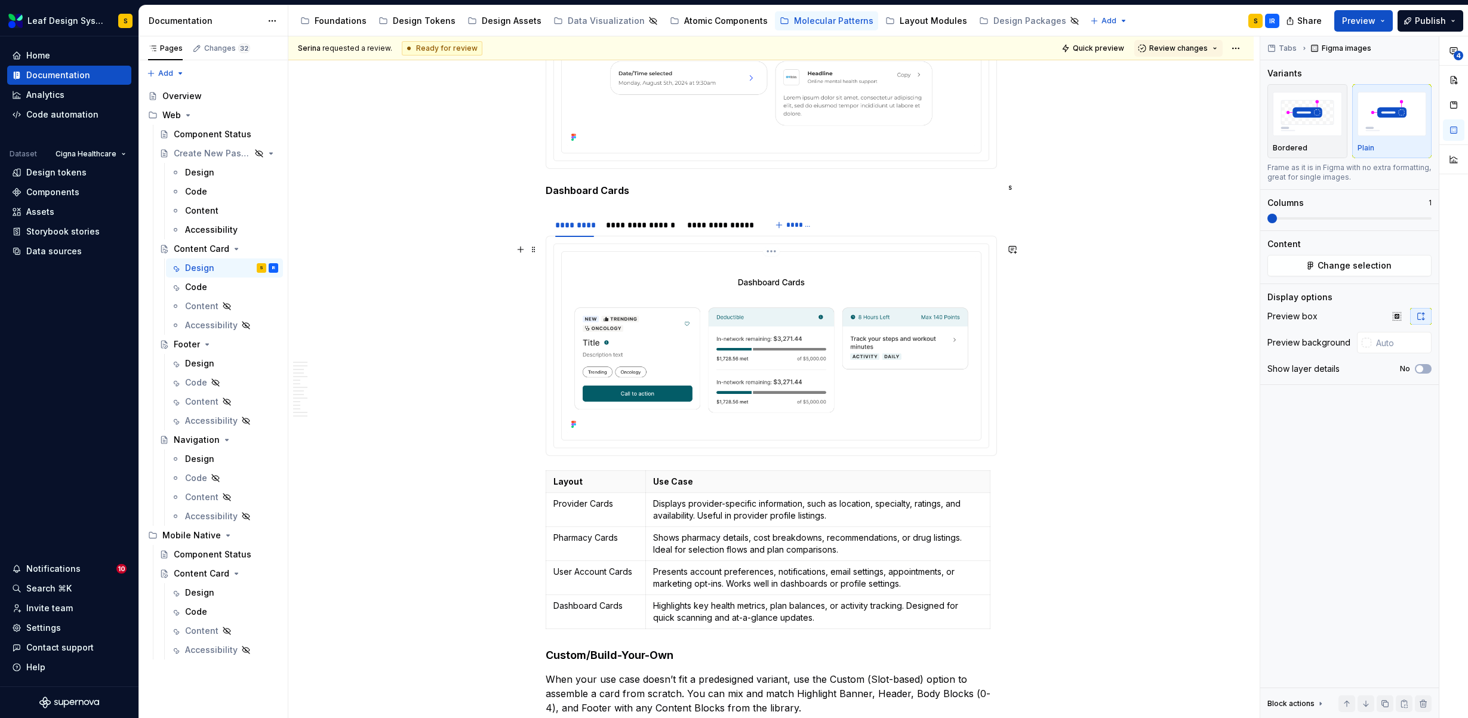
scroll to position [3100, 0]
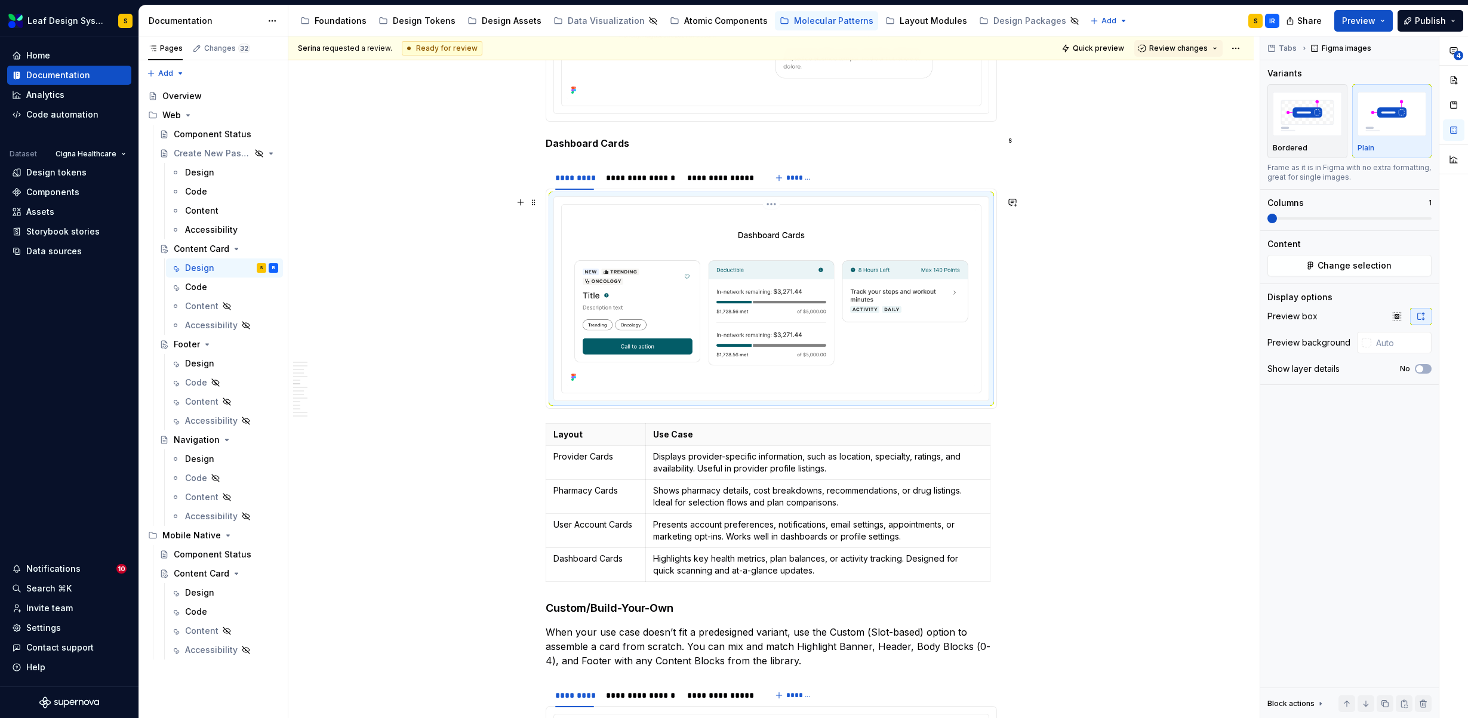
click at [757, 337] on img at bounding box center [770, 297] width 409 height 176
click at [718, 180] on div "**********" at bounding box center [720, 178] width 67 height 12
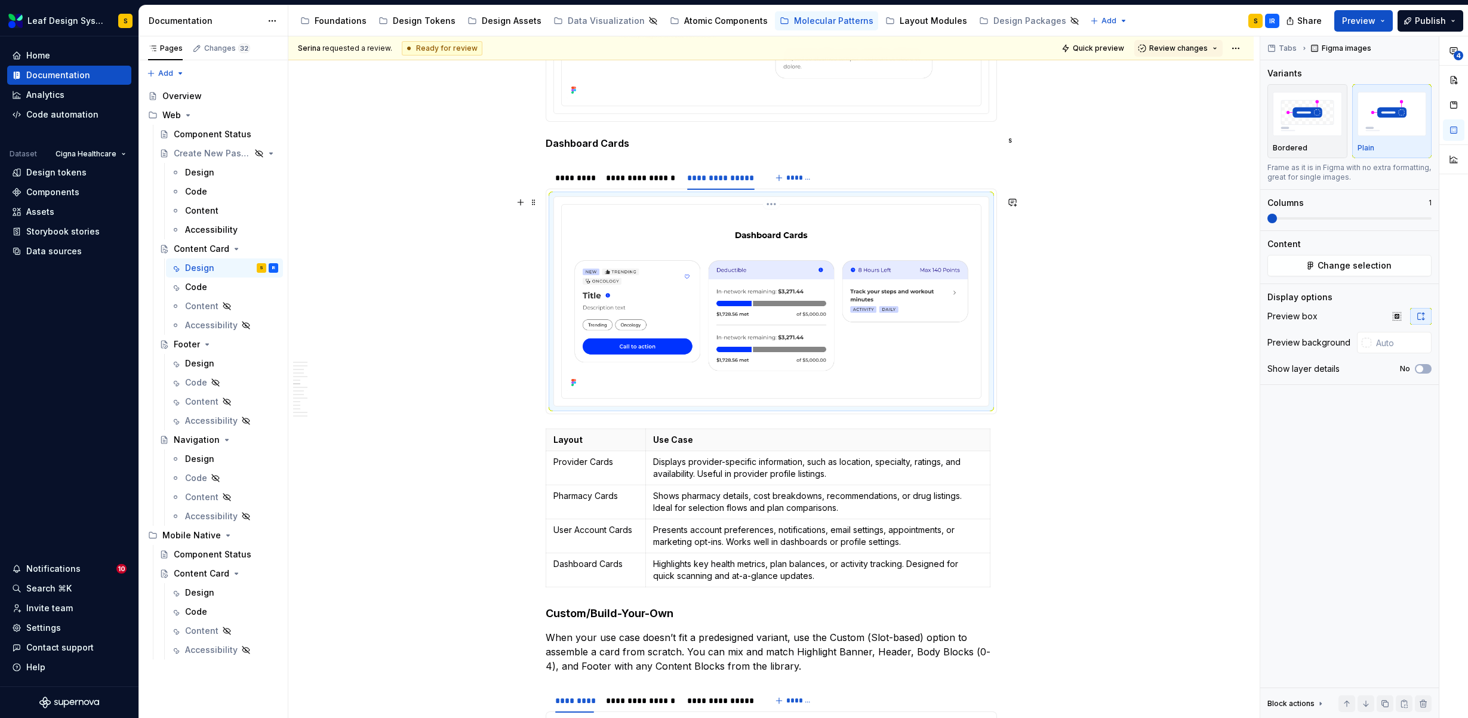
click at [794, 277] on img at bounding box center [770, 299] width 409 height 181
click at [1369, 270] on span "Change selection" at bounding box center [1354, 266] width 74 height 12
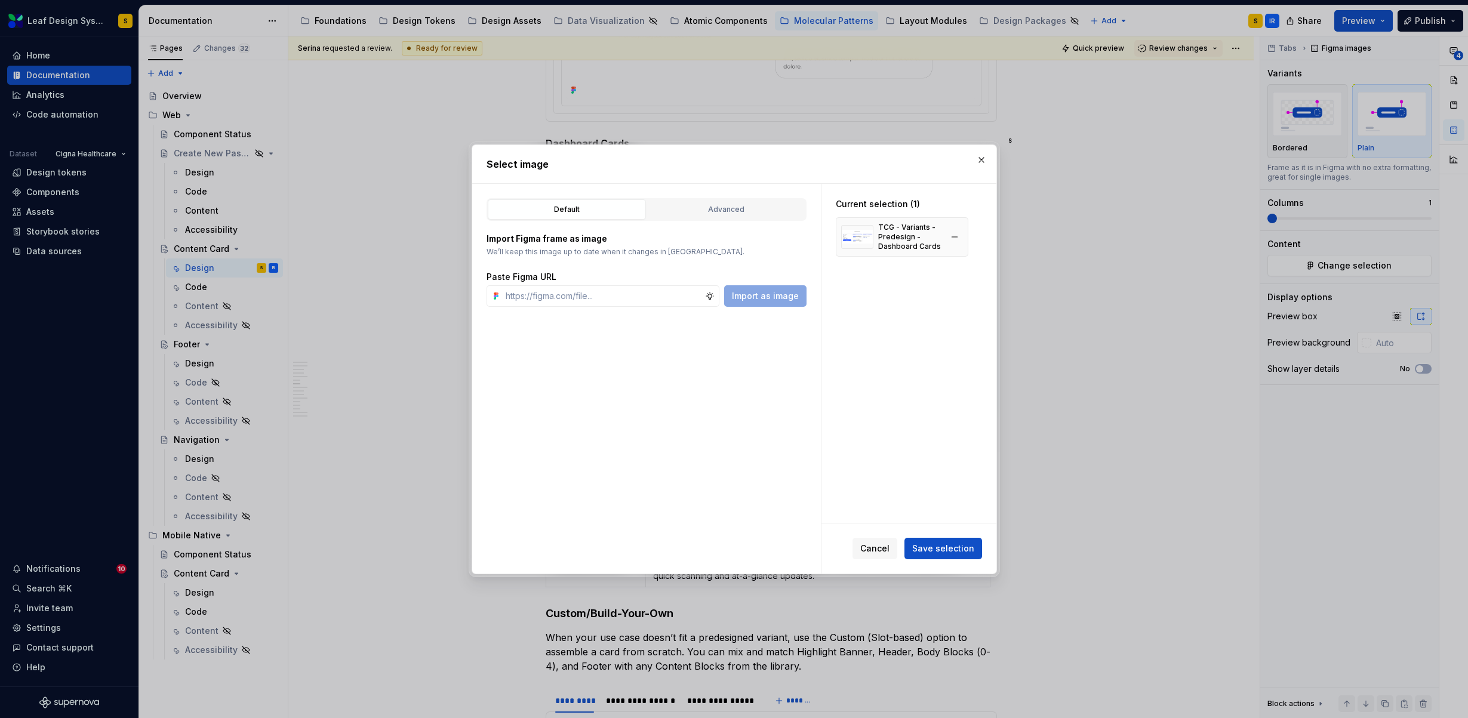
click at [956, 246] on div "TCG - Variants - Predesign - Dashboard Cards" at bounding box center [902, 236] width 132 height 39
type textarea "*"
click at [954, 242] on button "button" at bounding box center [954, 237] width 17 height 17
click at [640, 290] on input "text" at bounding box center [603, 295] width 204 height 21
paste input "[URL][DOMAIN_NAME]"
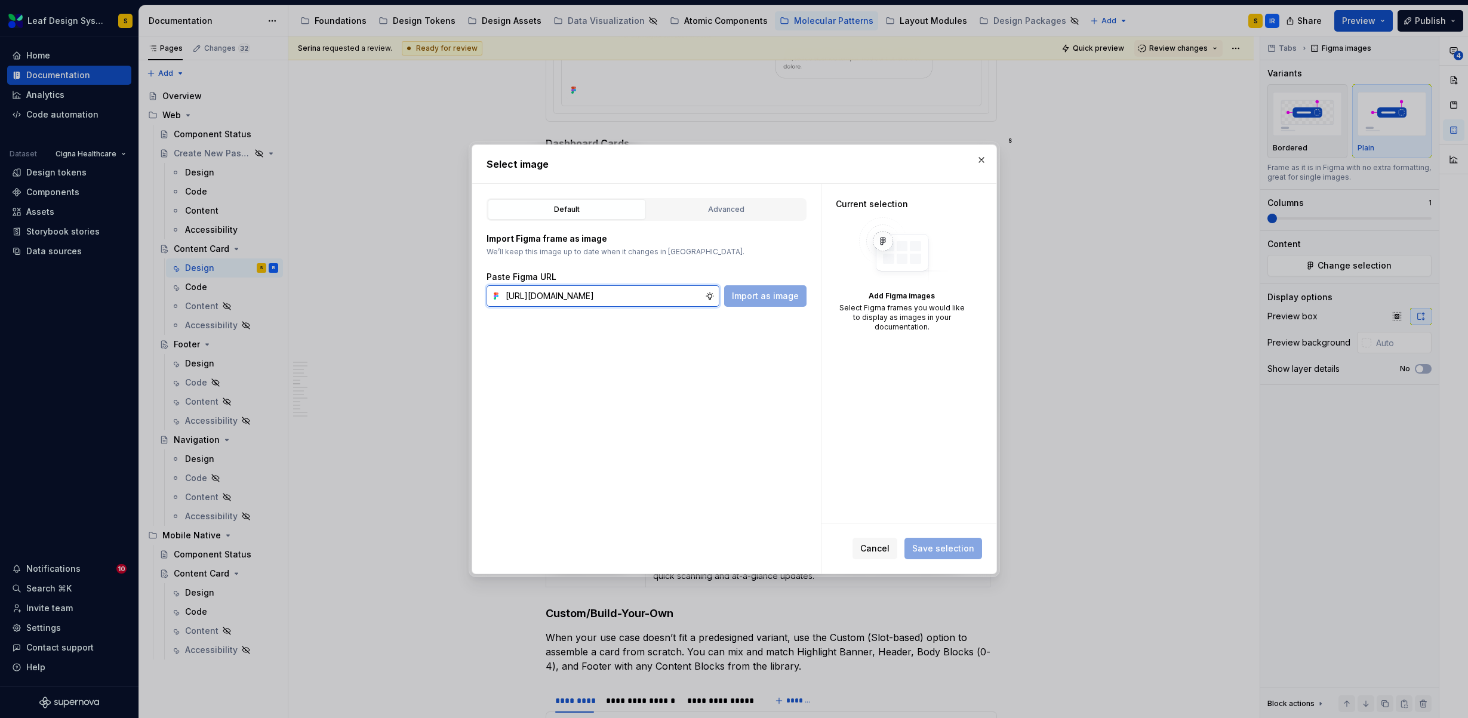
scroll to position [0, 397]
type input "[URL][DOMAIN_NAME]"
click at [790, 302] on button "Import as image" at bounding box center [765, 295] width 82 height 21
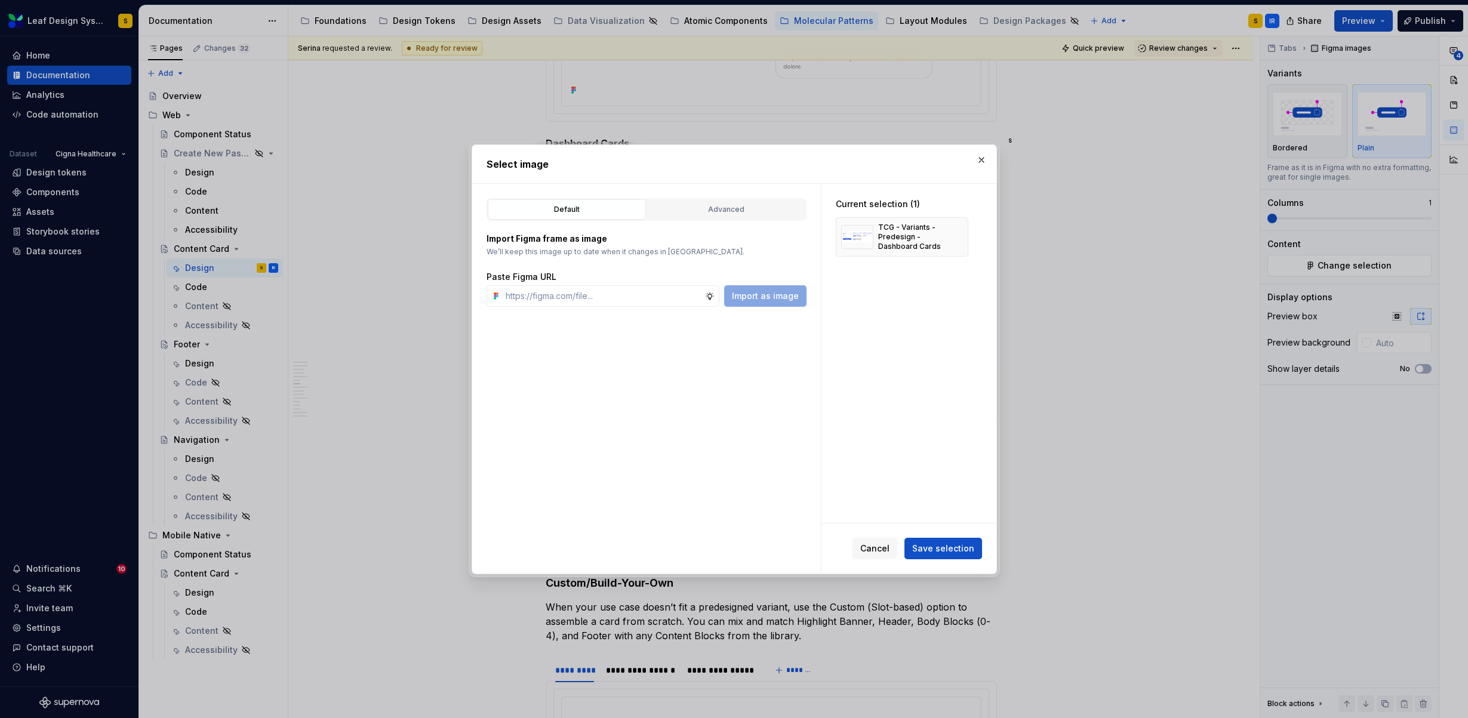
click at [775, 303] on div "Import as image" at bounding box center [765, 295] width 82 height 21
click at [944, 553] on span "Save selection" at bounding box center [943, 549] width 62 height 12
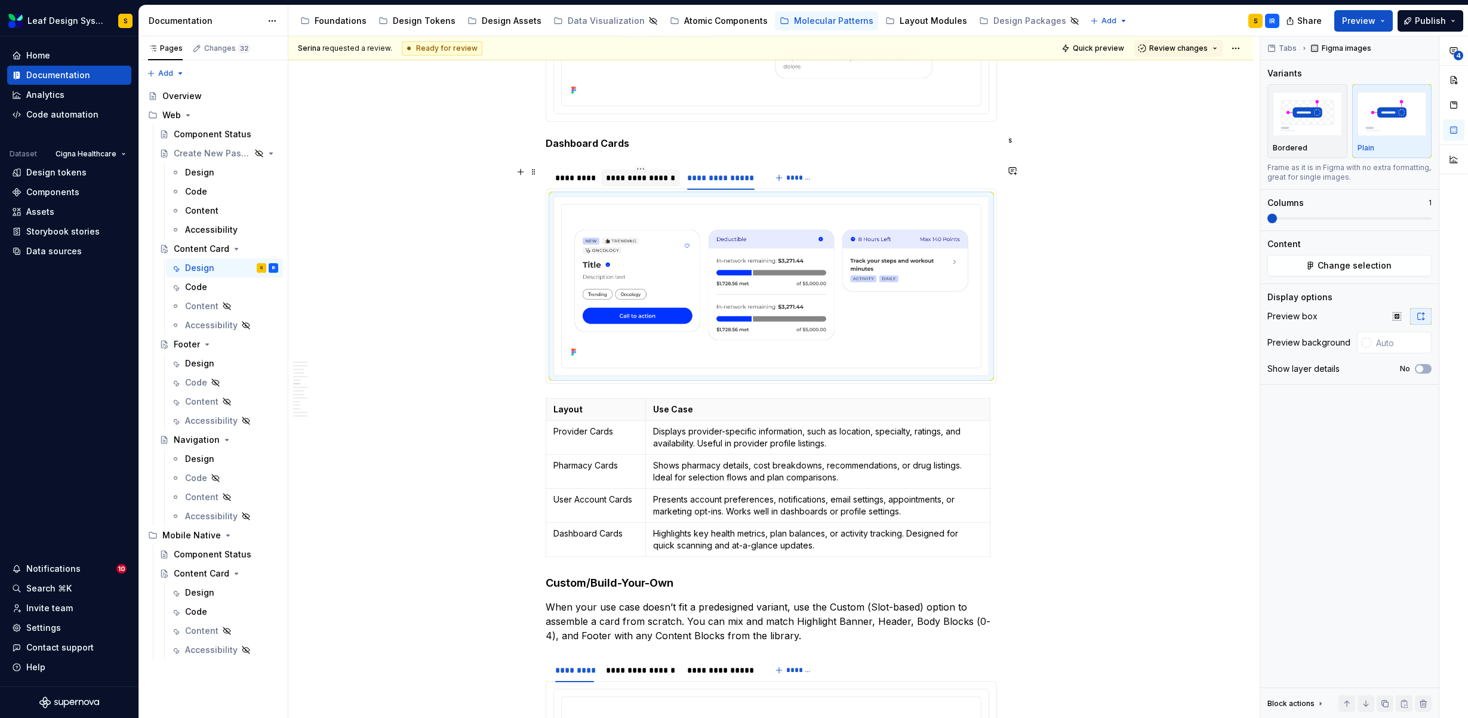
click at [644, 181] on div "**********" at bounding box center [640, 178] width 69 height 12
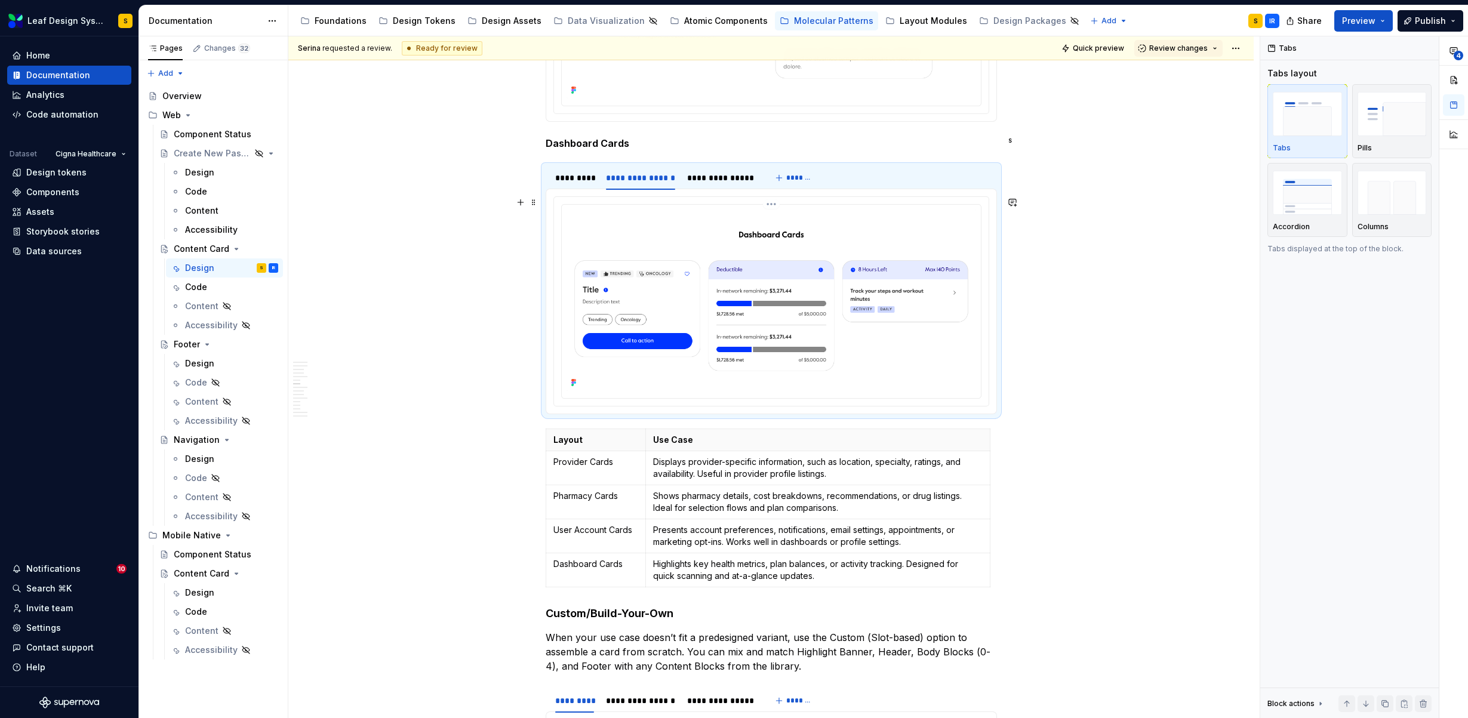
click at [842, 365] on img at bounding box center [770, 299] width 409 height 181
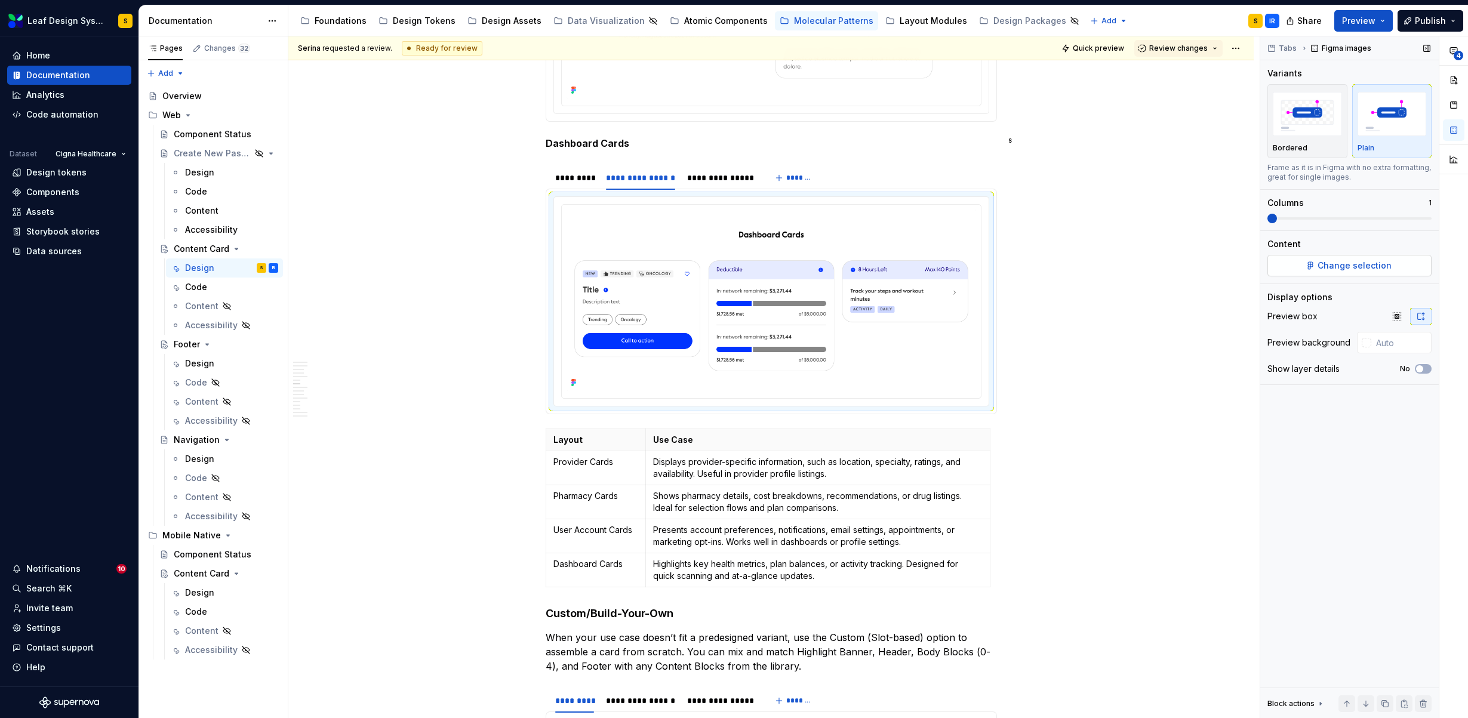
click at [1334, 266] on span "Change selection" at bounding box center [1354, 266] width 74 height 12
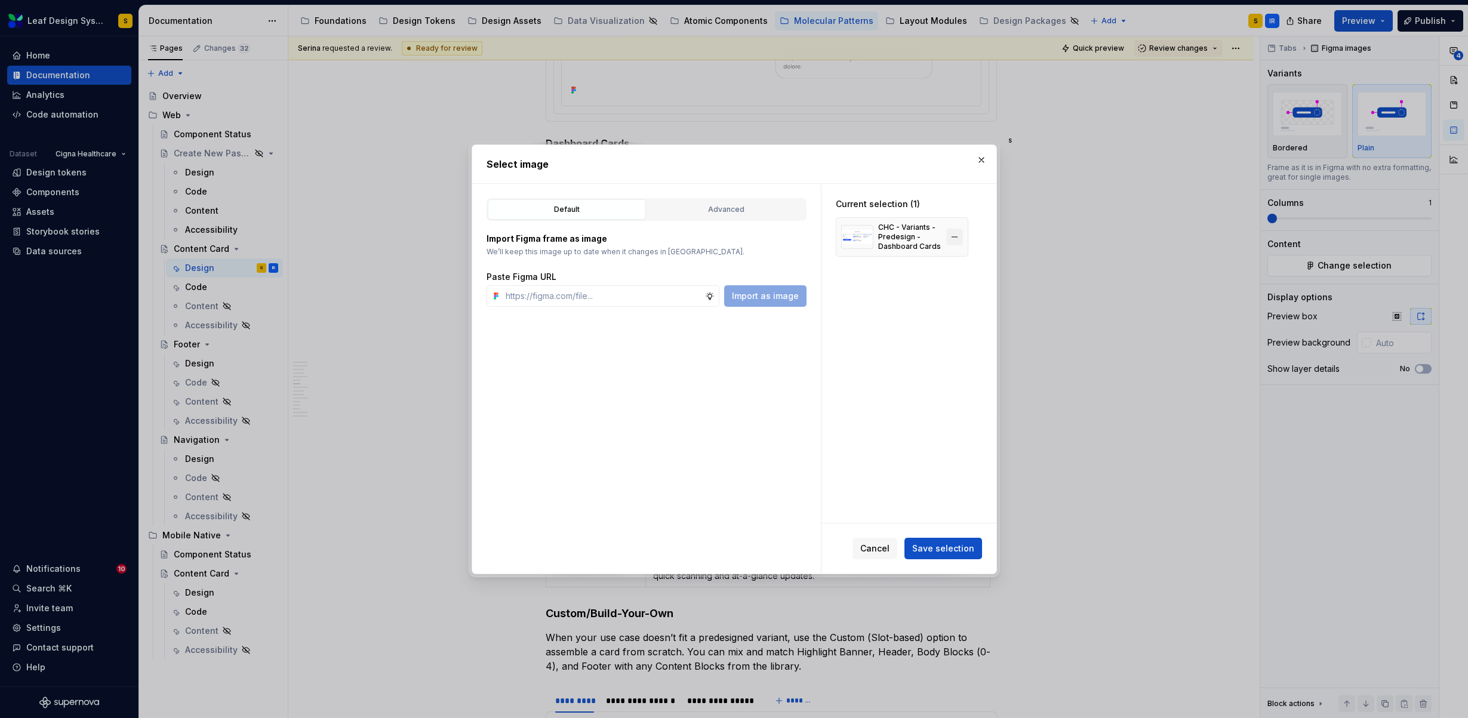
click at [956, 237] on button "button" at bounding box center [954, 237] width 17 height 17
click at [642, 294] on input "text" at bounding box center [603, 295] width 204 height 21
paste input "[URL][DOMAIN_NAME]"
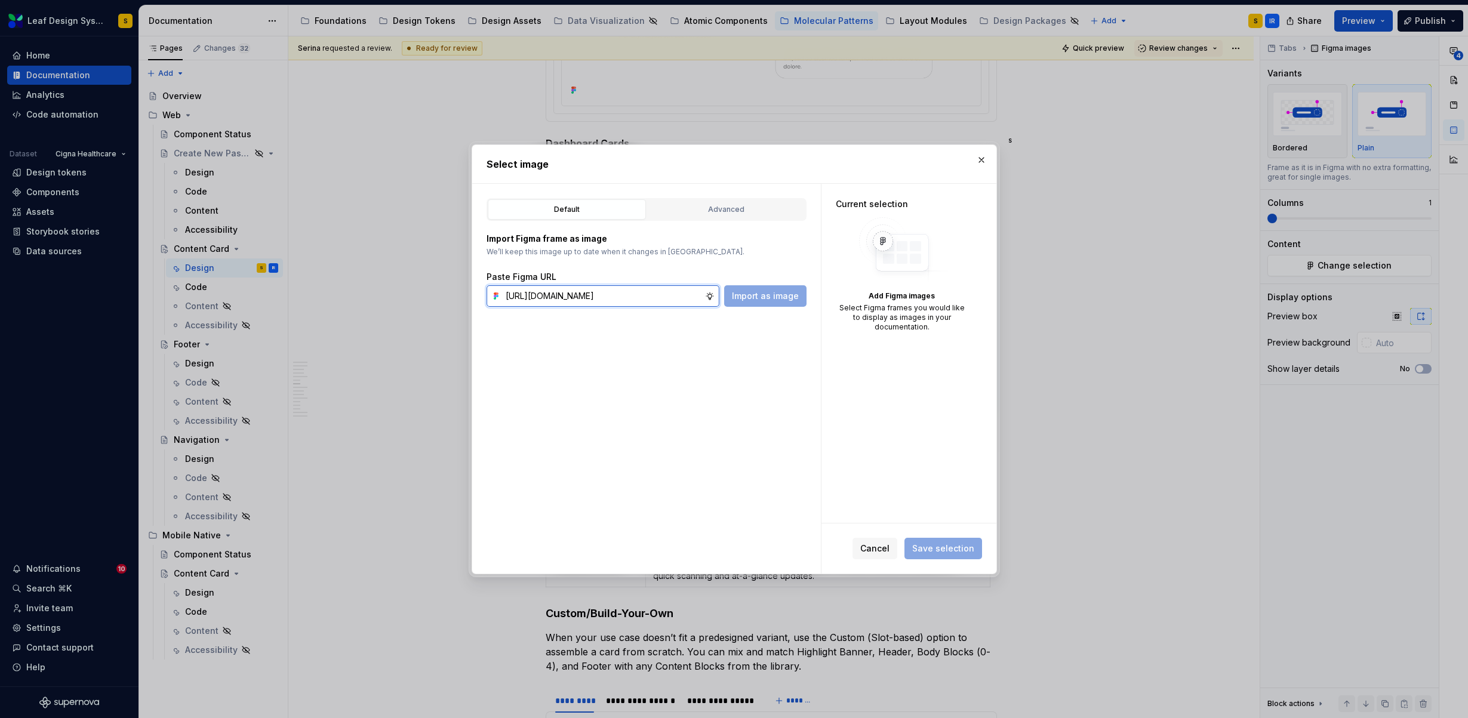
scroll to position [0, 397]
type input "[URL][DOMAIN_NAME]"
click at [761, 294] on span "Import as image" at bounding box center [765, 296] width 67 height 12
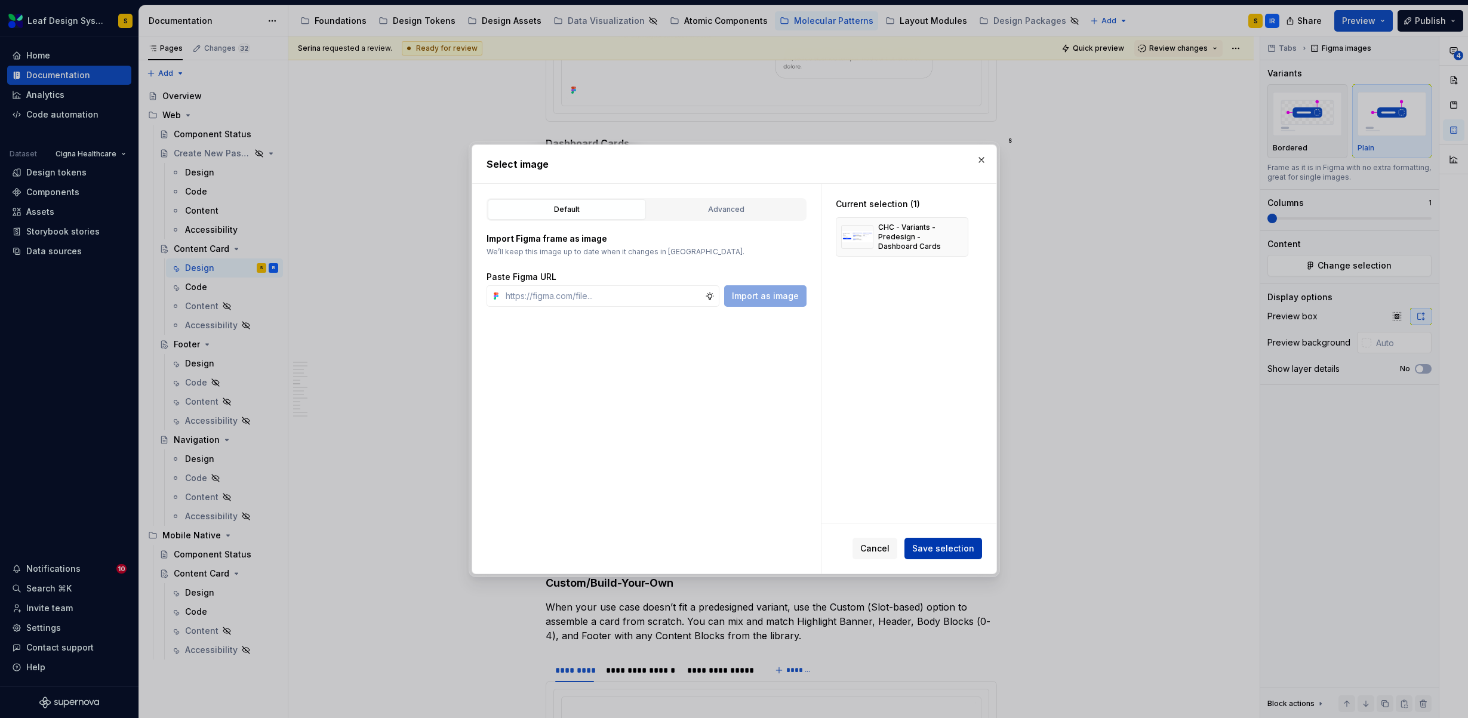
click at [947, 552] on span "Save selection" at bounding box center [943, 549] width 62 height 12
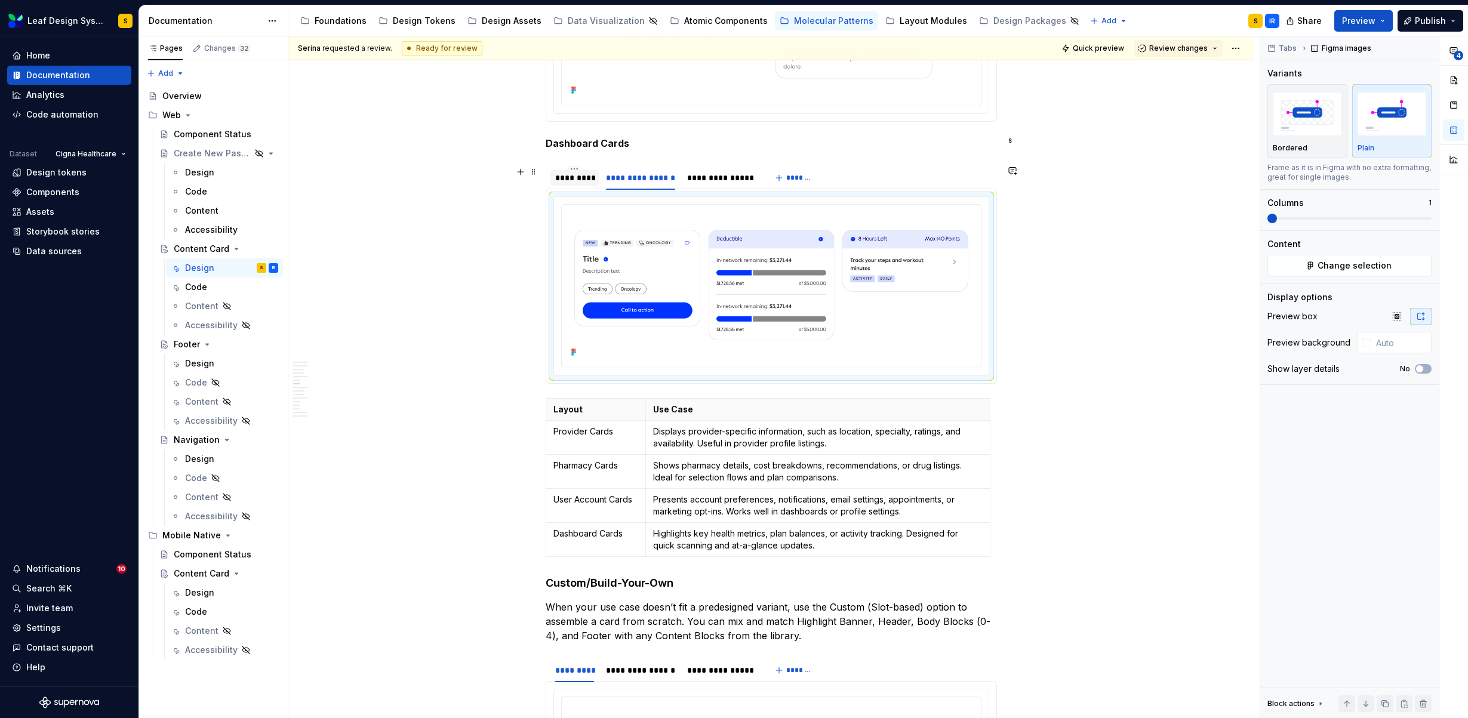
click at [569, 180] on div "*********" at bounding box center [574, 178] width 39 height 12
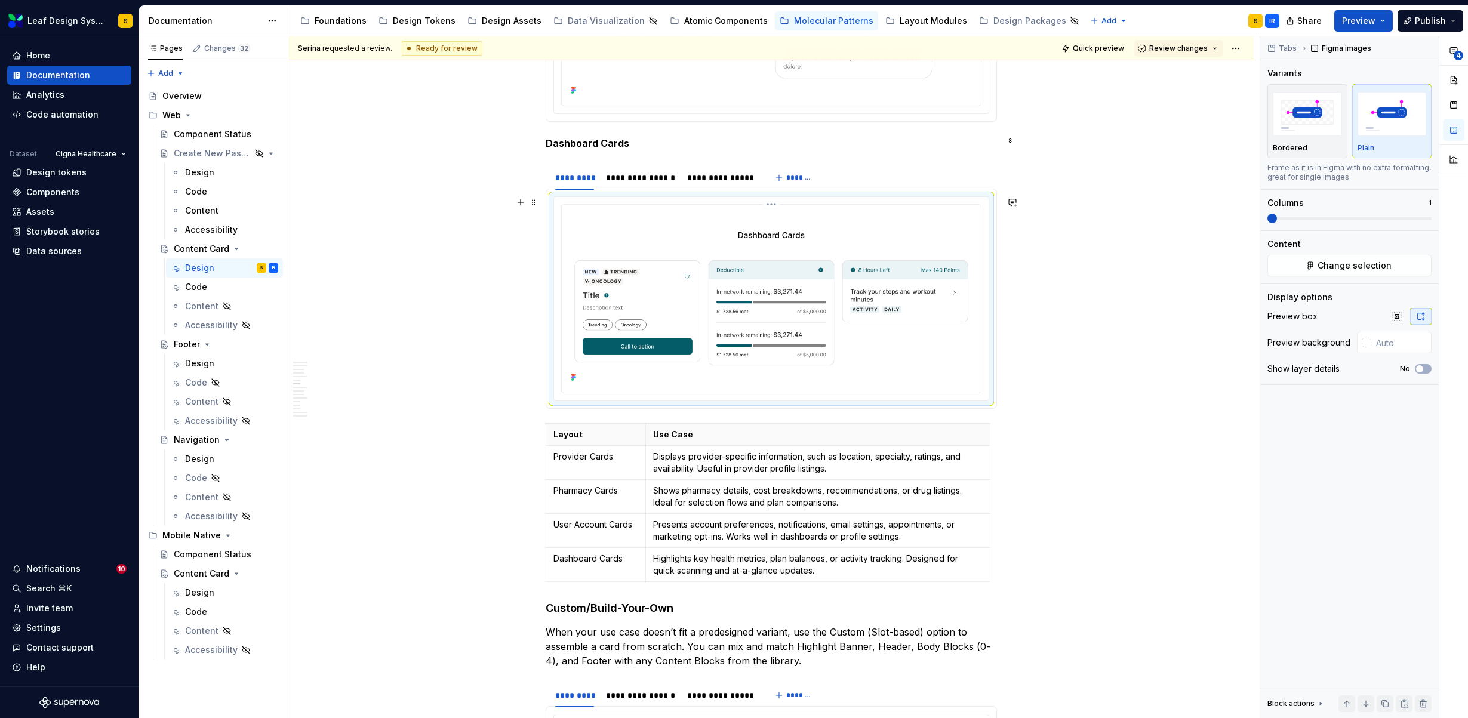
click at [732, 276] on img at bounding box center [770, 297] width 409 height 176
click at [1367, 261] on span "Change selection" at bounding box center [1354, 266] width 74 height 12
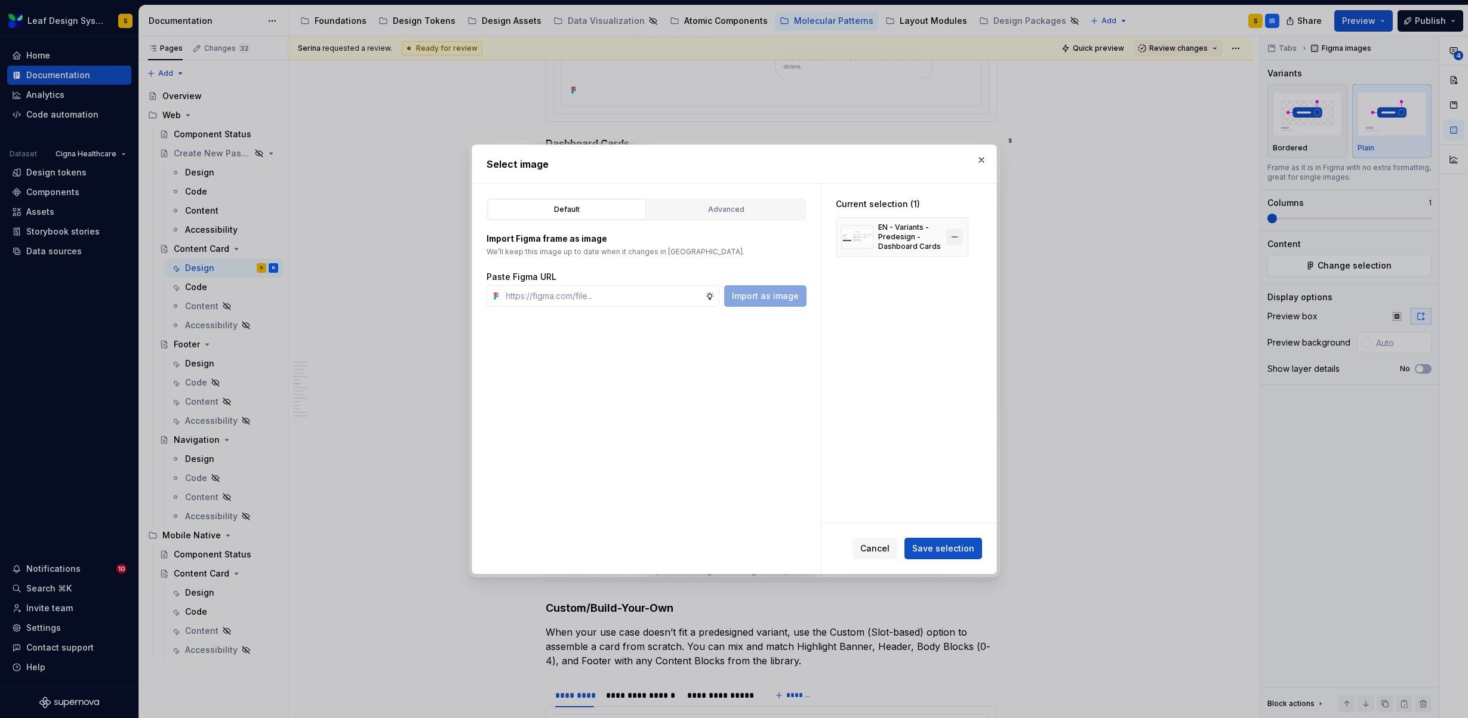
type textarea "*"
click at [955, 237] on button "button" at bounding box center [954, 237] width 17 height 17
click at [678, 289] on input "text" at bounding box center [603, 295] width 204 height 21
paste input "[URL][DOMAIN_NAME]"
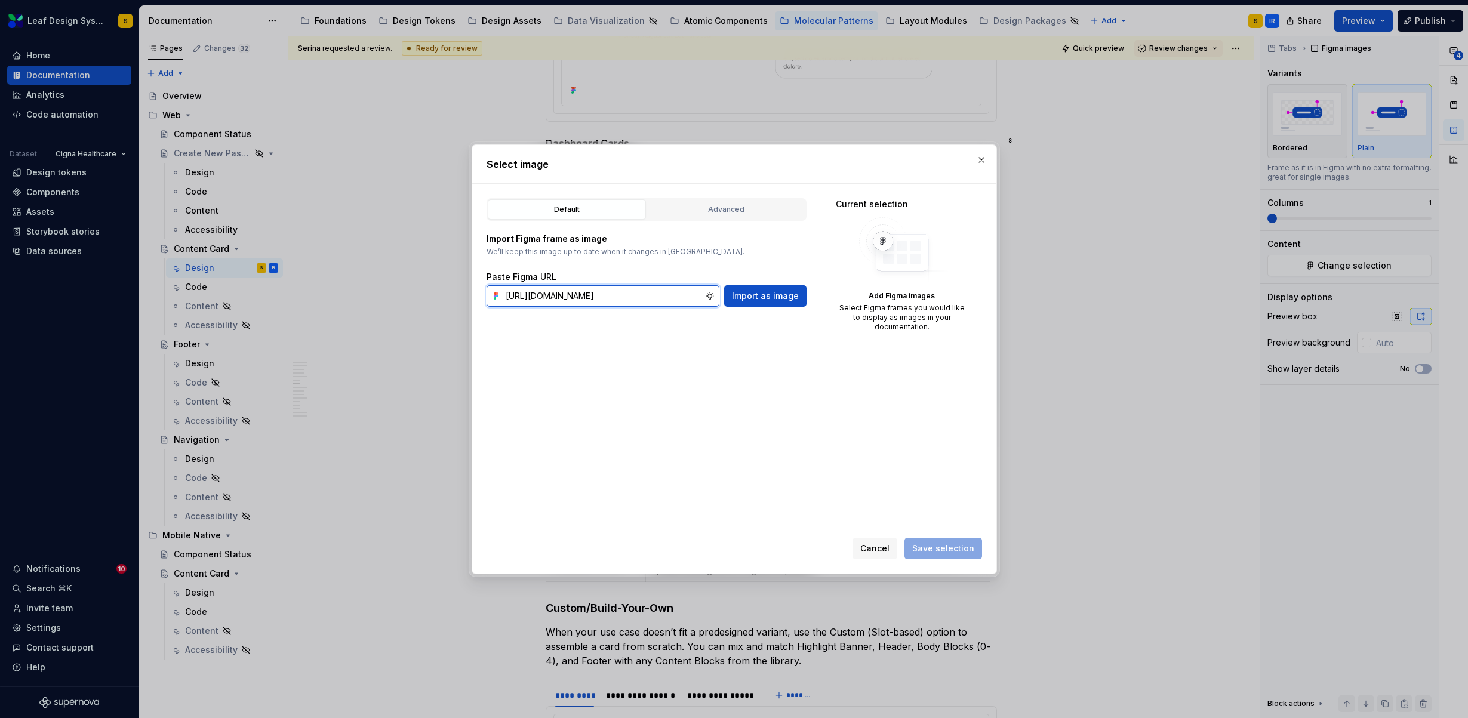
scroll to position [0, 396]
type input "[URL][DOMAIN_NAME]"
click at [778, 296] on span "Import as image" at bounding box center [765, 296] width 67 height 12
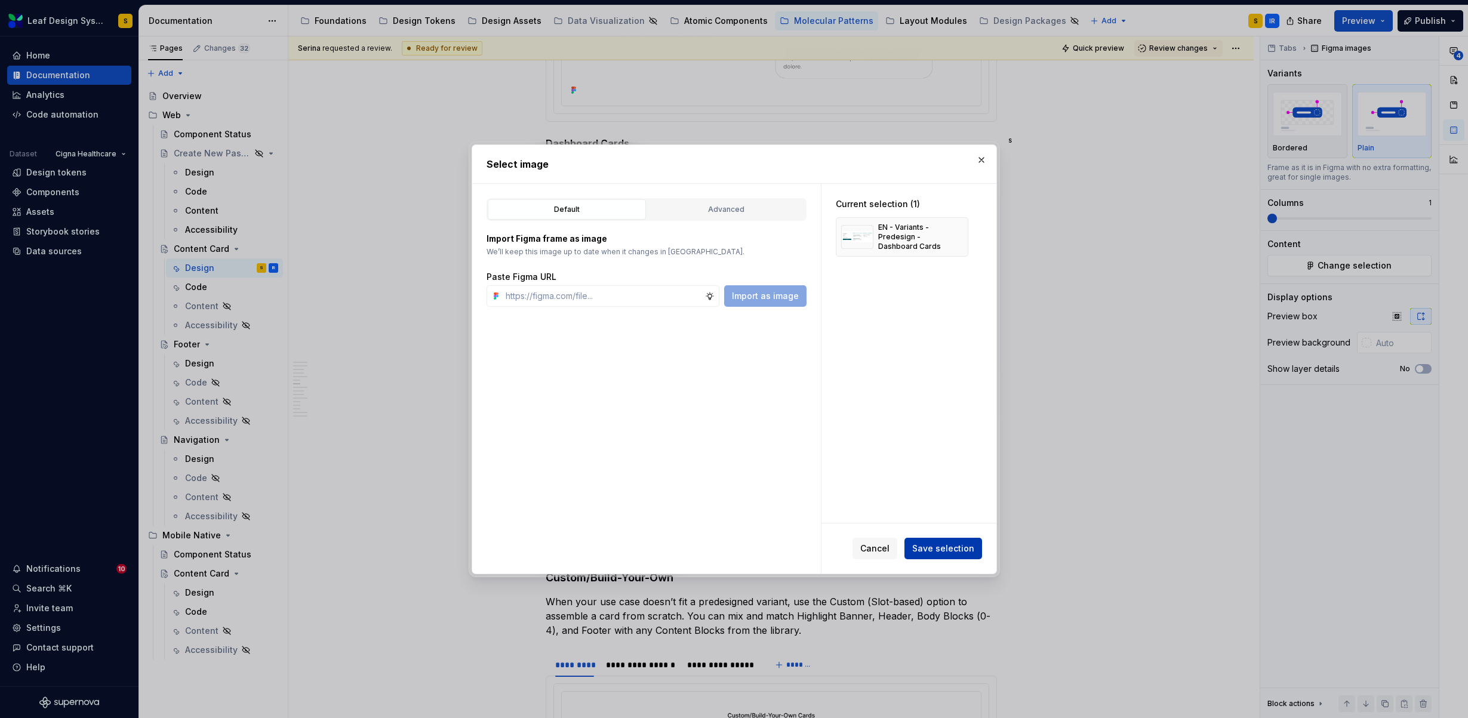
click at [961, 546] on span "Save selection" at bounding box center [943, 549] width 62 height 12
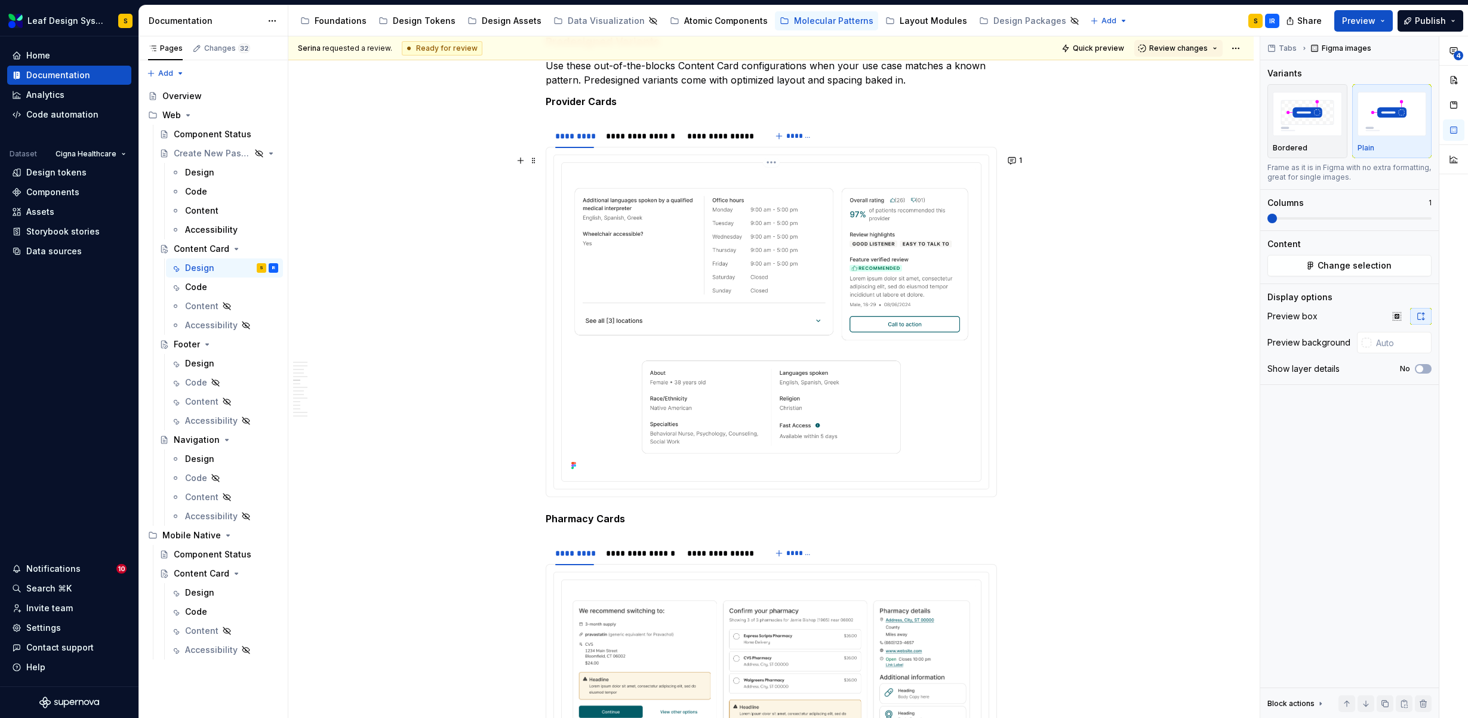
scroll to position [1527, 0]
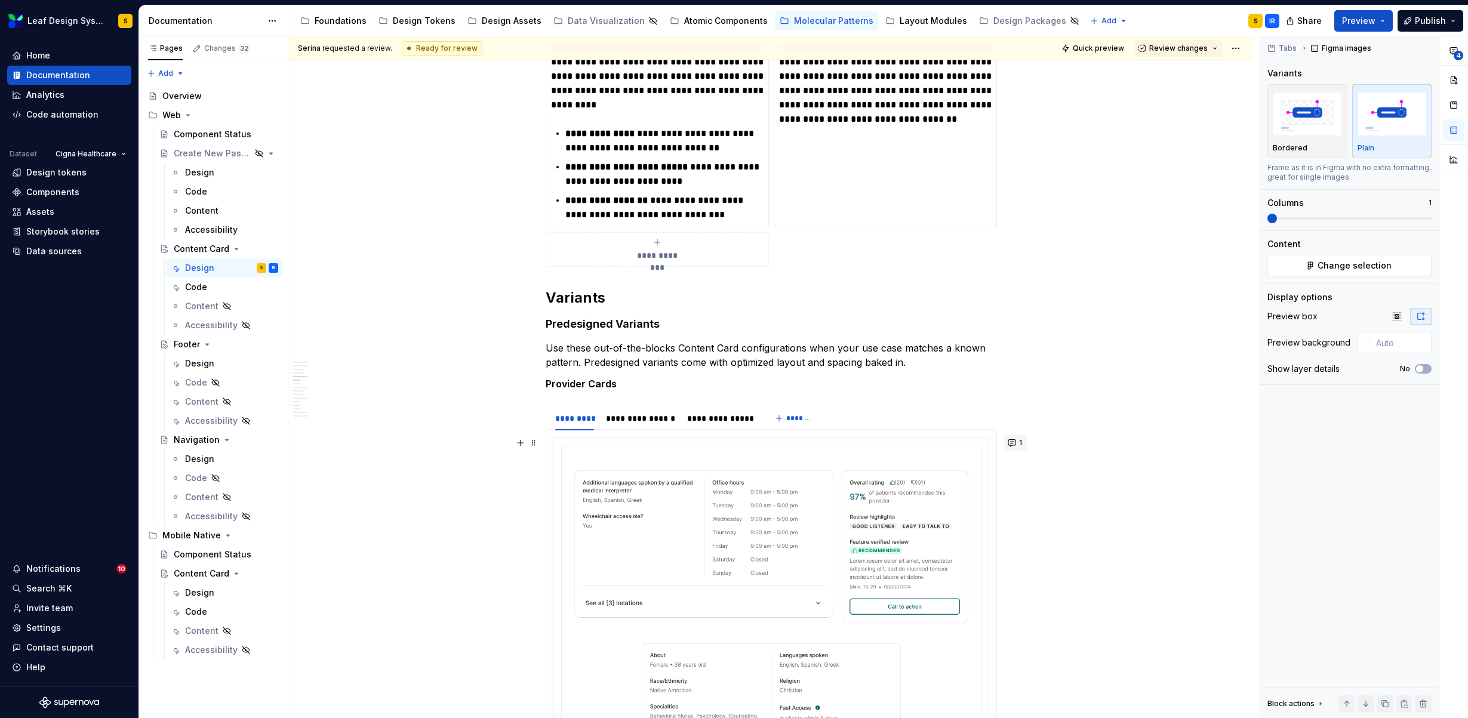
click at [1012, 442] on button "1" at bounding box center [1015, 442] width 23 height 17
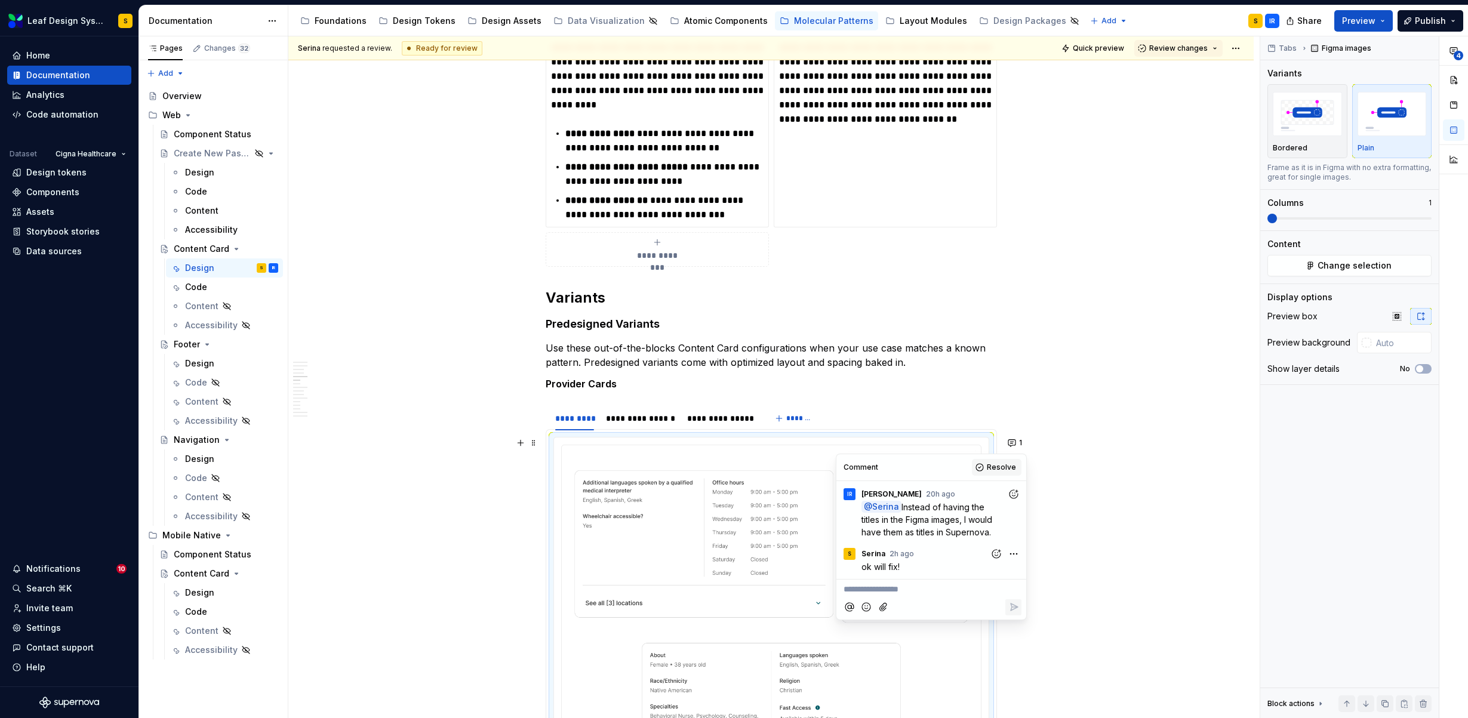
click at [993, 469] on span "Resolve" at bounding box center [1001, 468] width 29 height 10
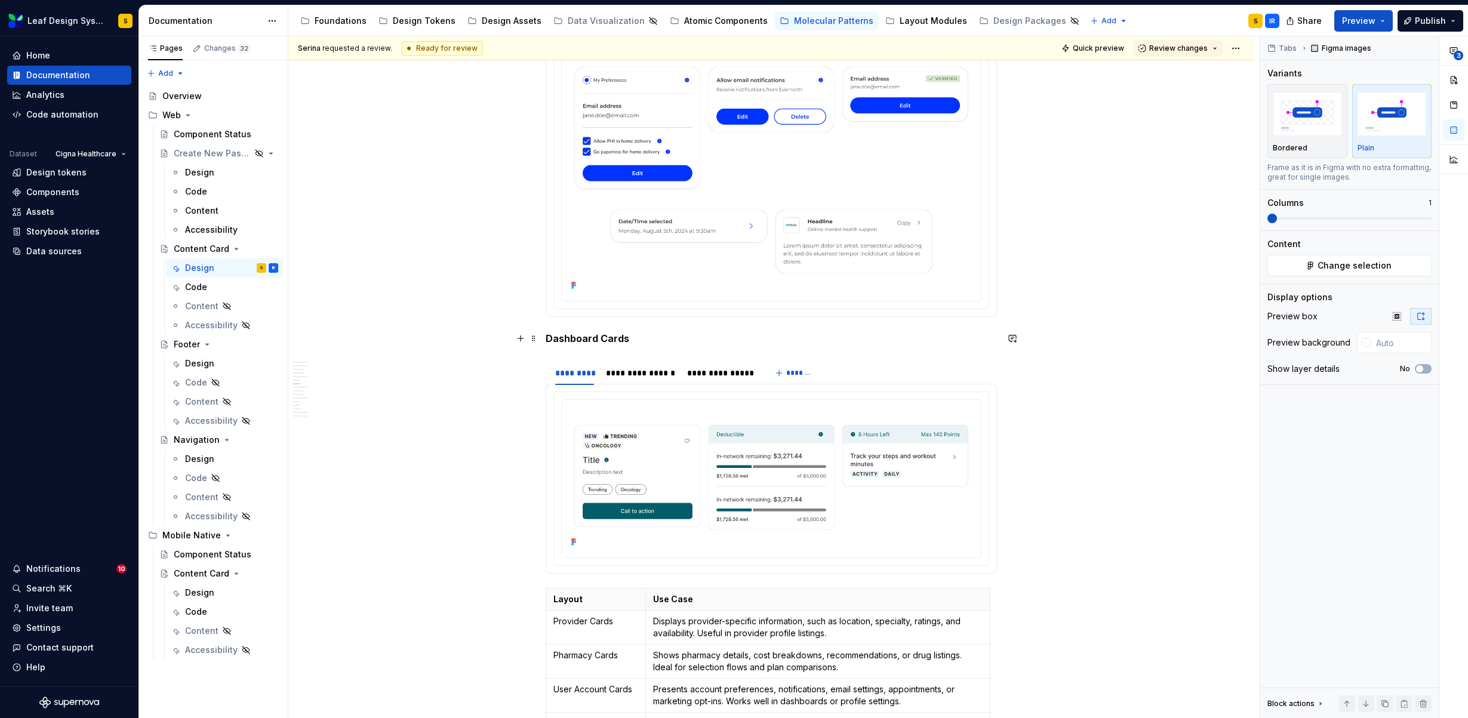
scroll to position [2685, 0]
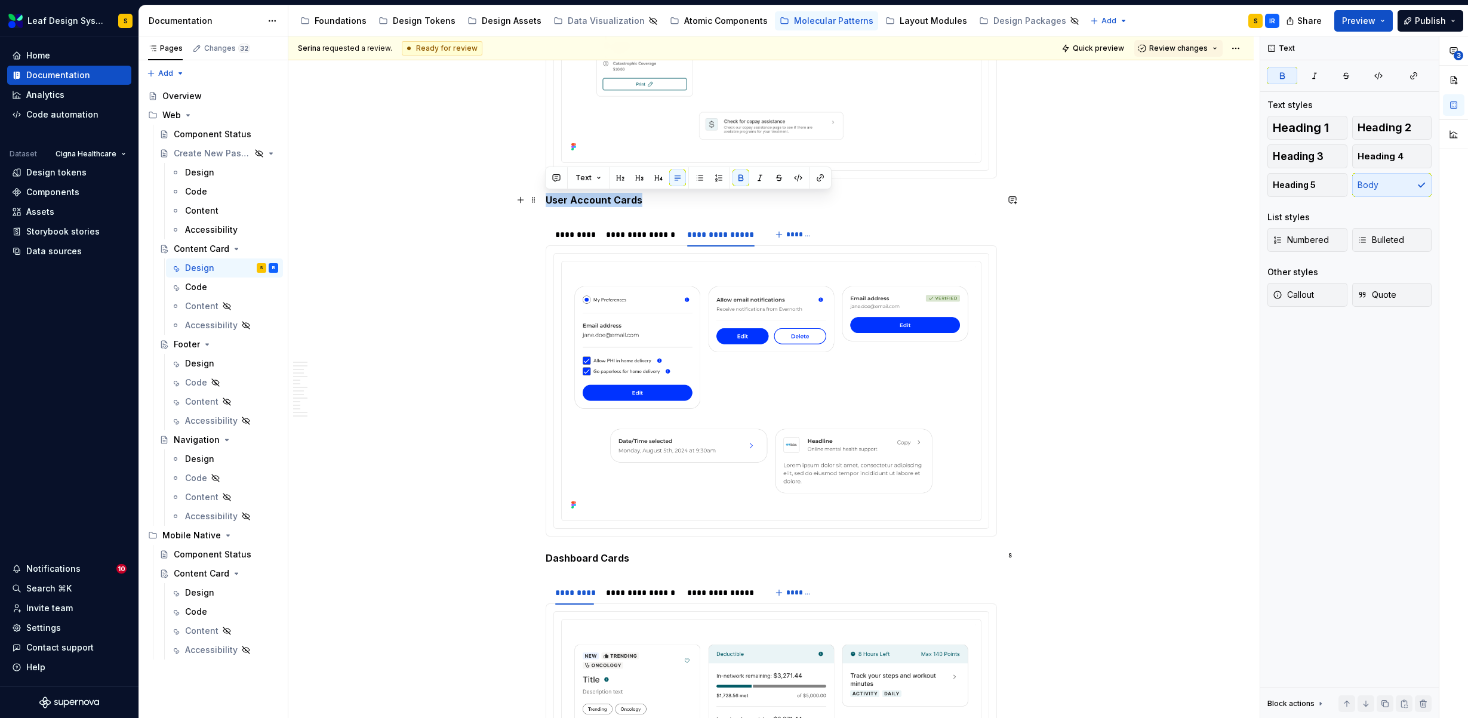
drag, startPoint x: 649, startPoint y: 201, endPoint x: 543, endPoint y: 196, distance: 106.4
copy strong "User Account Cards"
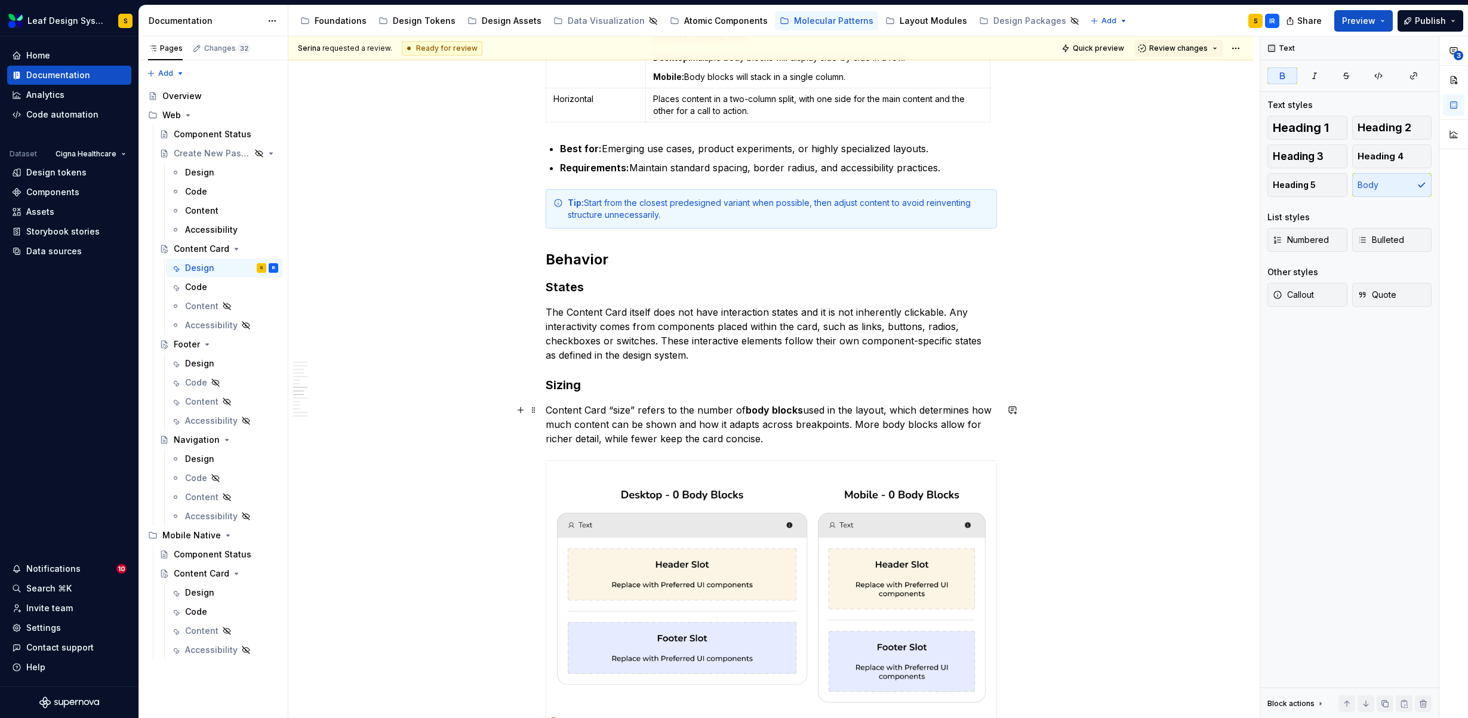
scroll to position [4116, 0]
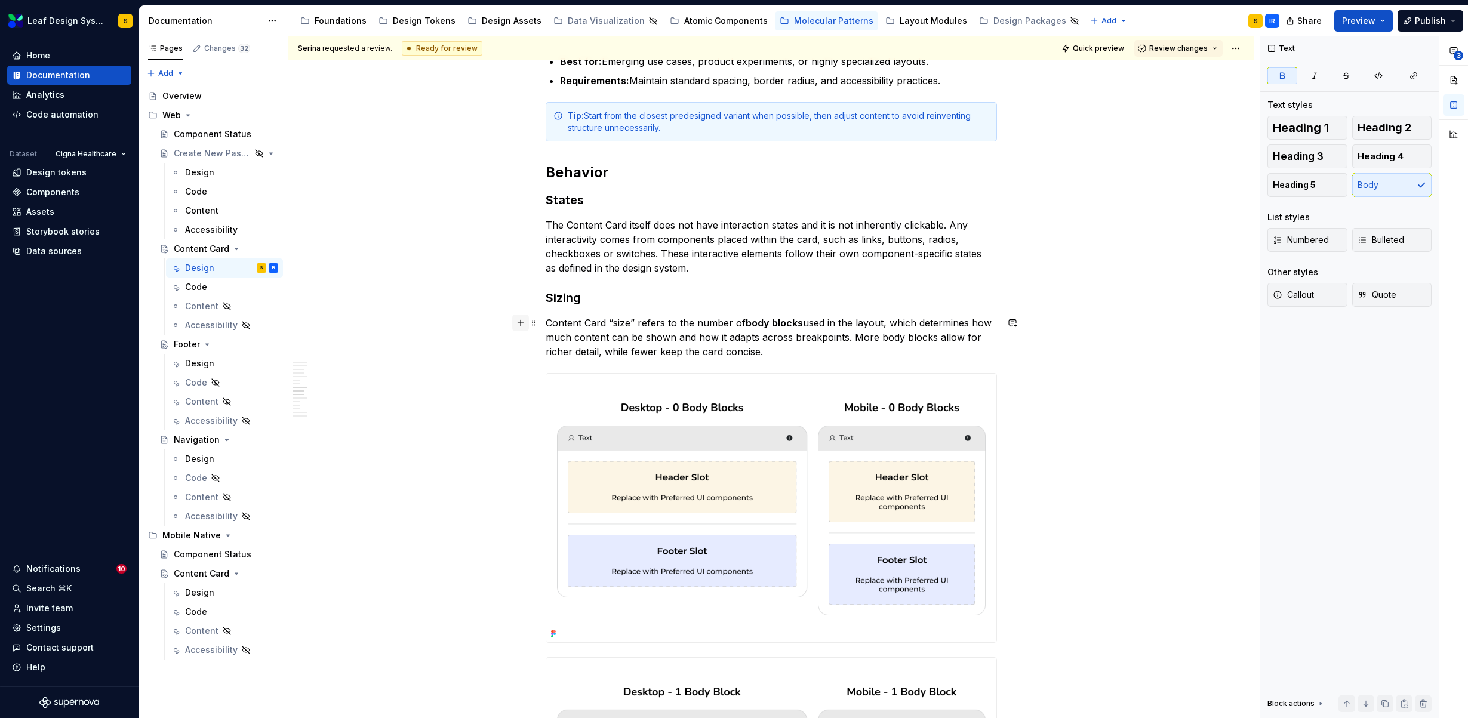
click at [517, 320] on button "button" at bounding box center [520, 323] width 17 height 17
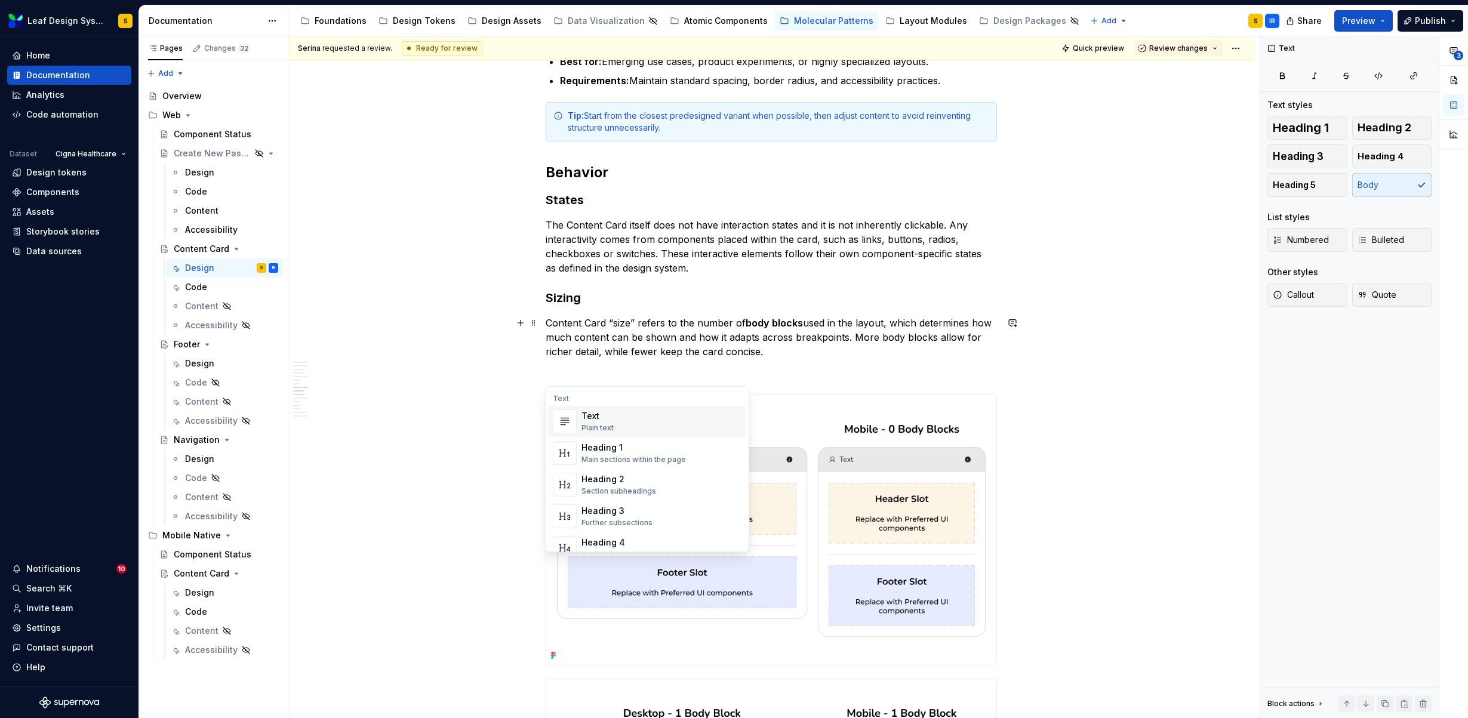
click at [564, 424] on img "Suggestions" at bounding box center [564, 421] width 23 height 23
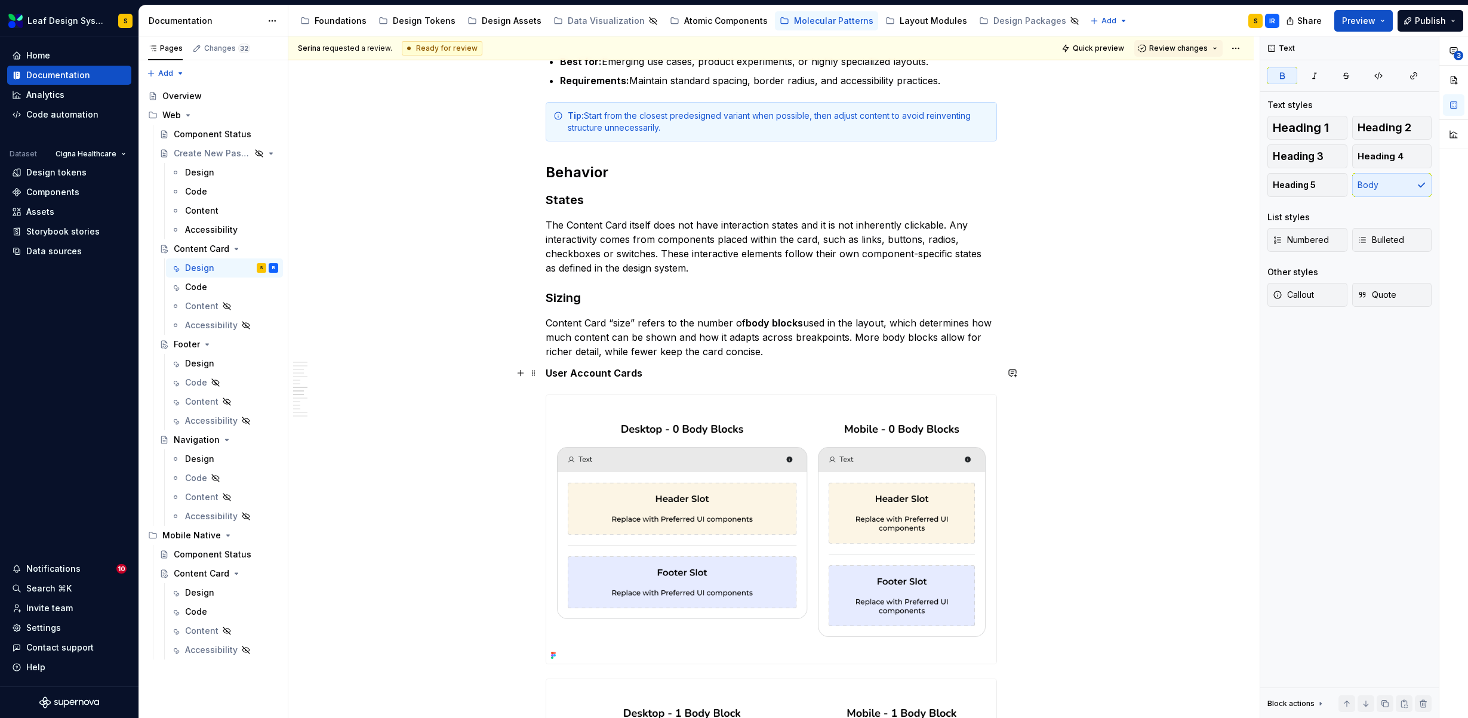
click at [558, 373] on strong "User Account Cards" at bounding box center [594, 373] width 97 height 12
drag, startPoint x: 646, startPoint y: 374, endPoint x: 541, endPoint y: 371, distance: 105.1
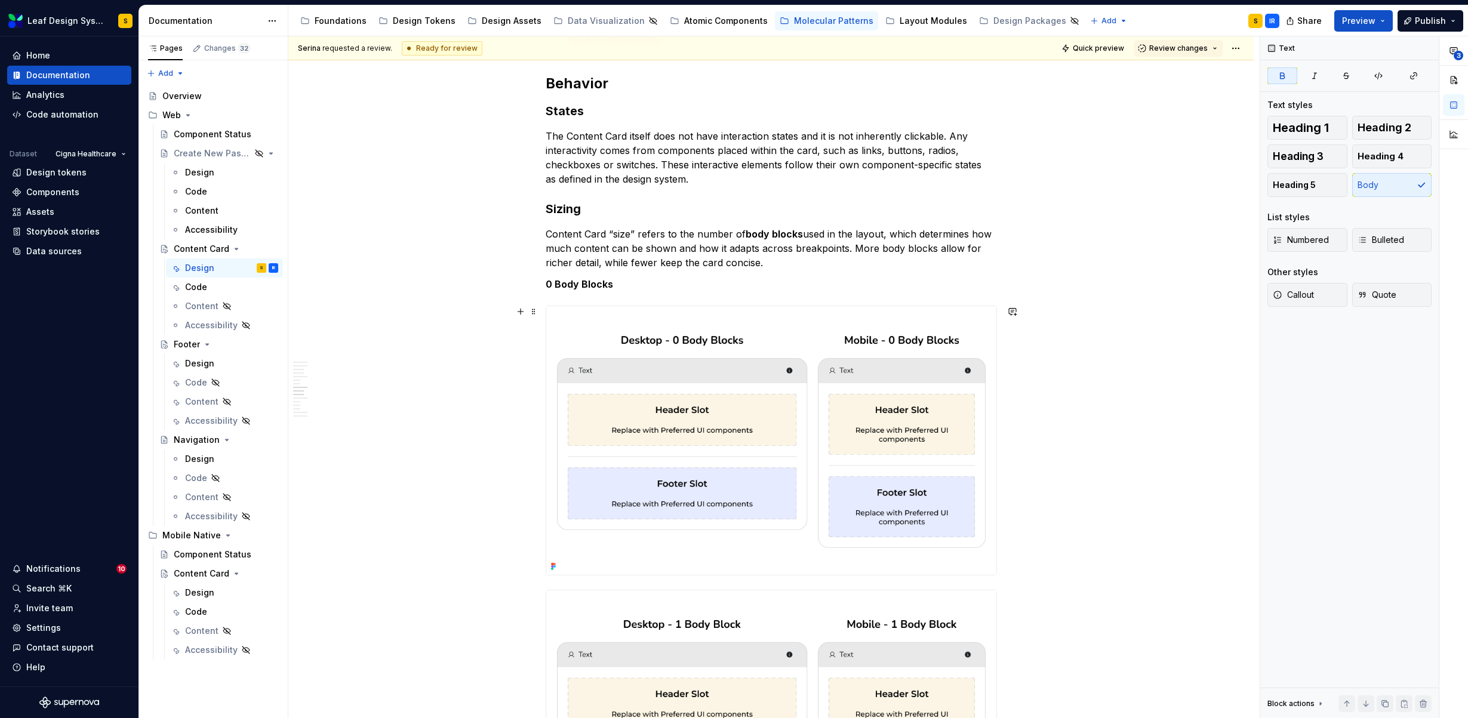
scroll to position [4249, 0]
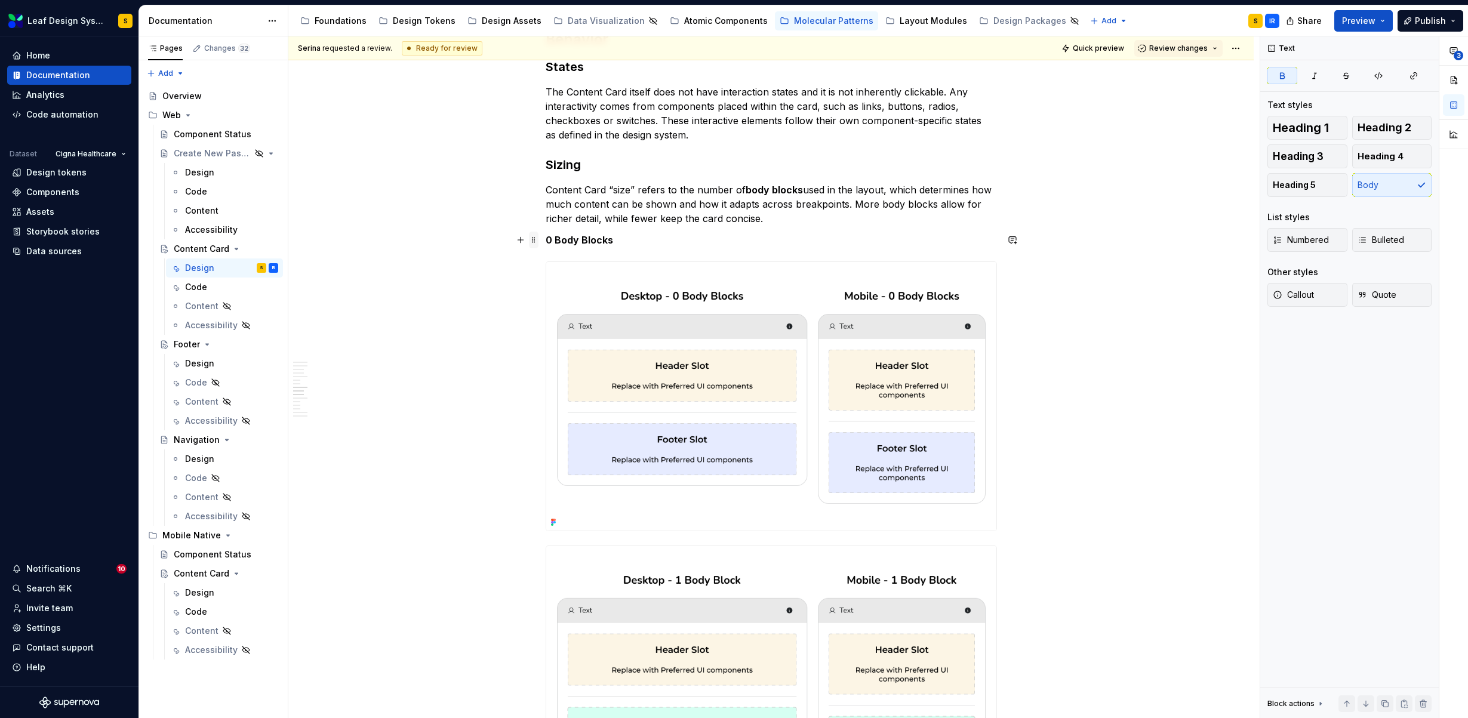
click at [529, 238] on span at bounding box center [534, 240] width 10 height 17
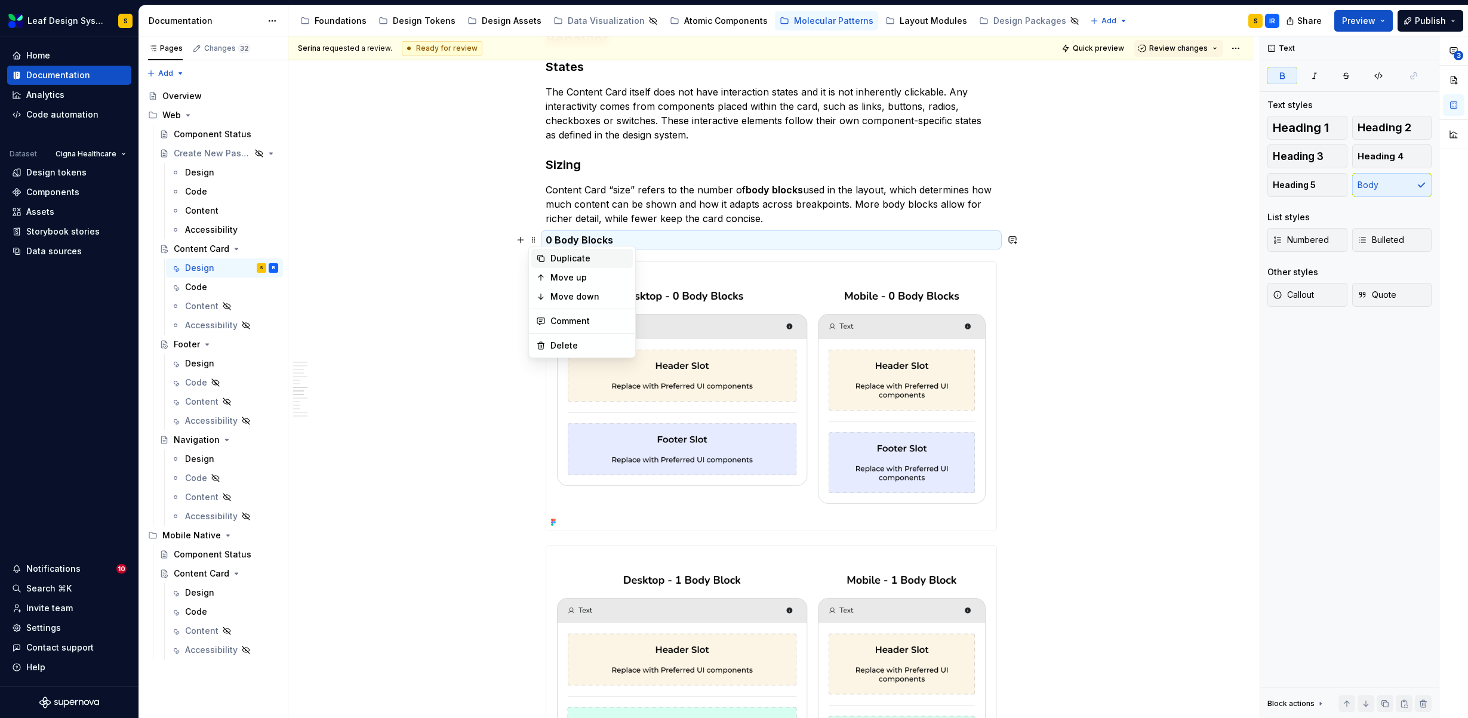
click at [551, 256] on div "Duplicate" at bounding box center [589, 258] width 78 height 12
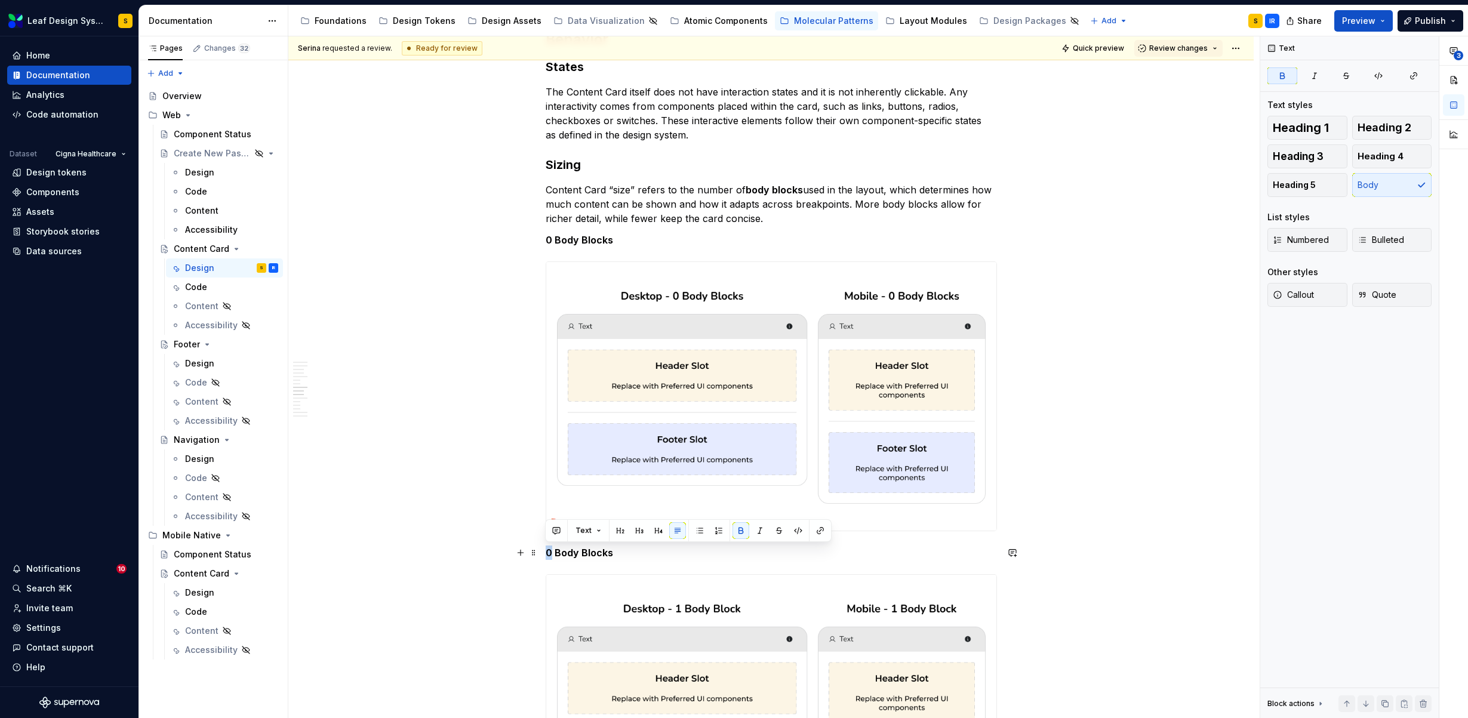
click at [546, 554] on strong "0 Body Blocks" at bounding box center [579, 553] width 67 height 12
click at [613, 552] on p "1 Body Blocks" at bounding box center [771, 553] width 451 height 14
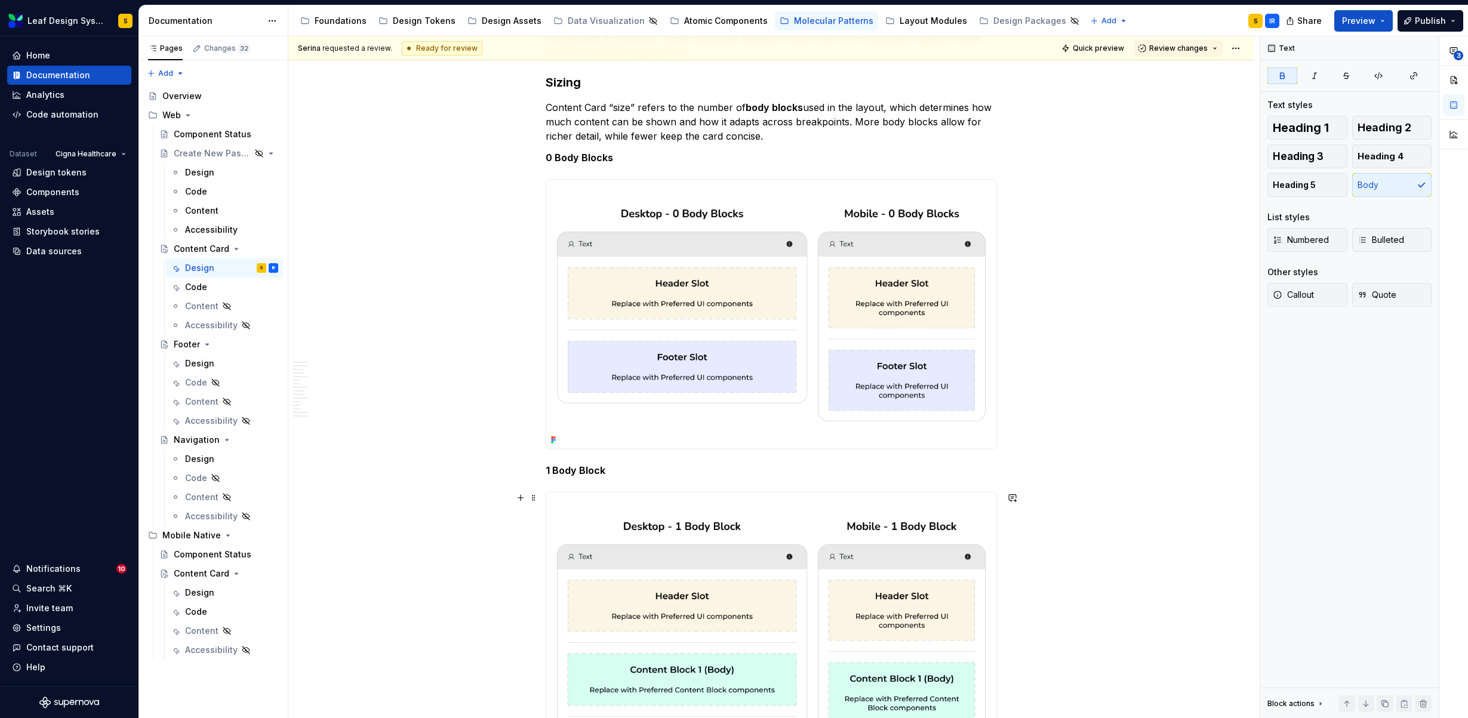
scroll to position [4427, 0]
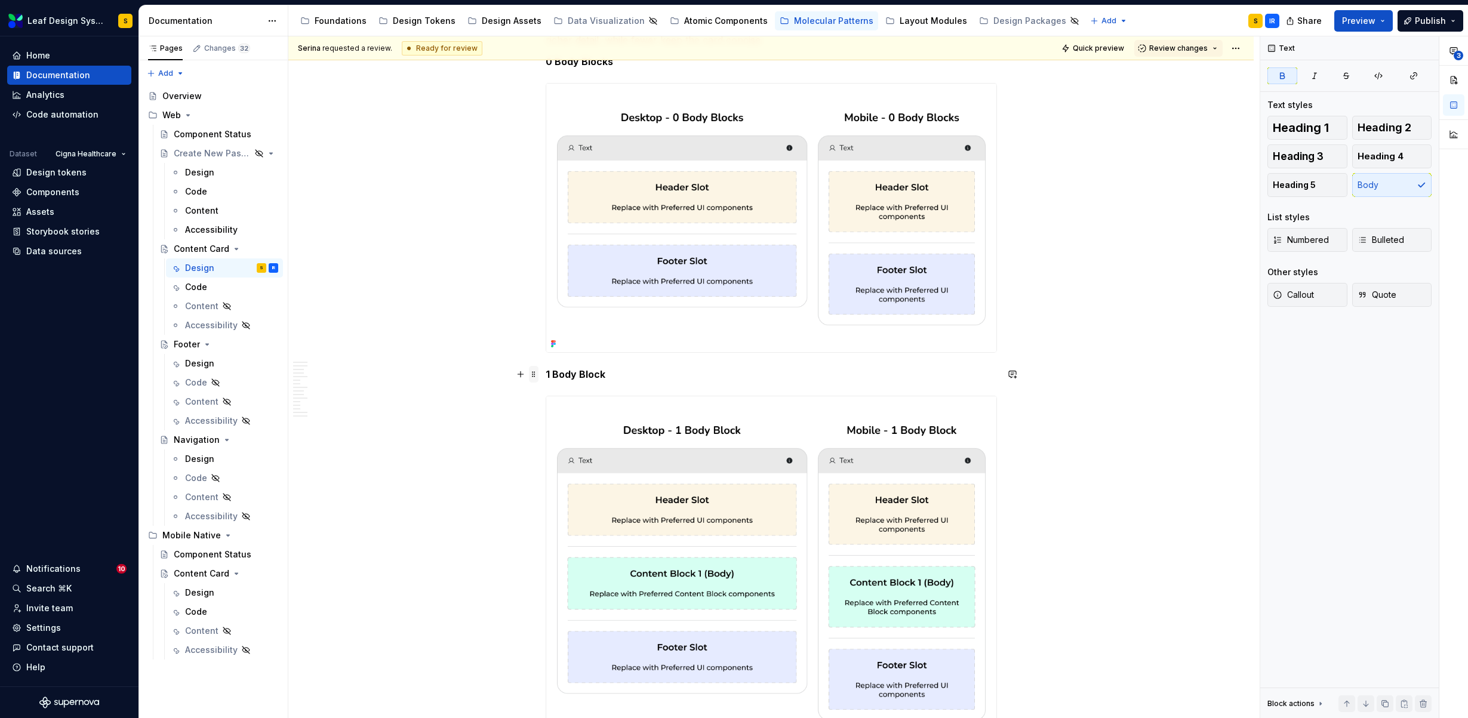
click at [535, 376] on span at bounding box center [534, 374] width 10 height 17
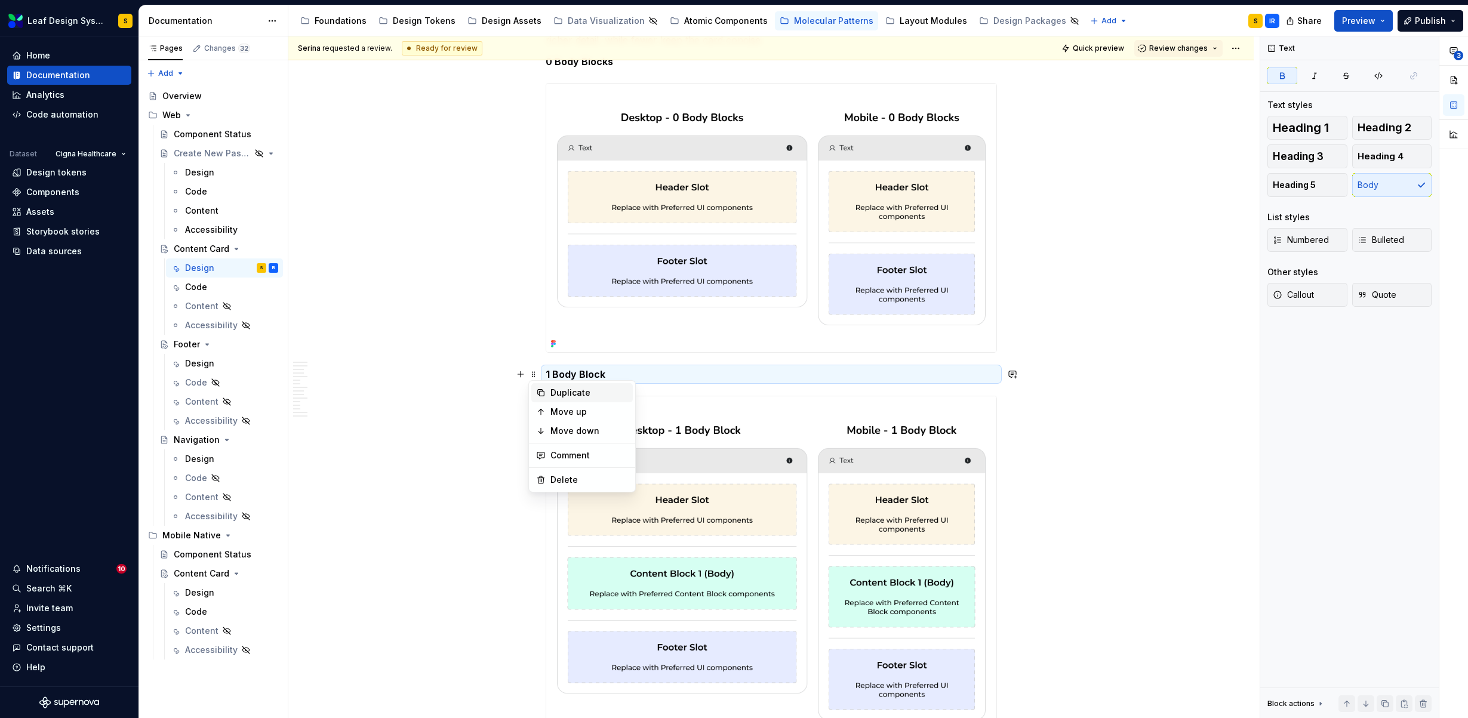
click at [546, 392] on div "Duplicate" at bounding box center [581, 392] width 101 height 19
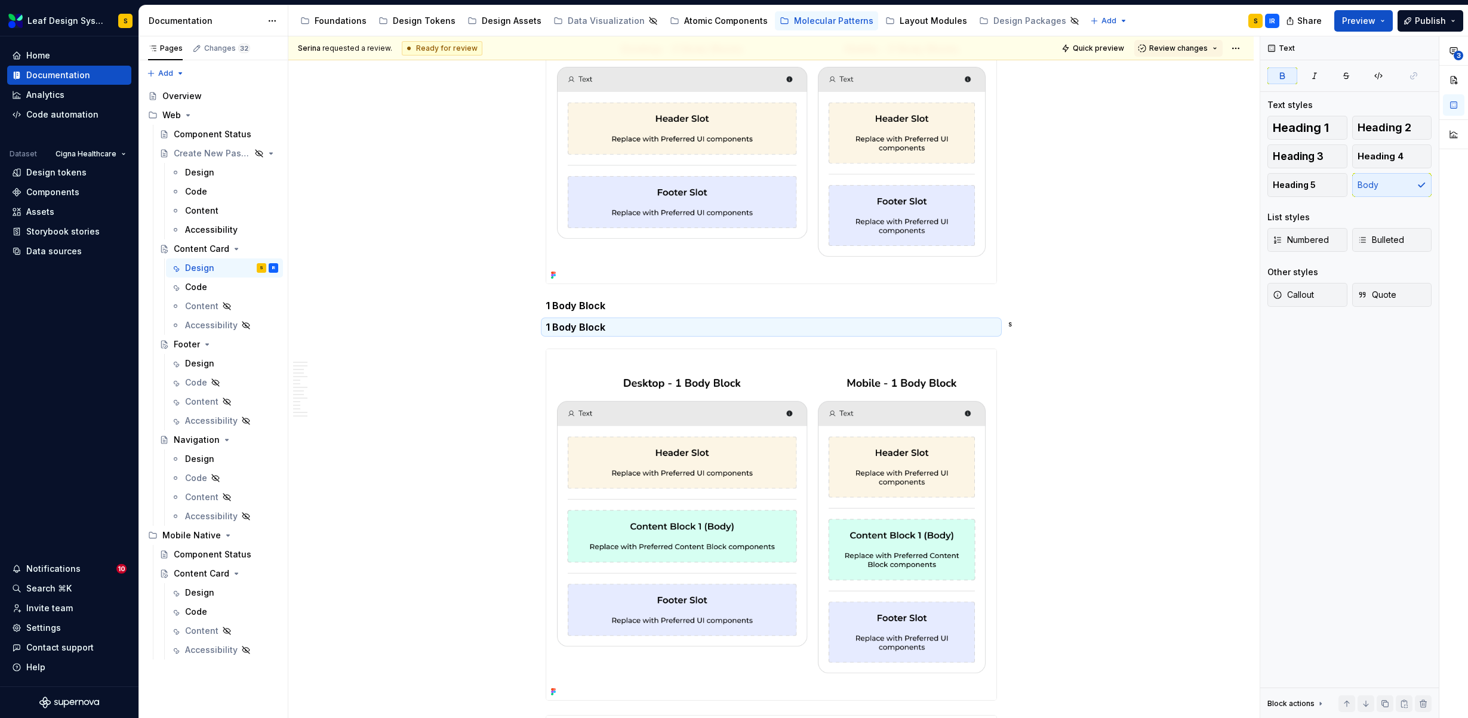
scroll to position [4687, 0]
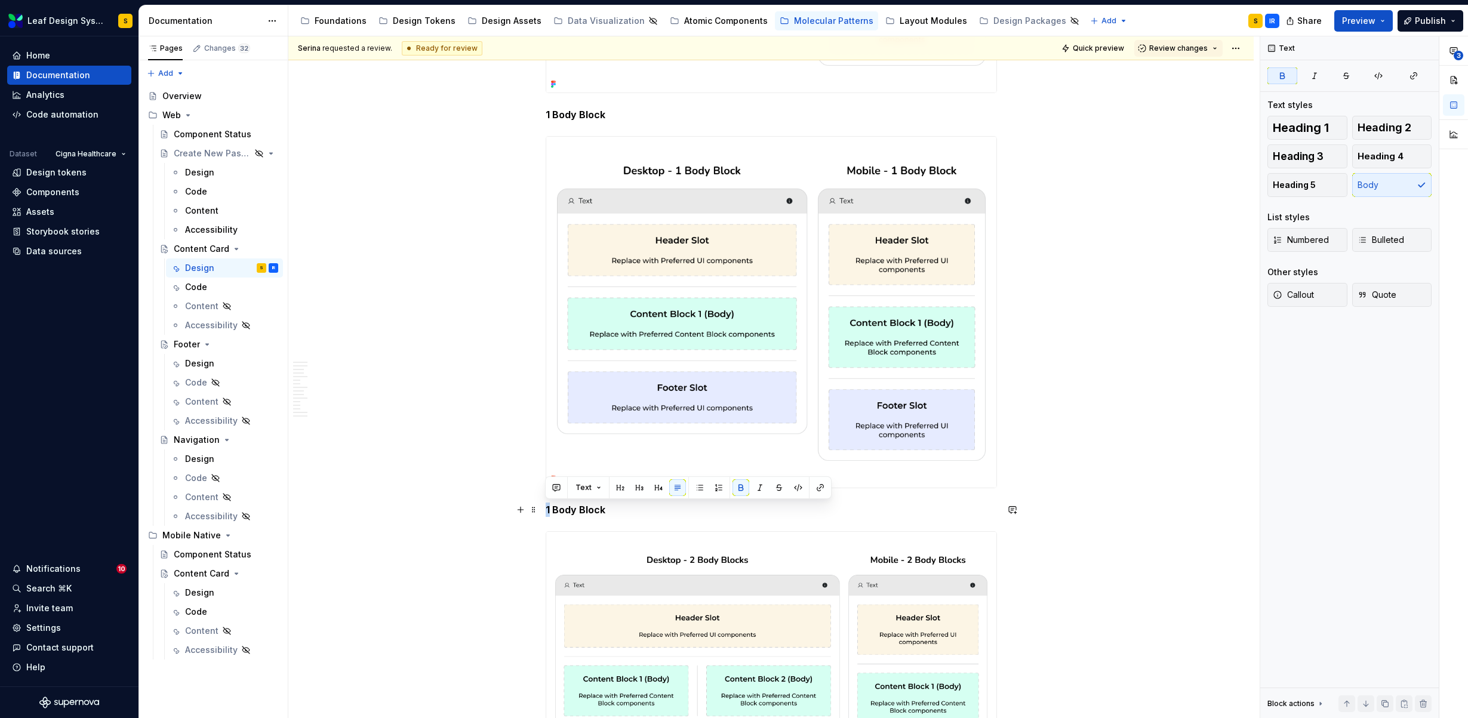
click at [546, 510] on strong "1 Body Block" at bounding box center [576, 510] width 60 height 12
click at [606, 508] on p "2 Body Block" at bounding box center [771, 510] width 451 height 14
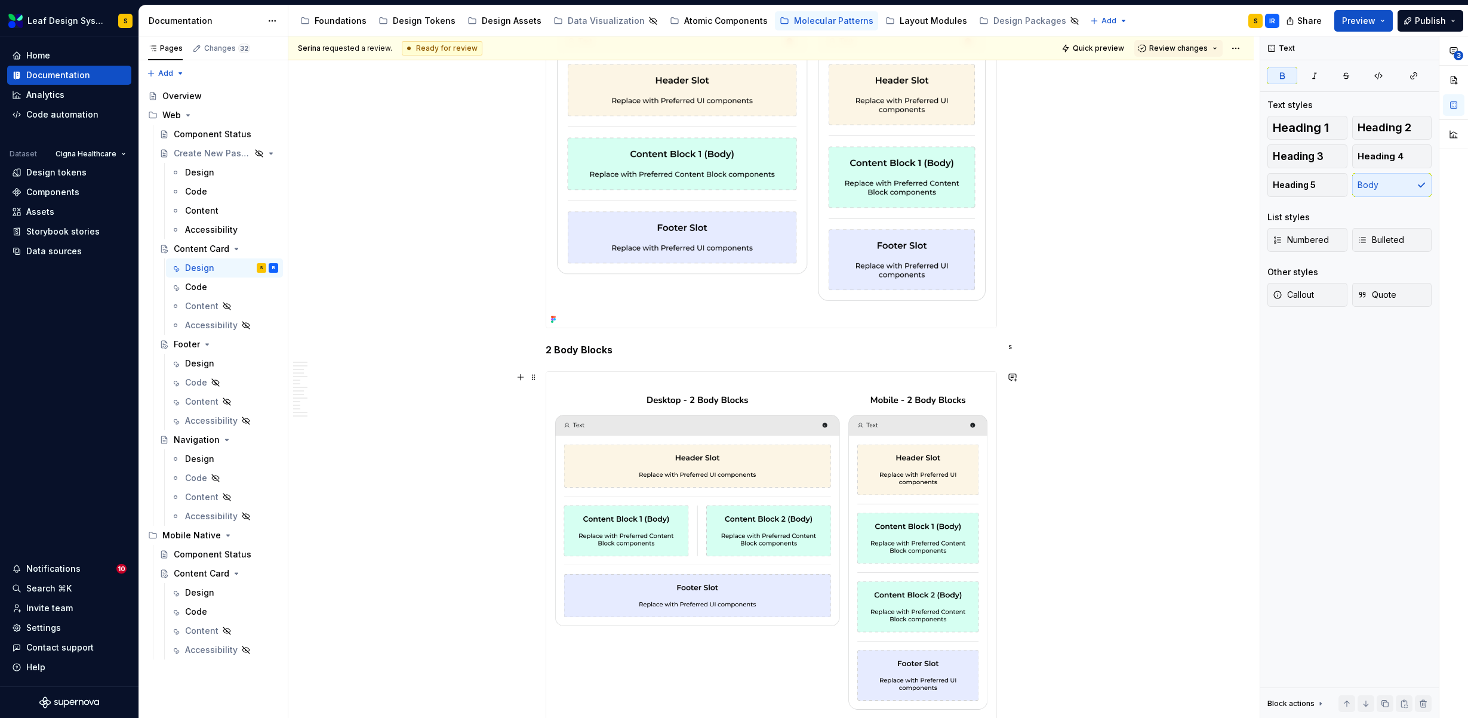
scroll to position [4853, 0]
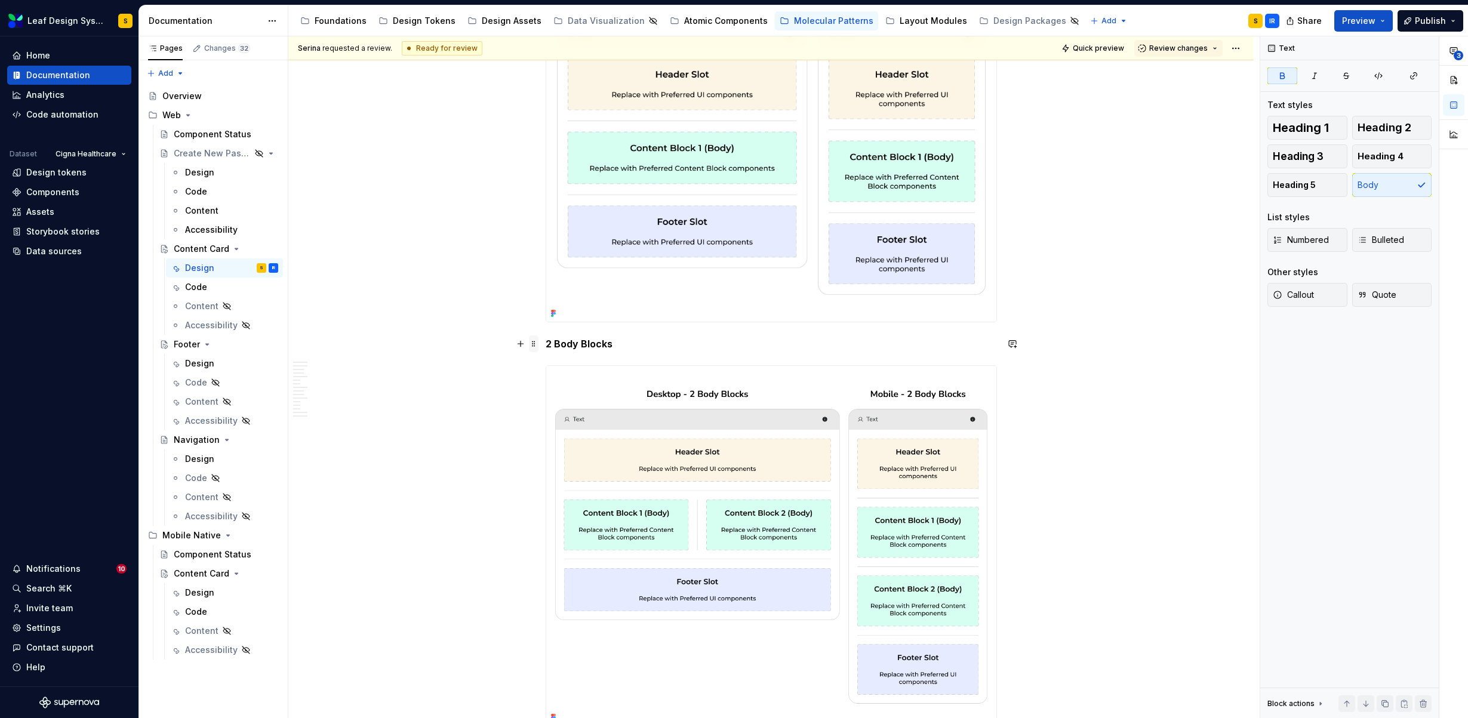
click at [533, 343] on span at bounding box center [534, 343] width 10 height 17
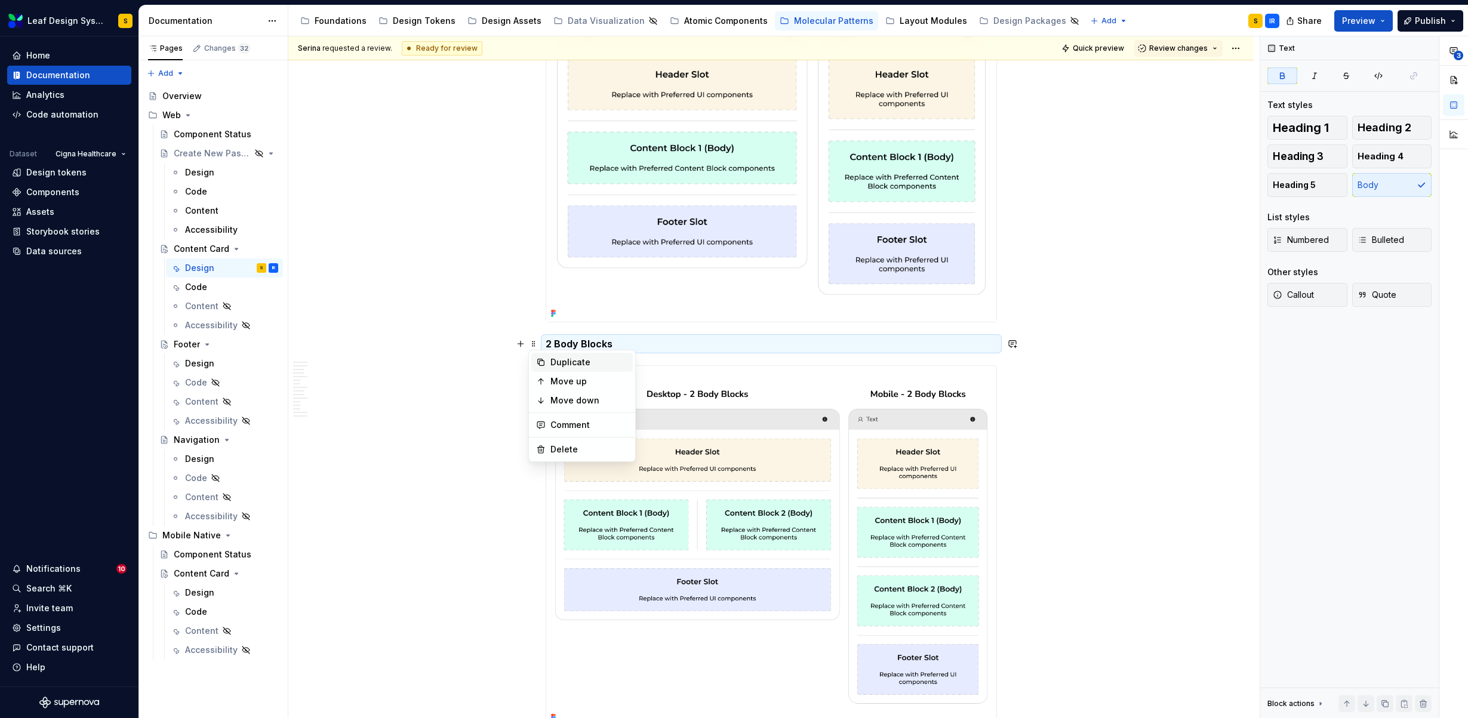
click at [538, 360] on icon at bounding box center [541, 363] width 10 height 10
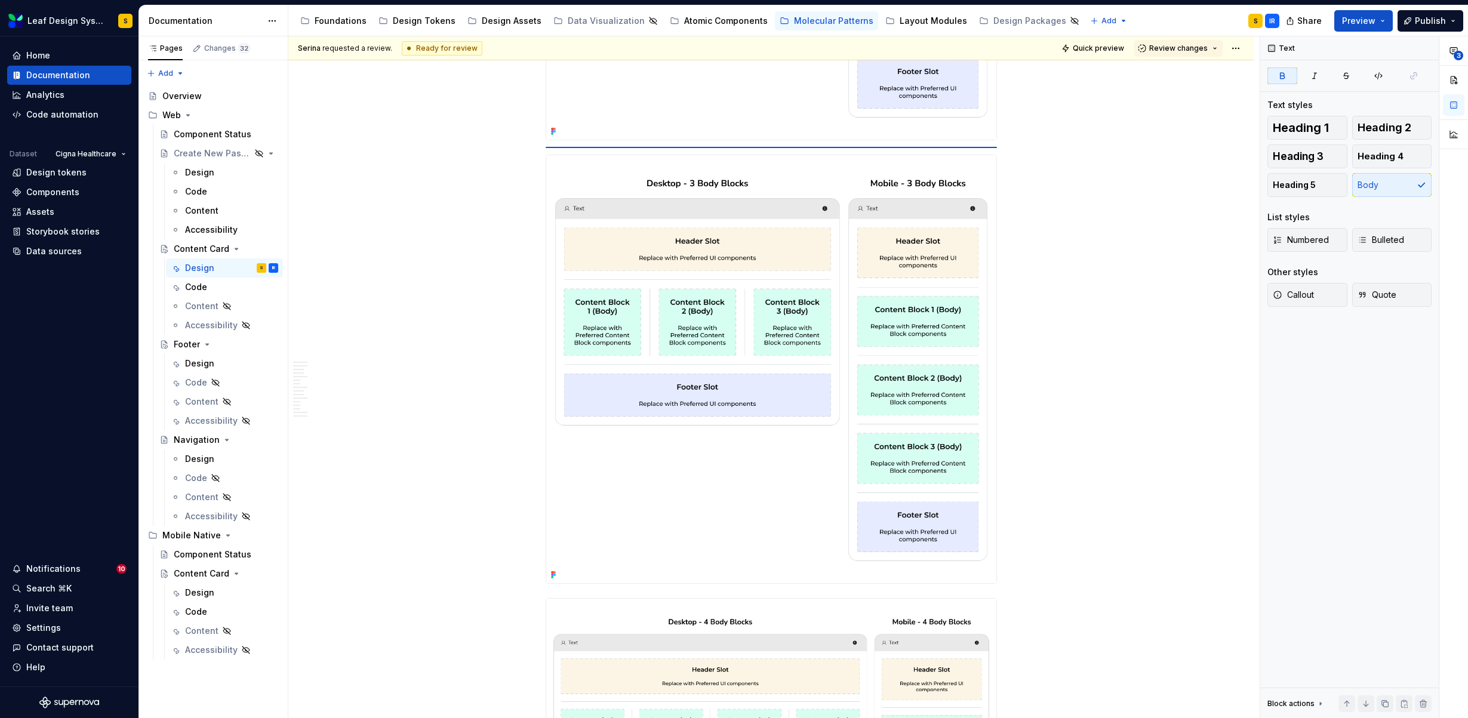
scroll to position [5439, 0]
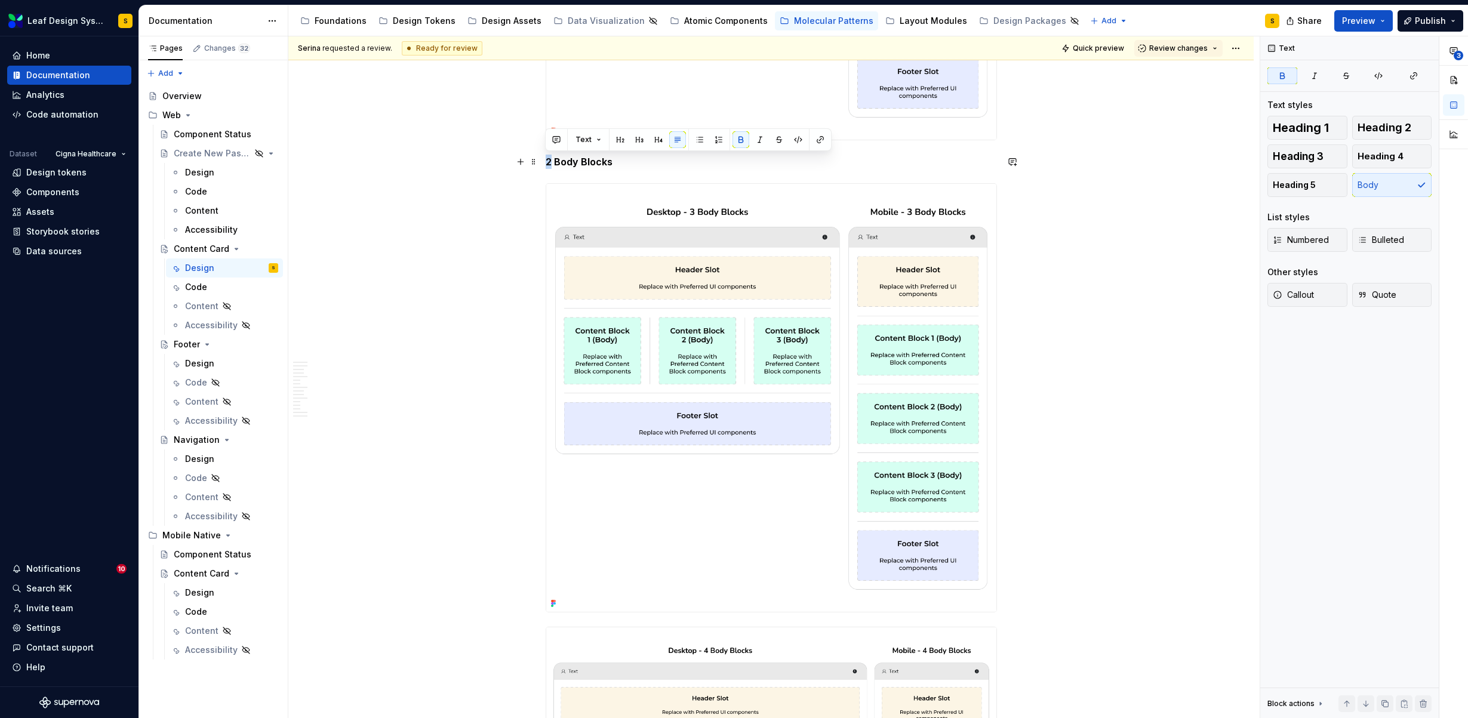
click at [546, 161] on strong "2 Body Blocks" at bounding box center [579, 162] width 67 height 12
click at [529, 164] on span at bounding box center [534, 161] width 10 height 17
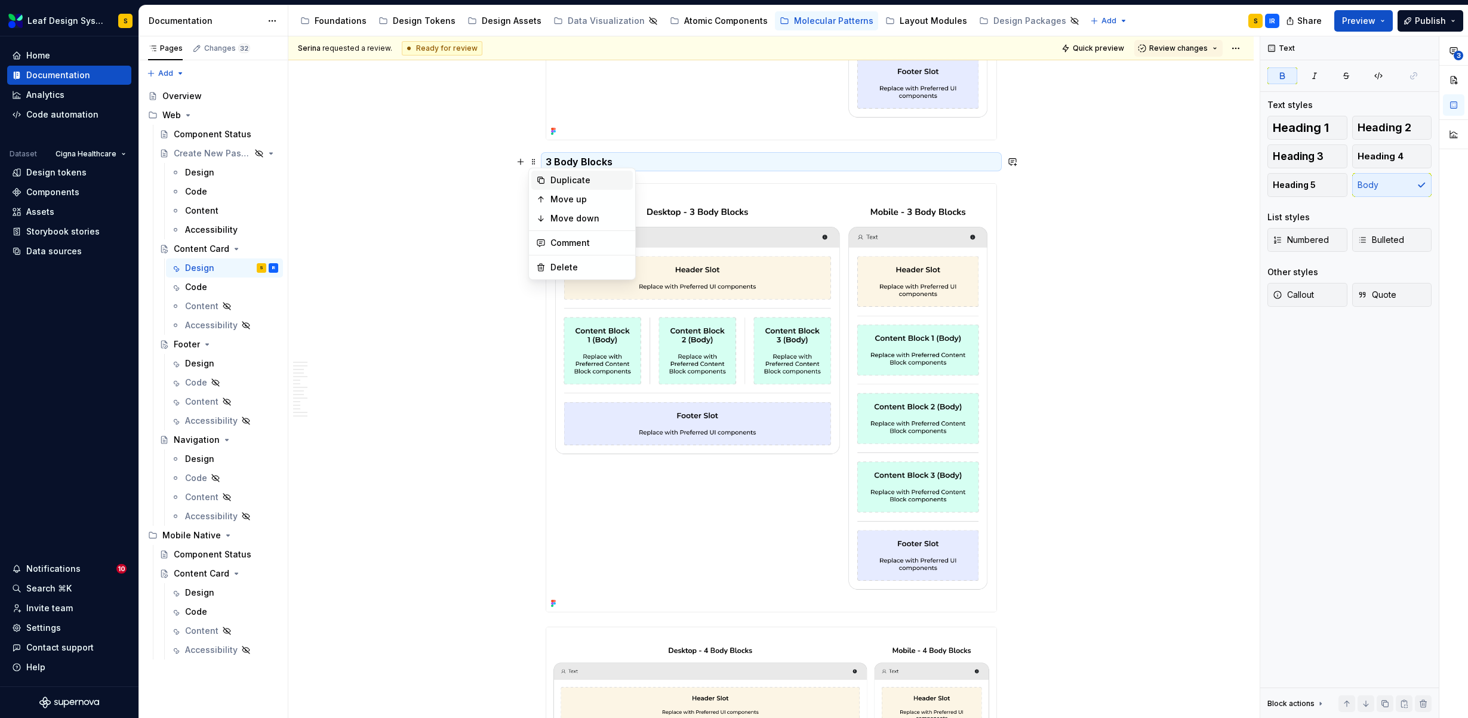
click at [537, 178] on icon at bounding box center [541, 180] width 10 height 10
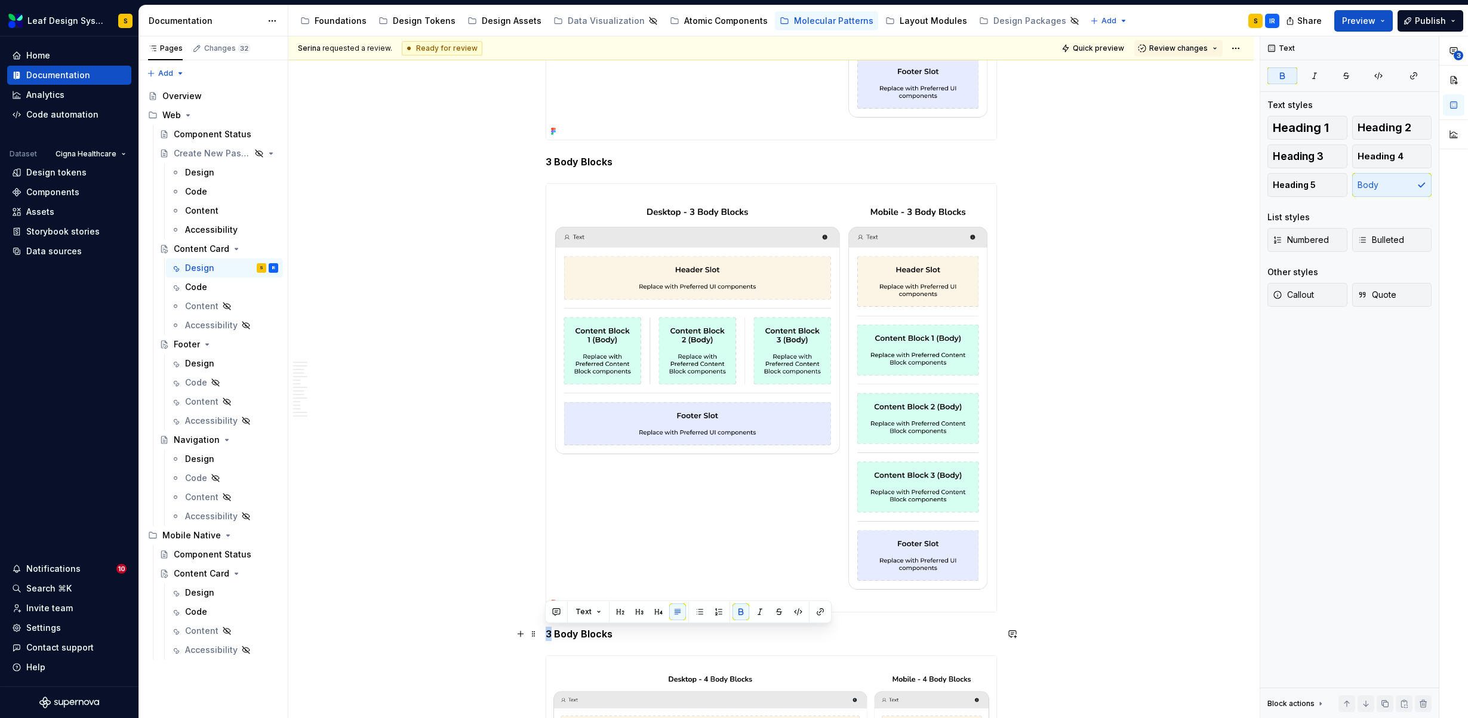
click at [546, 633] on strong "3 Body Blocks" at bounding box center [579, 634] width 67 height 12
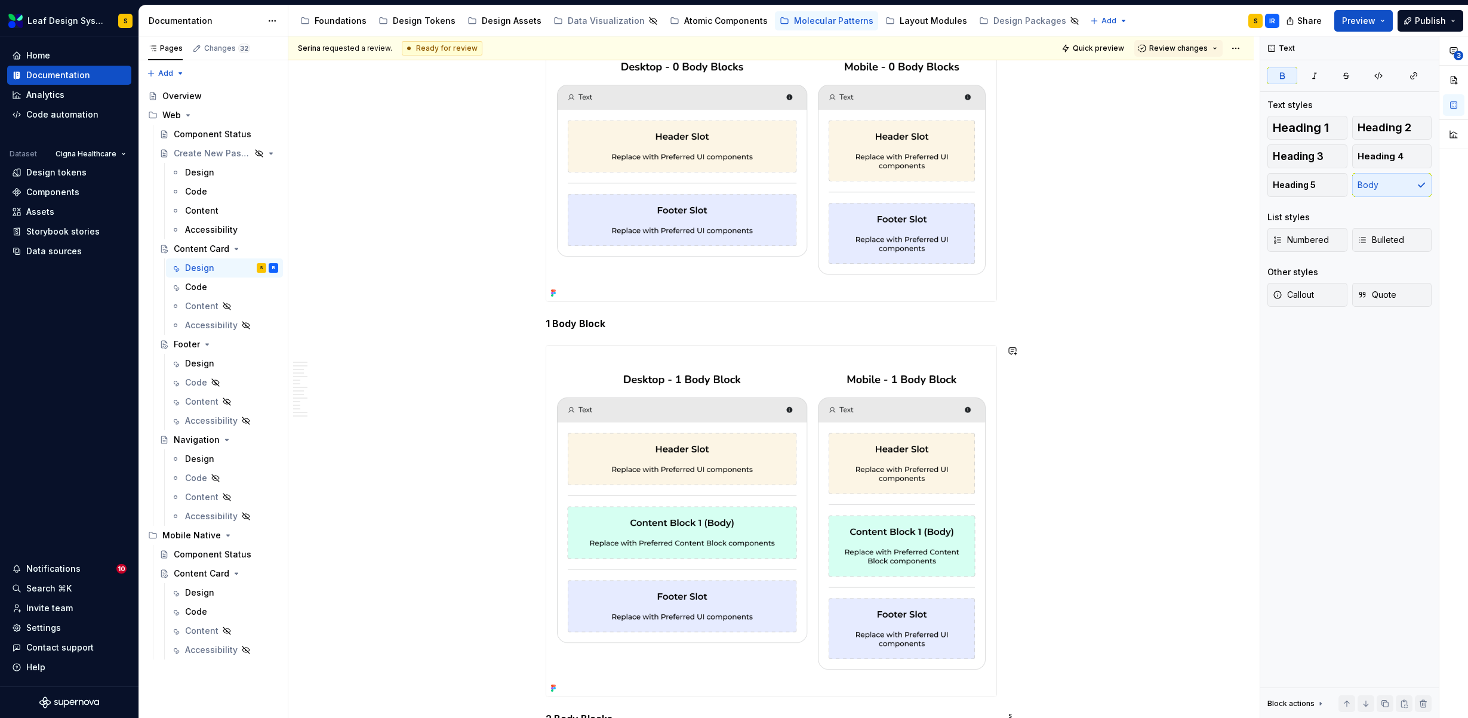
scroll to position [4362, 0]
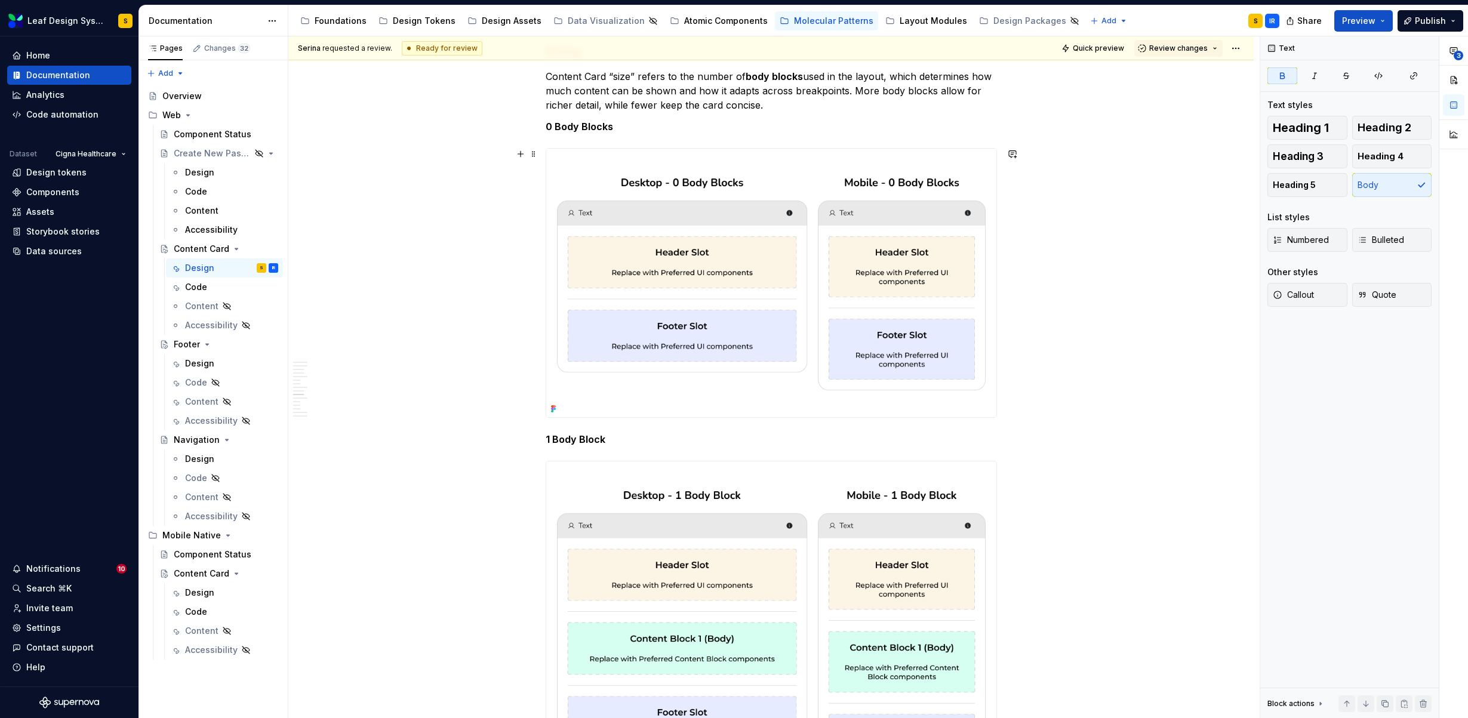
click at [768, 280] on img at bounding box center [771, 283] width 450 height 269
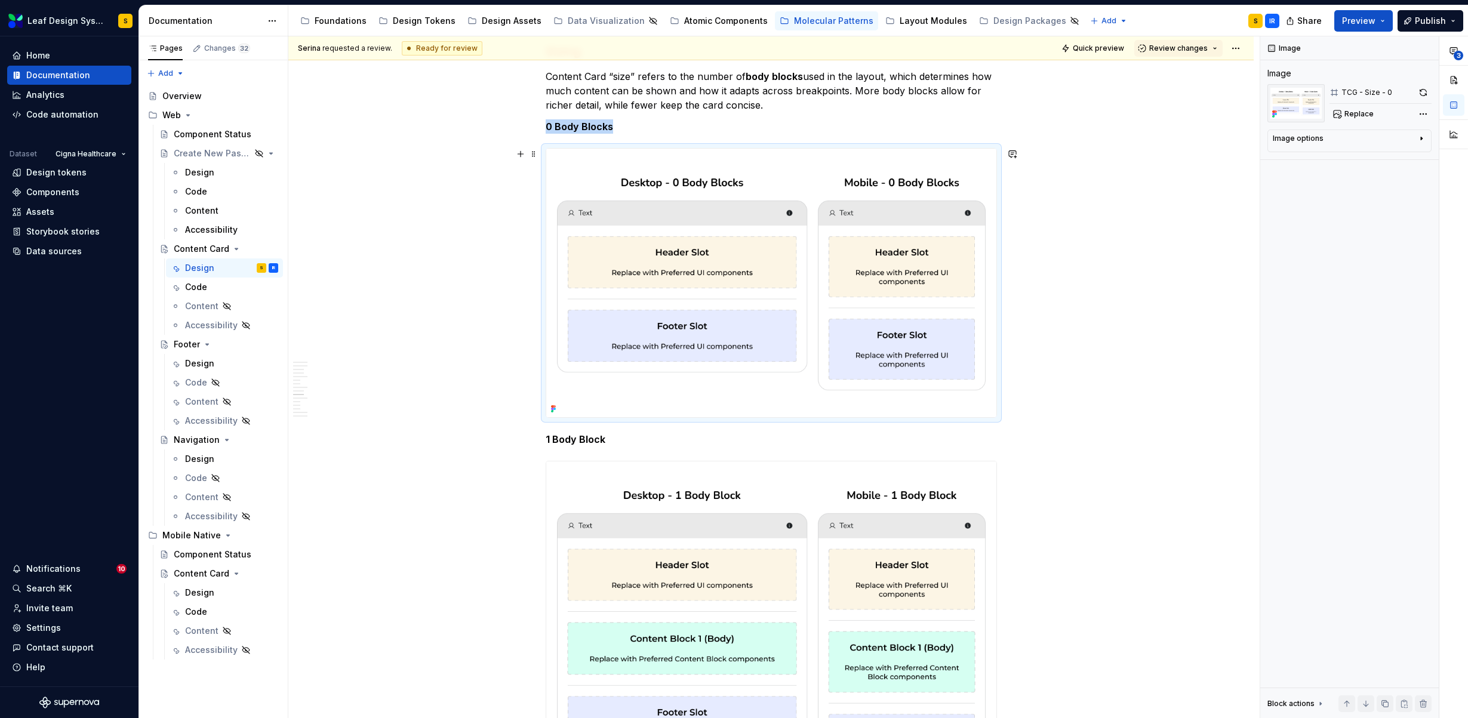
click at [768, 280] on img at bounding box center [771, 283] width 450 height 269
click at [1424, 91] on button "button" at bounding box center [1422, 92] width 17 height 17
click at [739, 619] on img at bounding box center [771, 637] width 450 height 352
click at [1420, 91] on button "button" at bounding box center [1422, 92] width 17 height 17
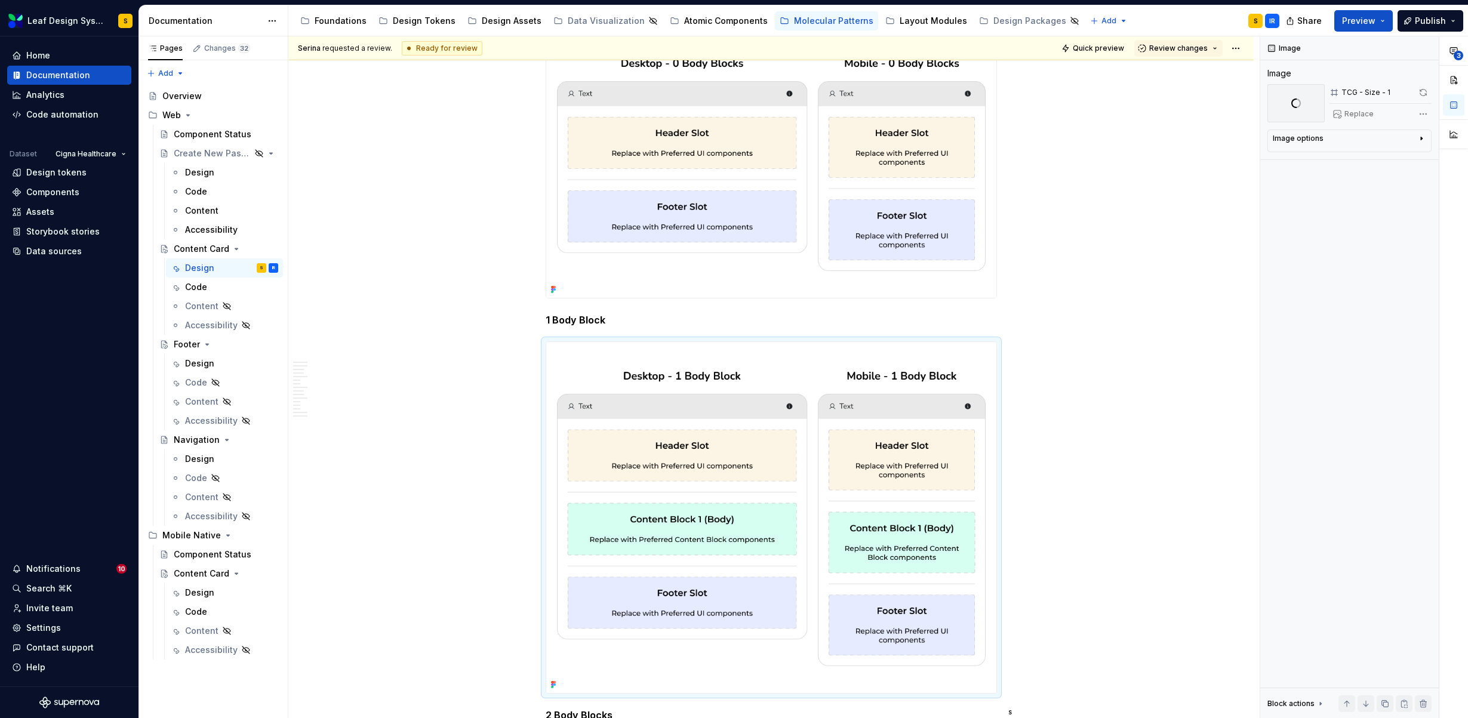
scroll to position [4949, 0]
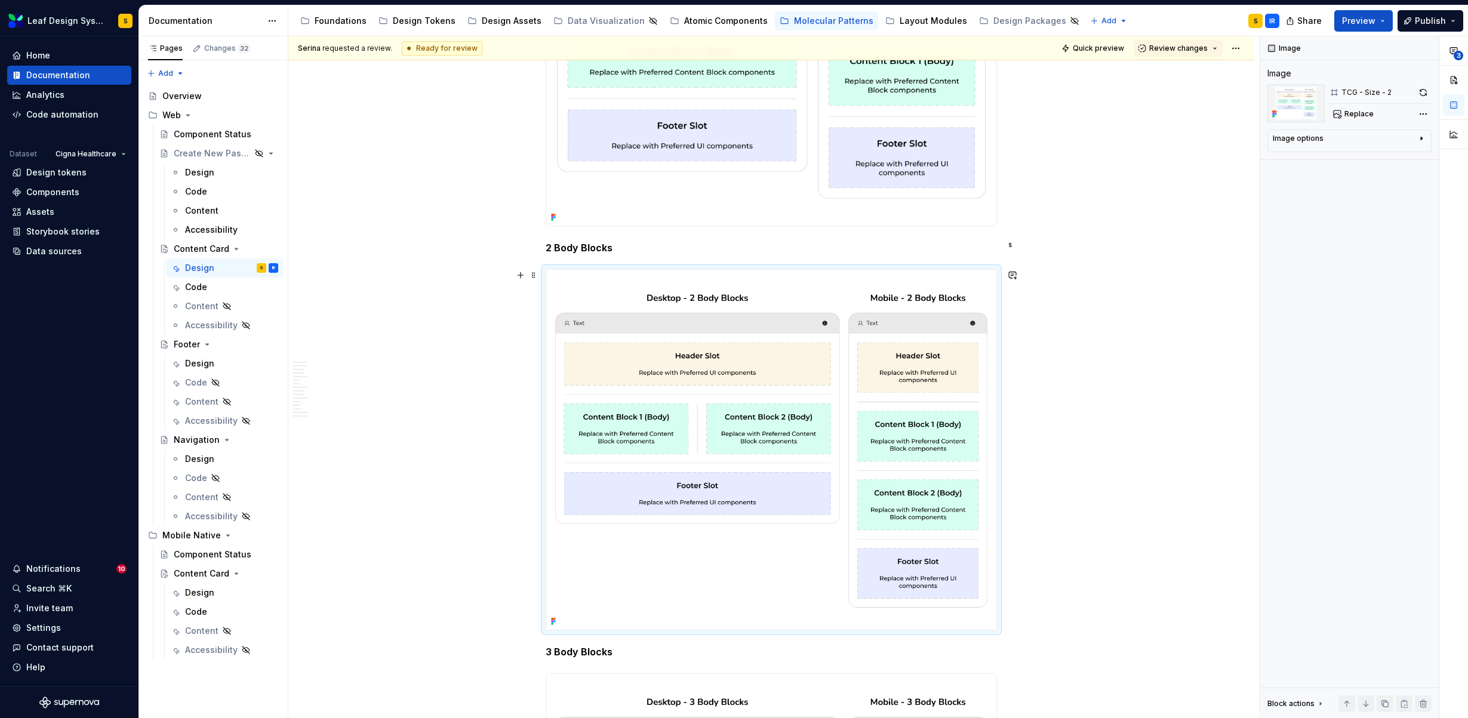
click at [813, 448] on img at bounding box center [771, 450] width 450 height 360
click at [1426, 85] on button "button" at bounding box center [1422, 92] width 17 height 17
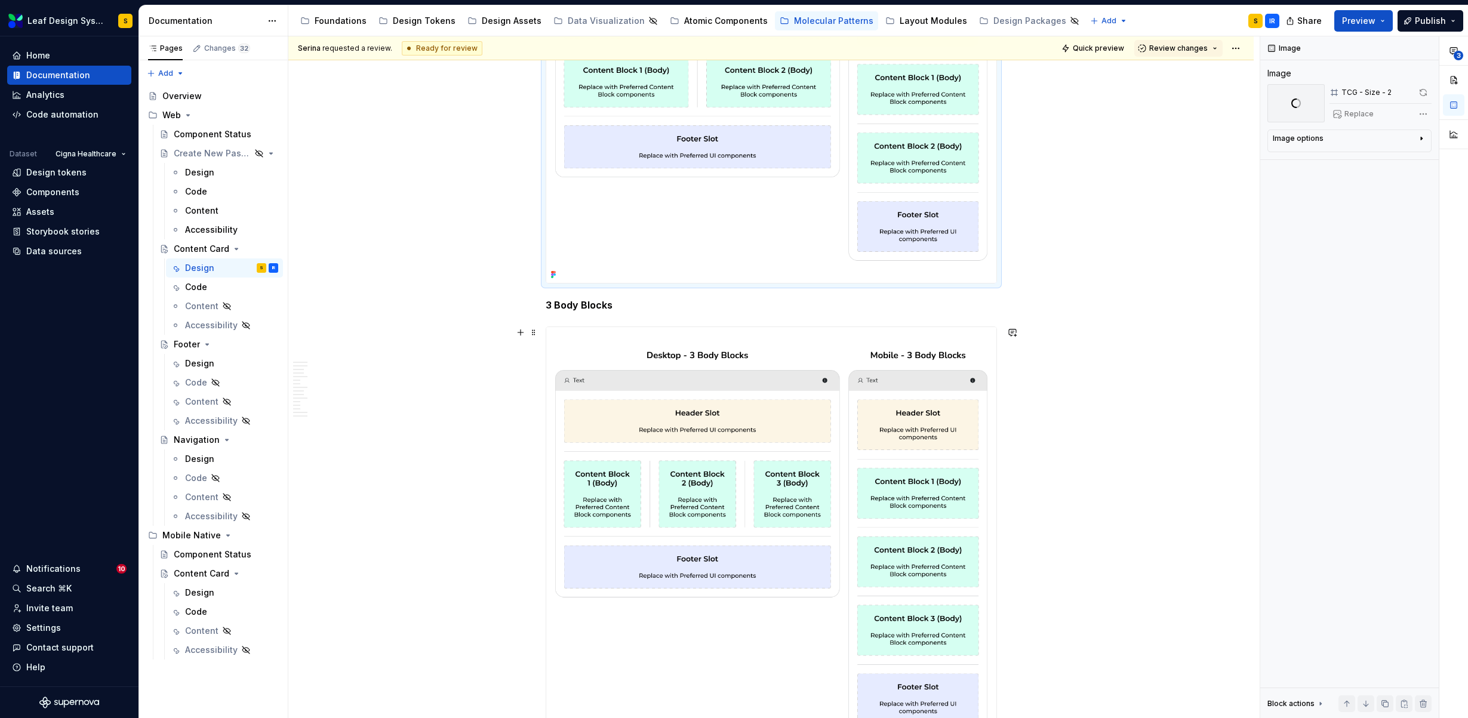
scroll to position [5376, 0]
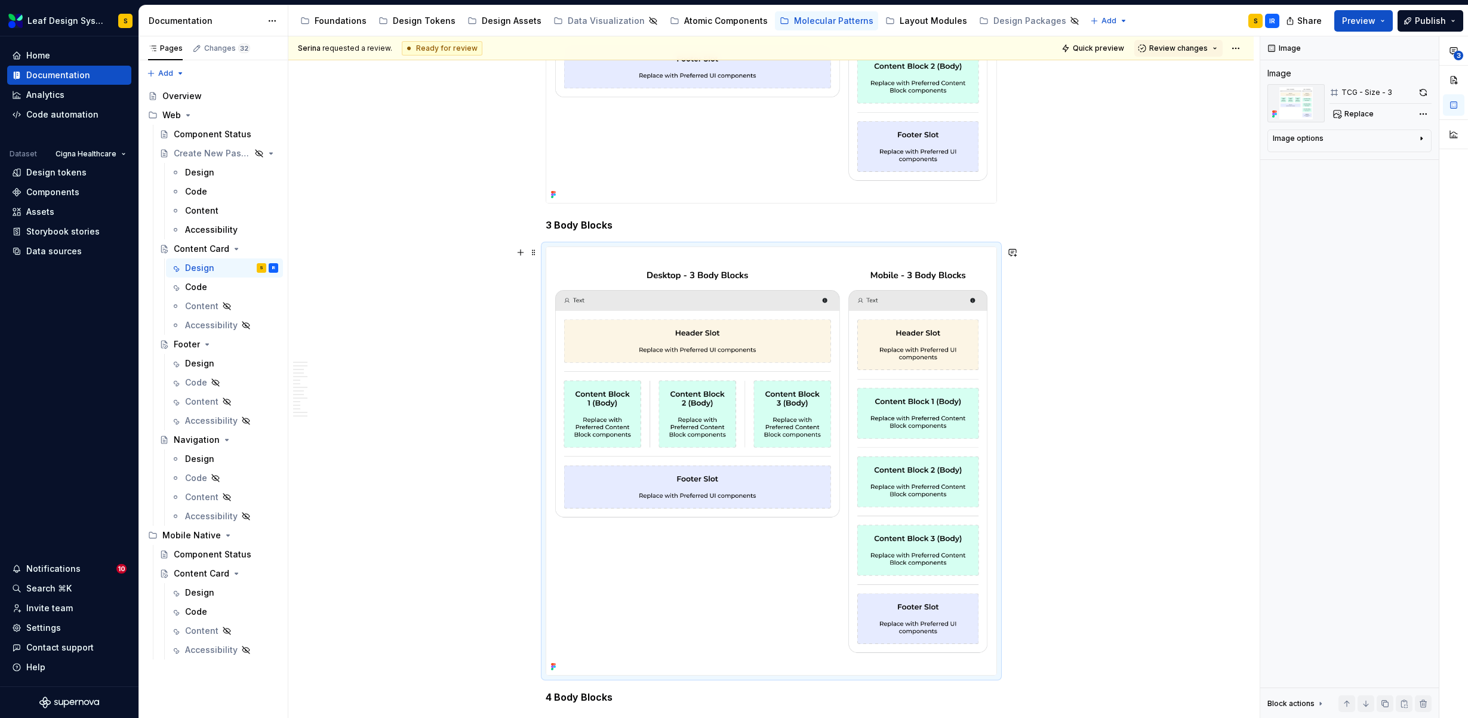
click at [843, 443] on img at bounding box center [771, 461] width 450 height 428
click at [1421, 95] on button "button" at bounding box center [1422, 92] width 17 height 17
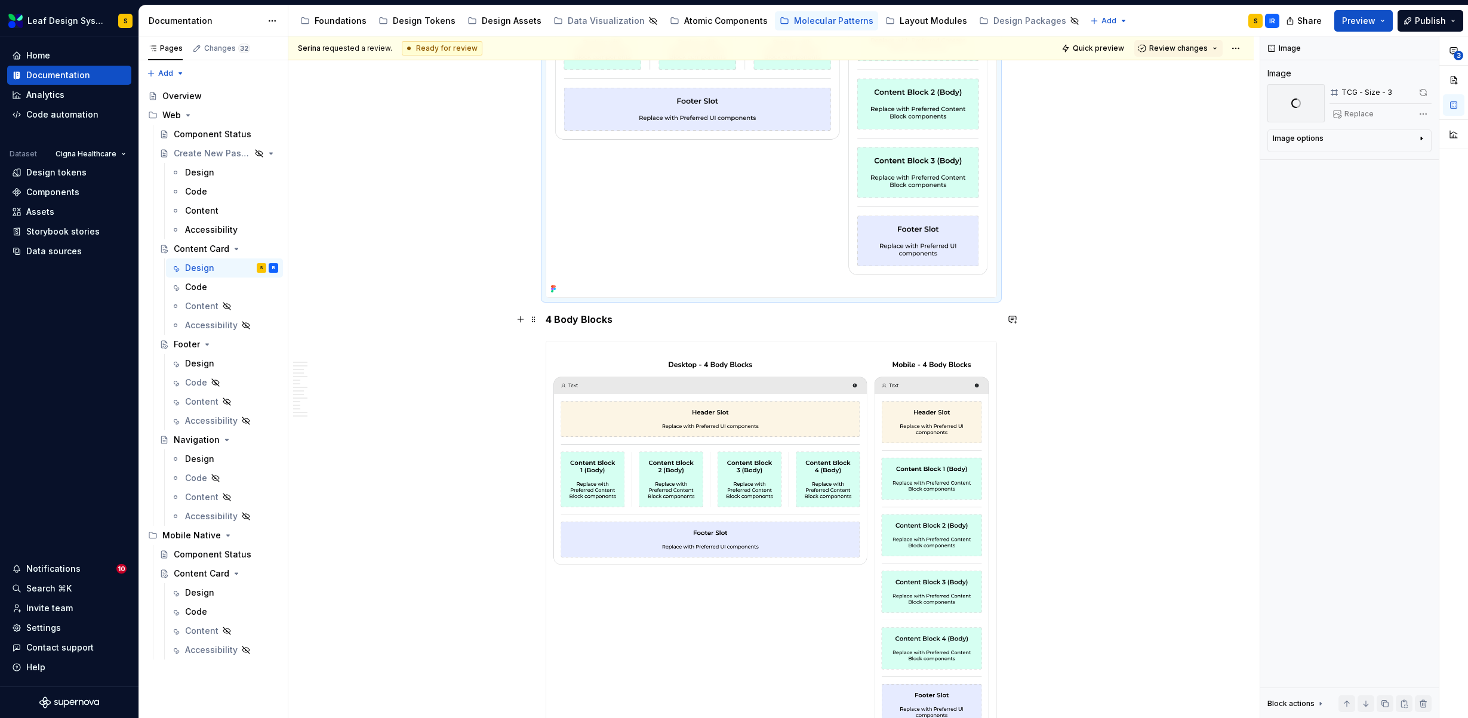
scroll to position [5762, 0]
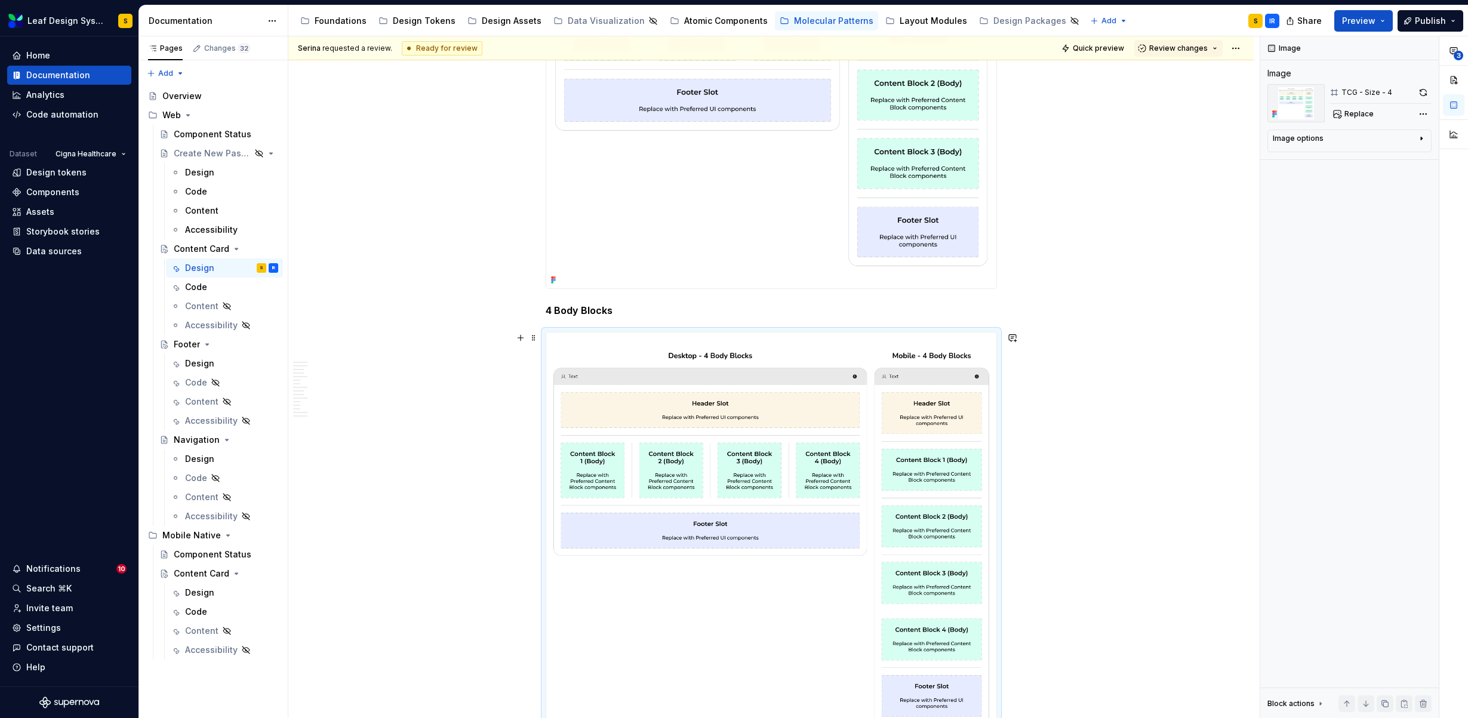
click at [804, 504] on img at bounding box center [771, 537] width 450 height 410
click at [1424, 93] on button "button" at bounding box center [1422, 92] width 17 height 17
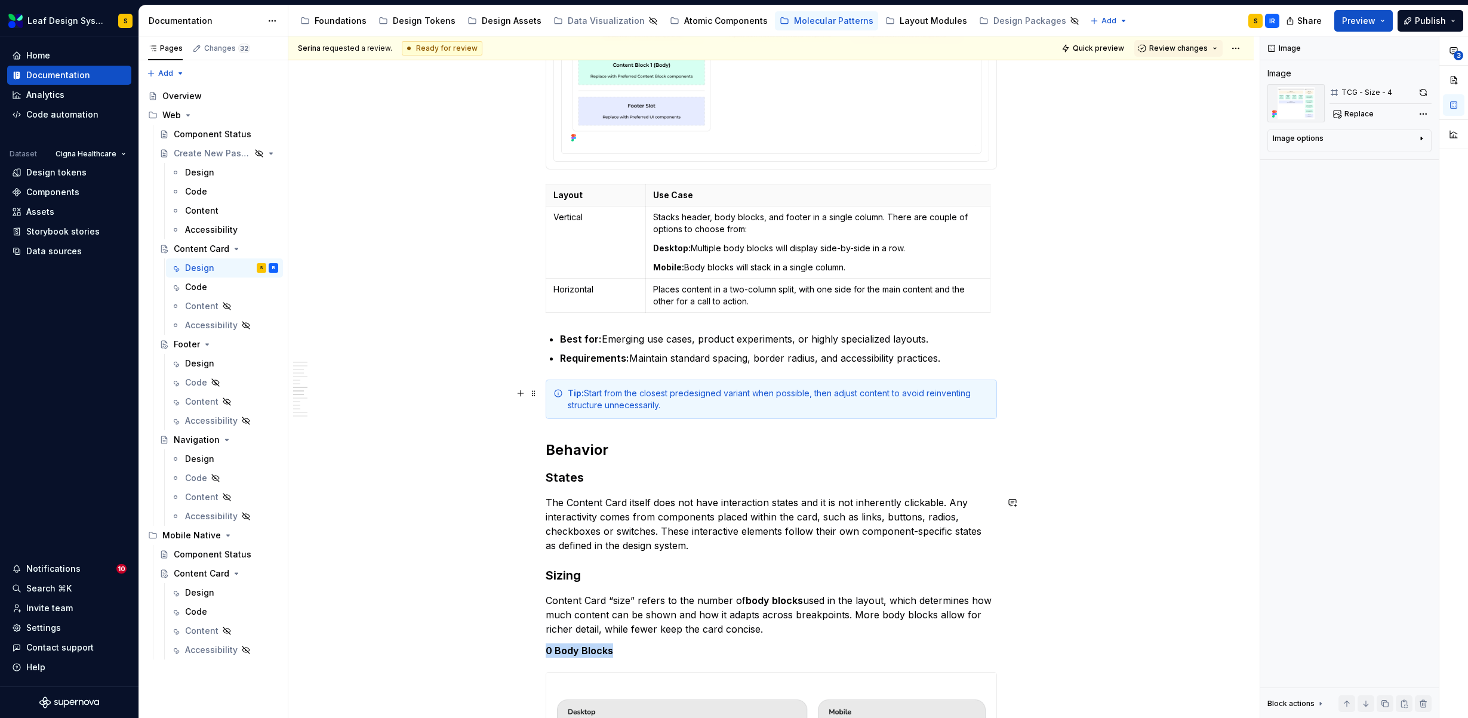
scroll to position [3559, 0]
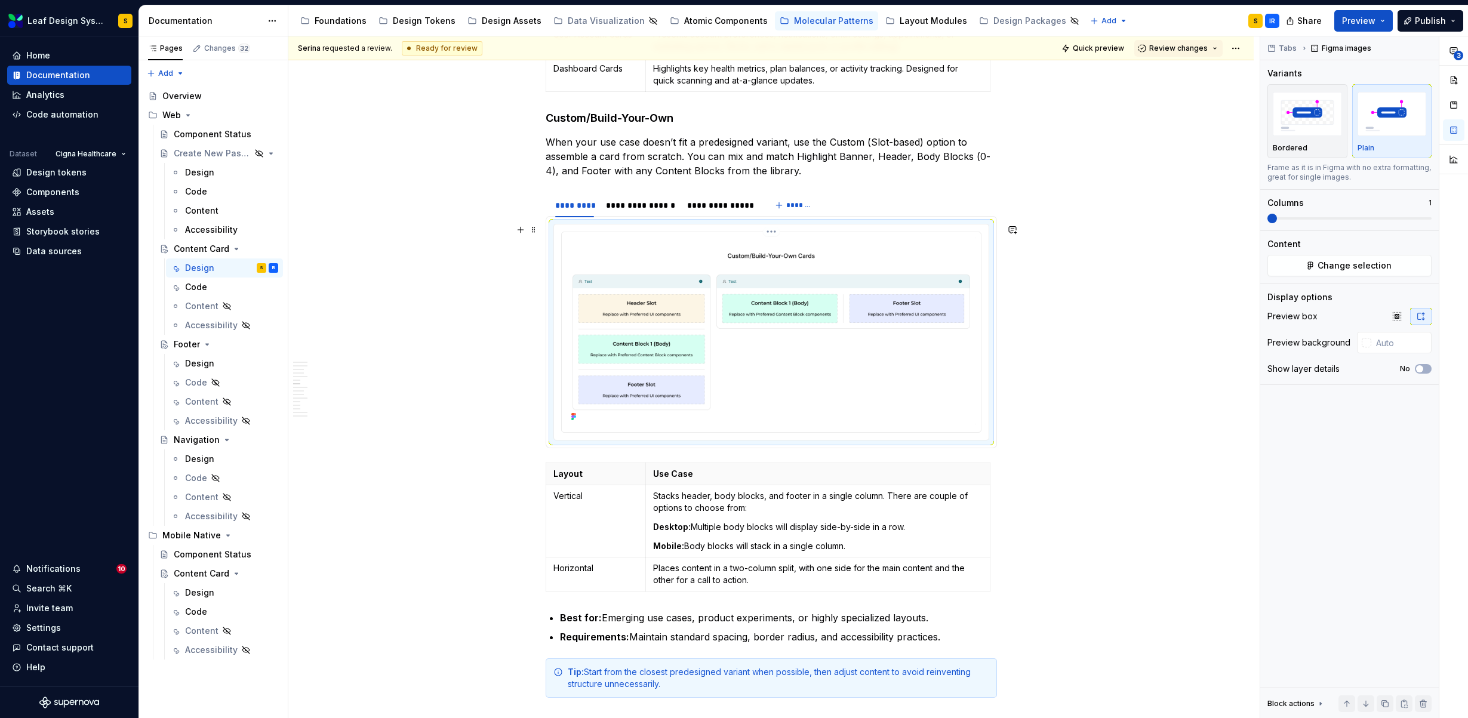
click at [689, 349] on img at bounding box center [770, 331] width 409 height 188
click at [1353, 268] on span "Change selection" at bounding box center [1354, 266] width 74 height 12
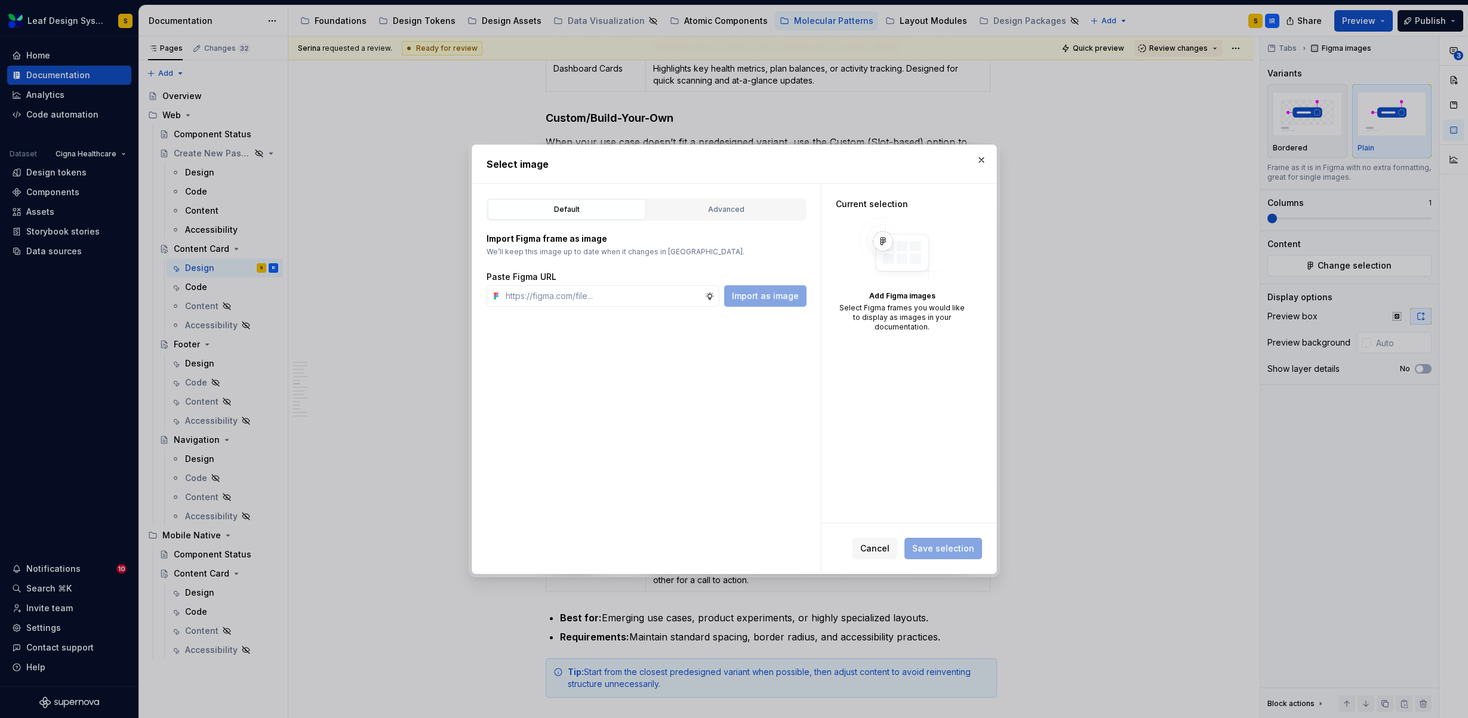
type textarea "*"
type input "[URL][DOMAIN_NAME]"
click at [778, 297] on span "Import as image" at bounding box center [765, 296] width 67 height 12
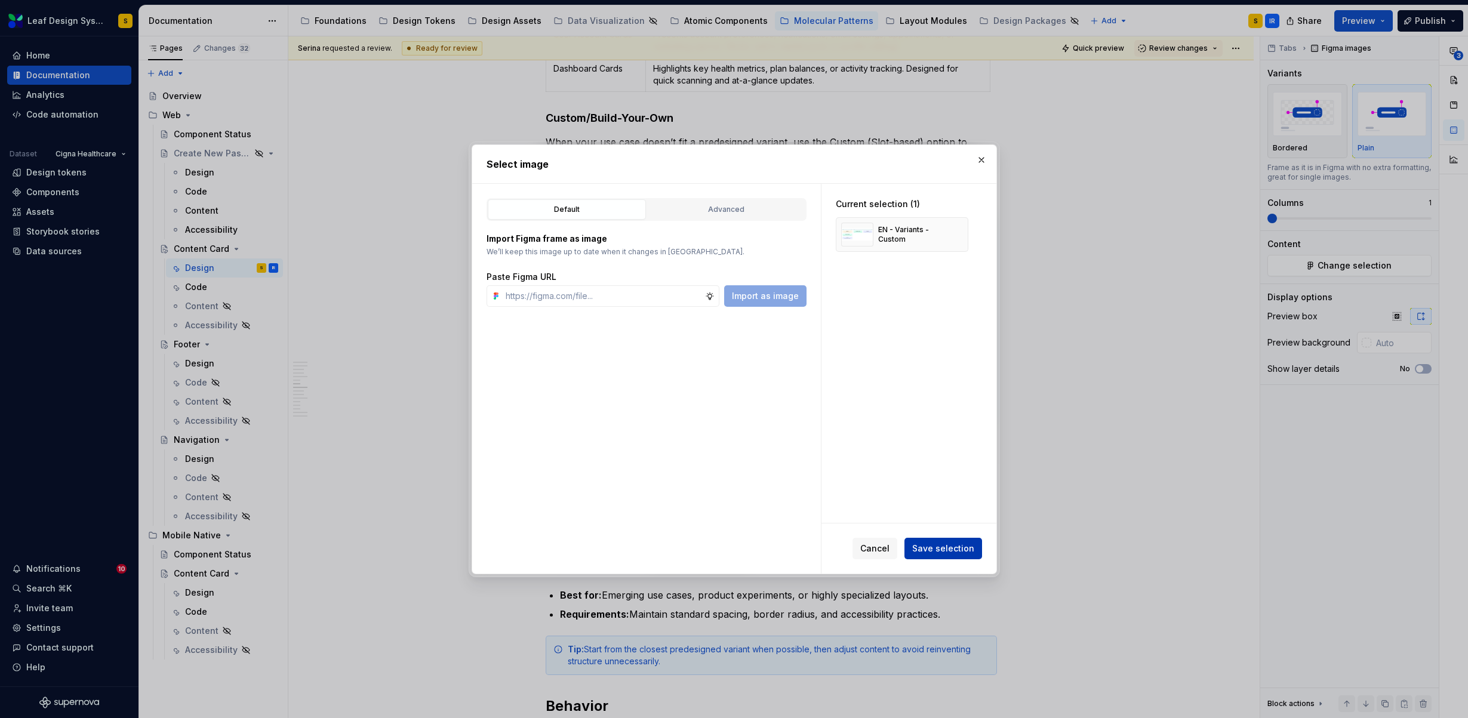
click at [969, 544] on span "Save selection" at bounding box center [943, 549] width 62 height 12
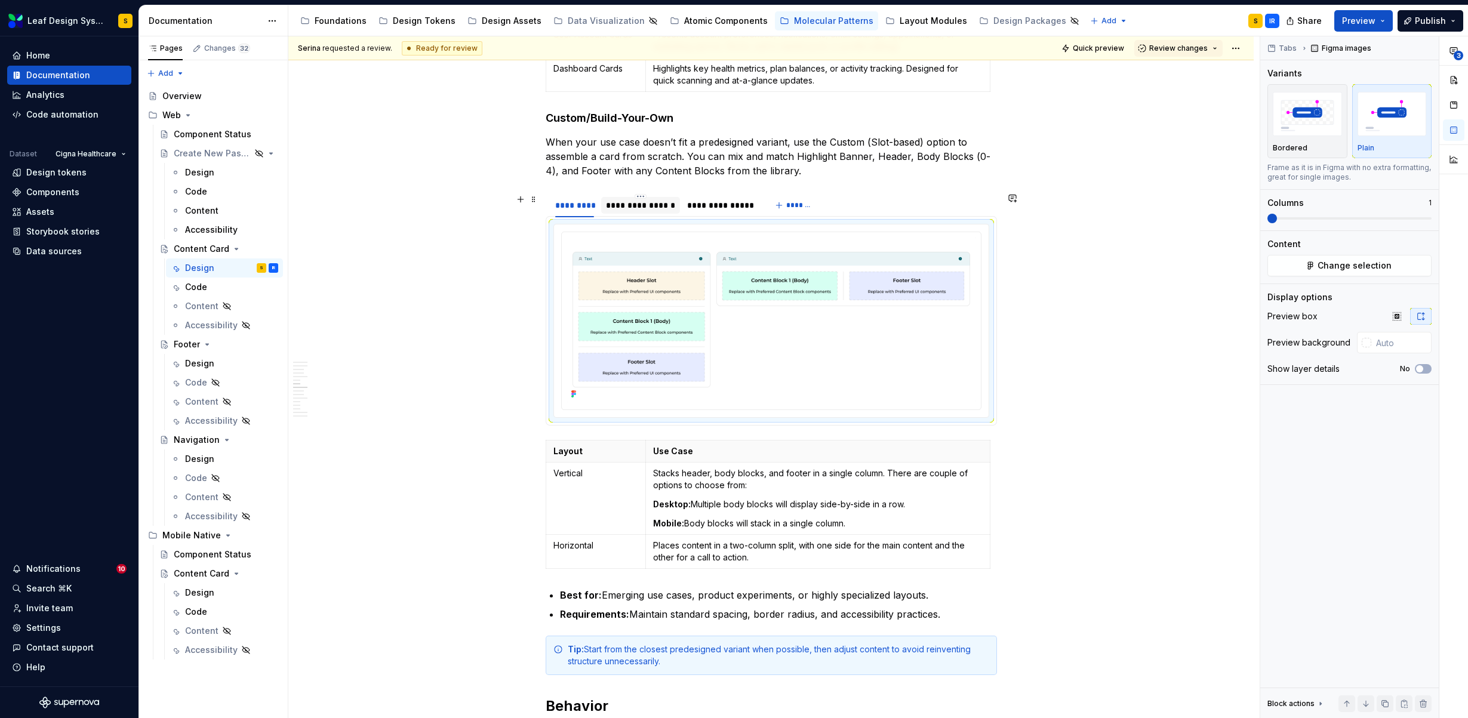
click at [648, 207] on div "**********" at bounding box center [640, 205] width 69 height 12
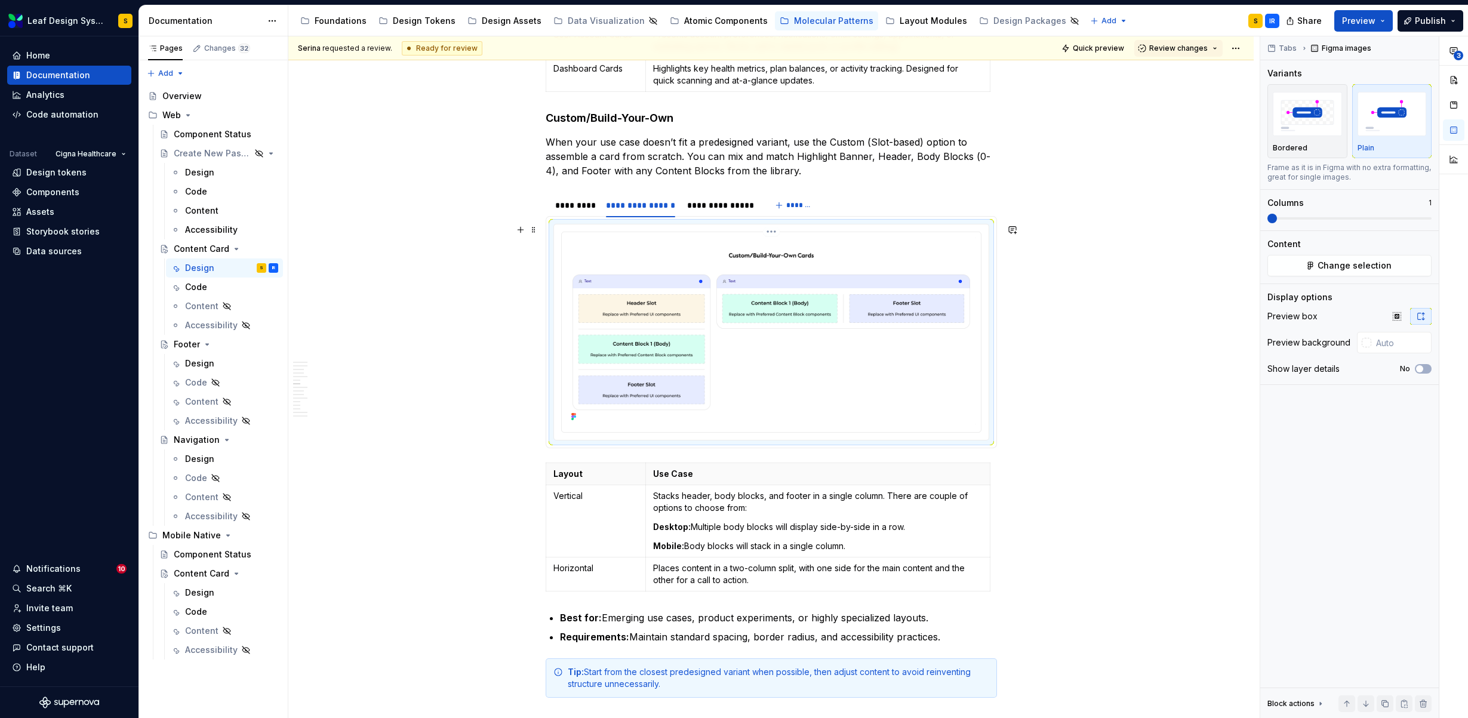
click at [853, 325] on img at bounding box center [770, 331] width 409 height 188
click at [1385, 262] on span "Change selection" at bounding box center [1354, 266] width 74 height 12
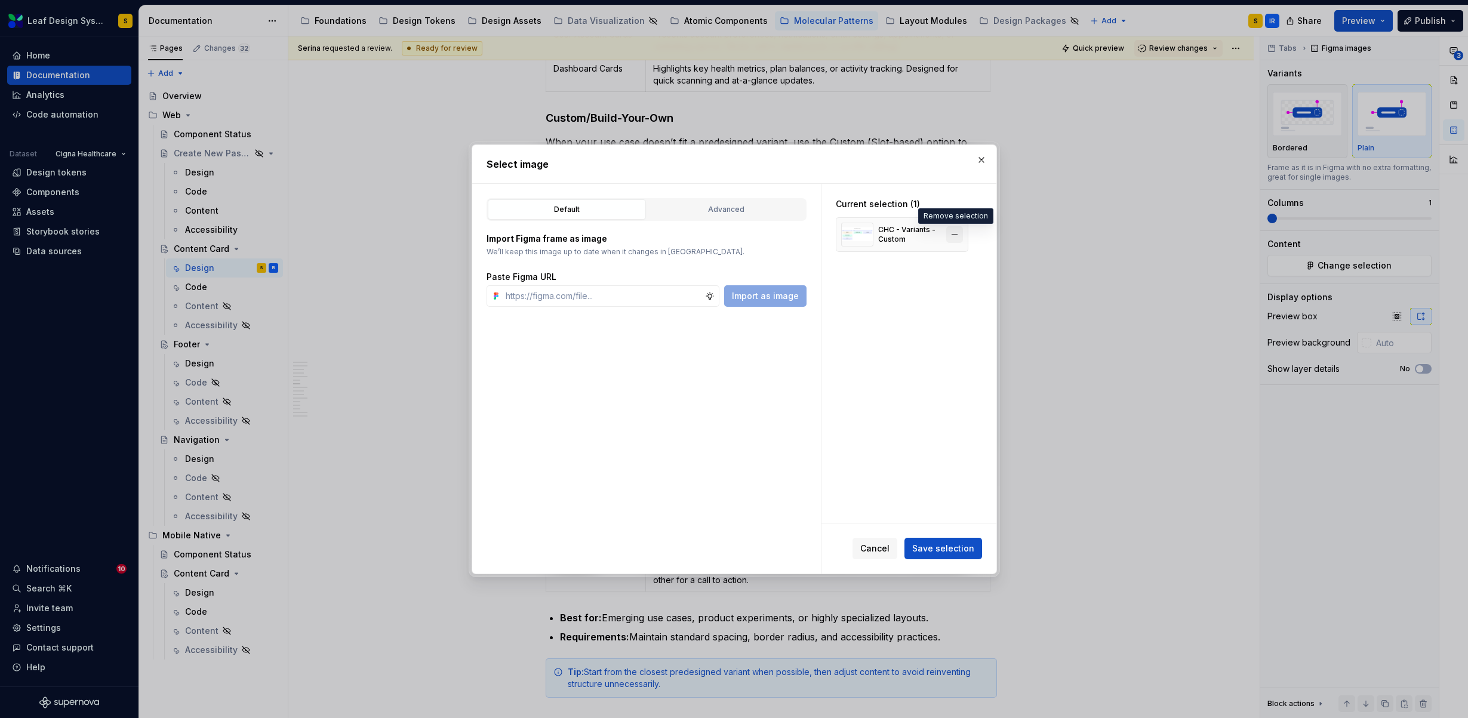
click at [955, 238] on button "button" at bounding box center [954, 234] width 17 height 17
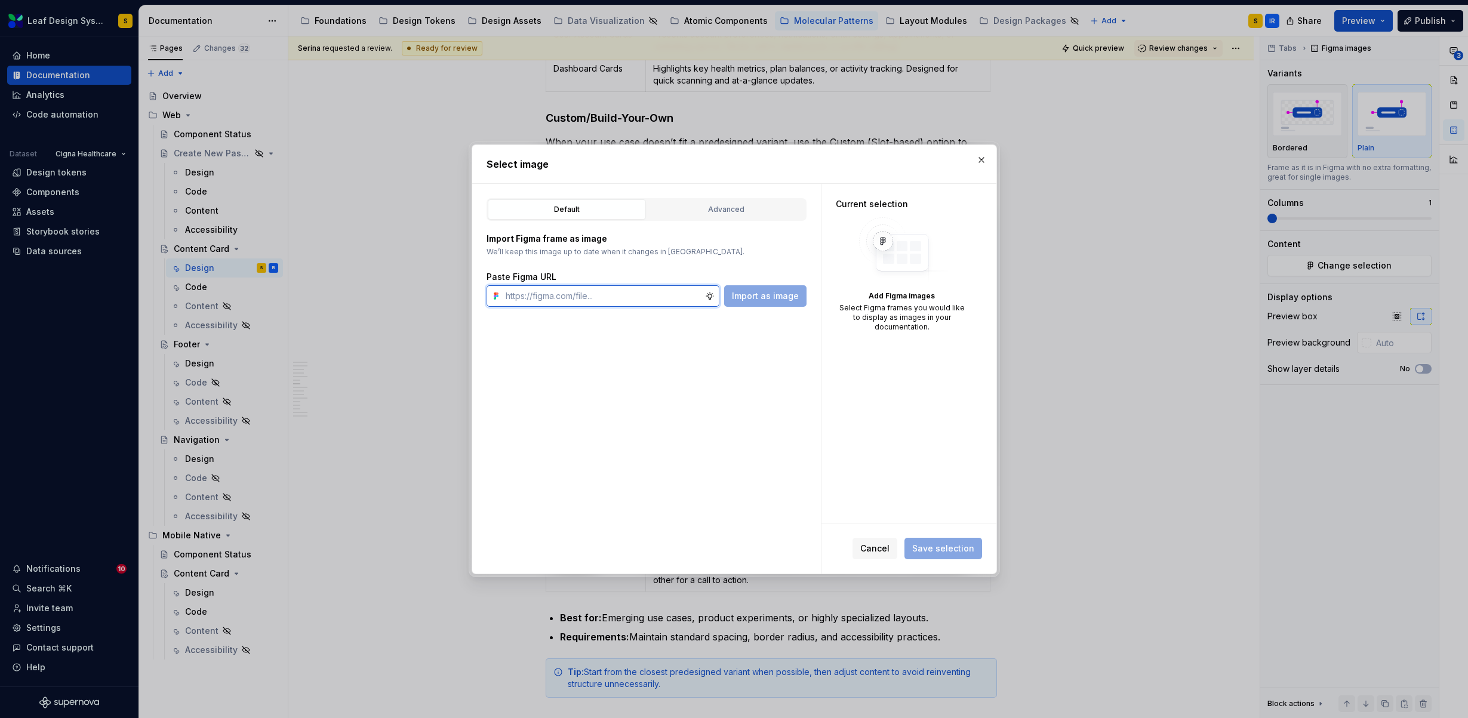
click at [660, 294] on input "text" at bounding box center [603, 295] width 204 height 21
paste input "[URL][DOMAIN_NAME]"
type input "[URL][DOMAIN_NAME]"
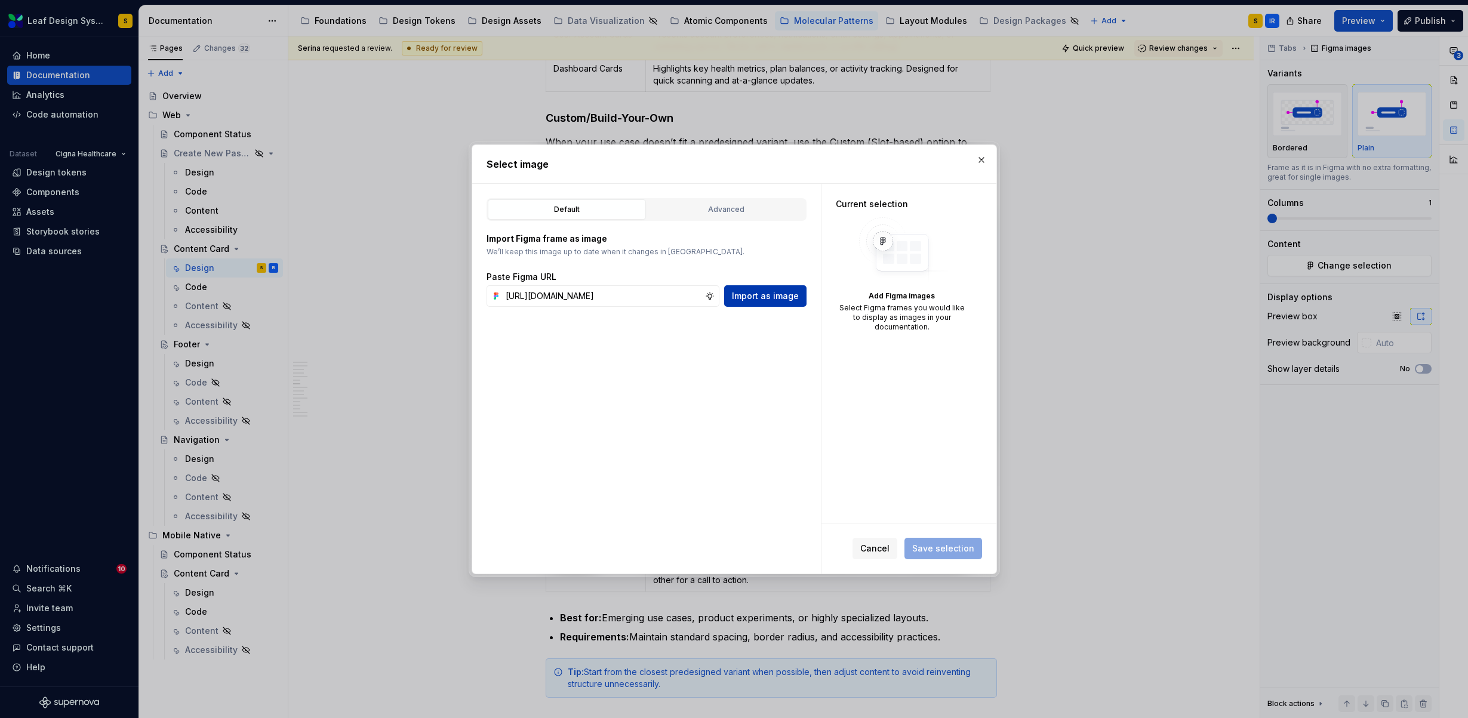
click at [768, 302] on button "Import as image" at bounding box center [765, 295] width 82 height 21
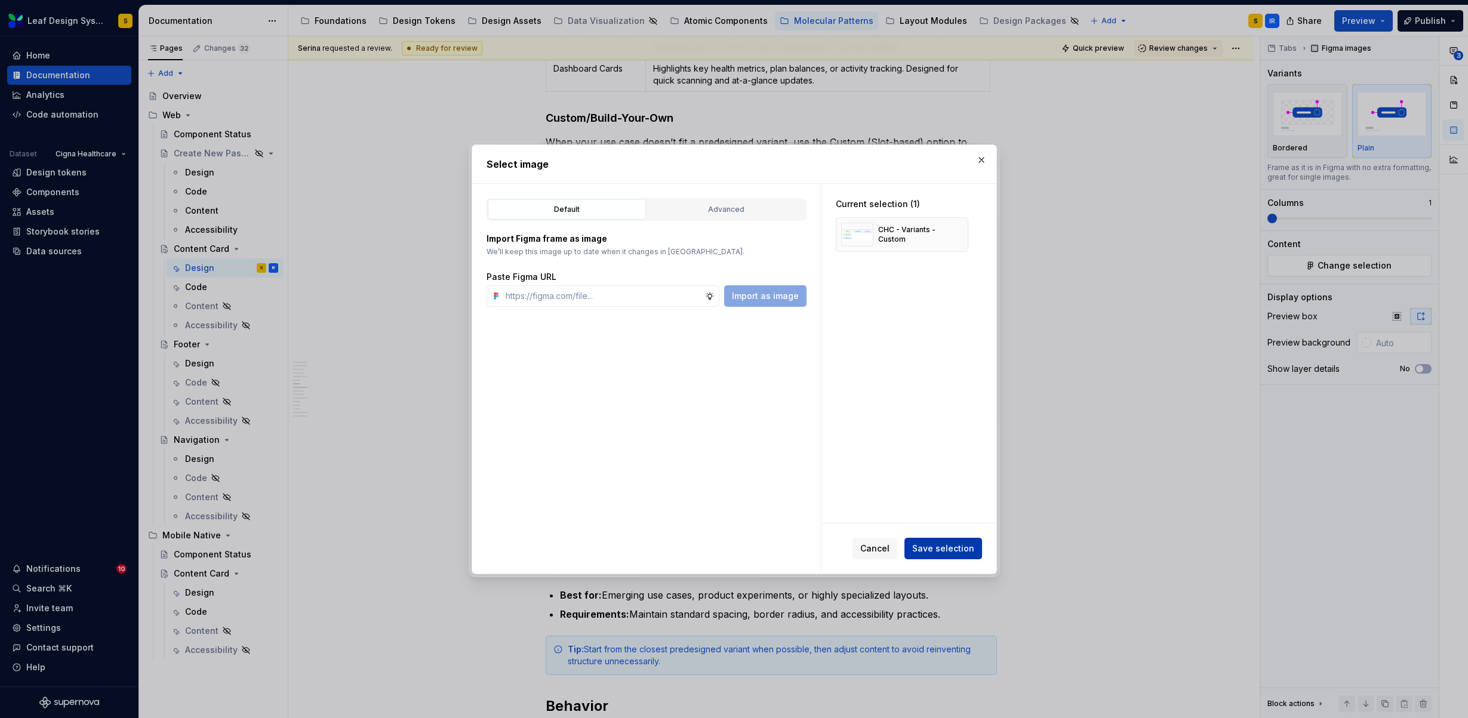
click at [947, 546] on span "Save selection" at bounding box center [943, 549] width 62 height 12
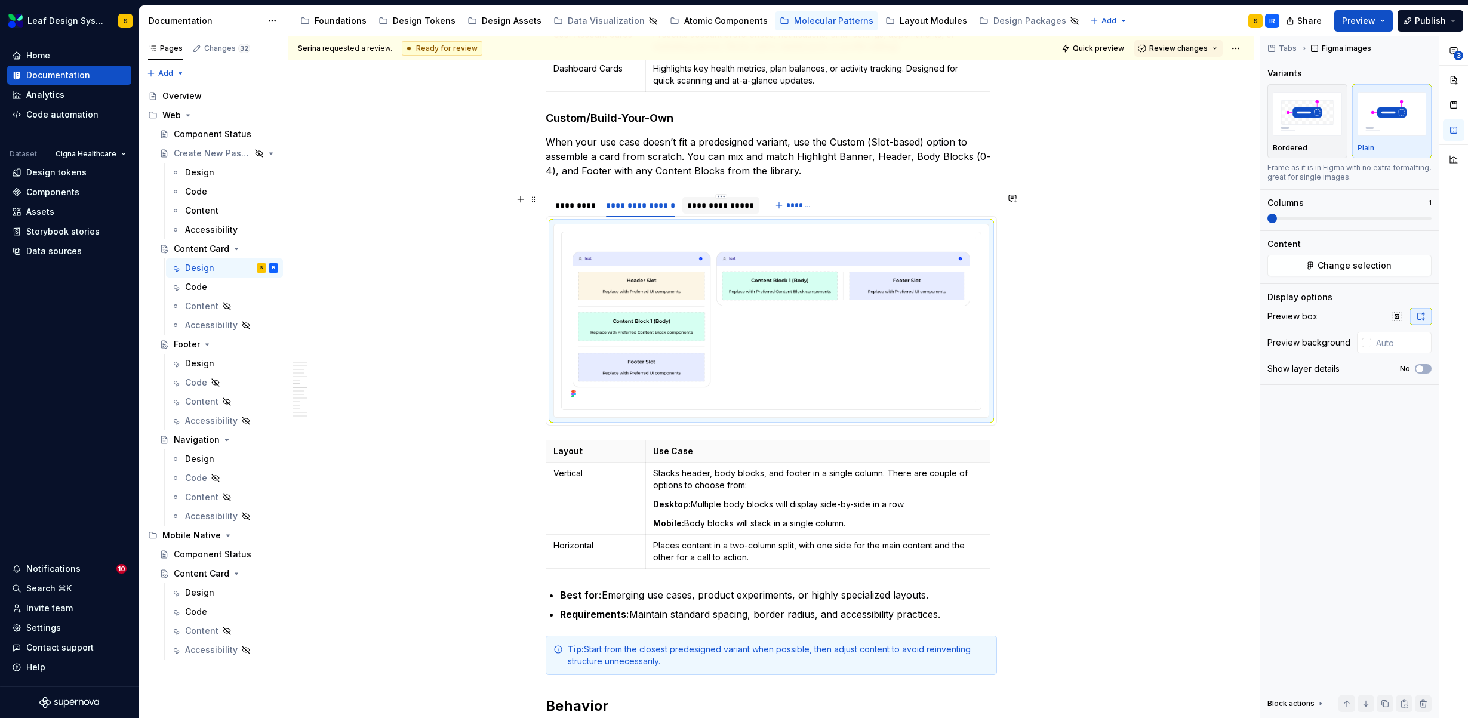
click at [717, 209] on div "**********" at bounding box center [720, 205] width 67 height 12
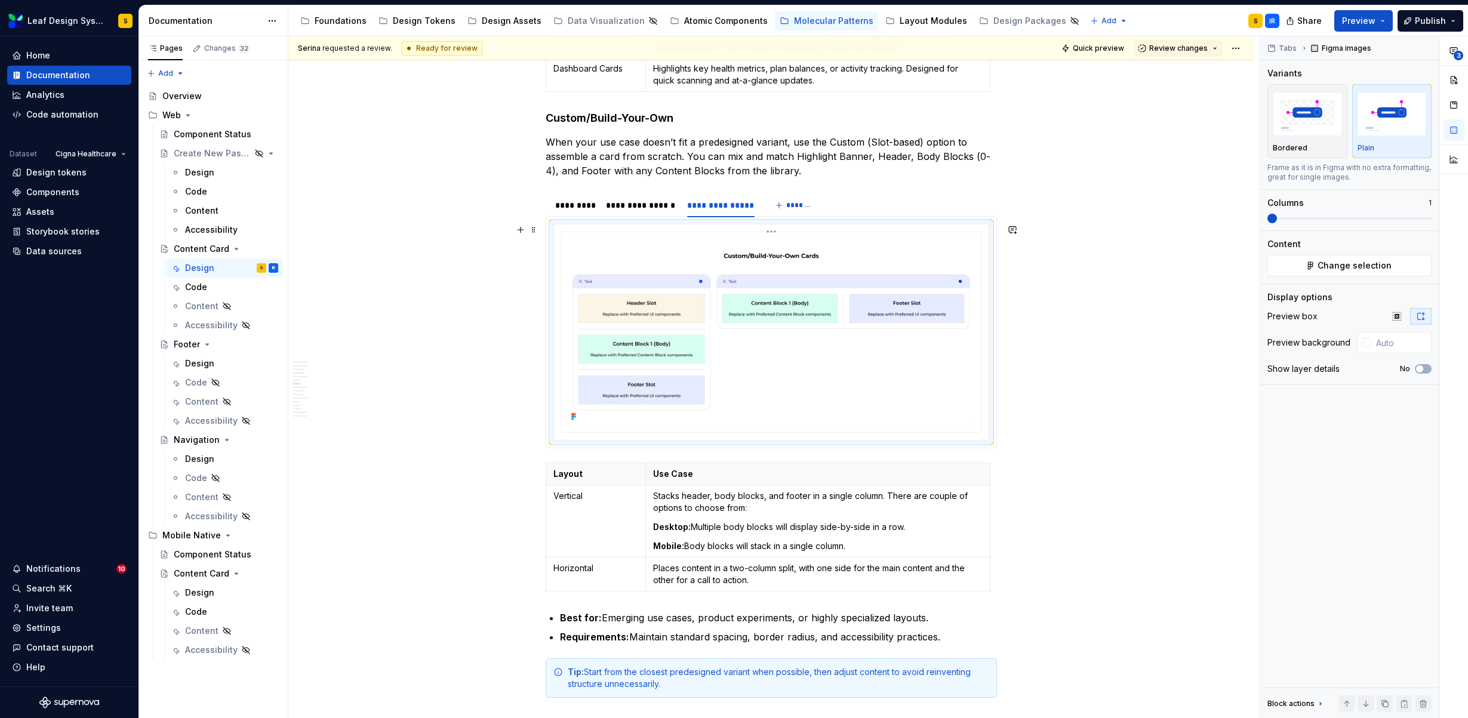
click at [742, 320] on img at bounding box center [770, 331] width 409 height 188
click at [1347, 269] on span "Change selection" at bounding box center [1354, 266] width 74 height 12
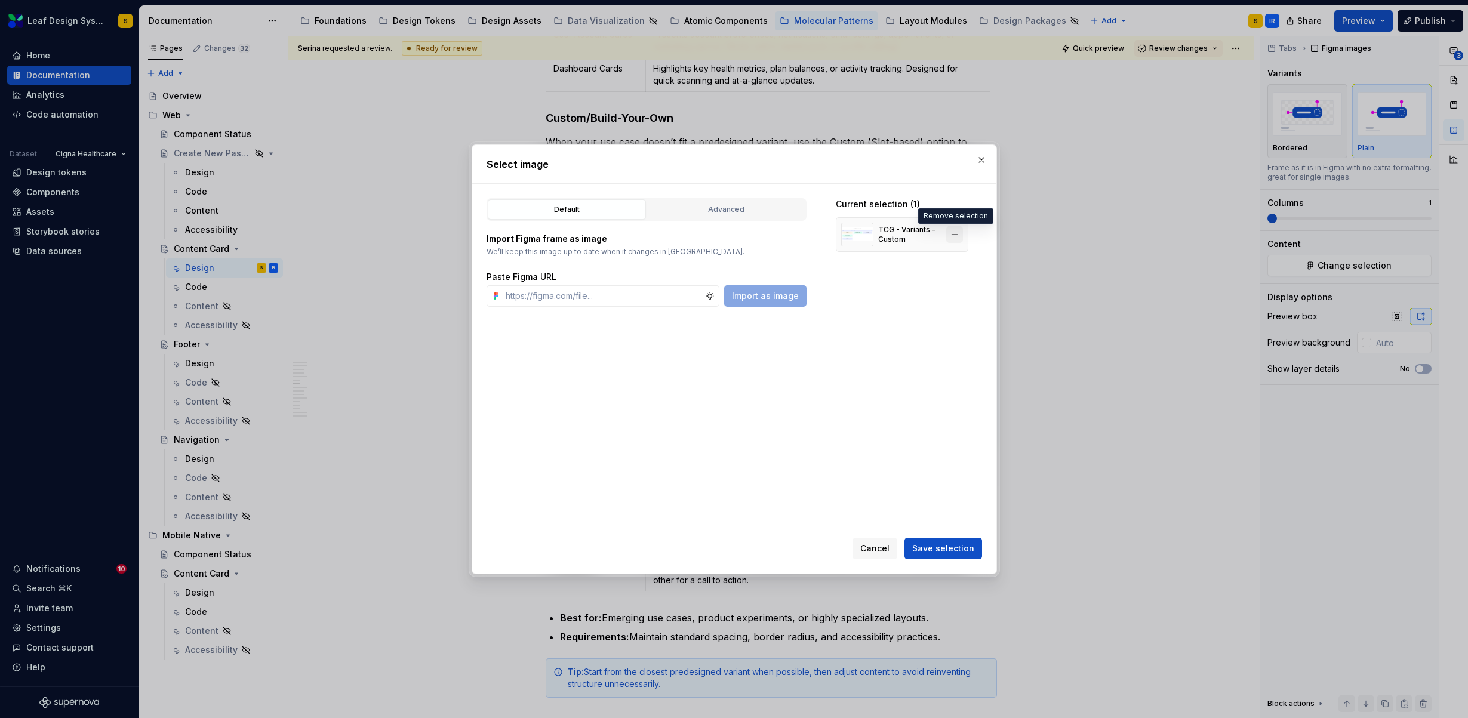
type textarea "*"
drag, startPoint x: 951, startPoint y: 230, endPoint x: 658, endPoint y: 304, distance: 302.2
click at [951, 230] on button "button" at bounding box center [954, 234] width 17 height 17
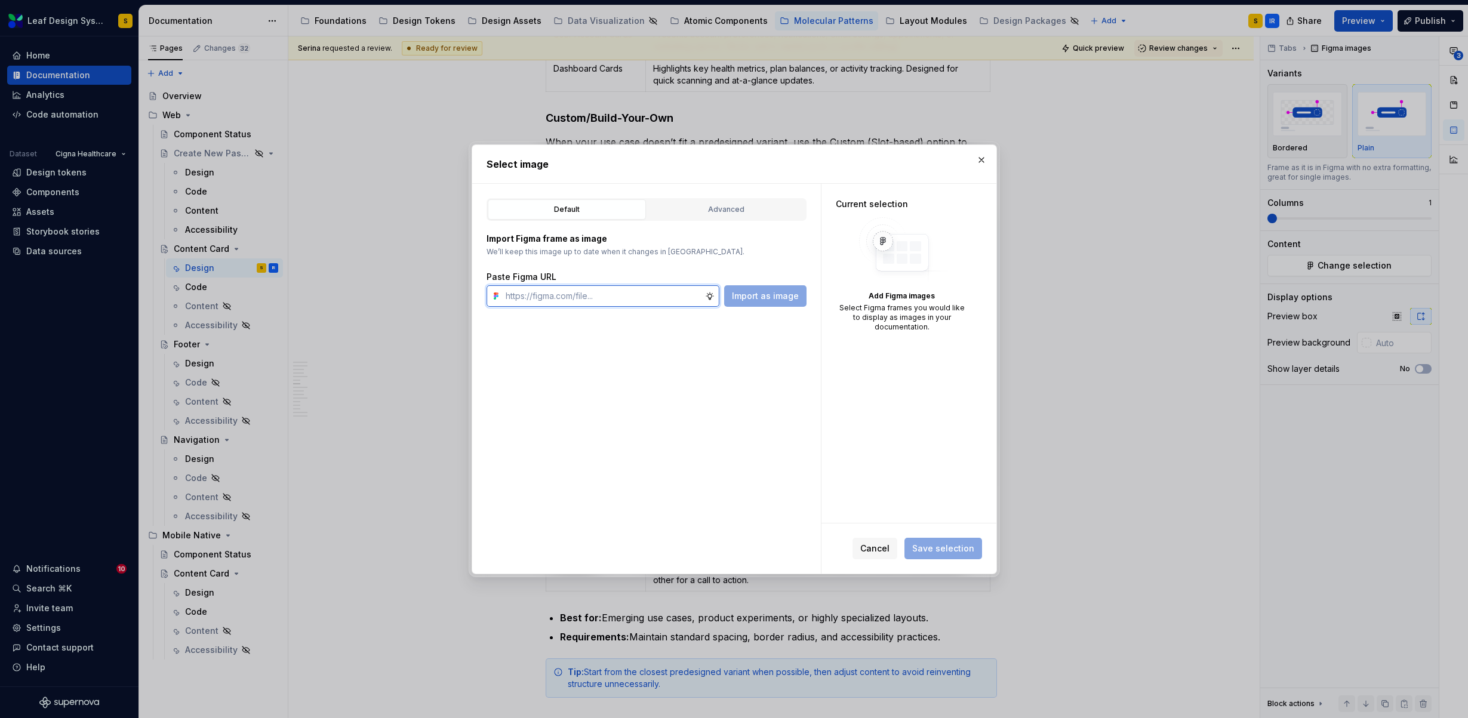
click at [644, 300] on input "text" at bounding box center [603, 295] width 204 height 21
paste input "[URL][DOMAIN_NAME]"
type input "[URL][DOMAIN_NAME]"
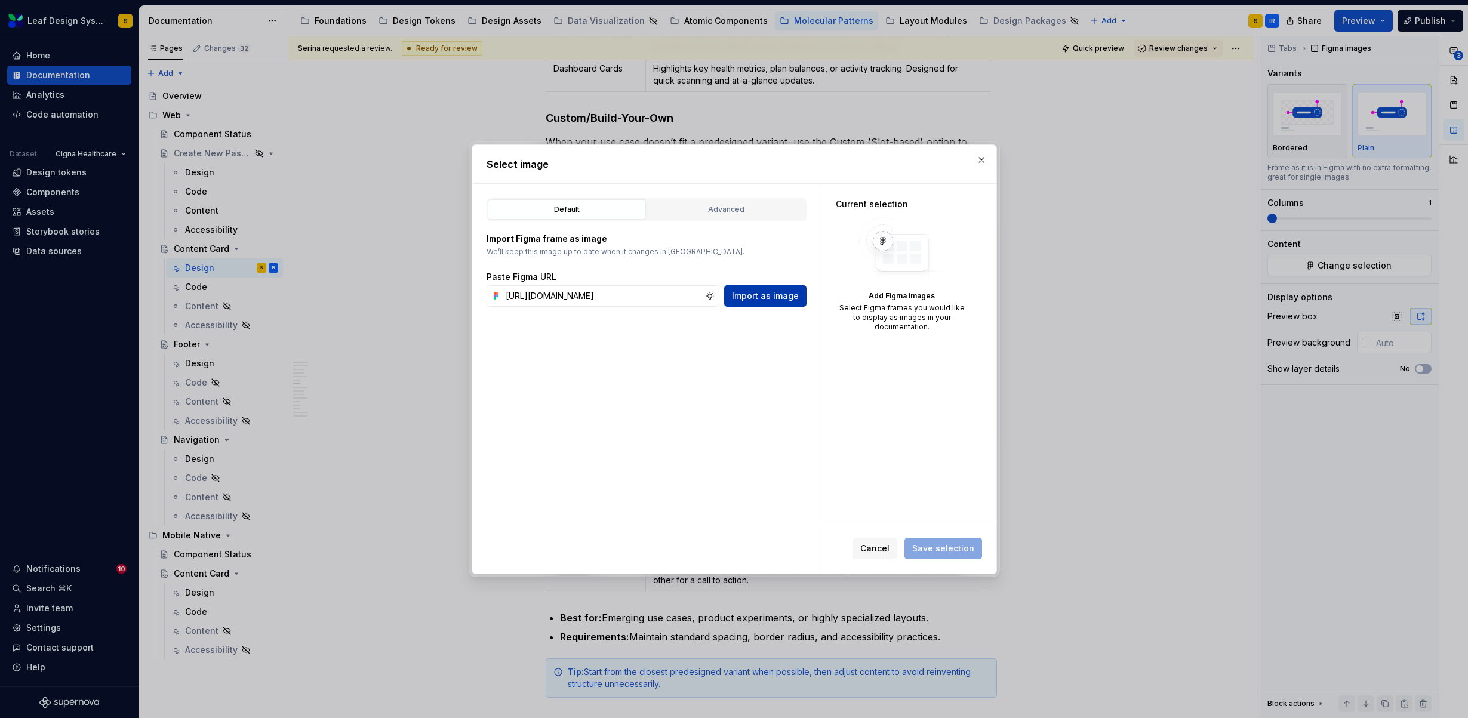
click at [760, 294] on span "Import as image" at bounding box center [765, 296] width 67 height 12
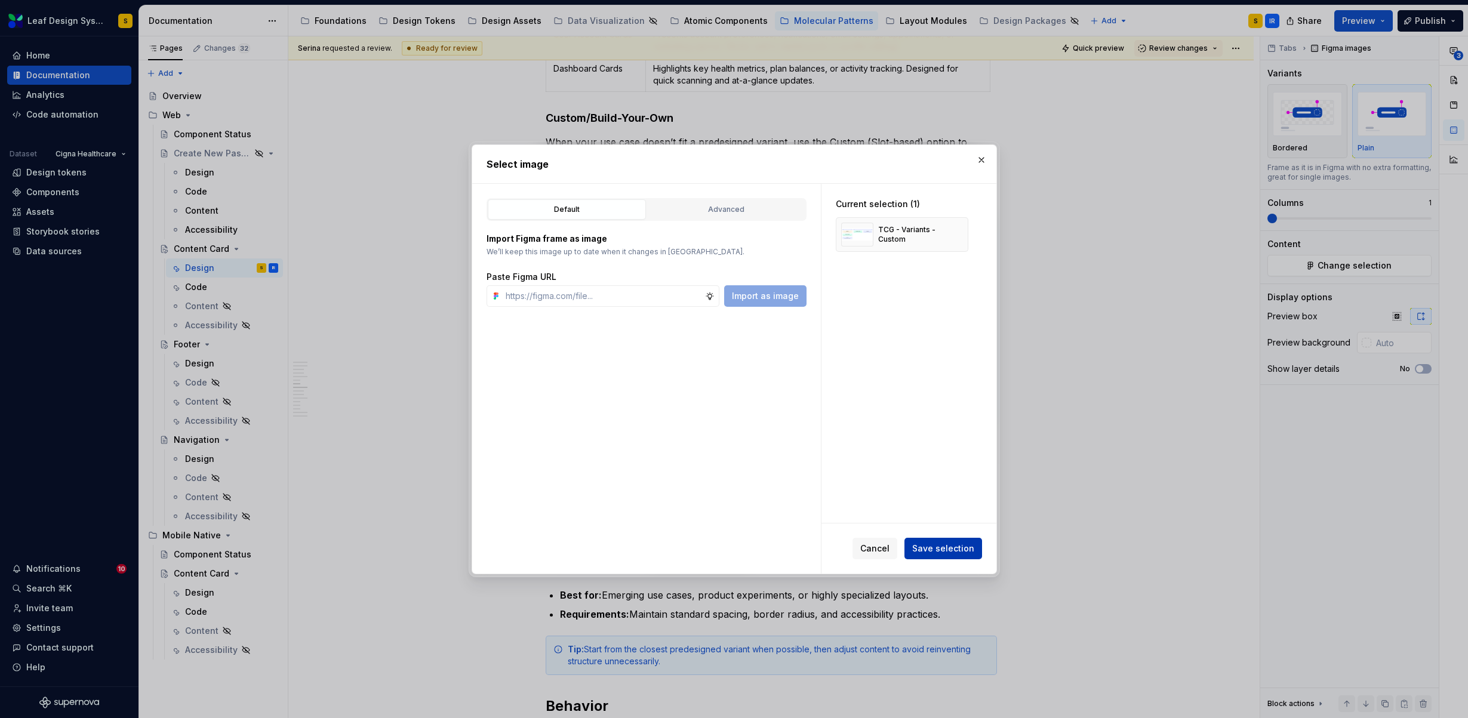
click at [953, 548] on span "Save selection" at bounding box center [943, 549] width 62 height 12
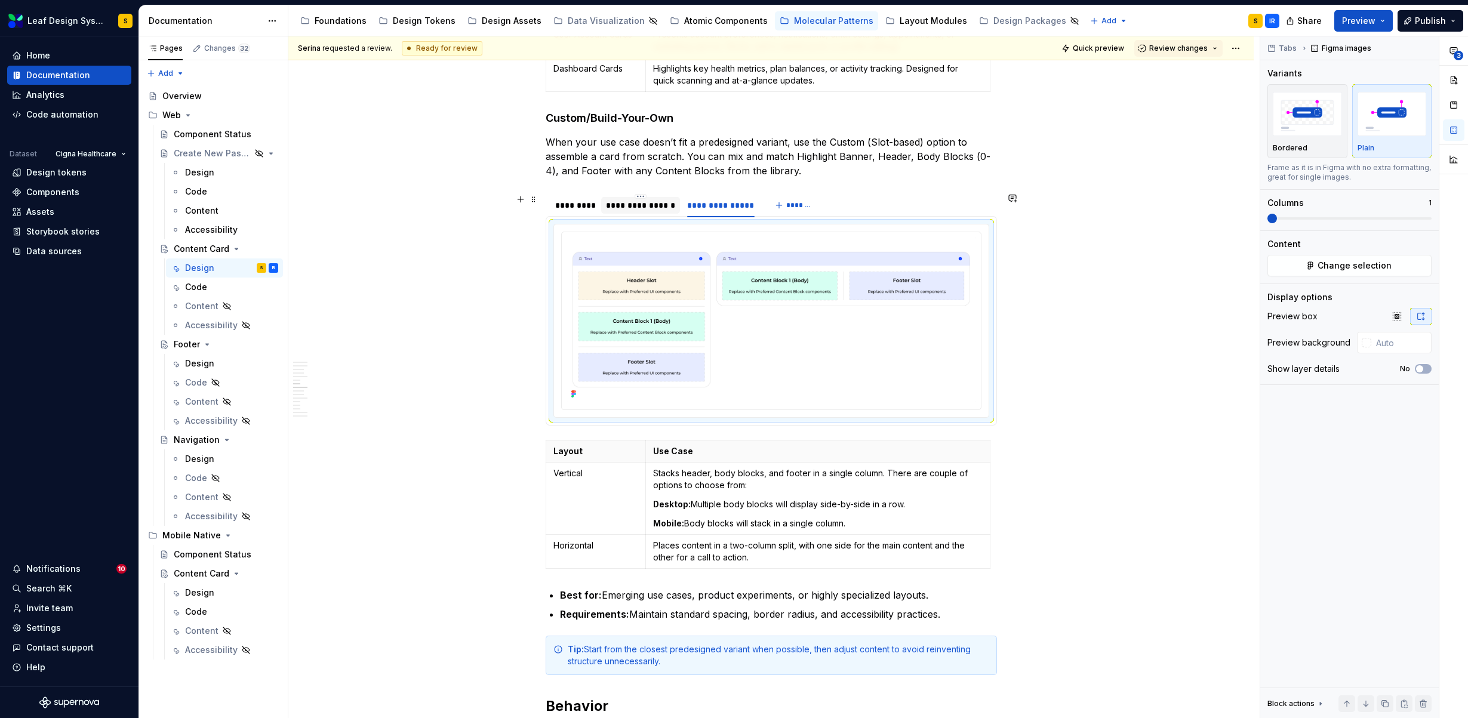
click at [630, 211] on div "**********" at bounding box center [640, 205] width 69 height 12
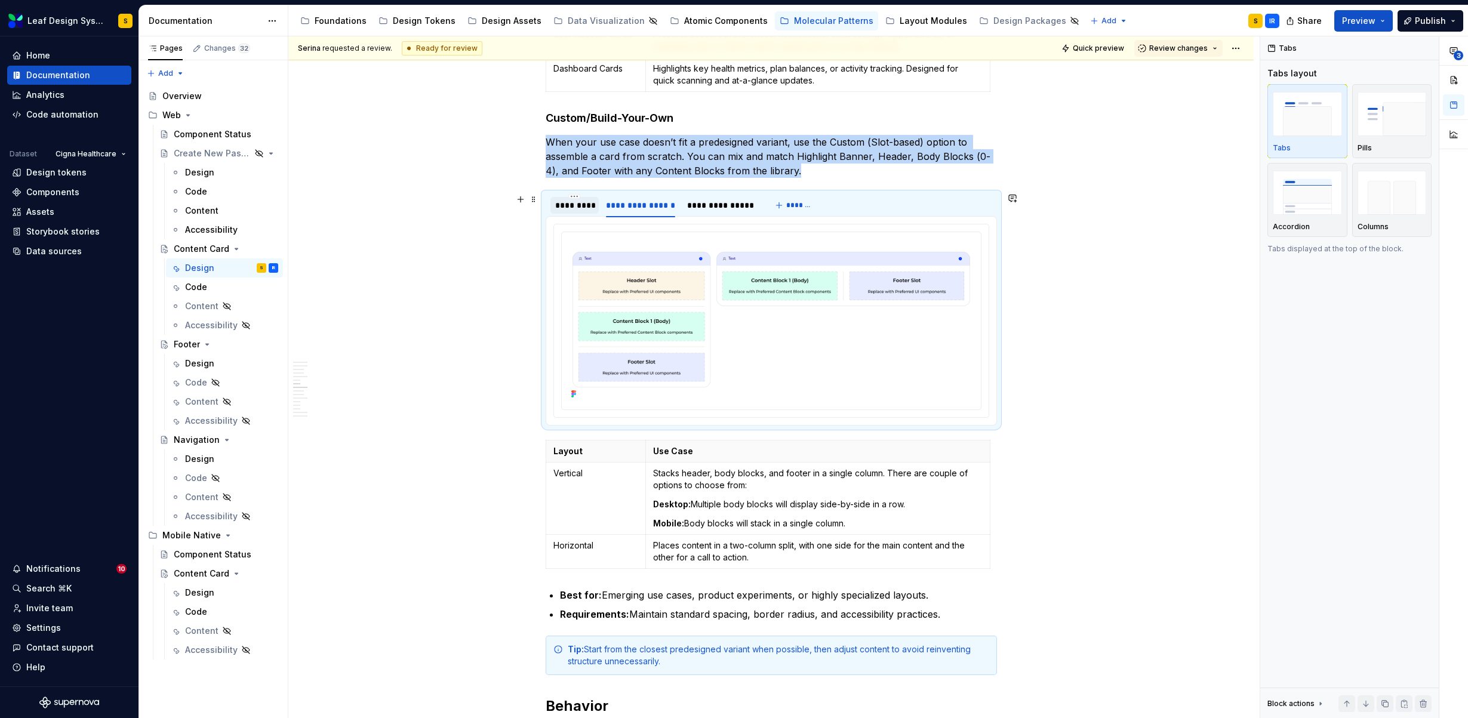
click at [572, 211] on div "*********" at bounding box center [574, 205] width 49 height 17
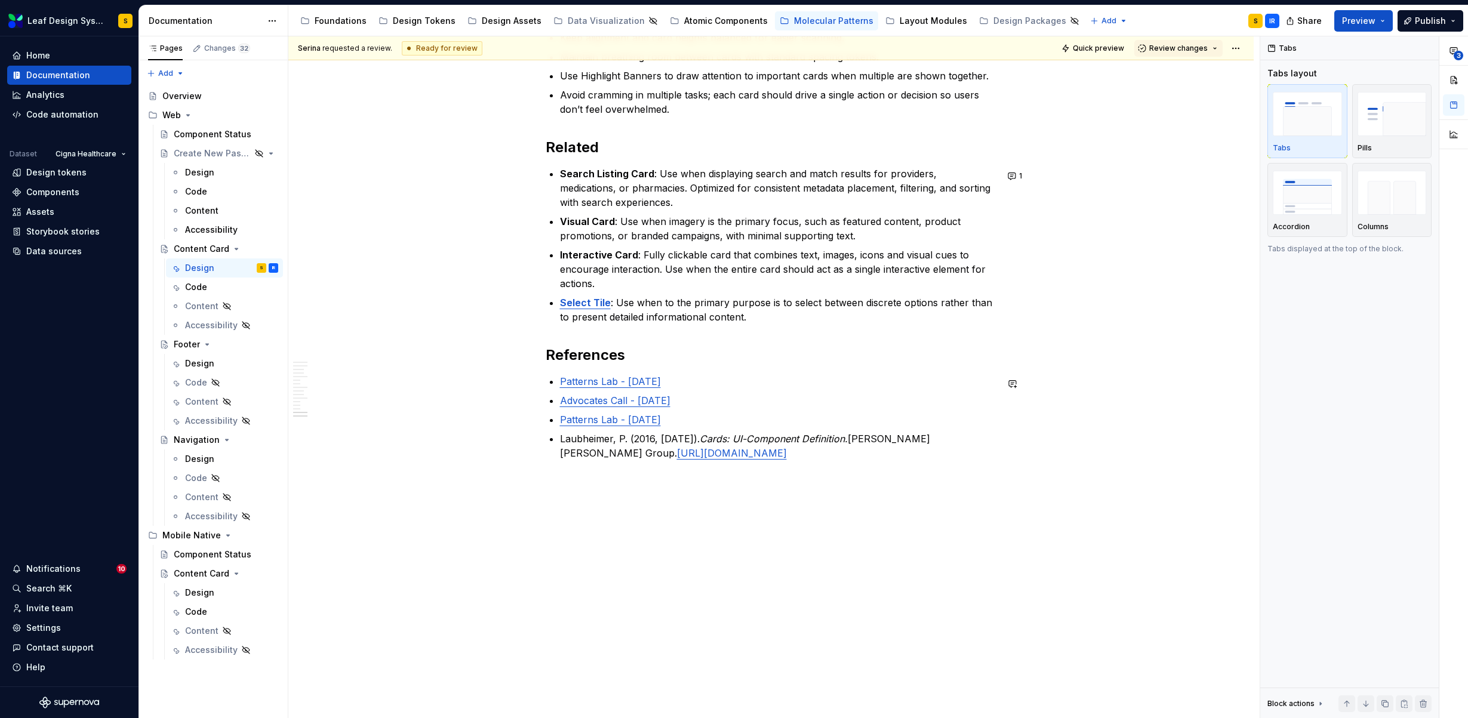
scroll to position [6504, 0]
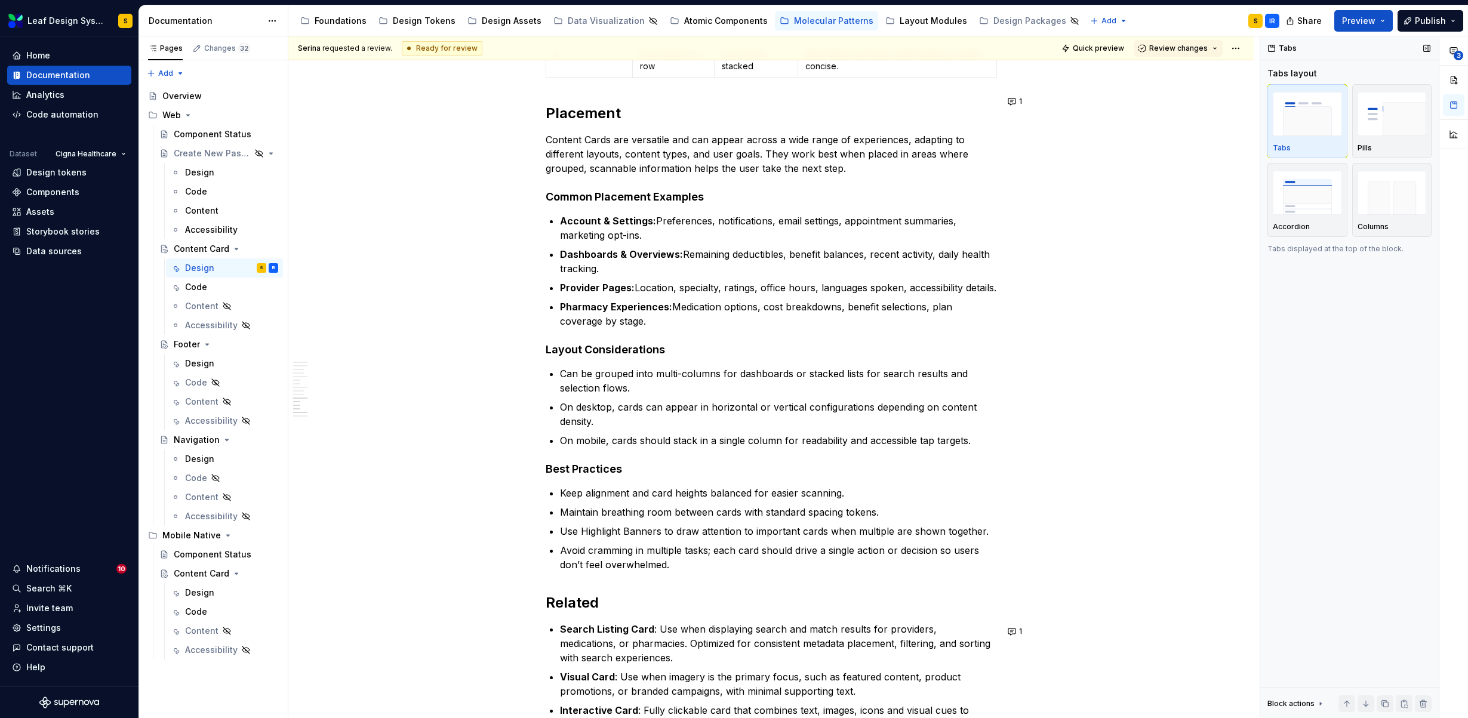
type textarea "*"
